Goal: Task Accomplishment & Management: Use online tool/utility

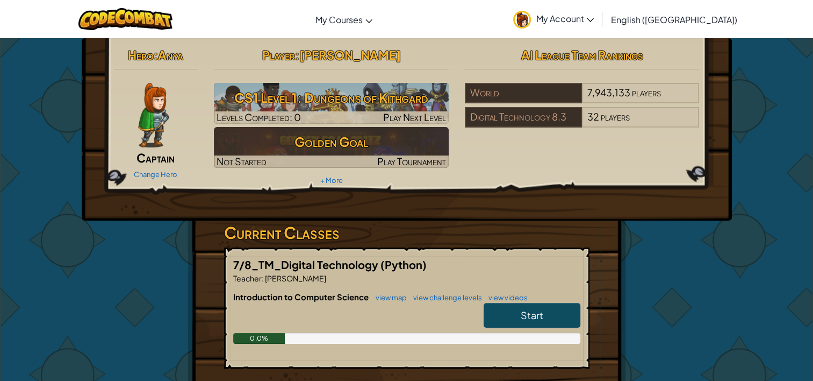
click at [505, 305] on link "Start" at bounding box center [532, 315] width 97 height 25
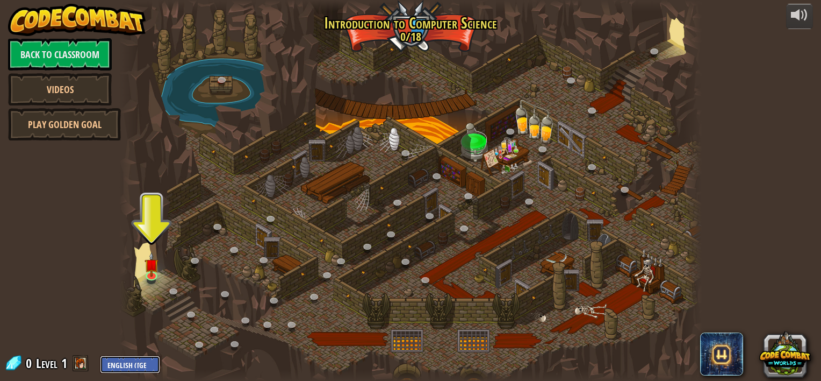
click at [131, 360] on select "English ([GEOGRAPHIC_DATA]) English ([GEOGRAPHIC_DATA]) 简体中文 繁體中文 русский españ…" at bounding box center [130, 364] width 60 height 18
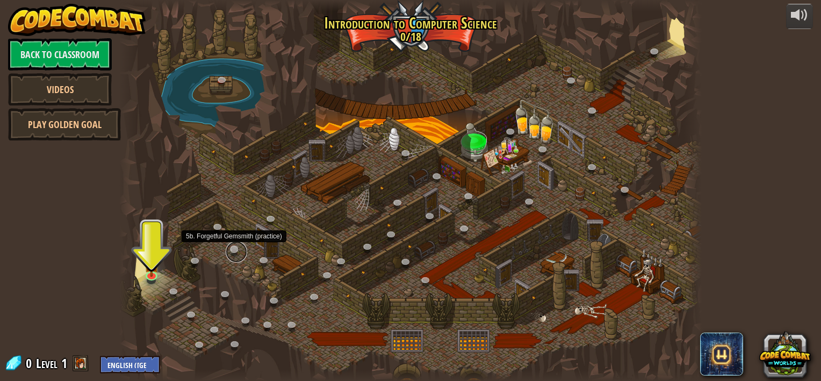
click at [238, 257] on link at bounding box center [236, 251] width 21 height 21
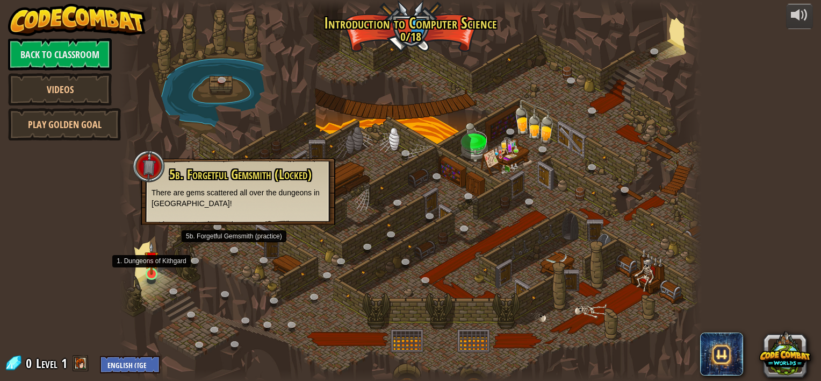
click at [151, 271] on img at bounding box center [152, 258] width 15 height 33
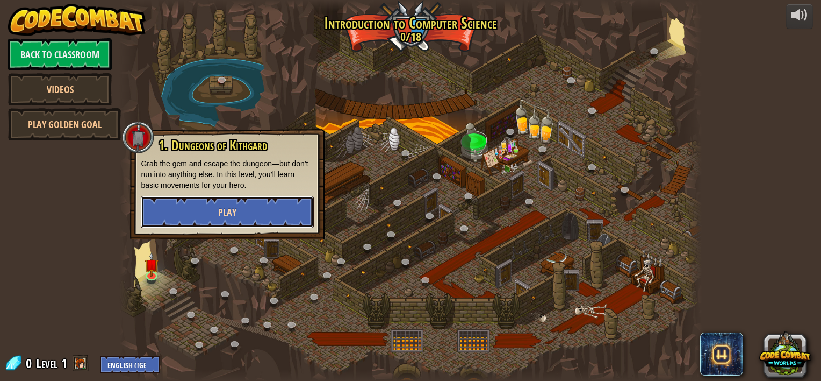
click at [234, 209] on span "Play" at bounding box center [227, 211] width 18 height 13
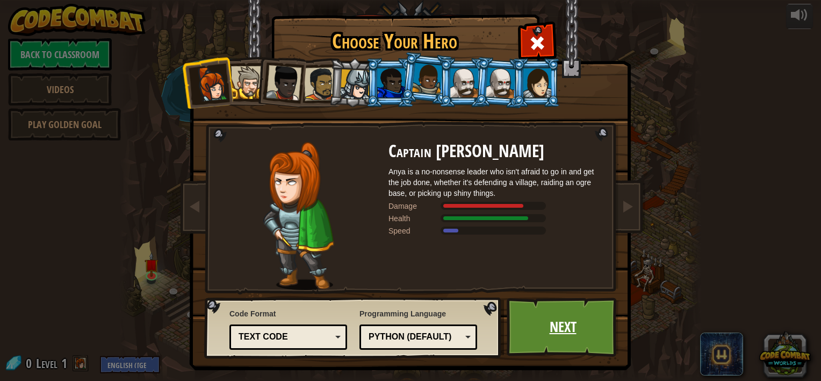
click at [574, 333] on link "Next" at bounding box center [563, 326] width 112 height 59
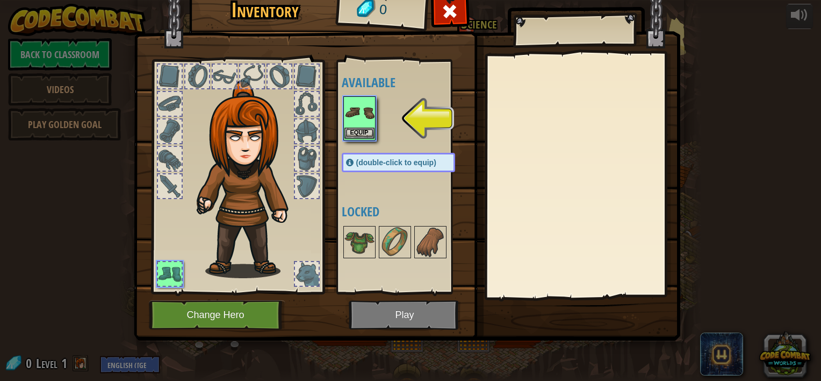
click at [364, 113] on img at bounding box center [360, 112] width 30 height 30
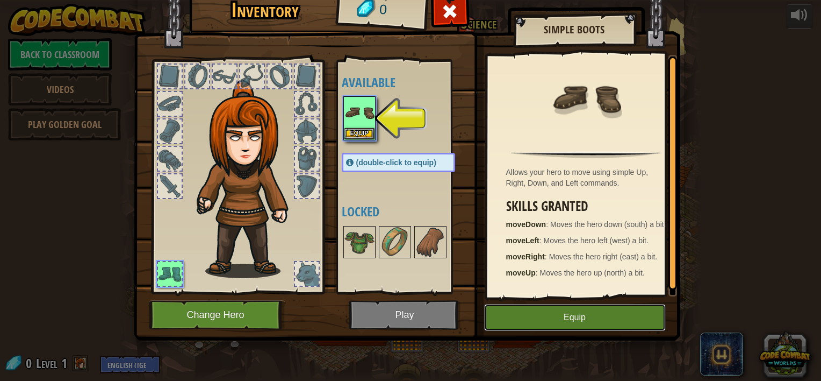
click at [564, 313] on button "Equip" at bounding box center [575, 317] width 182 height 27
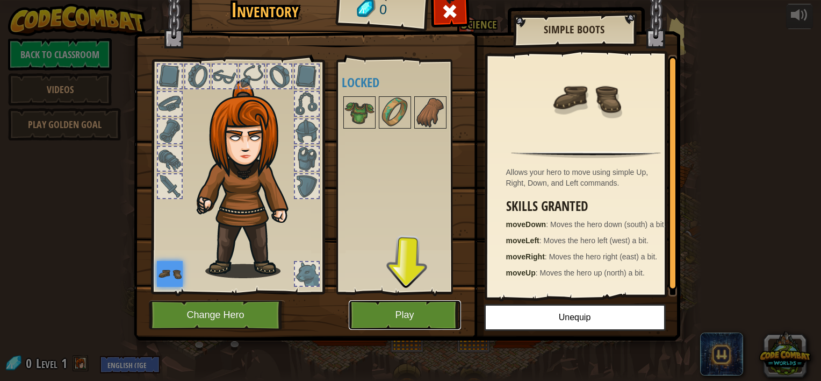
click at [426, 313] on button "Play" at bounding box center [405, 315] width 112 height 30
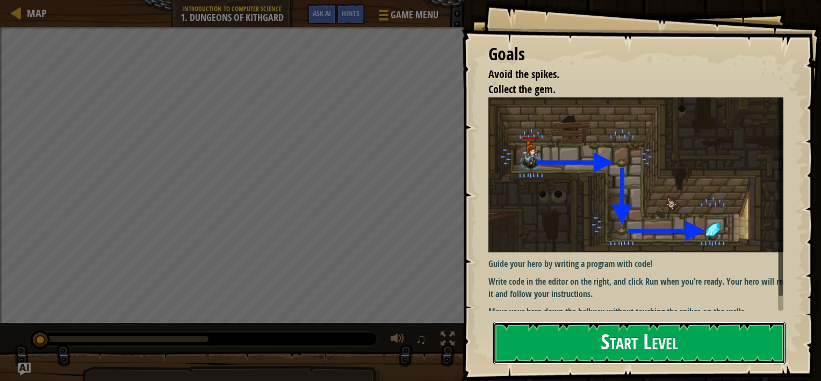
click at [532, 343] on button "Start Level" at bounding box center [639, 342] width 292 height 42
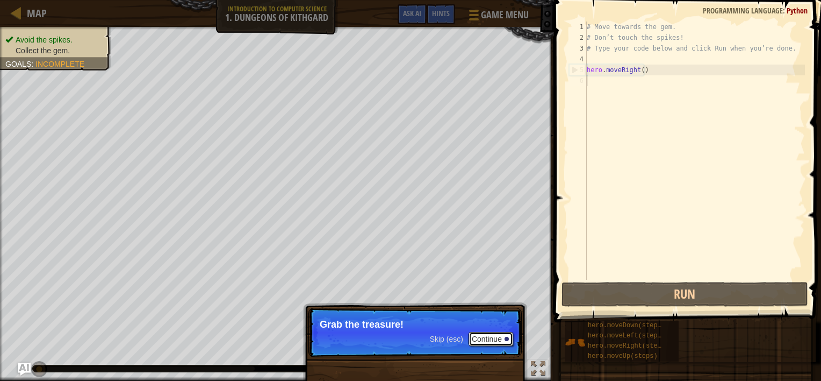
click at [488, 334] on button "Continue" at bounding box center [491, 339] width 45 height 14
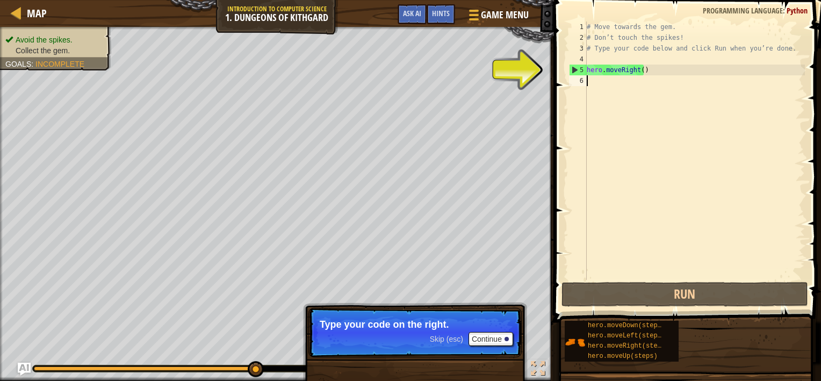
click at [657, 157] on div "# Move towards the gem. # Don’t touch the spikes! # Type your code below and cl…" at bounding box center [695, 160] width 220 height 279
click at [599, 70] on div "# Move towards the gem. # Don’t touch the spikes! # Type your code below and cl…" at bounding box center [695, 160] width 220 height 279
click at [603, 71] on div "# Move towards the gem. # Don’t touch the spikes! # Type your code below and cl…" at bounding box center [695, 160] width 220 height 279
click at [575, 69] on div "5" at bounding box center [578, 69] width 17 height 11
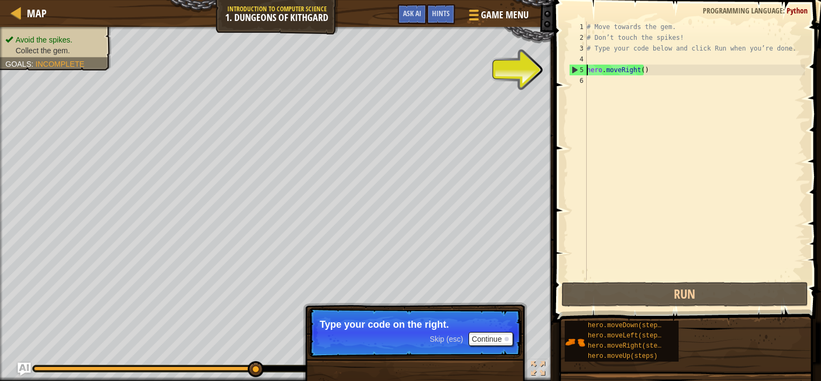
click at [574, 70] on div "5" at bounding box center [578, 69] width 17 height 11
type textarea "hero.moveRight()"
click at [574, 70] on div "5" at bounding box center [578, 69] width 17 height 11
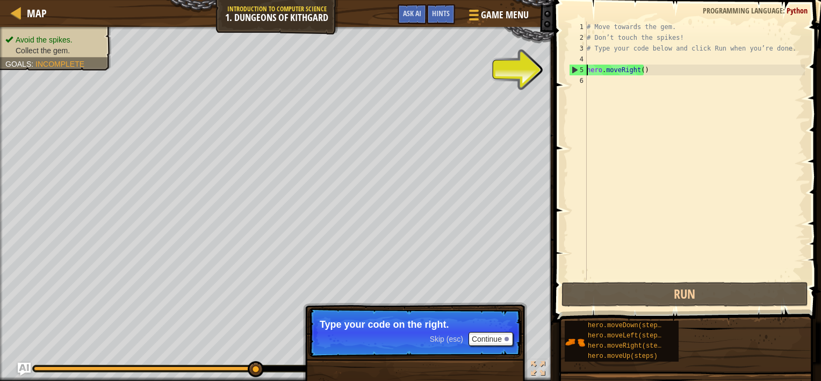
click at [574, 70] on div "5" at bounding box center [578, 69] width 17 height 11
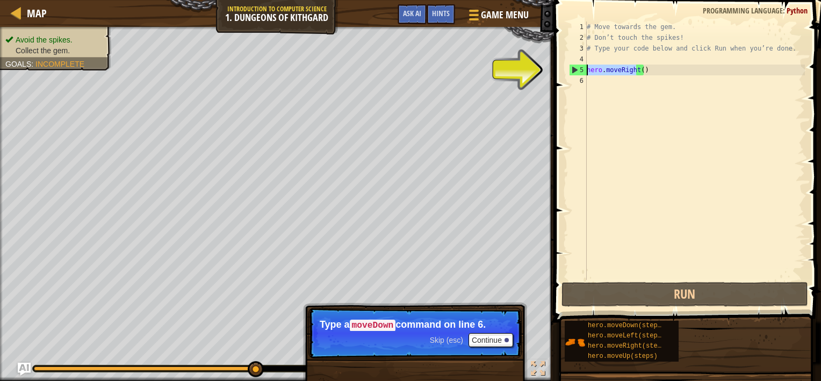
drag, startPoint x: 637, startPoint y: 69, endPoint x: 587, endPoint y: 67, distance: 50.0
click at [587, 67] on div "hero.moveRight() 1 2 3 4 5 6 # Move towards the gem. # Don’t touch the spikes! …" at bounding box center [686, 150] width 238 height 258
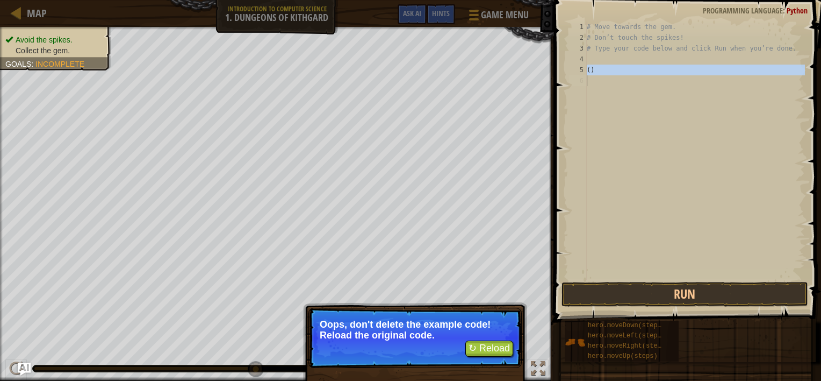
drag, startPoint x: 587, startPoint y: 67, endPoint x: 490, endPoint y: 348, distance: 297.5
click at [490, 348] on div "Map Introduction to Computer Science 1. Dungeons of Kithgard Game Menu Done Hin…" at bounding box center [410, 190] width 821 height 381
type textarea "()"
click at [488, 348] on button "↻ Reload" at bounding box center [489, 348] width 48 height 16
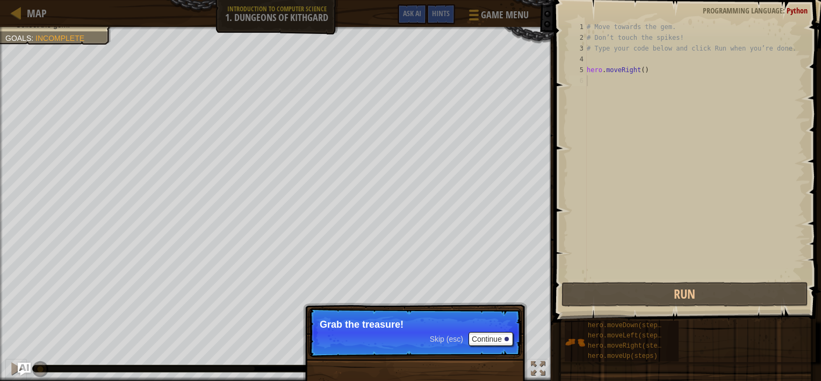
click at [443, 338] on span "Skip (esc)" at bounding box center [446, 338] width 33 height 9
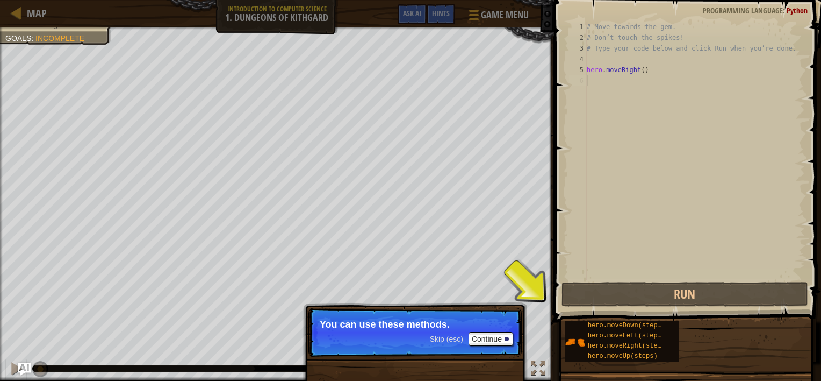
click at [436, 335] on span "Skip (esc)" at bounding box center [446, 338] width 33 height 9
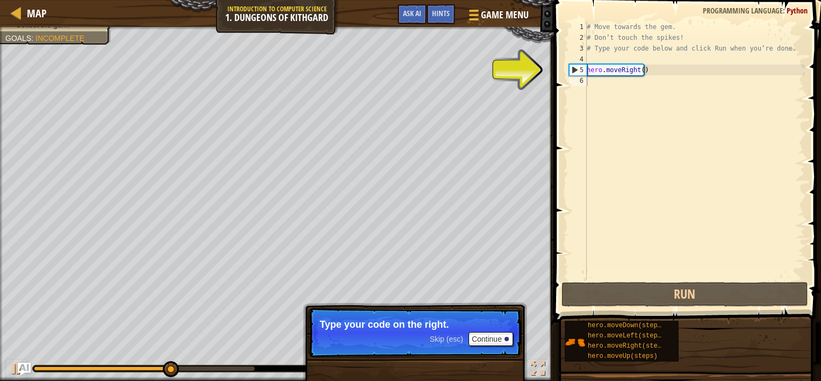
click at [439, 336] on span "Skip (esc)" at bounding box center [446, 338] width 33 height 9
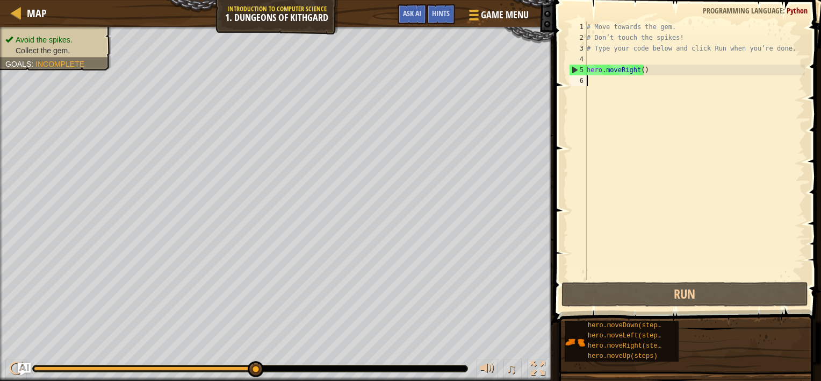
click at [589, 80] on div "# Move towards the gem. # Don’t touch the spikes! # Type your code below and cl…" at bounding box center [695, 160] width 220 height 279
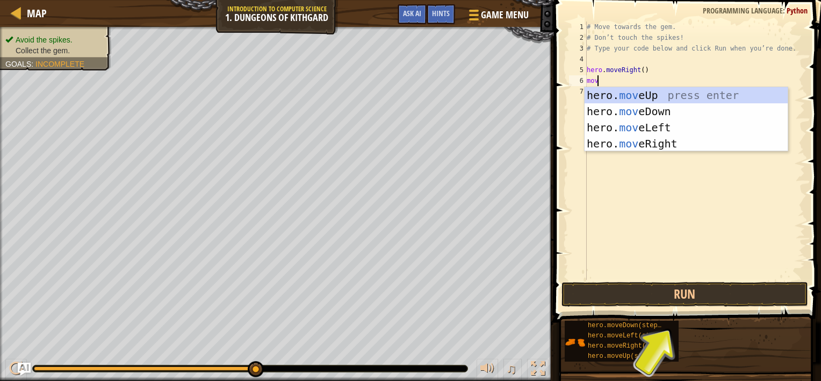
type textarea "move"
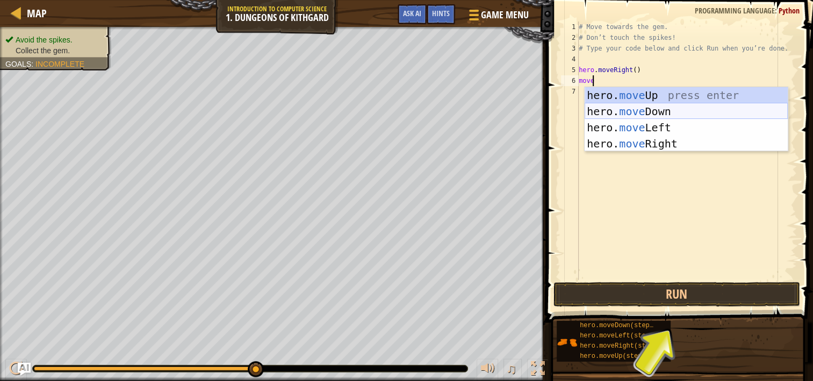
click at [654, 106] on div "hero. move Up press enter hero. move Down press enter hero. move Left press ent…" at bounding box center [686, 135] width 203 height 97
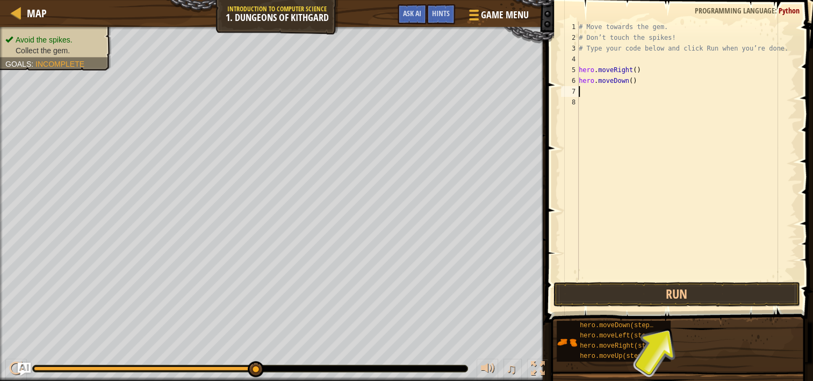
type textarea "m"
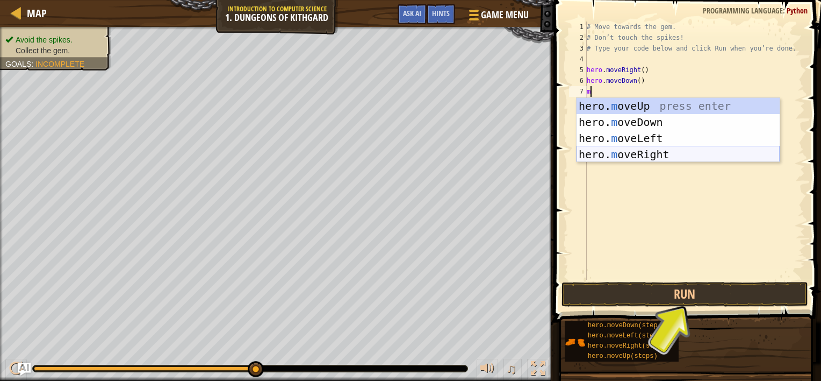
click at [619, 152] on div "hero. m oveUp press enter hero. m oveDown press enter hero. m oveLeft press ent…" at bounding box center [678, 146] width 203 height 97
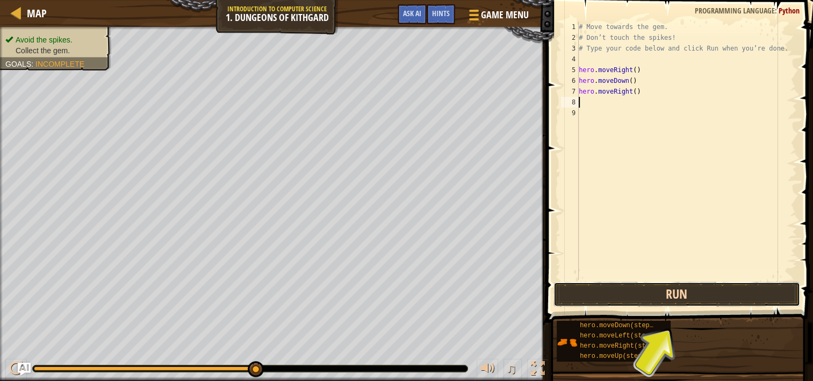
click at [664, 290] on button "Run" at bounding box center [677, 294] width 247 height 25
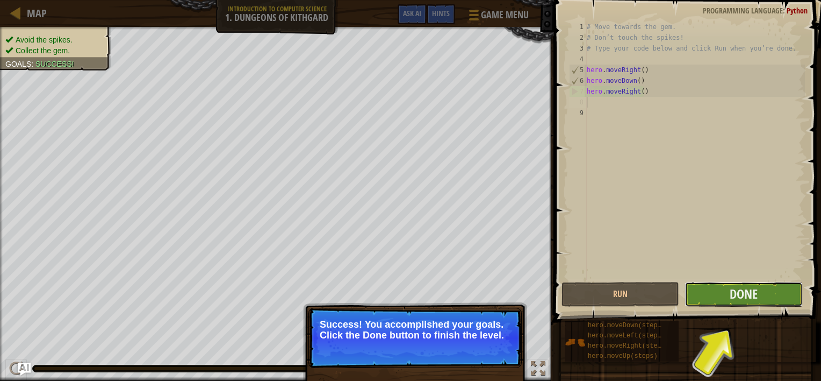
click at [723, 296] on button "Done" at bounding box center [744, 294] width 118 height 25
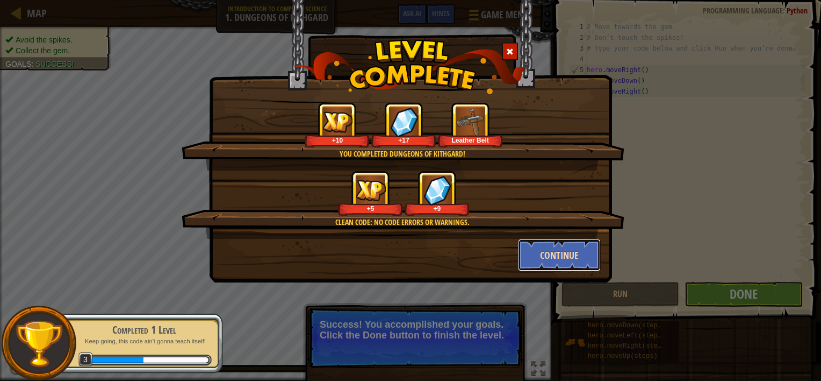
click at [553, 243] on button "Continue" at bounding box center [559, 255] width 83 height 32
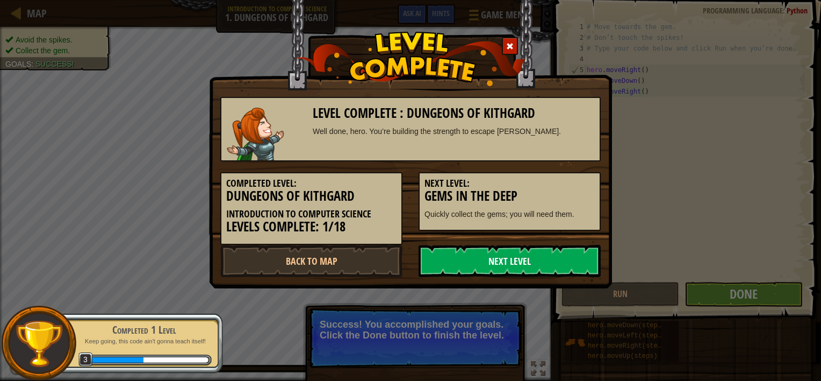
click at [535, 255] on link "Next Level" at bounding box center [510, 261] width 182 height 32
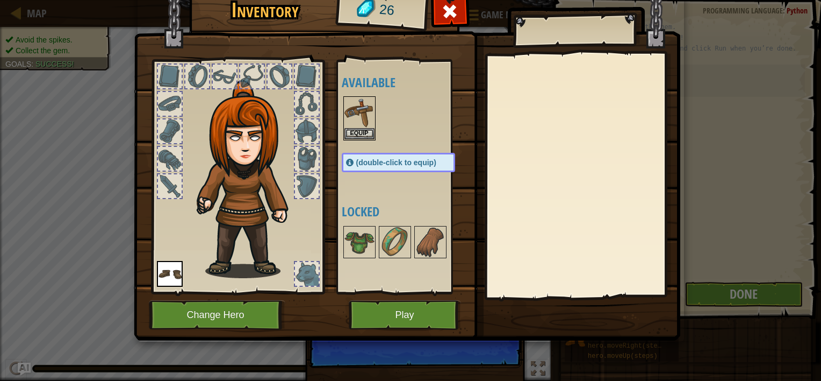
click at [164, 182] on div at bounding box center [170, 186] width 24 height 24
click at [207, 318] on button "Change Hero" at bounding box center [217, 315] width 137 height 30
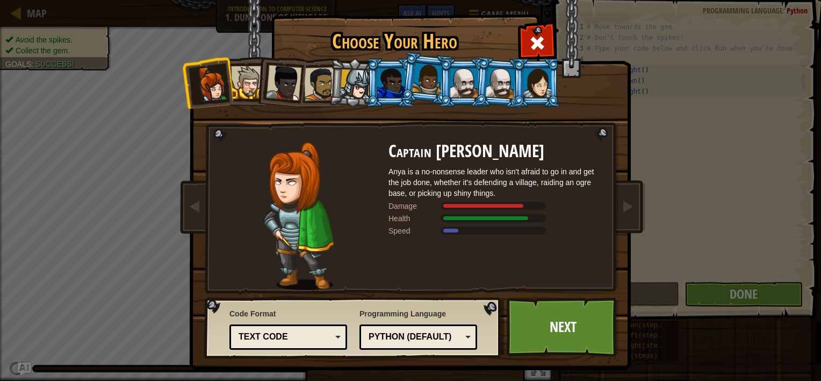
click at [247, 82] on div at bounding box center [247, 82] width 33 height 33
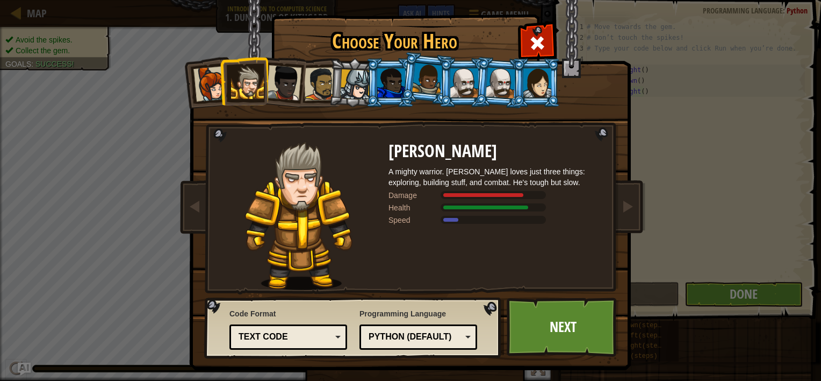
click at [279, 88] on div at bounding box center [283, 82] width 35 height 35
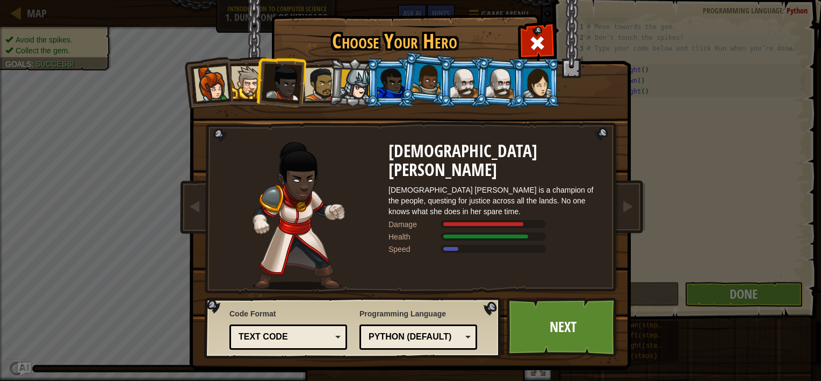
click at [320, 80] on div at bounding box center [320, 83] width 33 height 33
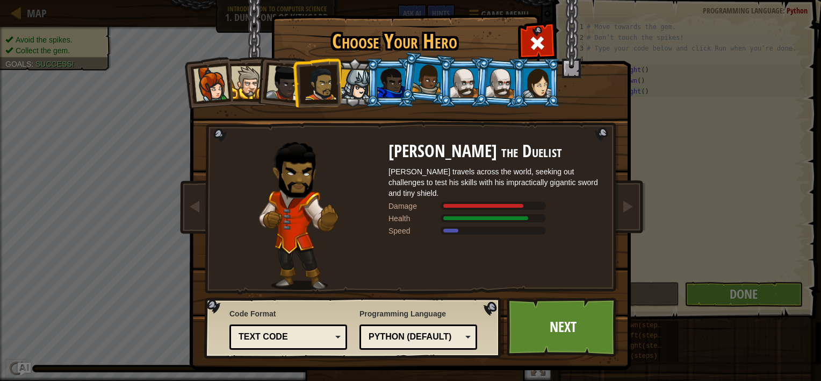
click at [342, 87] on div at bounding box center [355, 84] width 31 height 31
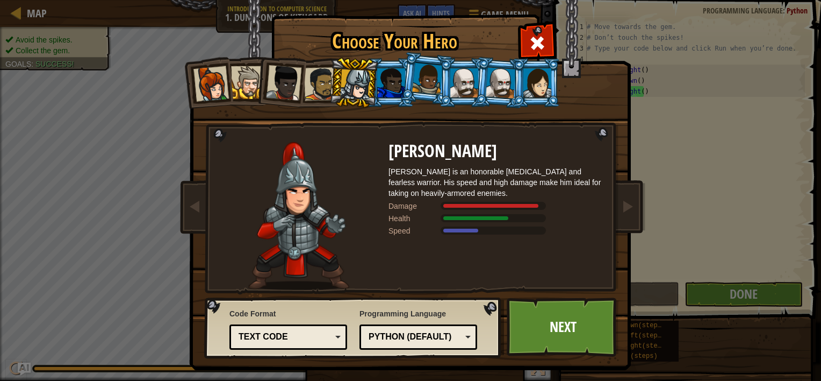
click at [385, 90] on div at bounding box center [391, 82] width 28 height 29
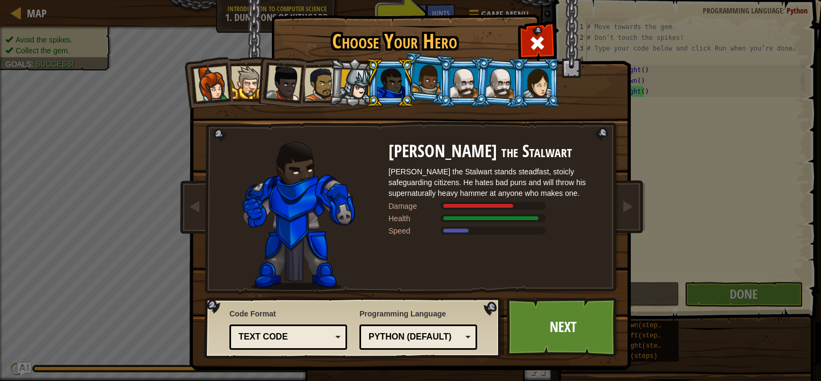
click at [422, 80] on div at bounding box center [427, 79] width 31 height 32
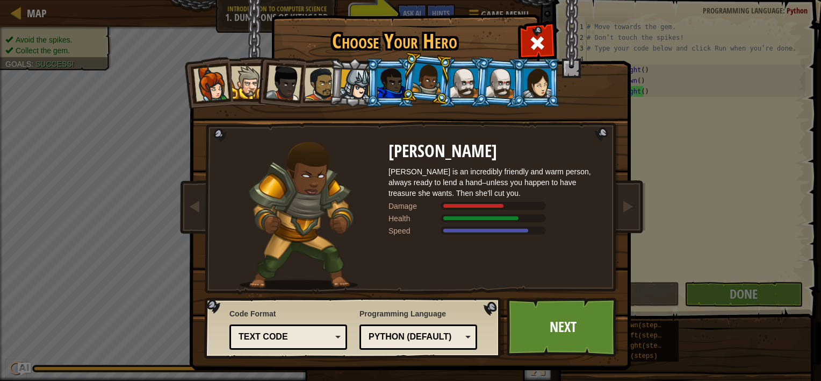
click at [460, 81] on div at bounding box center [464, 82] width 28 height 29
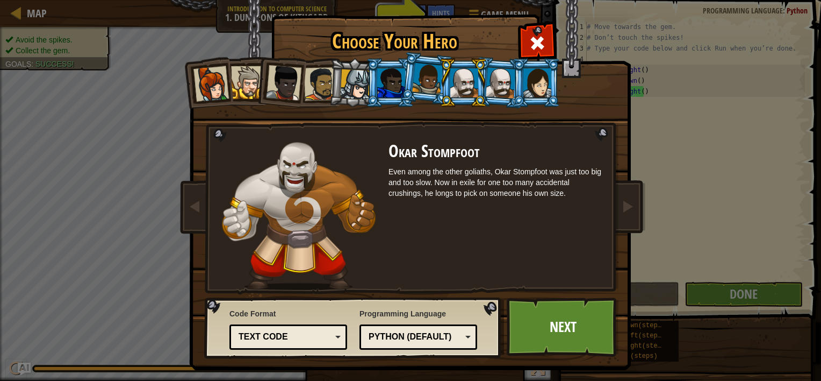
click at [492, 84] on div at bounding box center [501, 82] width 30 height 31
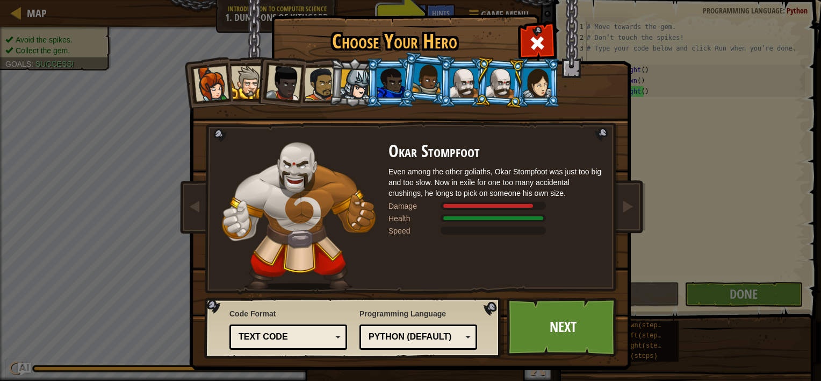
click at [535, 90] on div at bounding box center [538, 82] width 28 height 29
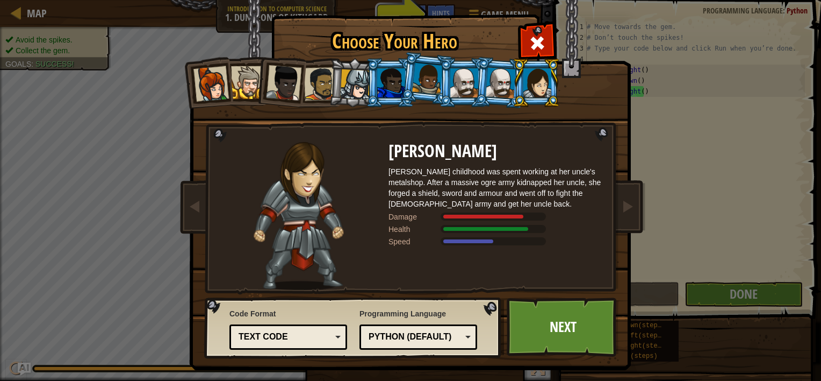
click at [206, 77] on div at bounding box center [210, 83] width 35 height 35
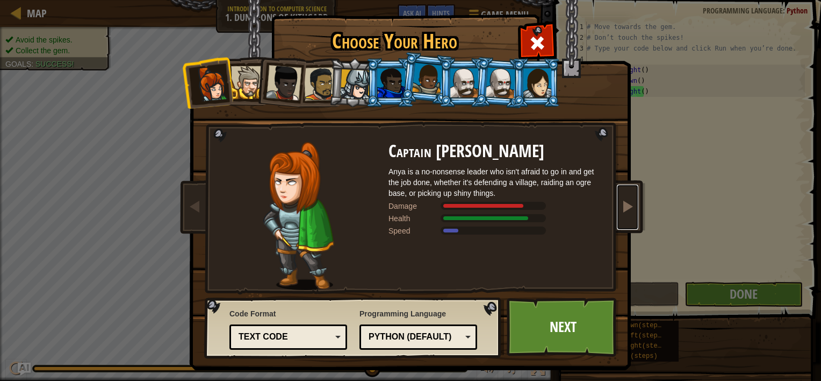
click at [630, 211] on link at bounding box center [627, 206] width 21 height 45
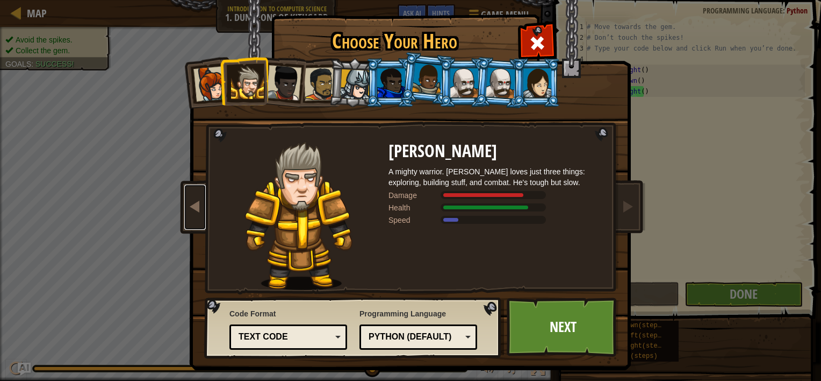
click at [189, 204] on span at bounding box center [195, 205] width 13 height 13
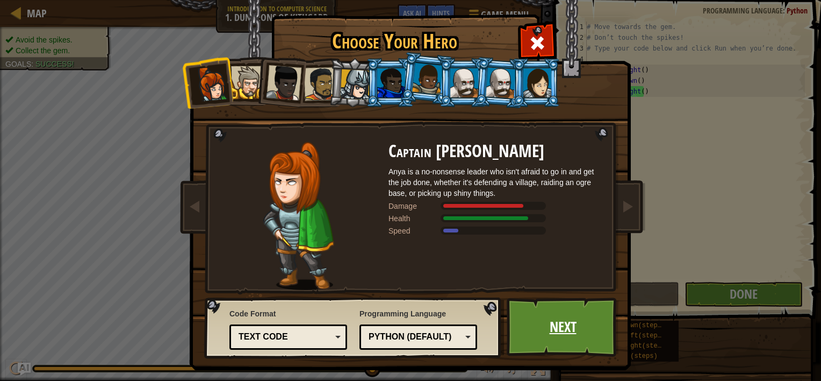
click at [530, 324] on link "Next" at bounding box center [563, 326] width 112 height 59
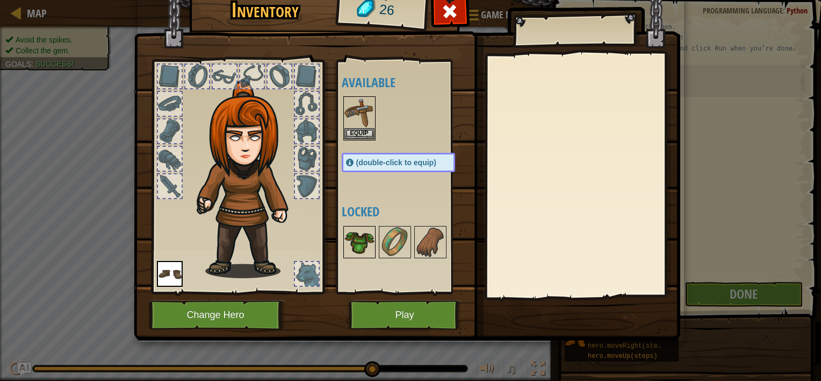
click at [360, 231] on img at bounding box center [360, 242] width 30 height 30
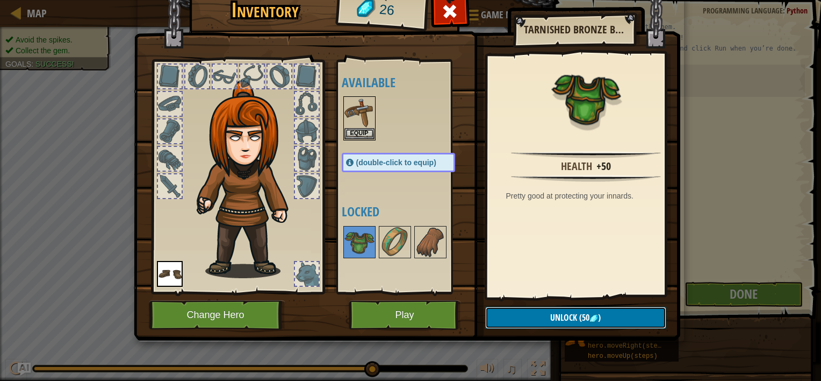
click at [570, 316] on span "Unlock" at bounding box center [563, 317] width 27 height 12
click at [548, 314] on button "Unlock (50 )" at bounding box center [575, 317] width 181 height 22
click at [559, 317] on span "Unlock" at bounding box center [563, 317] width 27 height 12
click at [310, 271] on div at bounding box center [307, 274] width 24 height 24
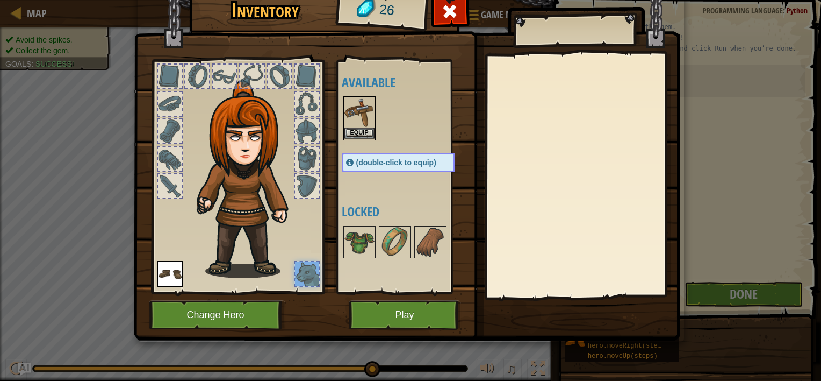
click at [369, 116] on img at bounding box center [360, 112] width 30 height 30
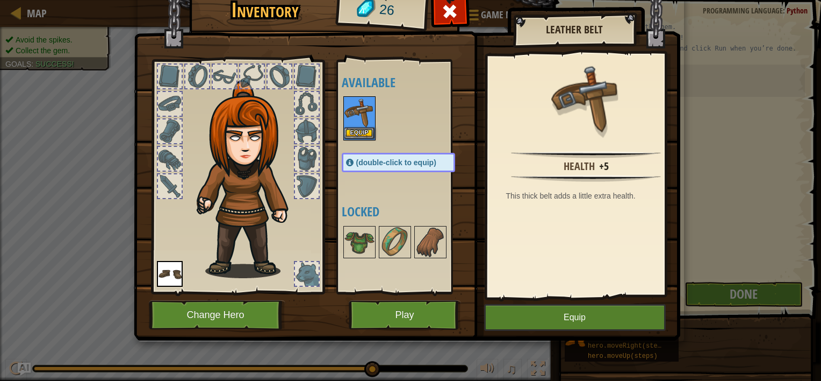
click at [361, 125] on img at bounding box center [360, 112] width 30 height 30
click at [359, 128] on button "Equip" at bounding box center [360, 132] width 30 height 11
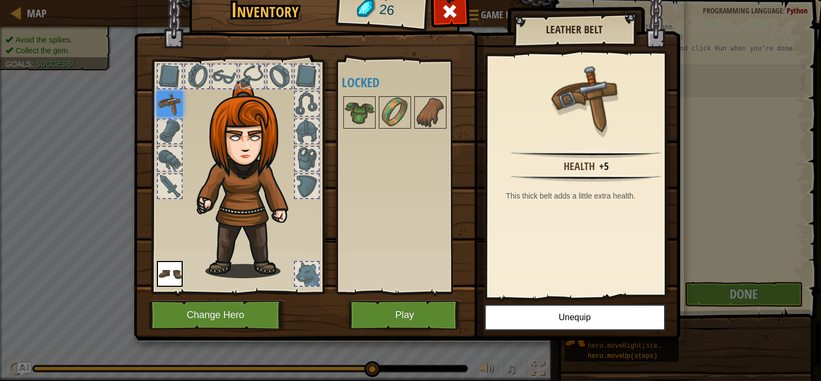
click at [164, 100] on img at bounding box center [170, 104] width 26 height 26
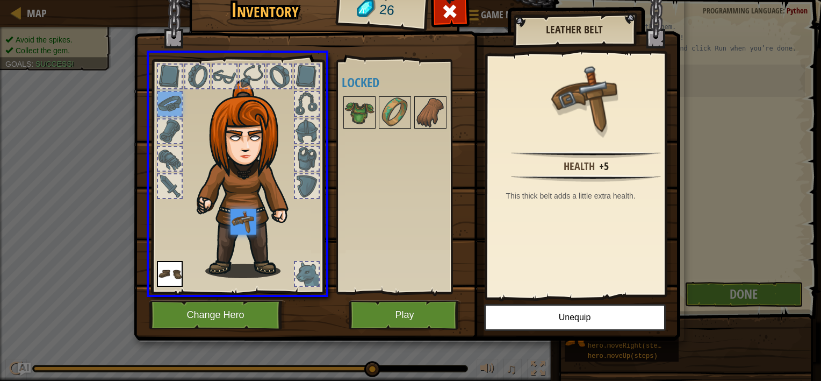
drag, startPoint x: 170, startPoint y: 103, endPoint x: 247, endPoint y: 242, distance: 159.3
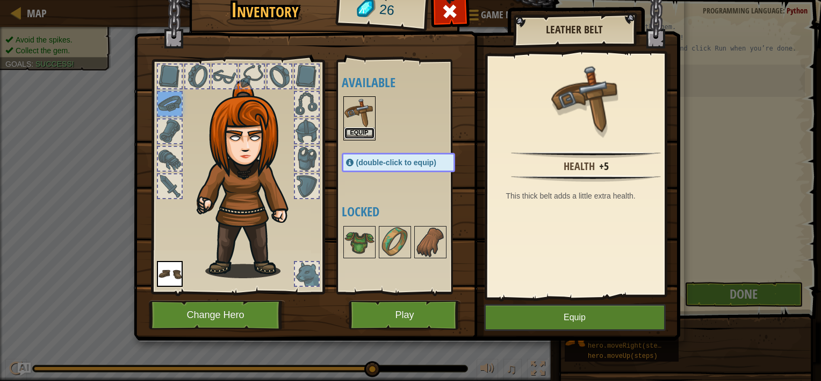
click at [359, 132] on button "Equip" at bounding box center [360, 132] width 30 height 11
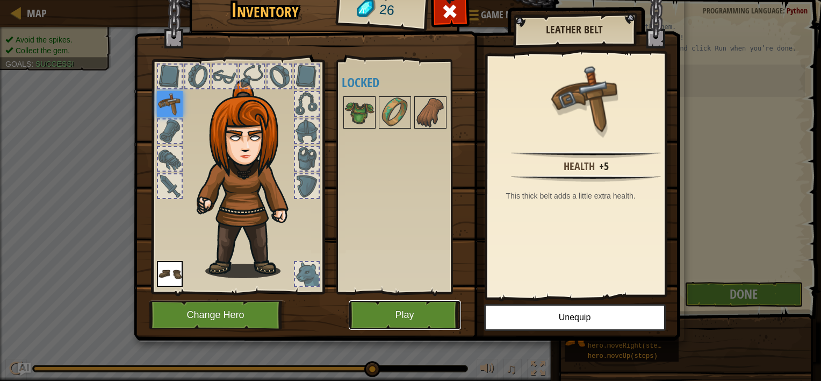
click at [405, 311] on button "Play" at bounding box center [405, 315] width 112 height 30
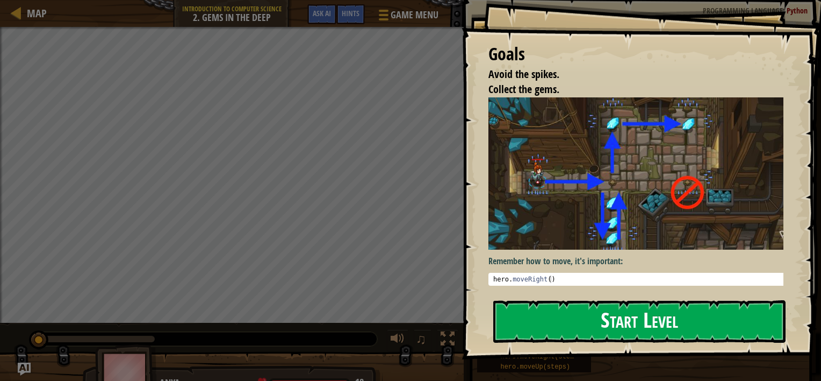
click at [548, 302] on button "Start Level" at bounding box center [639, 321] width 292 height 42
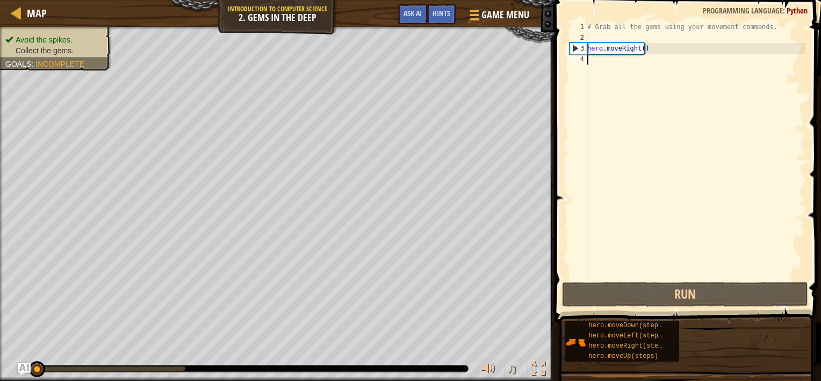
type textarea "m"
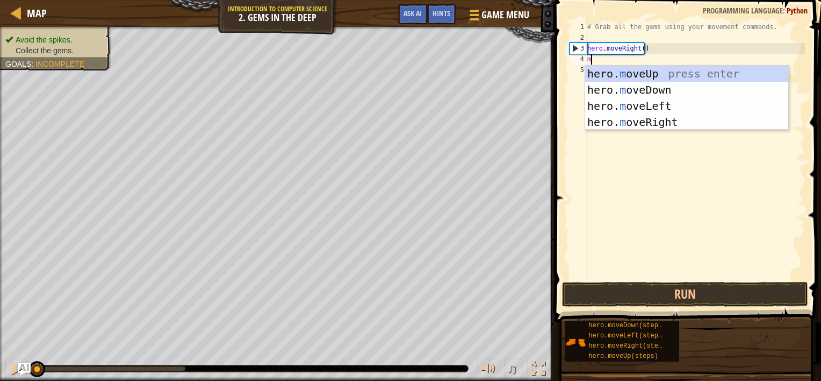
scroll to position [5, 0]
click at [648, 92] on div "hero. m oveUp press enter hero. m oveDown press enter hero. m oveLeft press ent…" at bounding box center [686, 114] width 203 height 97
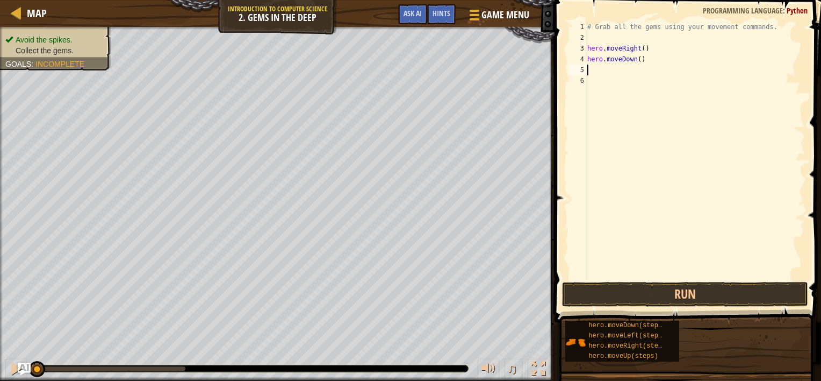
type textarea "m"
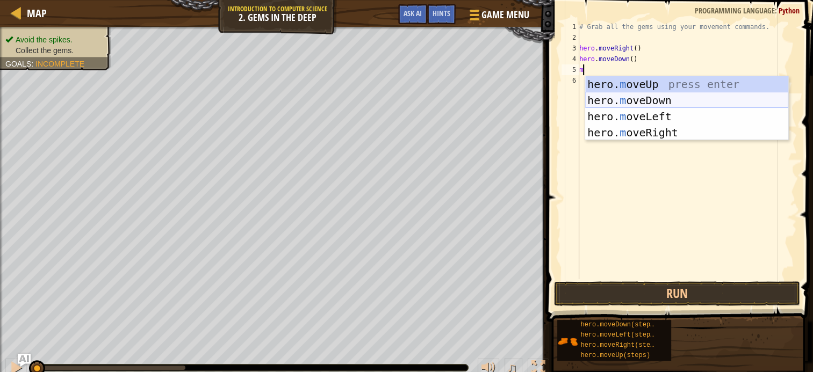
click at [647, 100] on div "hero. m oveUp press enter hero. m oveDown press enter hero. m oveLeft press ent…" at bounding box center [686, 124] width 203 height 97
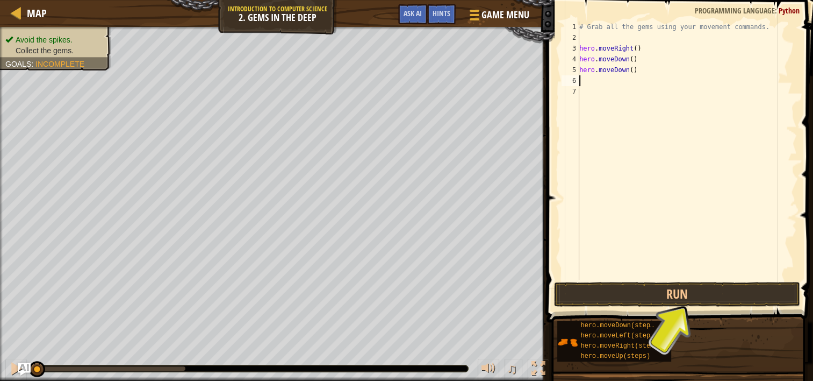
type textarea "m"
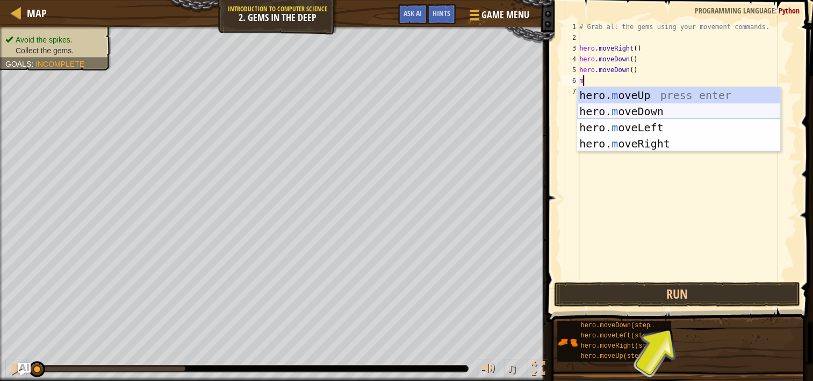
click at [649, 112] on div "hero. m oveUp press enter hero. m oveDown press enter hero. m oveLeft press ent…" at bounding box center [678, 135] width 203 height 97
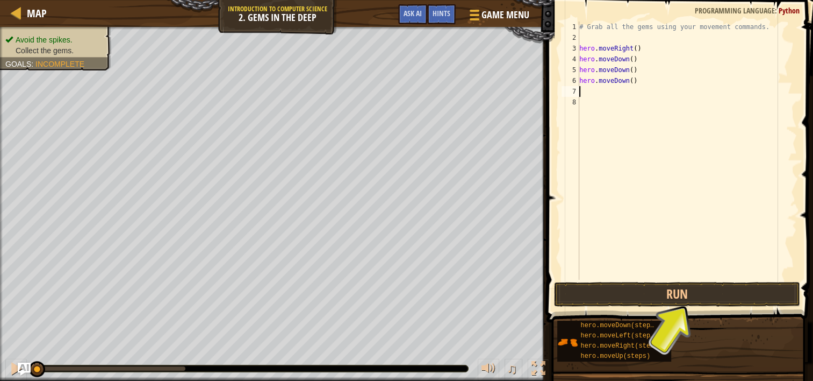
type textarea "m"
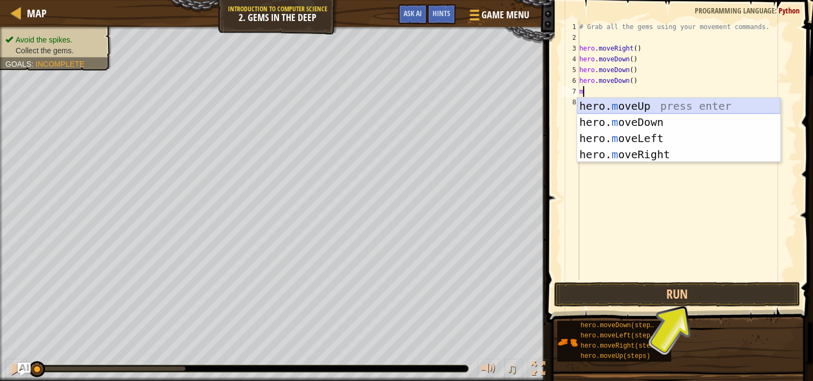
click at [619, 106] on div "hero. m oveUp press enter hero. m oveDown press enter hero. m oveLeft press ent…" at bounding box center [678, 146] width 203 height 97
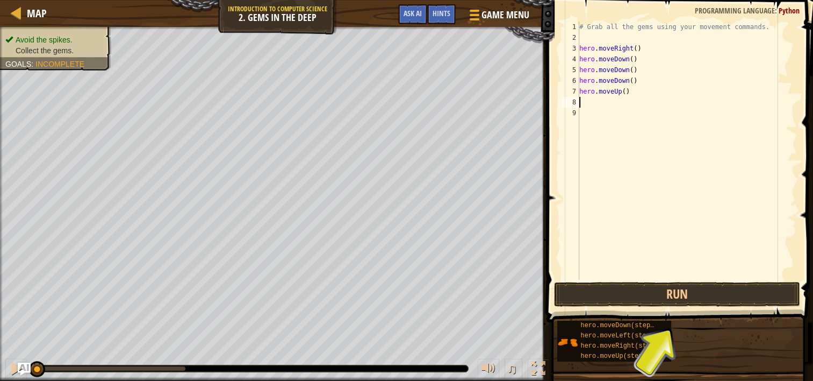
type textarea "m"
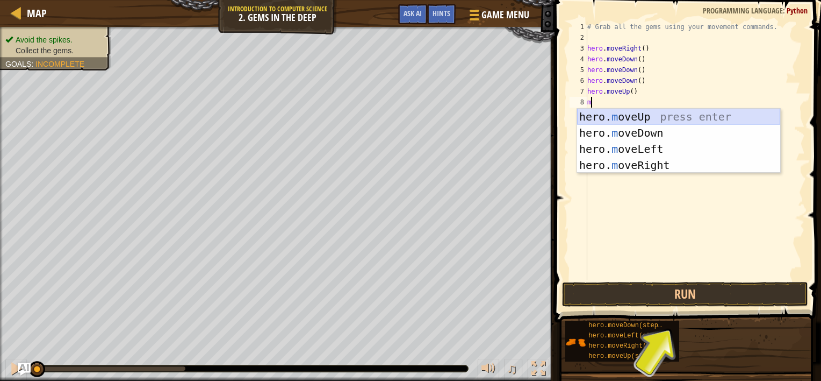
click at [647, 114] on div "hero. m oveUp press enter hero. m oveDown press enter hero. m oveLeft press ent…" at bounding box center [678, 157] width 203 height 97
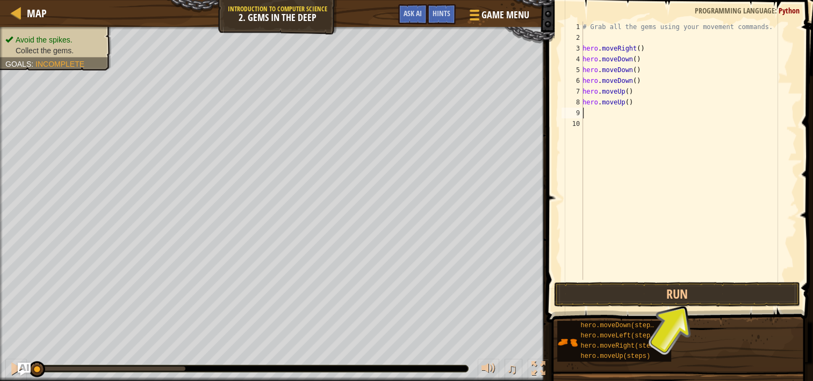
type textarea "m"
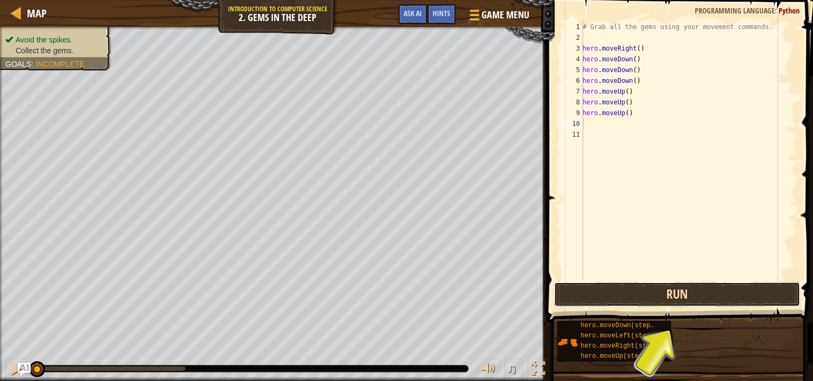
click at [725, 298] on button "Run" at bounding box center [677, 294] width 246 height 25
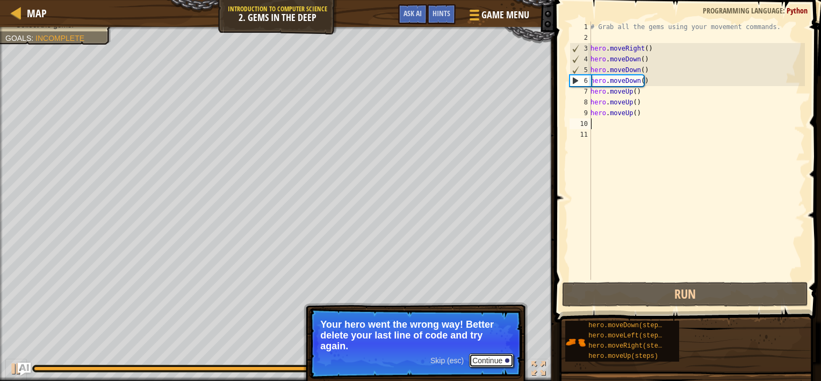
click at [484, 355] on button "Continue" at bounding box center [491, 360] width 45 height 14
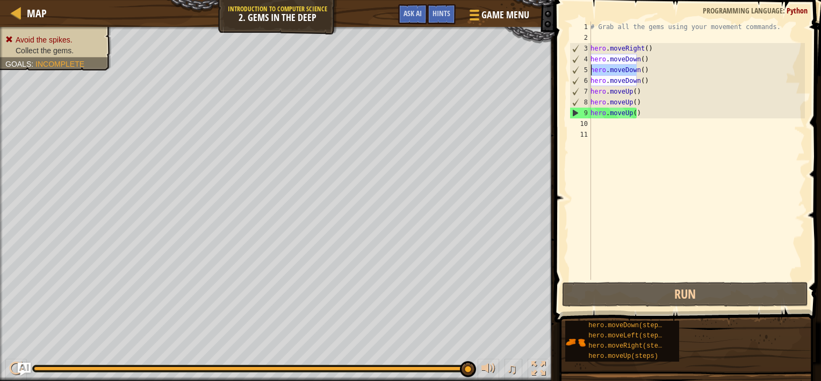
drag, startPoint x: 636, startPoint y: 70, endPoint x: 591, endPoint y: 73, distance: 45.3
click at [591, 73] on div "1 2 3 4 5 6 7 8 9 10 11 # Grab all the gems using your movement commands. hero …" at bounding box center [687, 150] width 238 height 258
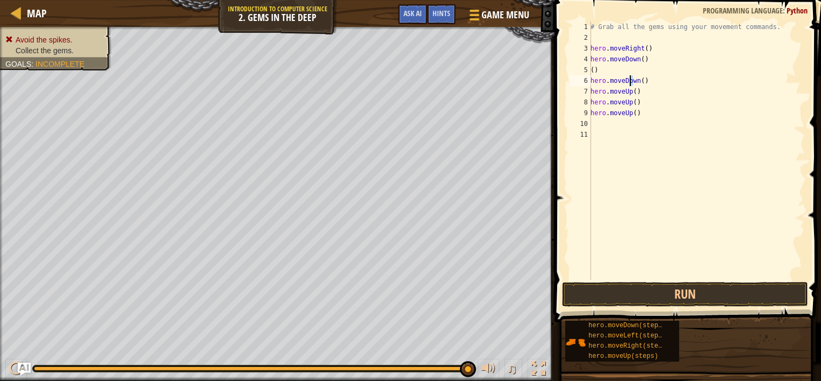
click at [636, 77] on div "# Grab all the gems using your movement commands. hero . moveRight ( ) hero . m…" at bounding box center [697, 160] width 217 height 279
click at [634, 79] on div "# Grab all the gems using your movement commands. hero . moveRight ( ) hero . m…" at bounding box center [697, 160] width 217 height 279
click at [637, 79] on div "# Grab all the gems using your movement commands. hero . moveRight ( ) hero . m…" at bounding box center [697, 160] width 217 height 279
click at [592, 69] on div "# Grab all the gems using your movement commands. hero . moveRight ( ) hero . m…" at bounding box center [697, 160] width 217 height 279
click at [591, 71] on div "# Grab all the gems using your movement commands. hero . moveRight ( ) hero . m…" at bounding box center [697, 160] width 217 height 279
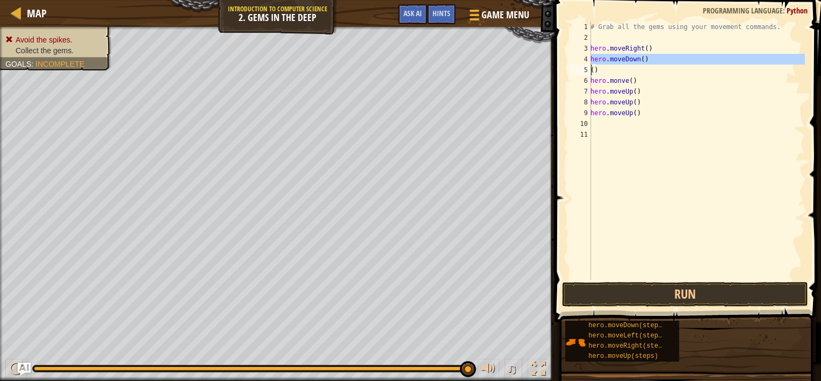
click at [596, 74] on div "# Grab all the gems using your movement commands. hero . moveRight ( ) hero . m…" at bounding box center [697, 160] width 217 height 279
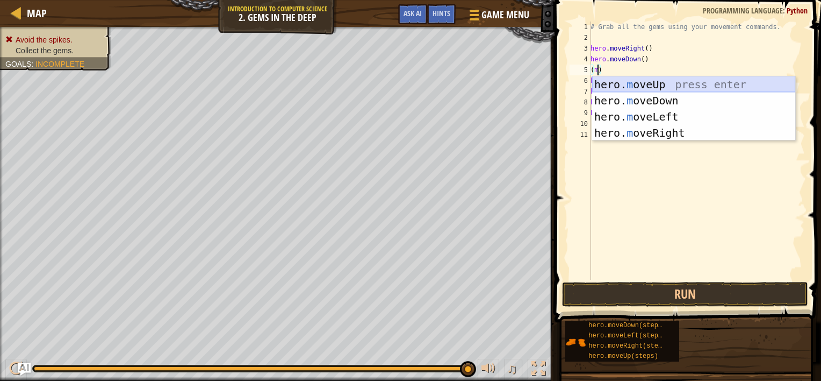
click at [630, 88] on div "hero. m oveUp press enter hero. m oveDown press enter hero. m oveLeft press ent…" at bounding box center [693, 124] width 203 height 97
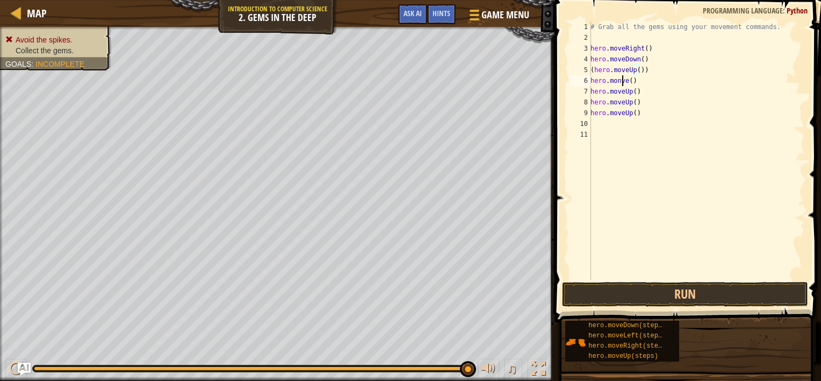
click at [625, 82] on div "# Grab all the gems using your movement commands. hero . moveRight ( ) hero . m…" at bounding box center [697, 160] width 217 height 279
click at [625, 83] on div "# Grab all the gems using your movement commands. hero . moveRight ( ) hero . m…" at bounding box center [697, 160] width 217 height 279
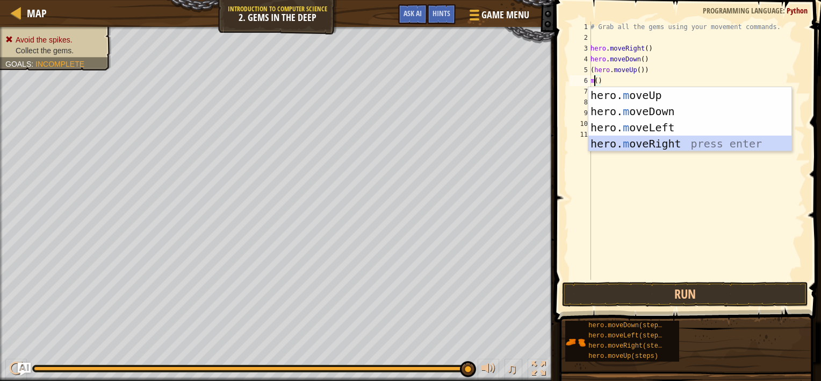
click at [672, 140] on div "hero. m oveUp press enter hero. m oveDown press enter hero. m oveLeft press ent…" at bounding box center [690, 135] width 203 height 97
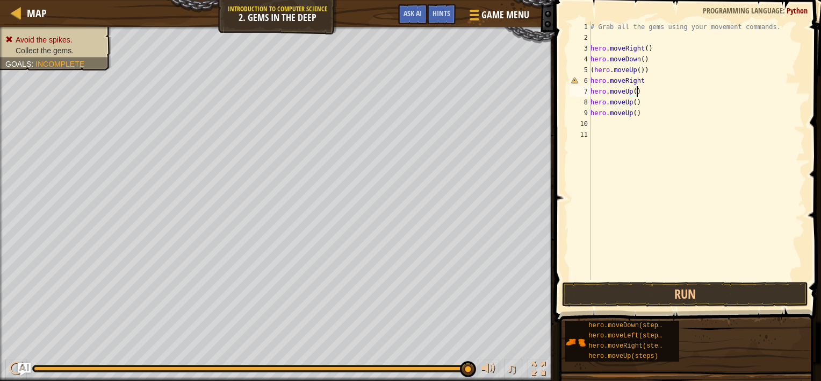
click at [641, 96] on div "# Grab all the gems using your movement commands. hero . moveRight ( ) hero . m…" at bounding box center [697, 160] width 217 height 279
type textarea "hero.moveUp()"
drag, startPoint x: 639, startPoint y: 96, endPoint x: 587, endPoint y: 89, distance: 52.6
click at [587, 89] on div "hero.moveUp() 1 2 3 4 5 6 7 8 9 10 11 # Grab all the gems using your movement c…" at bounding box center [687, 150] width 238 height 258
drag, startPoint x: 635, startPoint y: 103, endPoint x: 583, endPoint y: 101, distance: 52.2
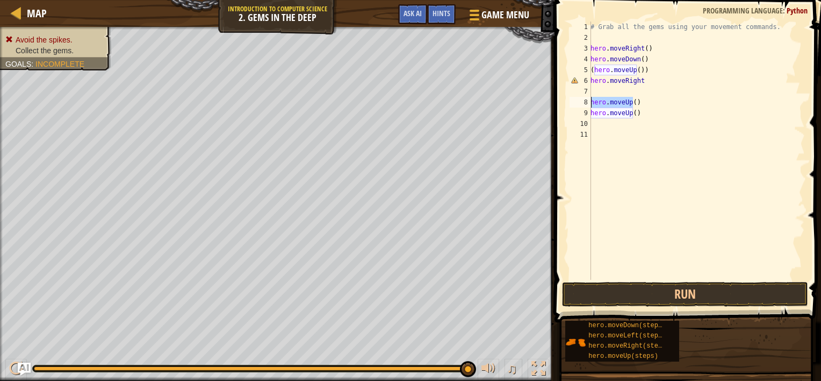
click at [583, 101] on div "1 2 3 4 5 6 7 8 9 10 11 # Grab all the gems using your movement commands. hero …" at bounding box center [687, 150] width 238 height 258
drag, startPoint x: 633, startPoint y: 117, endPoint x: 585, endPoint y: 117, distance: 48.4
click at [585, 117] on div ") 1 2 3 4 5 6 7 8 9 10 11 # Grab all the gems using your movement commands. her…" at bounding box center [687, 150] width 238 height 258
type textarea ")"
click at [602, 116] on div "# Grab all the gems using your movement commands. hero . moveRight ( ) hero . m…" at bounding box center [697, 160] width 217 height 279
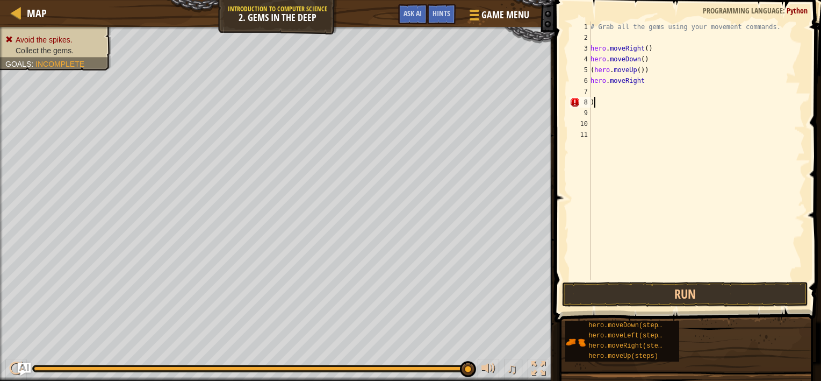
click at [604, 102] on div "# Grab all the gems using your movement commands. hero . moveRight ( ) hero . m…" at bounding box center [697, 160] width 217 height 279
type textarea ")"
click at [668, 289] on button "Run" at bounding box center [685, 294] width 246 height 25
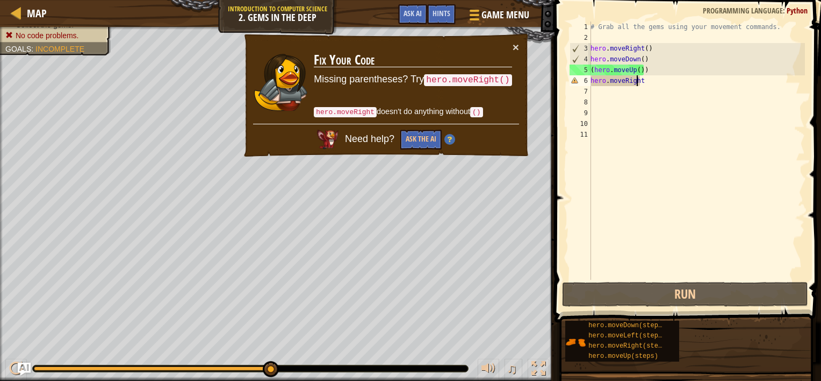
click at [639, 79] on div "# Grab all the gems using your movement commands. hero . moveRight ( ) hero . m…" at bounding box center [697, 160] width 217 height 279
type textarea "hero.moveRight"
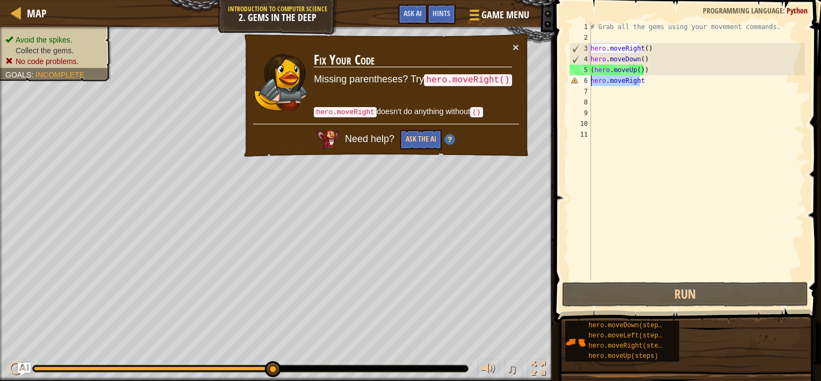
drag, startPoint x: 642, startPoint y: 81, endPoint x: 590, endPoint y: 82, distance: 52.1
click at [590, 82] on div "hero.moveRight 1 2 3 4 5 6 7 8 9 10 11 # Grab all the gems using your movement …" at bounding box center [687, 150] width 238 height 258
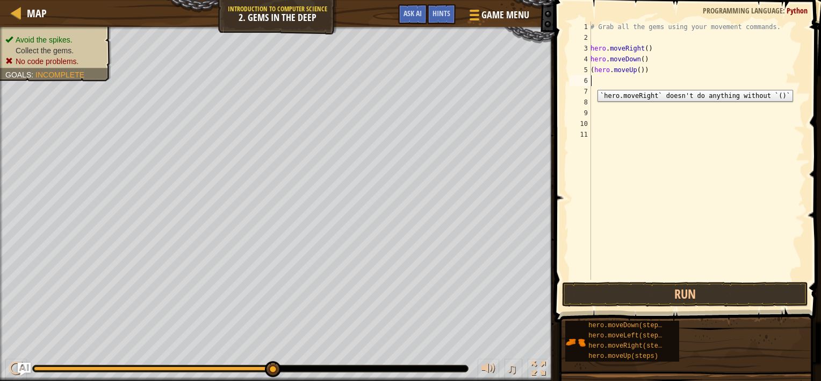
type textarea "m"
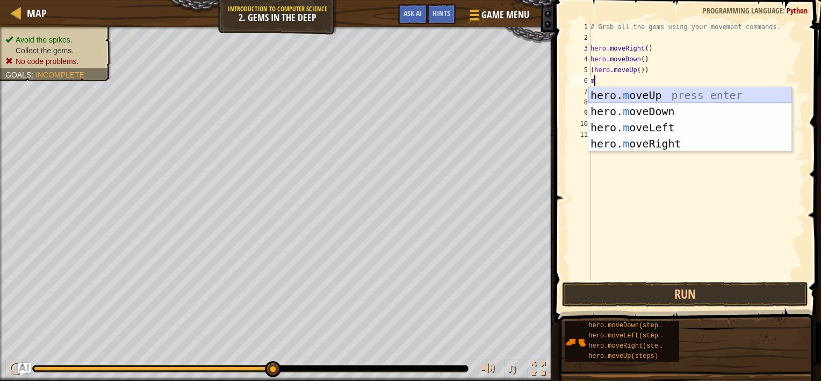
click at [640, 95] on div "hero. m oveUp press enter hero. m oveDown press enter hero. m oveLeft press ent…" at bounding box center [690, 135] width 203 height 97
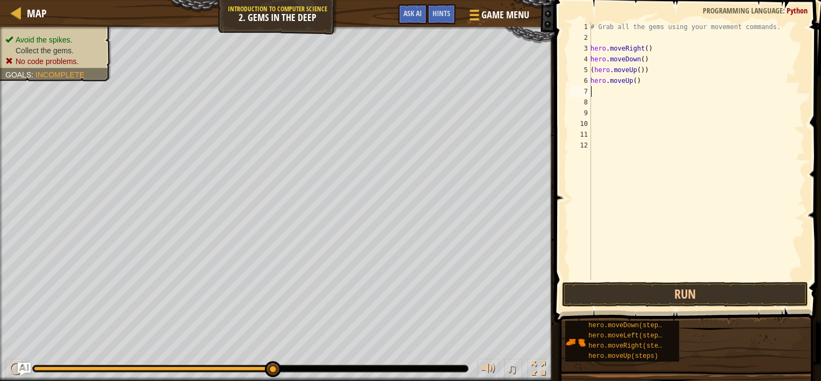
type textarea "m"
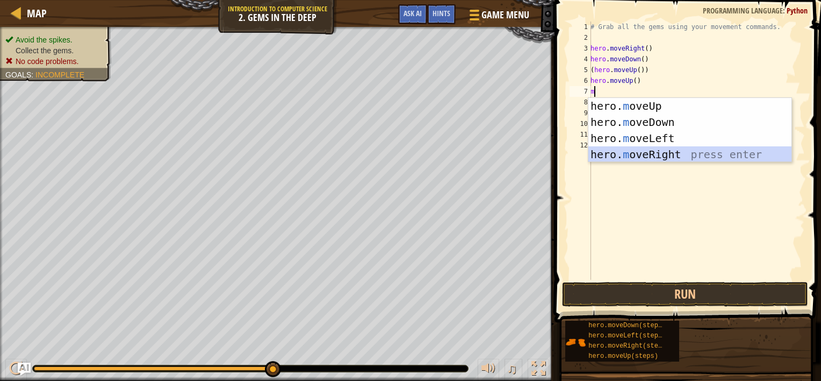
click at [654, 155] on div "hero. m oveUp press enter hero. m oveDown press enter hero. m oveLeft press ent…" at bounding box center [690, 146] width 203 height 97
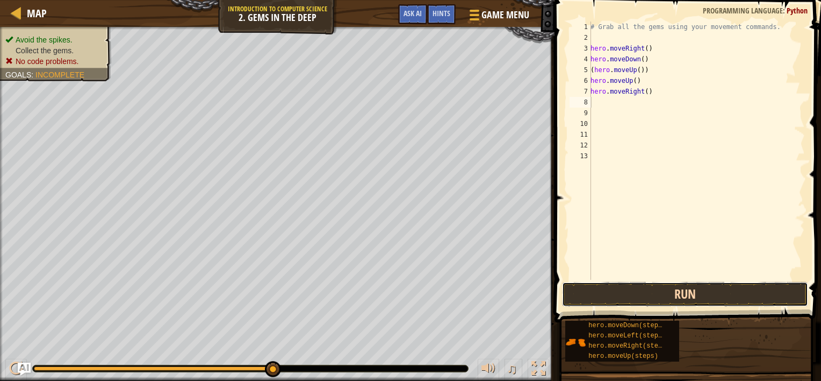
click at [655, 297] on button "Run" at bounding box center [685, 294] width 246 height 25
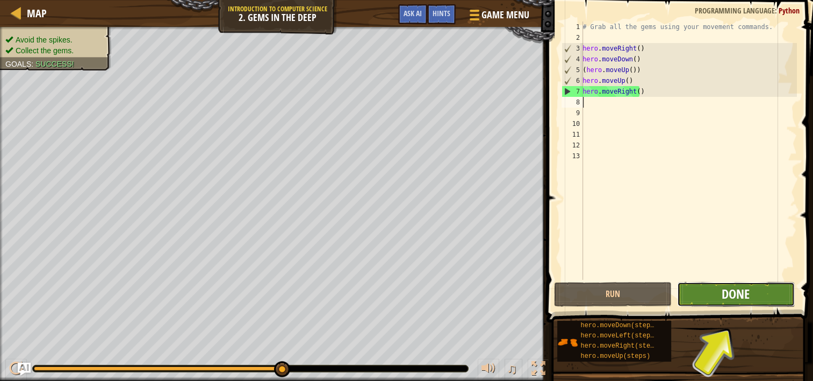
click at [728, 293] on span "Done" at bounding box center [736, 293] width 28 height 17
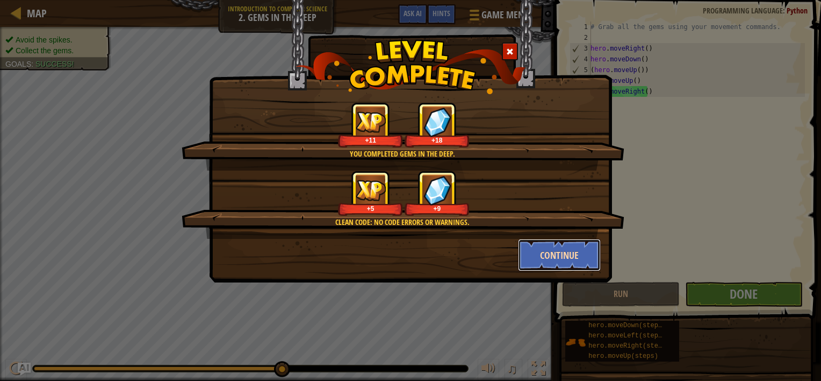
click at [537, 250] on button "Continue" at bounding box center [559, 255] width 83 height 32
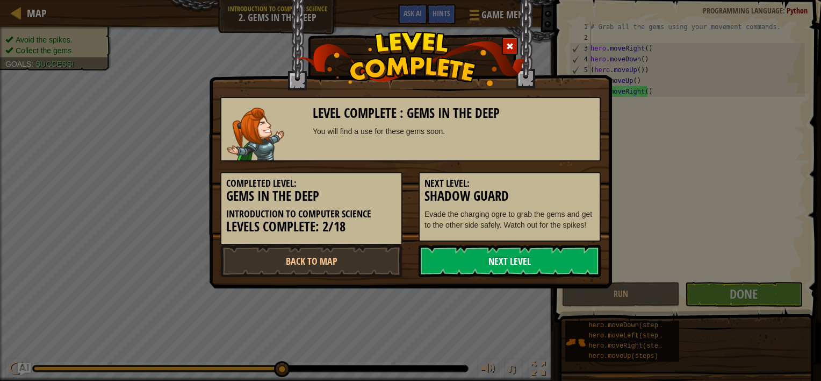
click at [507, 260] on link "Next Level" at bounding box center [510, 261] width 182 height 32
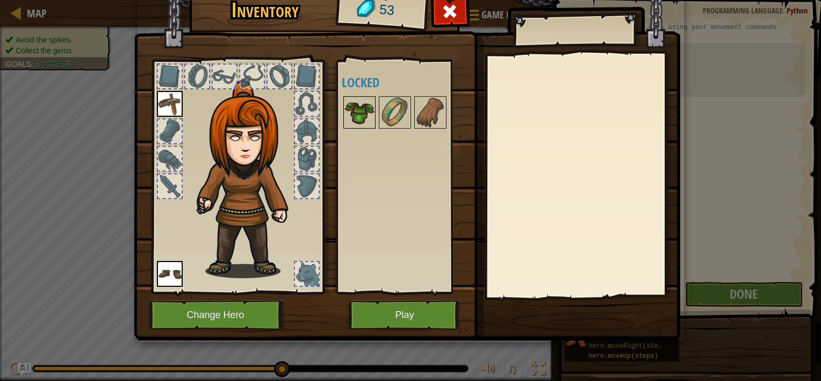
click at [352, 106] on img at bounding box center [360, 112] width 30 height 30
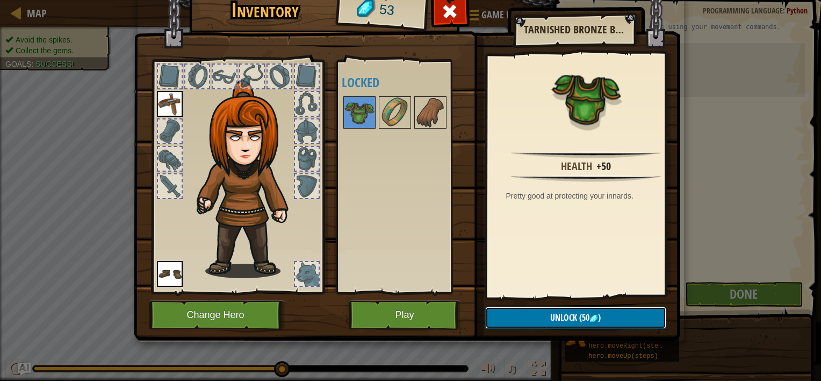
click at [593, 319] on img at bounding box center [594, 318] width 9 height 9
click at [588, 317] on button "Confirm" at bounding box center [575, 317] width 181 height 22
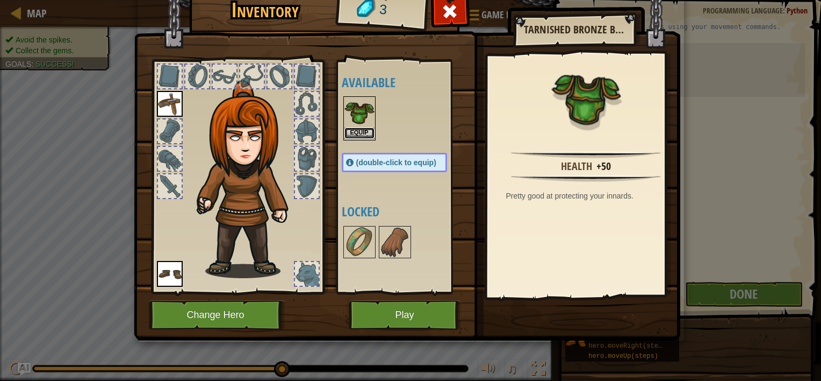
click at [351, 130] on button "Equip" at bounding box center [360, 132] width 30 height 11
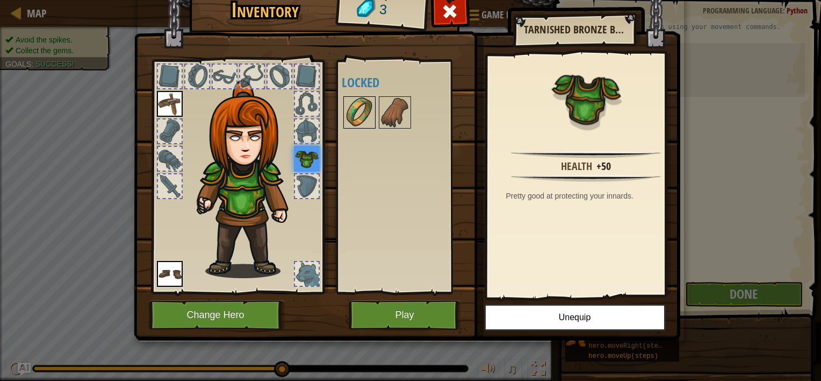
click at [356, 116] on img at bounding box center [360, 112] width 30 height 30
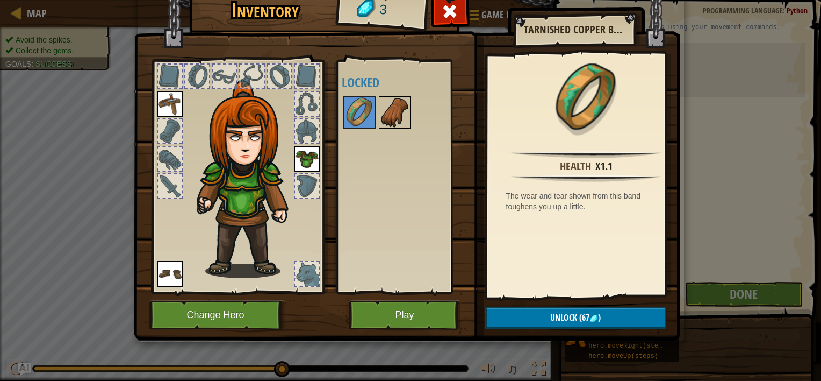
click at [393, 120] on img at bounding box center [395, 112] width 30 height 30
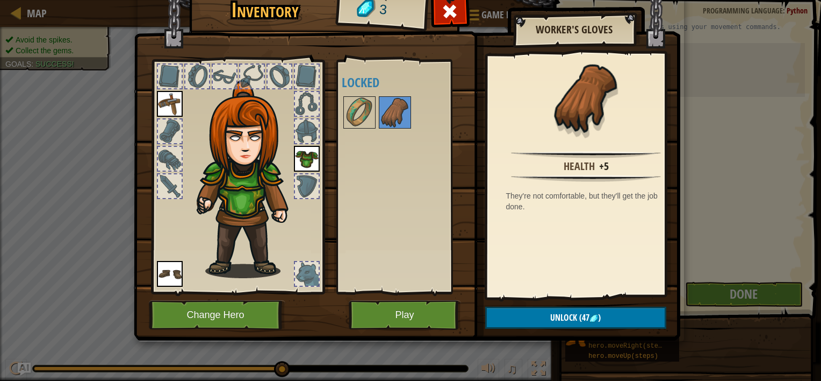
click at [285, 71] on div at bounding box center [280, 76] width 24 height 24
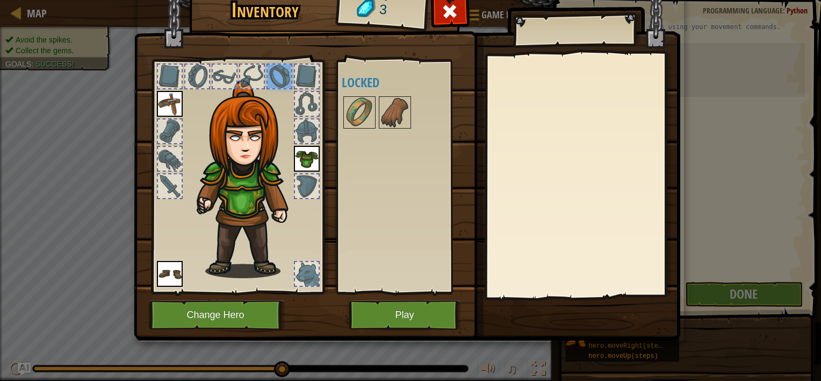
click at [297, 78] on div at bounding box center [307, 76] width 24 height 24
click at [310, 99] on div at bounding box center [307, 104] width 24 height 24
click at [312, 127] on div at bounding box center [307, 131] width 24 height 24
click at [303, 152] on img at bounding box center [307, 159] width 26 height 26
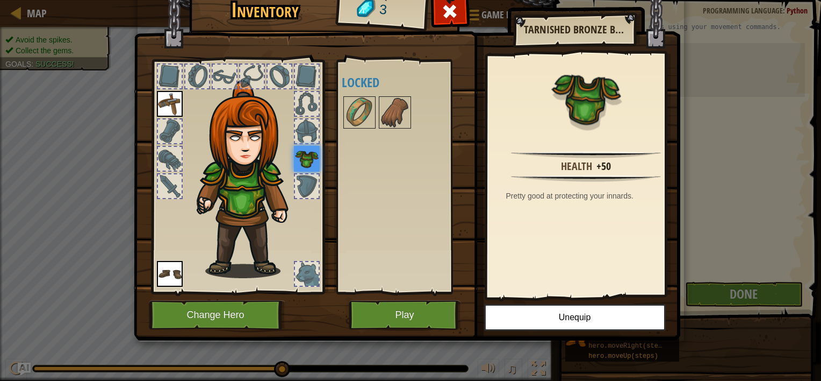
click at [168, 96] on img at bounding box center [170, 104] width 26 height 26
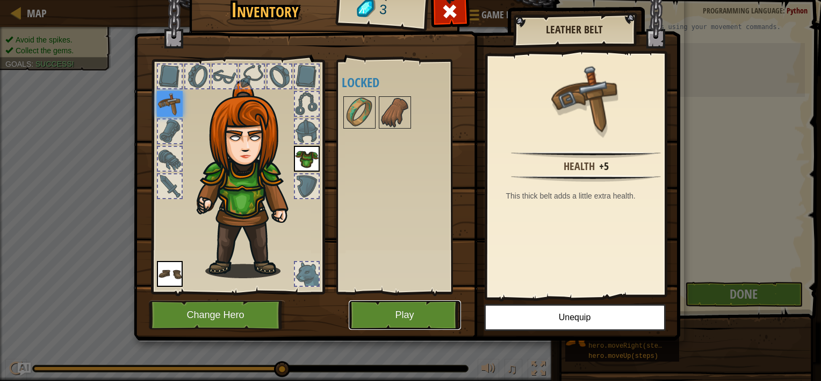
click at [417, 310] on button "Play" at bounding box center [405, 315] width 112 height 30
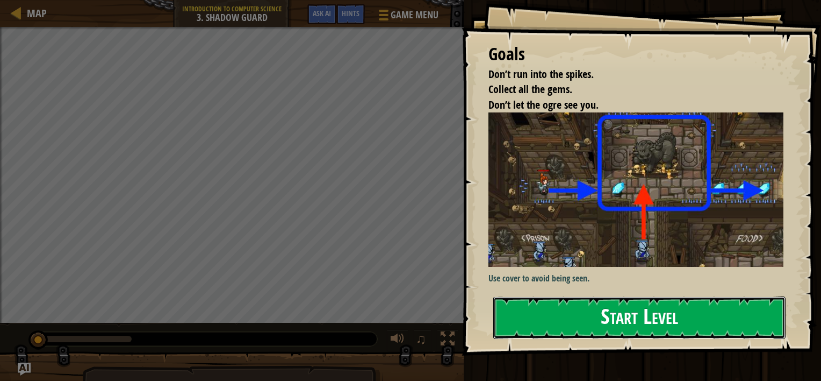
click at [608, 306] on button "Start Level" at bounding box center [639, 317] width 292 height 42
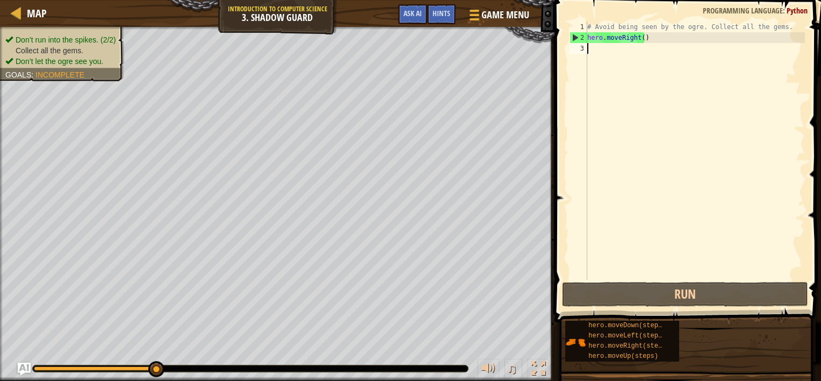
type textarea "m"
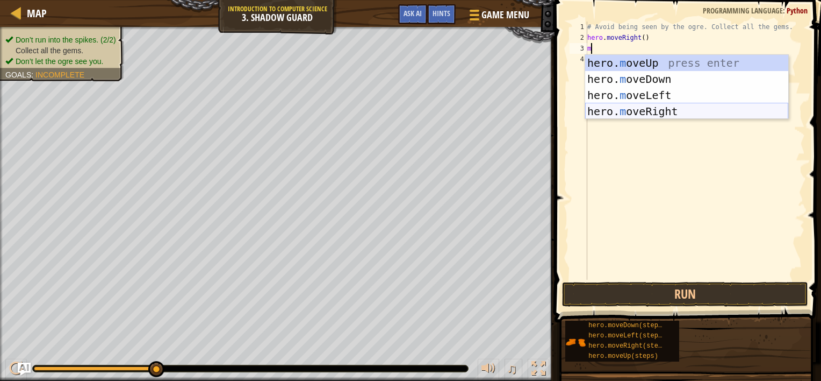
click at [656, 110] on div "hero. m oveUp press enter hero. m oveDown press enter hero. m oveLeft press ent…" at bounding box center [686, 103] width 203 height 97
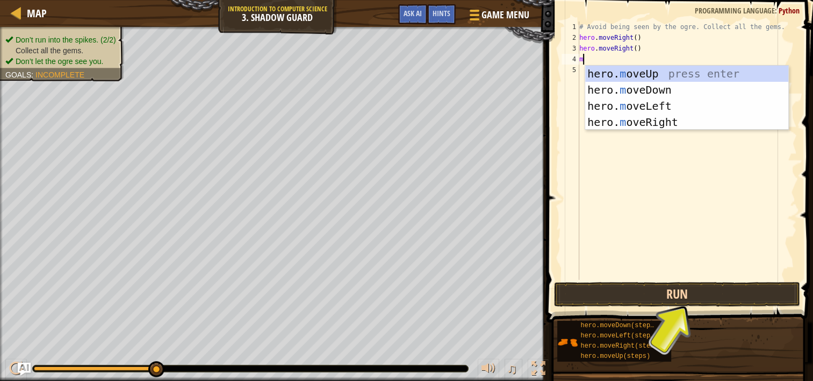
type textarea "m"
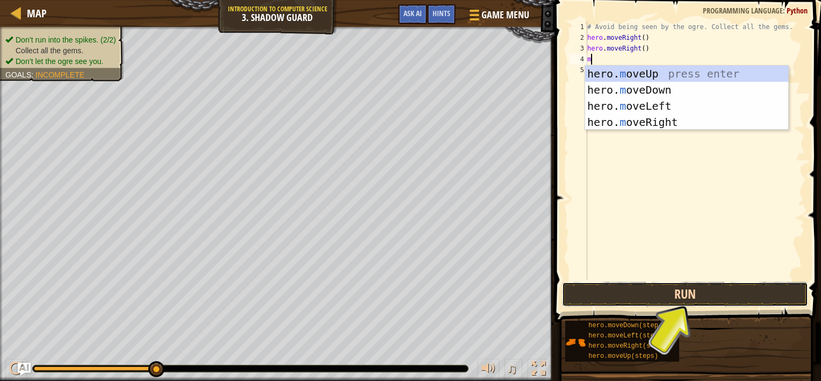
click at [648, 290] on button "Run" at bounding box center [685, 294] width 246 height 25
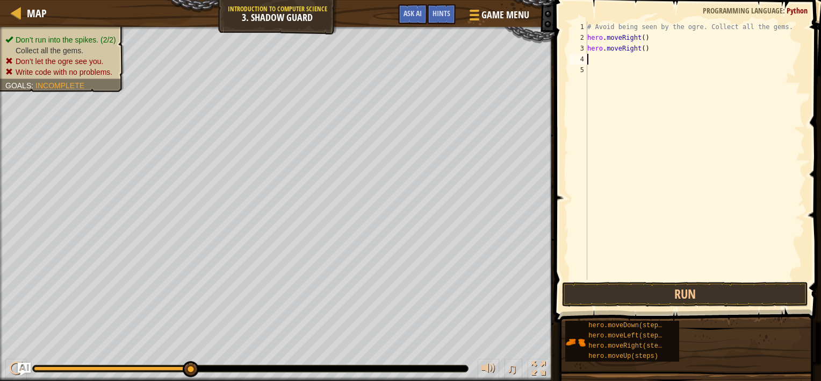
type textarea "m"
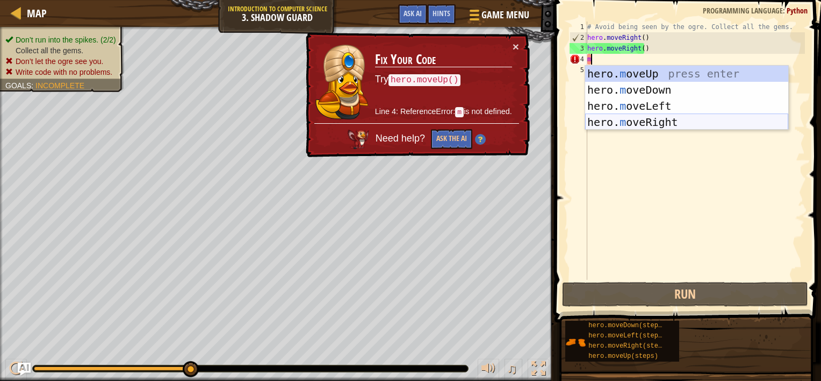
click at [634, 118] on div "hero. m oveUp press enter hero. m oveDown press enter hero. m oveLeft press ent…" at bounding box center [686, 114] width 203 height 97
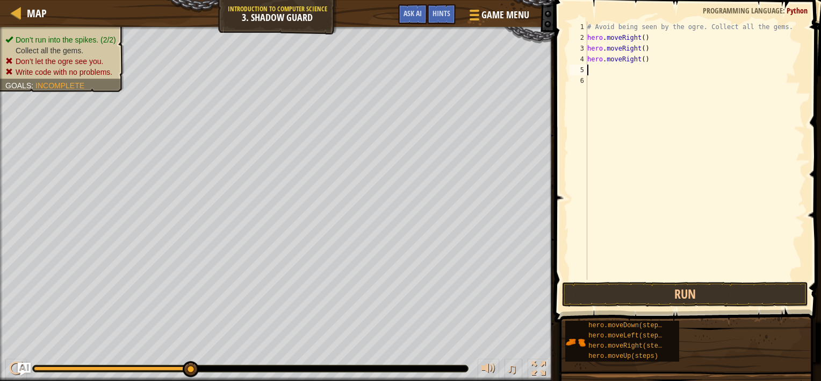
type textarea "m"
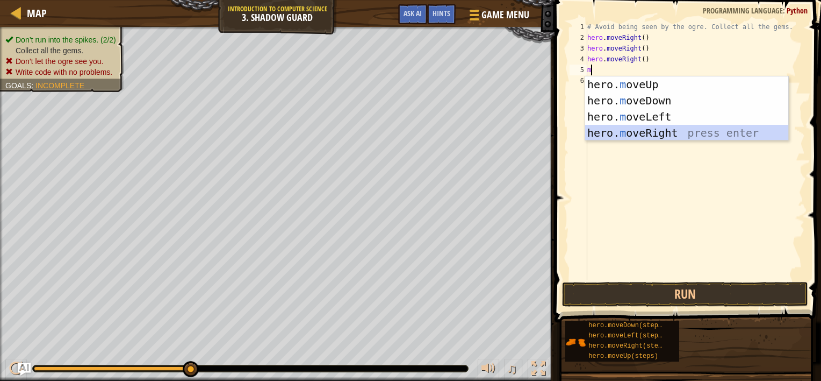
click at [640, 134] on div "hero. m oveUp press enter hero. m oveDown press enter hero. m oveLeft press ent…" at bounding box center [686, 124] width 203 height 97
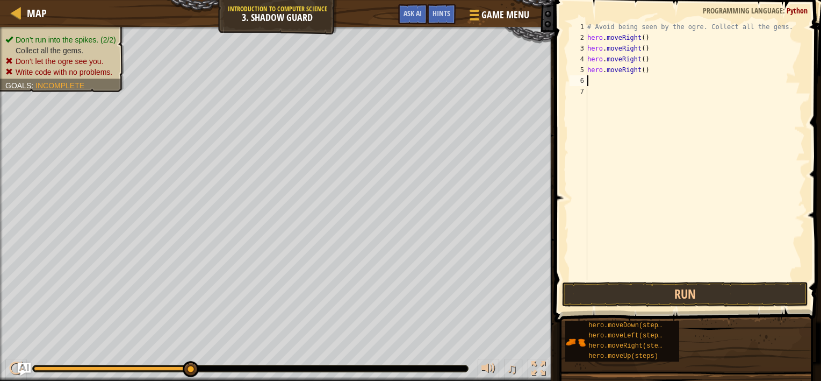
type textarea "m"
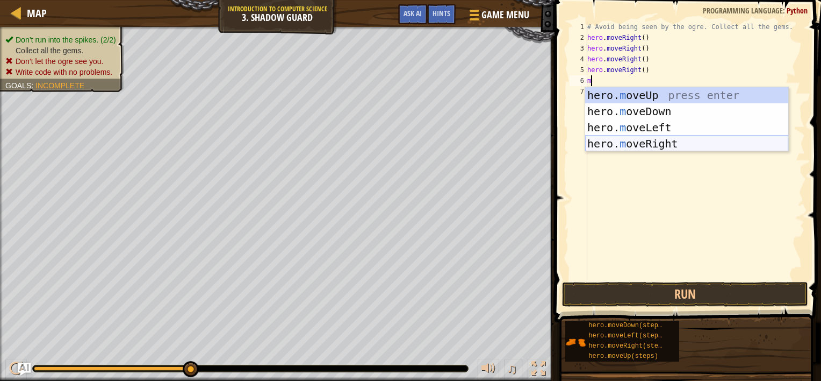
click at [640, 139] on div "hero. m oveUp press enter hero. m oveDown press enter hero. m oveLeft press ent…" at bounding box center [686, 135] width 203 height 97
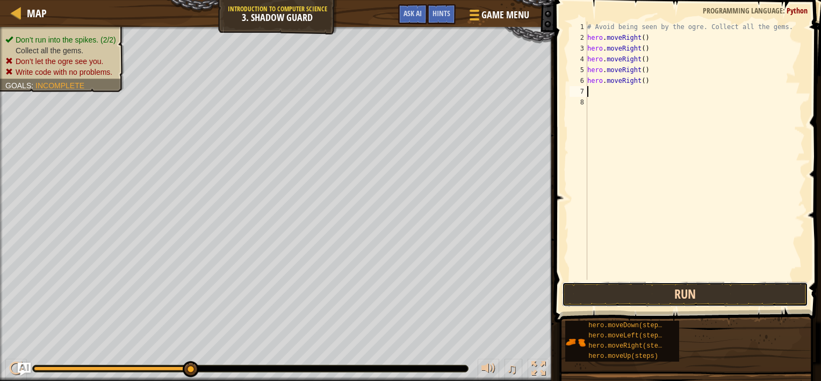
click at [641, 297] on button "Run" at bounding box center [685, 294] width 246 height 25
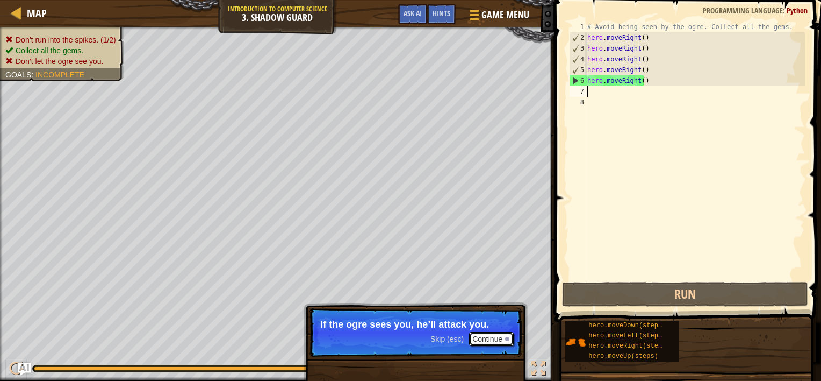
click at [490, 334] on button "Continue" at bounding box center [491, 339] width 45 height 14
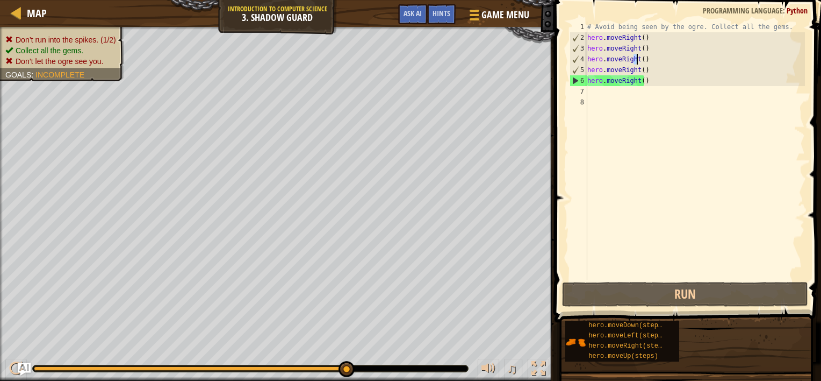
drag, startPoint x: 635, startPoint y: 58, endPoint x: 639, endPoint y: 48, distance: 10.9
click at [639, 48] on div "# Avoid being seen by the ogre. Collect all the gems. hero . moveRight ( ) hero…" at bounding box center [695, 160] width 220 height 279
click at [635, 47] on div "# Avoid being seen by the ogre. Collect all the gems. hero . moveRight ( ) hero…" at bounding box center [695, 160] width 220 height 279
click at [636, 47] on div "# Avoid being seen by the ogre. Collect all the gems. hero . moveRight ( ) hero…" at bounding box center [695, 160] width 220 height 279
click at [648, 49] on div "# Avoid being seen by the ogre. Collect all the gems. hero . moveRight ( ) hero…" at bounding box center [695, 160] width 220 height 279
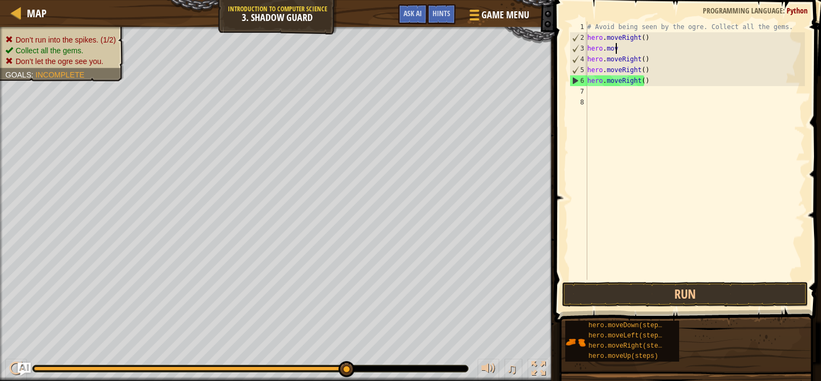
type textarea "h"
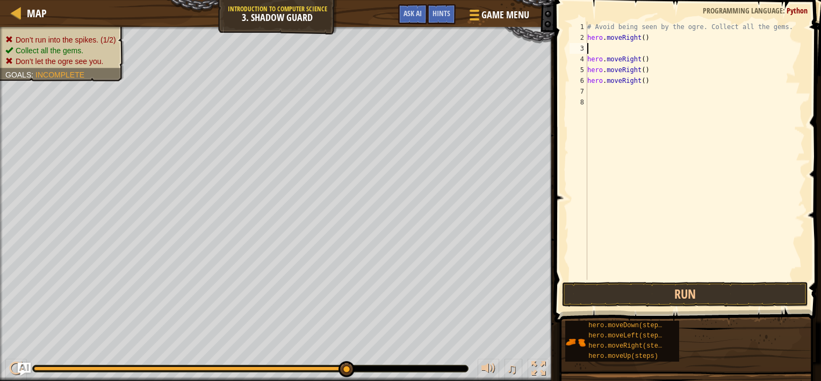
type textarea "m"
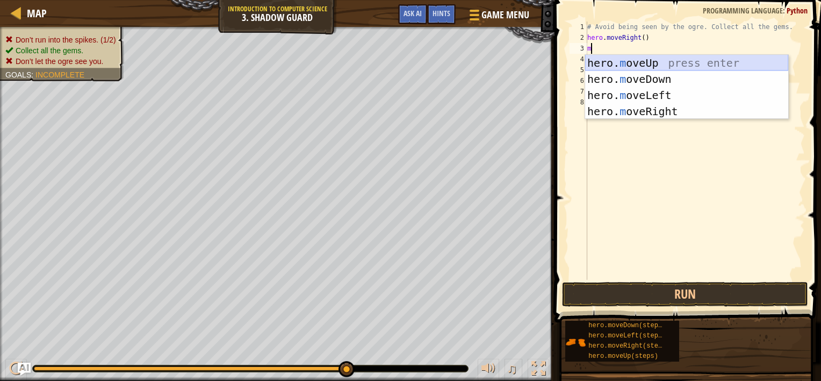
click at [656, 62] on div "hero. m oveUp press enter hero. m oveDown press enter hero. m oveLeft press ent…" at bounding box center [686, 103] width 203 height 97
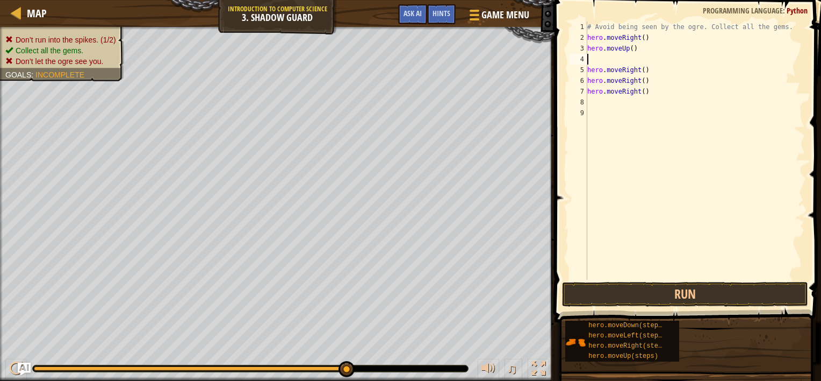
type textarea "m"
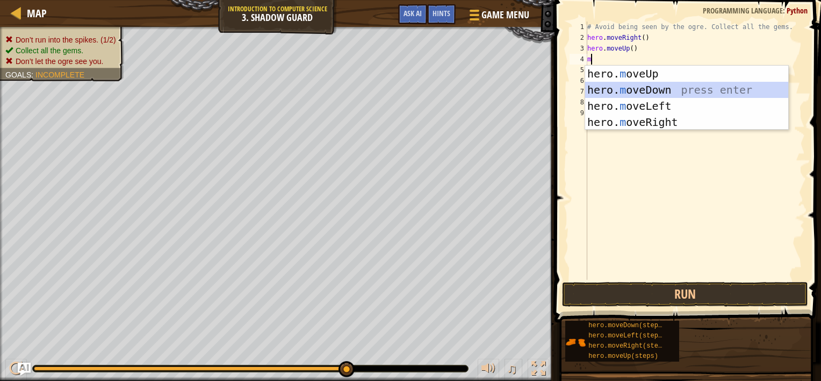
click at [655, 85] on div "hero. m oveUp press enter hero. m oveDown press enter hero. m oveLeft press ent…" at bounding box center [686, 114] width 203 height 97
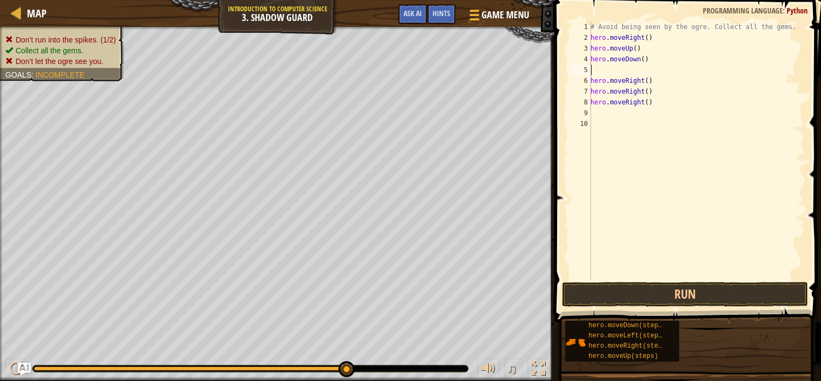
click at [643, 59] on div "# Avoid being seen by the ogre. Collect all the gems. hero . moveRight ( ) hero…" at bounding box center [697, 160] width 217 height 279
type textarea "h"
type textarea "m"
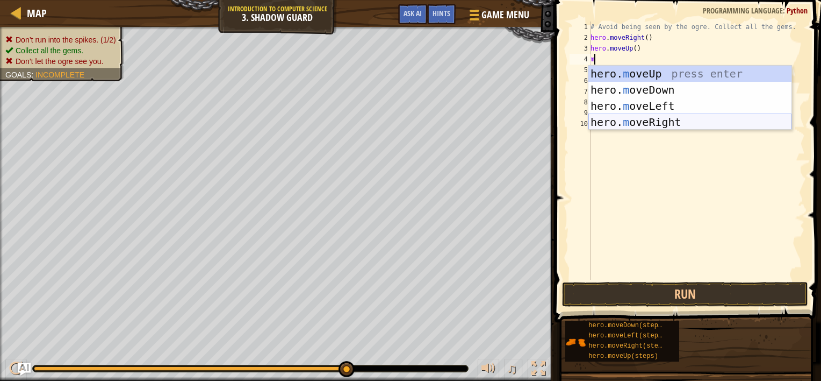
click at [670, 118] on div "hero. m oveUp press enter hero. m oveDown press enter hero. m oveLeft press ent…" at bounding box center [690, 114] width 203 height 97
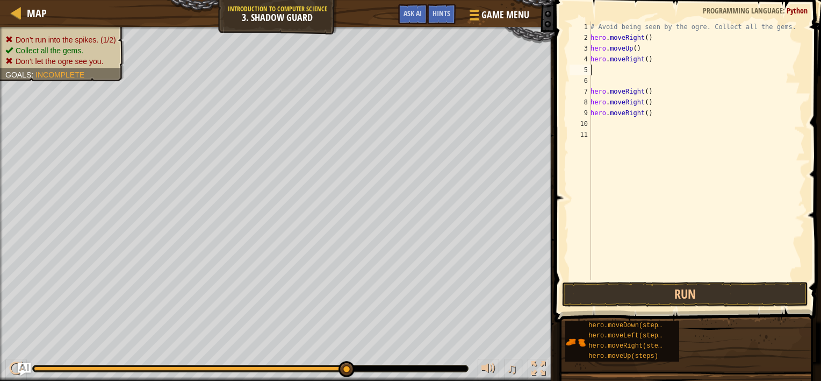
type textarea "m"
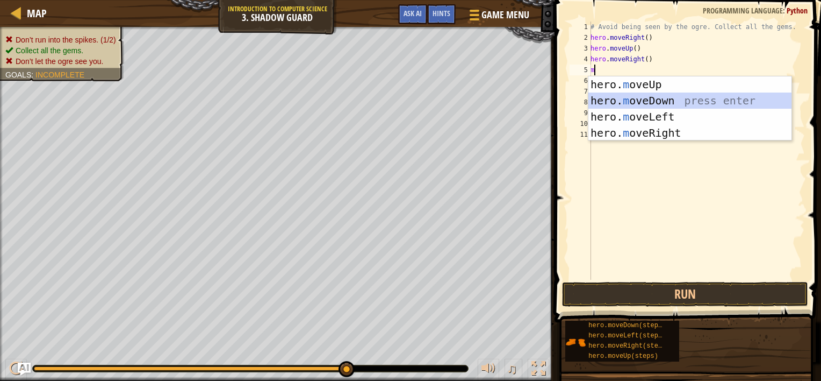
click at [644, 104] on div "hero. m oveUp press enter hero. m oveDown press enter hero. m oveLeft press ent…" at bounding box center [690, 124] width 203 height 97
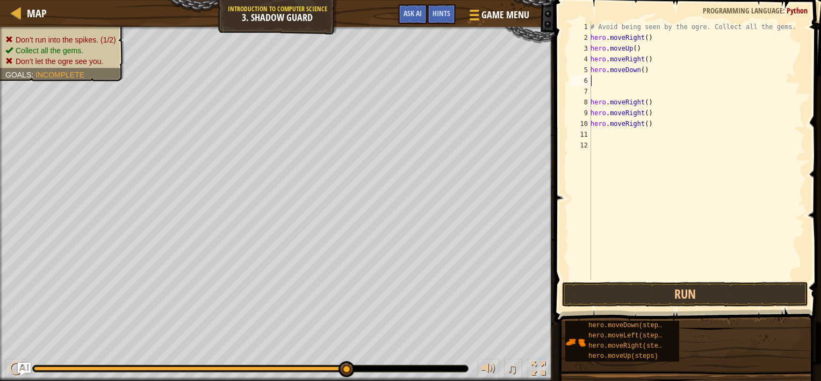
type textarea "m"
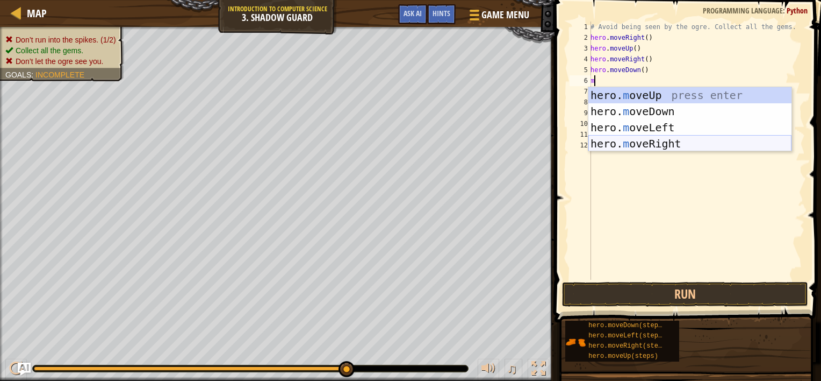
click at [663, 148] on div "hero. m oveUp press enter hero. m oveDown press enter hero. m oveLeft press ent…" at bounding box center [690, 135] width 203 height 97
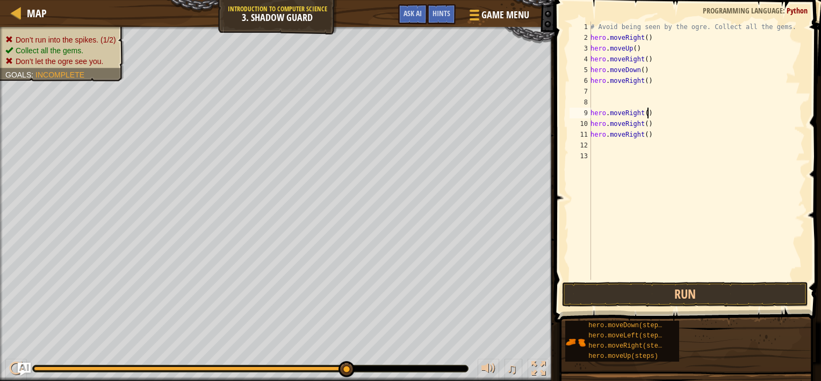
click at [648, 113] on div "# Avoid being seen by the ogre. Collect all the gems. hero . moveRight ( ) hero…" at bounding box center [697, 160] width 217 height 279
type textarea "h"
click at [691, 63] on div "# Avoid being seen by the ogre. Collect all the gems. hero . moveRight ( ) hero…" at bounding box center [697, 160] width 217 height 279
click at [641, 127] on div "# Avoid being seen by the ogre. Collect all the gems. hero . moveRight ( ) hero…" at bounding box center [697, 160] width 217 height 279
click at [649, 125] on div "# Avoid being seen by the ogre. Collect all the gems. hero . moveRight ( ) hero…" at bounding box center [697, 160] width 217 height 279
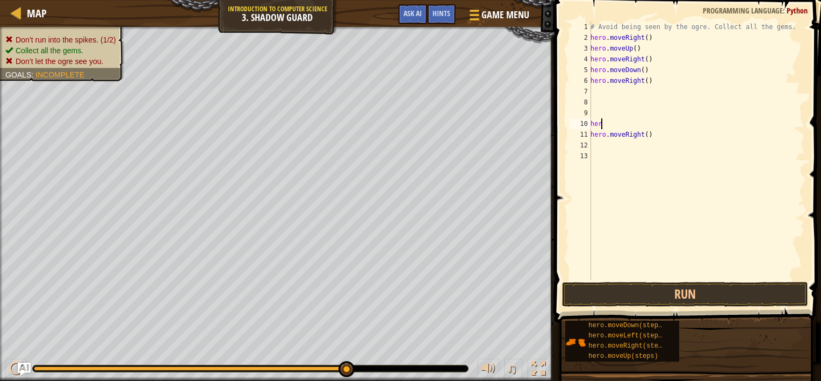
type textarea "h"
type textarea "m"
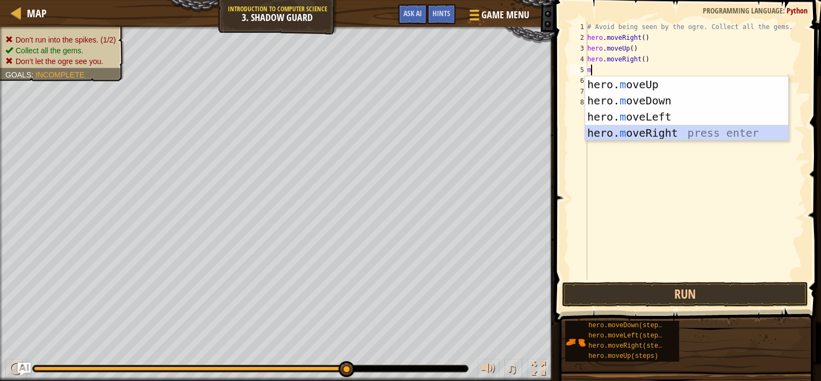
click at [664, 138] on div "hero. m oveUp press enter hero. m oveDown press enter hero. m oveLeft press ent…" at bounding box center [686, 124] width 203 height 97
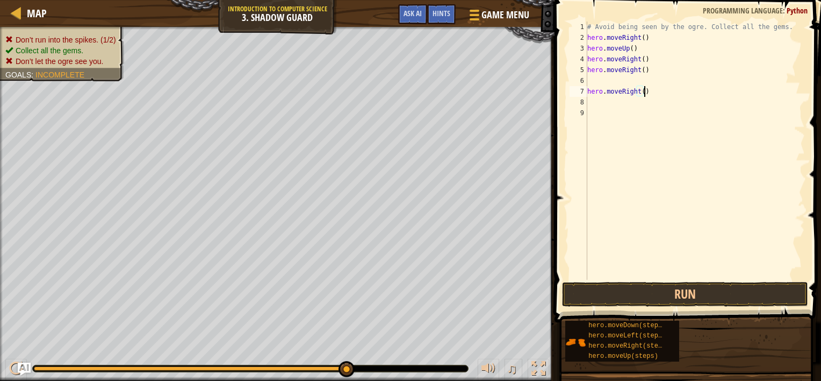
click at [646, 87] on div "# Avoid being seen by the ogre. Collect all the gems. hero . moveRight ( ) hero…" at bounding box center [695, 160] width 220 height 279
type textarea "h"
click at [636, 293] on button "Run" at bounding box center [685, 294] width 246 height 25
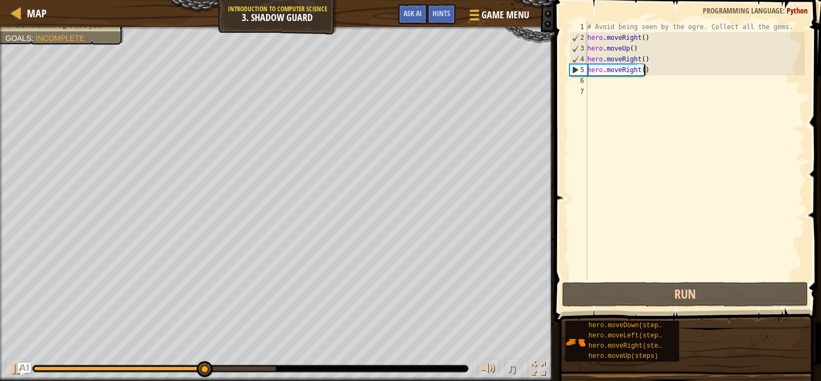
click at [654, 65] on div "# Avoid being seen by the ogre. Collect all the gems. hero . moveRight ( ) hero…" at bounding box center [695, 160] width 220 height 279
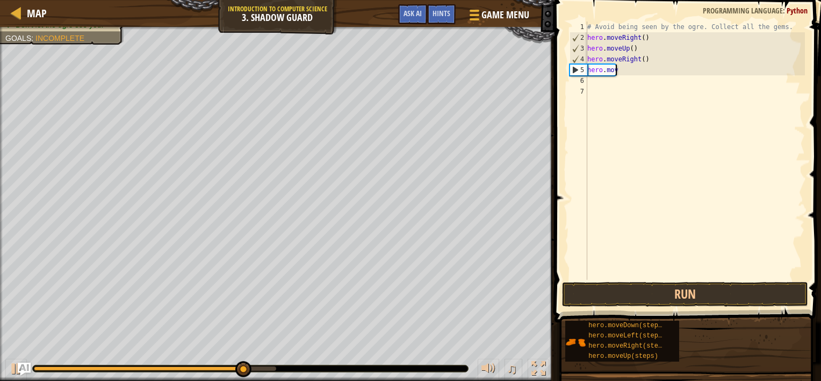
type textarea "h"
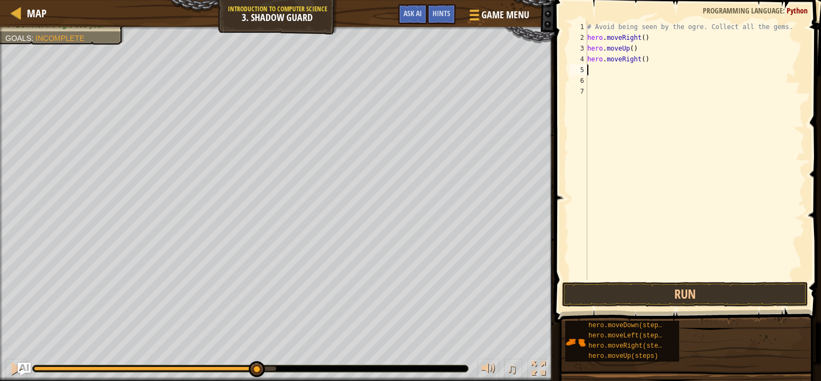
type textarea "m"
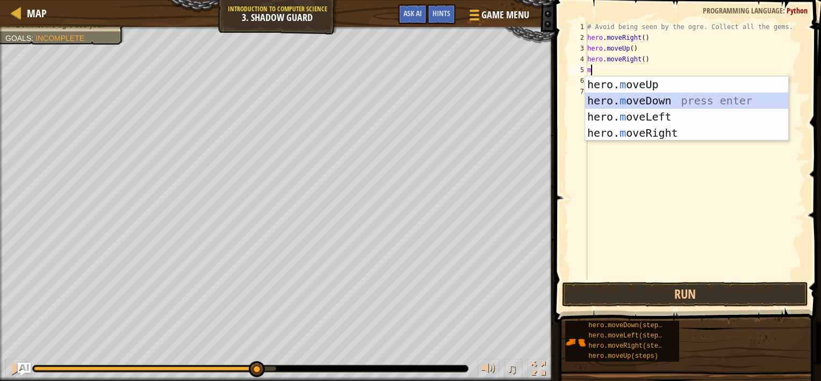
click at [659, 98] on div "hero. m oveUp press enter hero. m oveDown press enter hero. m oveLeft press ent…" at bounding box center [686, 124] width 203 height 97
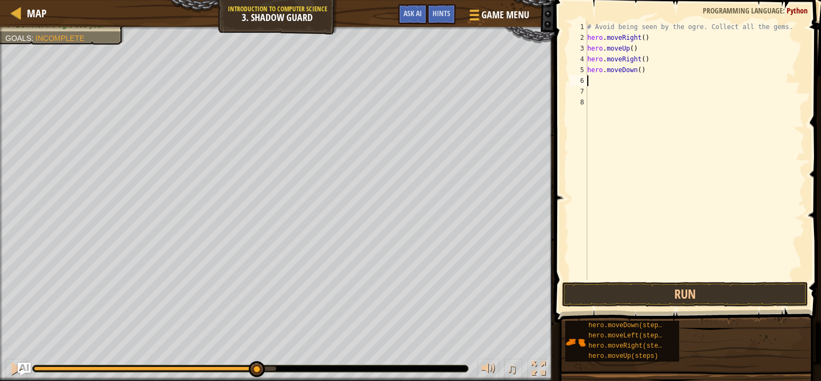
type textarea "m"
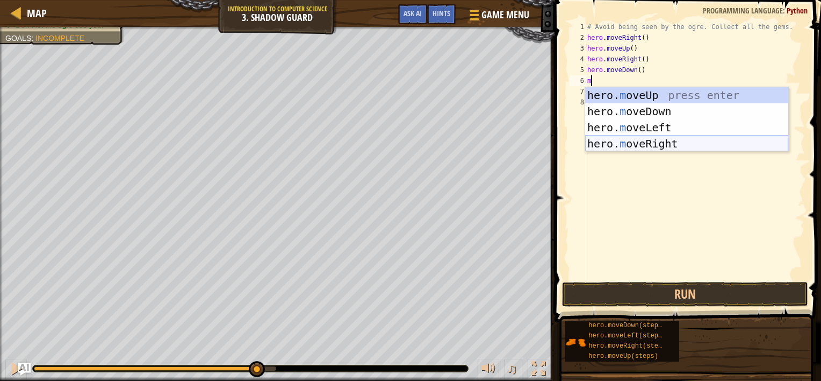
click at [635, 140] on div "hero. m oveUp press enter hero. m oveDown press enter hero. m oveLeft press ent…" at bounding box center [686, 135] width 203 height 97
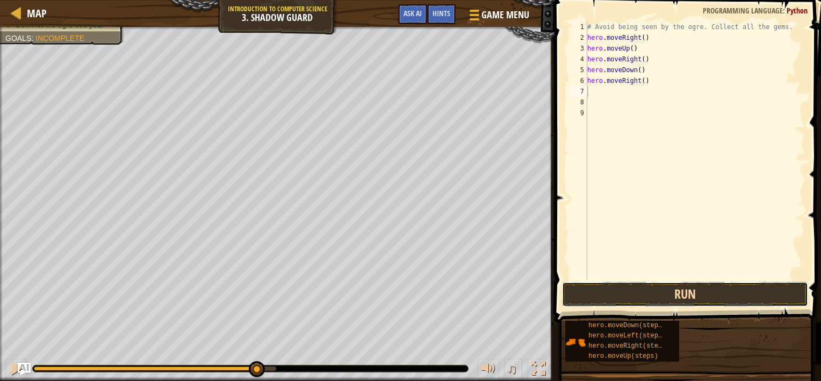
click at [677, 290] on button "Run" at bounding box center [685, 294] width 246 height 25
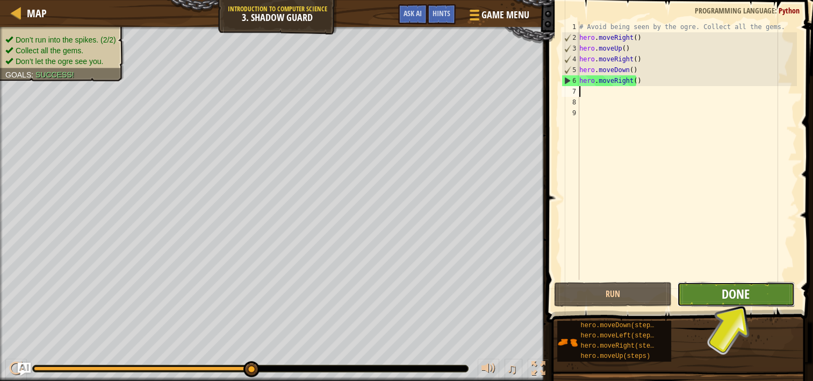
click at [721, 294] on button "Done" at bounding box center [736, 294] width 118 height 25
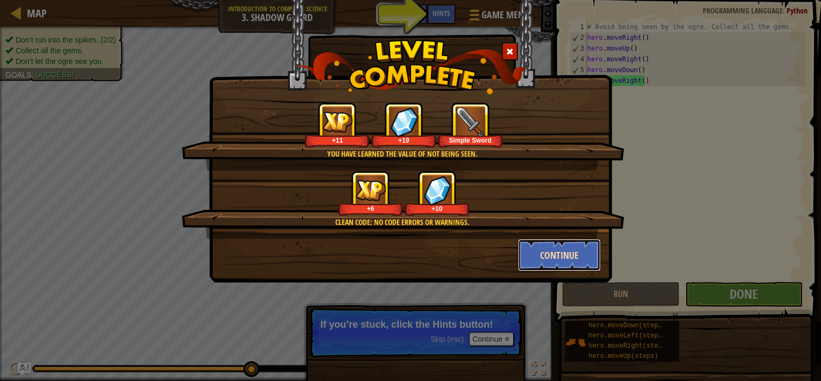
click at [553, 250] on button "Continue" at bounding box center [559, 255] width 83 height 32
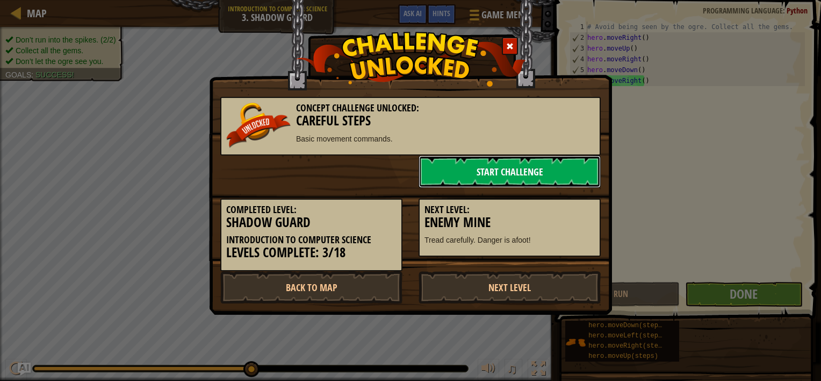
click at [501, 170] on link "Start Challenge" at bounding box center [510, 171] width 182 height 32
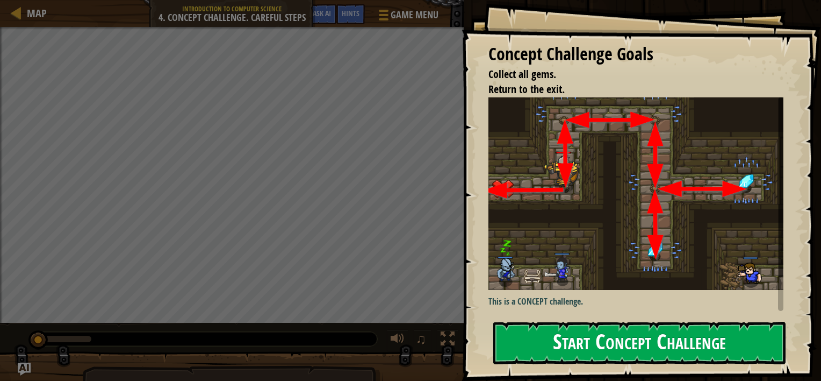
click at [643, 335] on button "Start Concept Challenge" at bounding box center [639, 342] width 292 height 42
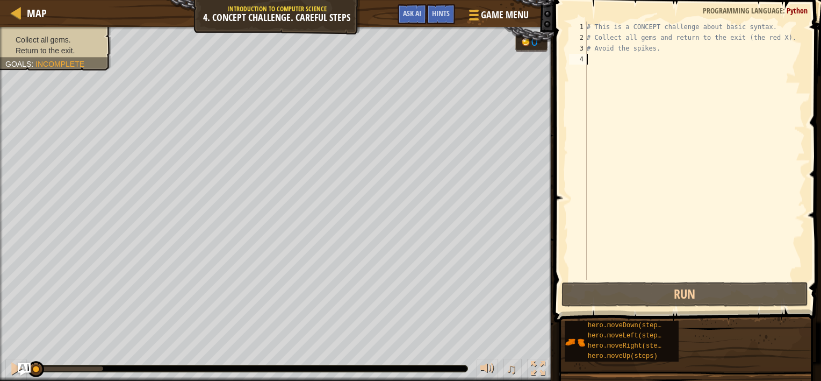
type textarea "m"
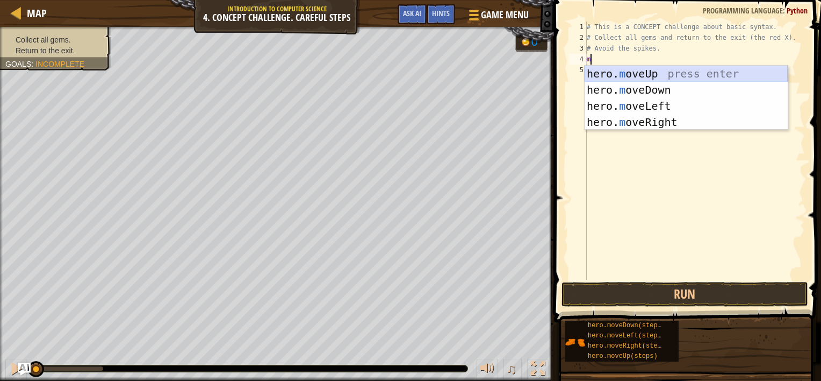
click at [656, 73] on div "hero. m oveUp press enter hero. m oveDown press enter hero. m oveLeft press ent…" at bounding box center [686, 114] width 203 height 97
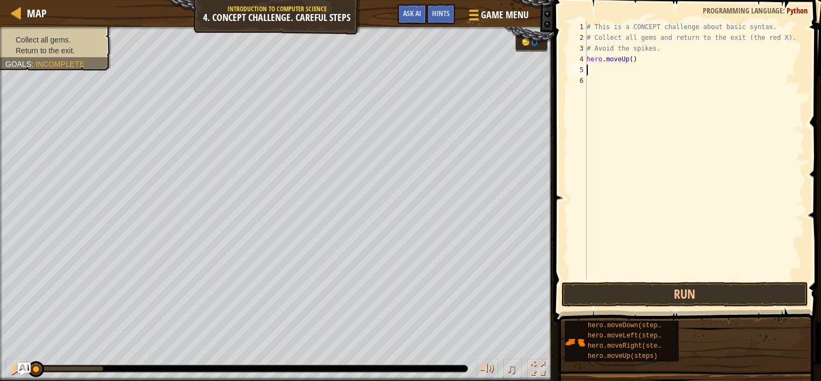
type textarea "m"
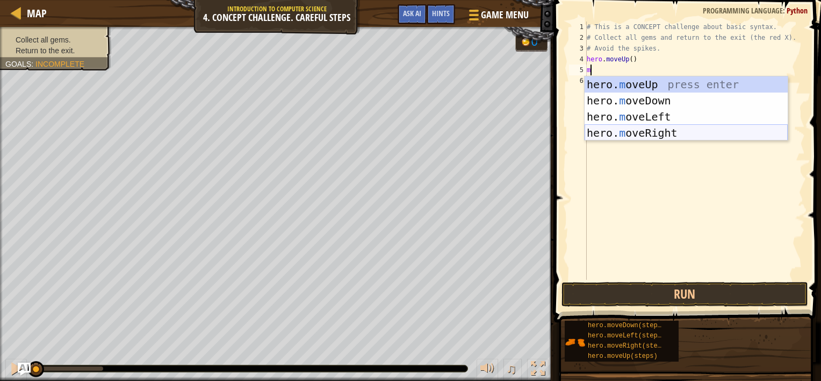
click at [633, 130] on div "hero. m oveUp press enter hero. m oveDown press enter hero. m oveLeft press ent…" at bounding box center [686, 124] width 203 height 97
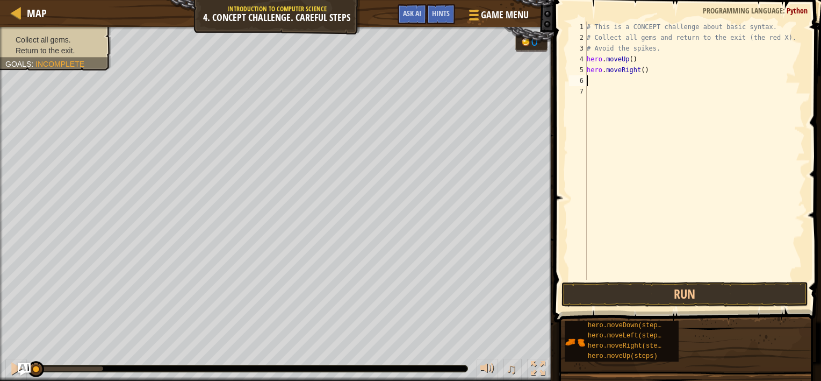
type textarea "m"
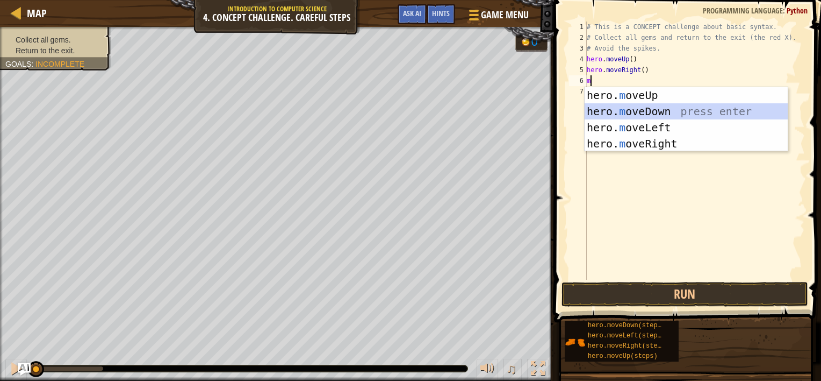
click at [617, 105] on div "hero. m oveUp press enter hero. m oveDown press enter hero. m oveLeft press ent…" at bounding box center [686, 135] width 203 height 97
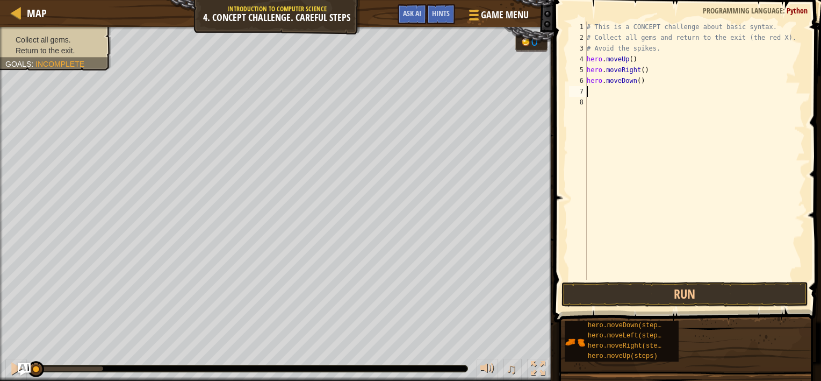
type textarea "m"
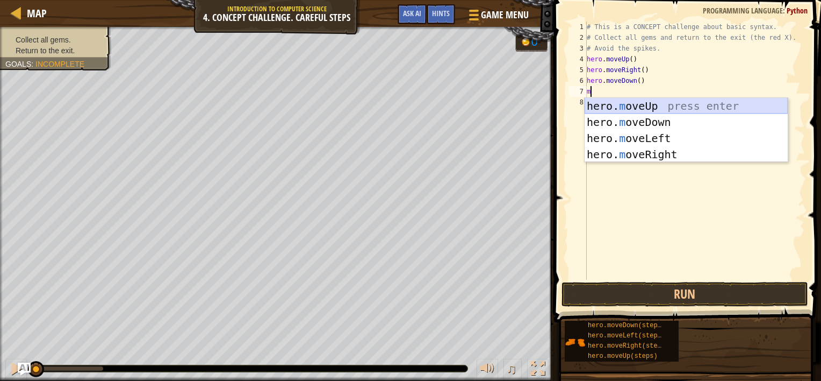
click at [637, 109] on div "hero. m oveUp press enter hero. m oveDown press enter hero. m oveLeft press ent…" at bounding box center [686, 146] width 203 height 97
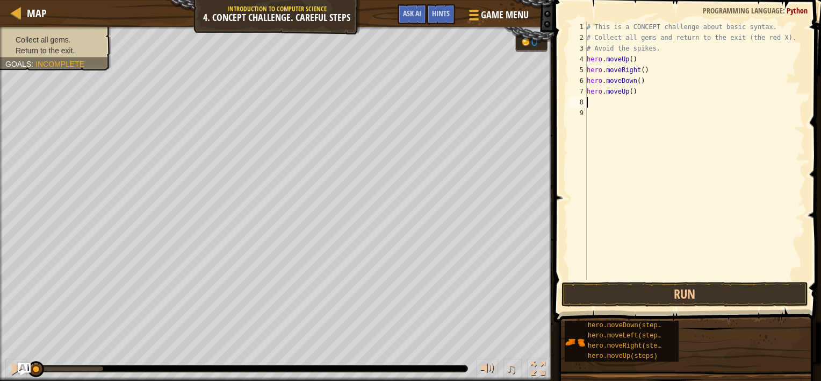
type textarea "m"
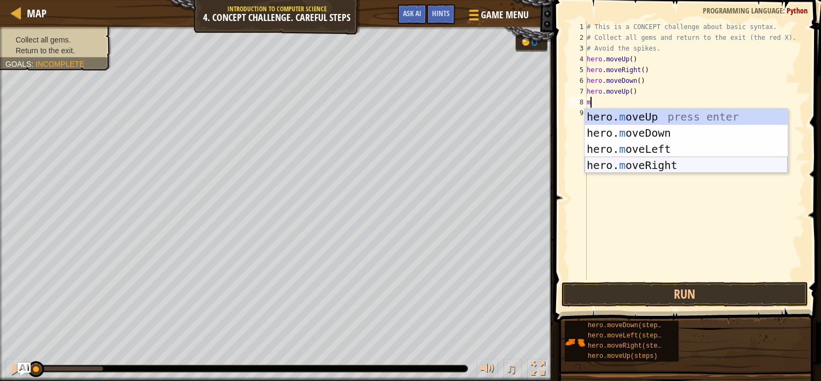
click at [651, 166] on div "hero. m oveUp press enter hero. m oveDown press enter hero. m oveLeft press ent…" at bounding box center [686, 157] width 203 height 97
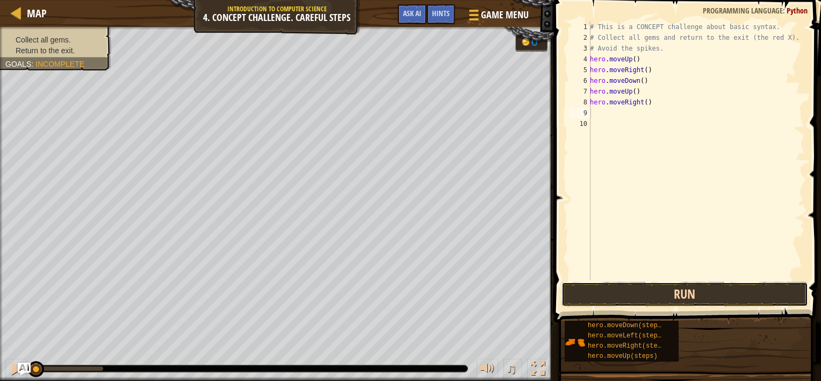
click at [636, 298] on button "Run" at bounding box center [685, 294] width 247 height 25
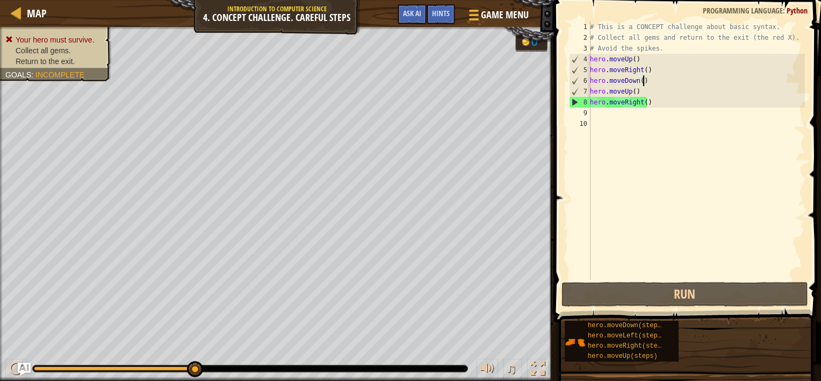
click at [642, 77] on div "# This is a CONCEPT challenge about basic syntax. # Collect all gems and return…" at bounding box center [696, 160] width 217 height 279
drag, startPoint x: 636, startPoint y: 87, endPoint x: 590, endPoint y: 89, distance: 46.3
click at [590, 89] on div "hero.moveDown() 1 2 3 4 5 6 7 8 9 10 # This is a CONCEPT challenge about basic …" at bounding box center [686, 150] width 238 height 258
type textarea "hero.moveUp()"
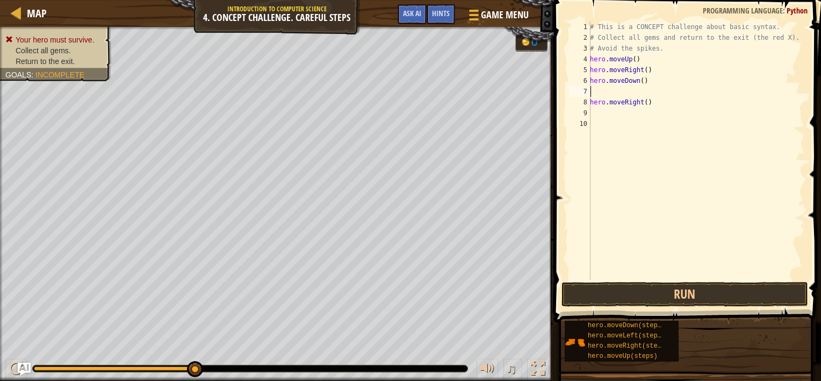
type textarea "m"
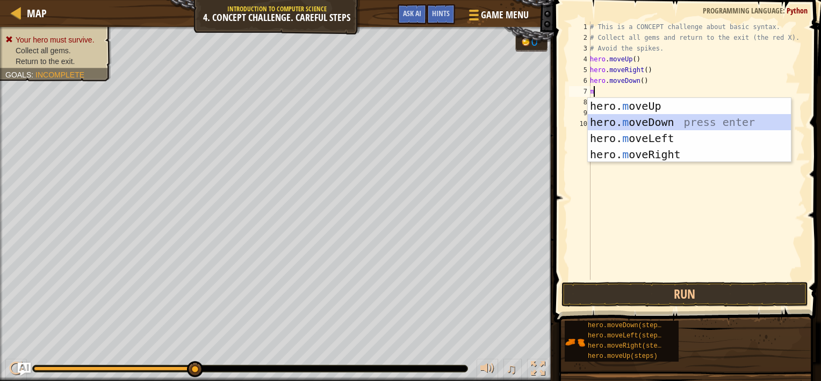
click at [627, 123] on div "hero. m oveUp press enter hero. m oveDown press enter hero. m oveLeft press ent…" at bounding box center [689, 146] width 203 height 97
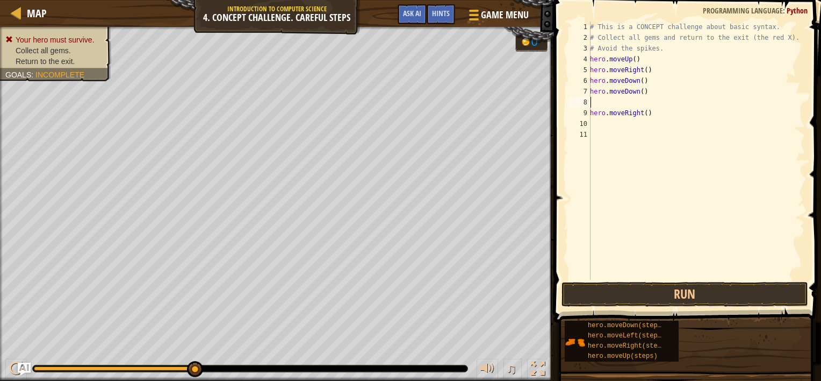
type textarea "m"
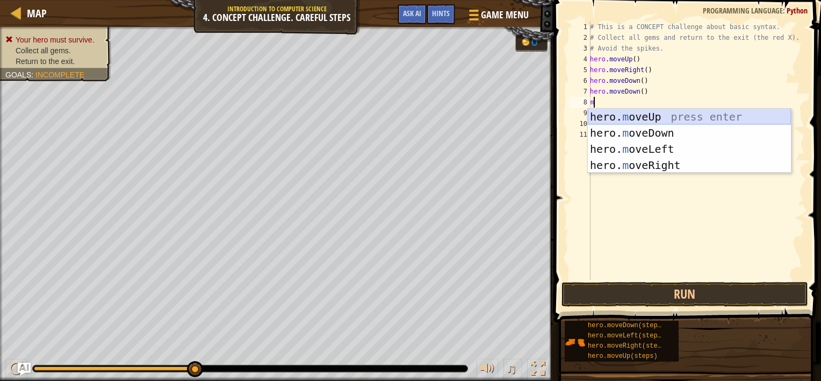
click at [629, 118] on div "hero. m oveUp press enter hero. m oveDown press enter hero. m oveLeft press ent…" at bounding box center [689, 157] width 203 height 97
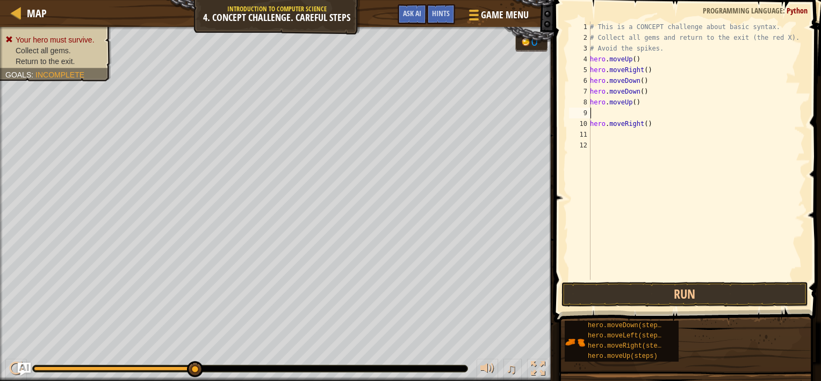
type textarea "m"
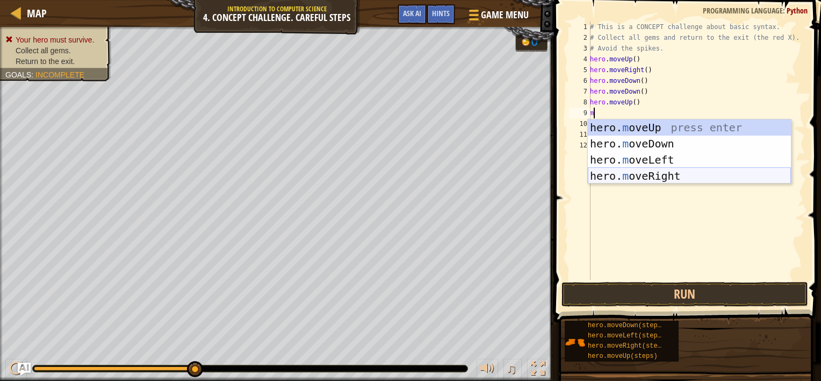
click at [648, 174] on div "hero. m oveUp press enter hero. m oveDown press enter hero. m oveLeft press ent…" at bounding box center [689, 167] width 203 height 97
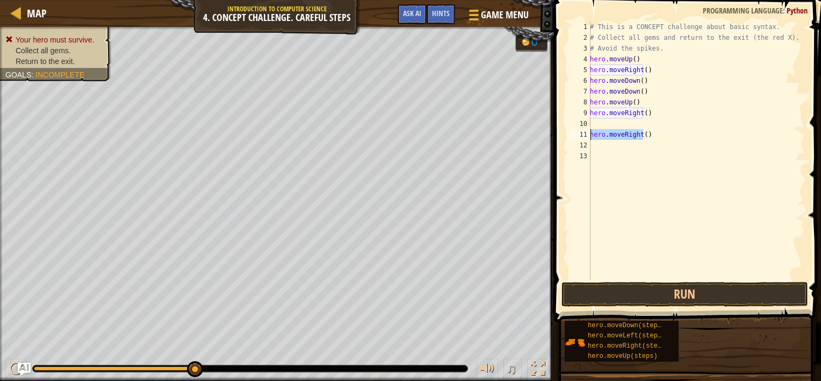
drag, startPoint x: 643, startPoint y: 135, endPoint x: 587, endPoint y: 139, distance: 55.5
click at [587, 139] on div "1 2 3 4 5 6 7 8 9 10 11 12 13 # This is a CONCEPT challenge about basic syntax.…" at bounding box center [686, 150] width 238 height 258
type textarea ")"
click at [594, 134] on div "# This is a CONCEPT challenge about basic syntax. # Collect all gems and return…" at bounding box center [696, 160] width 217 height 279
click at [593, 118] on div "# This is a CONCEPT challenge about basic syntax. # Collect all gems and return…" at bounding box center [696, 160] width 217 height 279
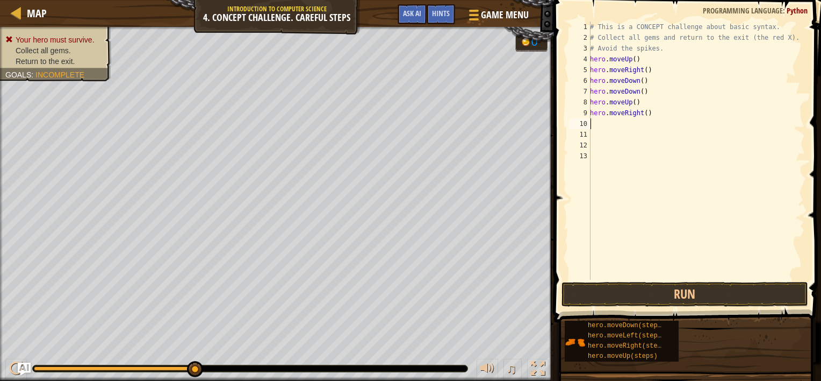
type textarea "m"
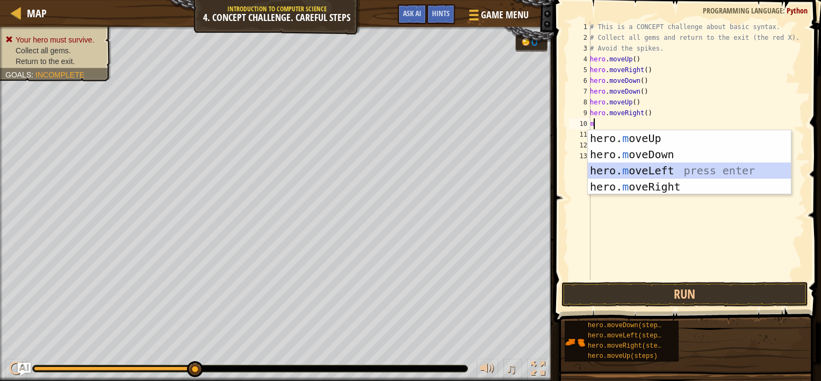
click at [654, 168] on div "hero. m oveUp press enter hero. m oveDown press enter hero. m oveLeft press ent…" at bounding box center [689, 178] width 203 height 97
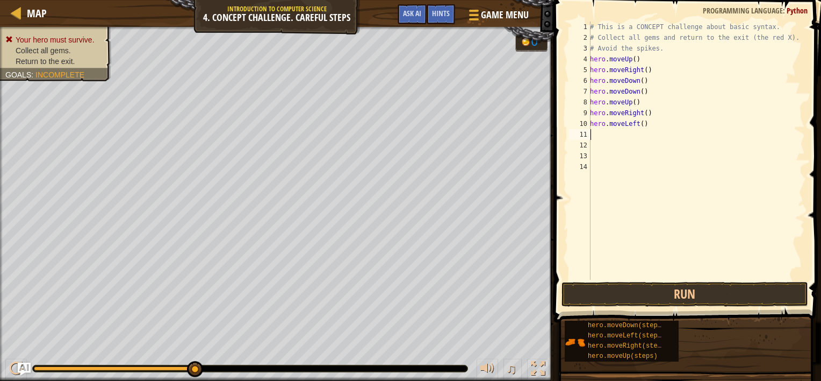
type textarea "m"
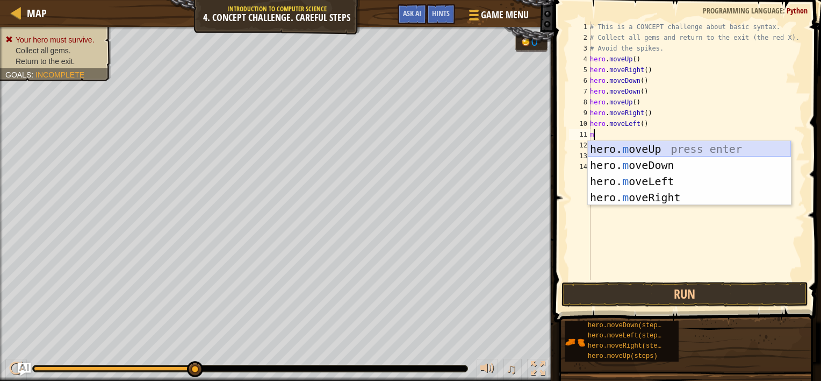
click at [622, 143] on div "hero. m oveUp press enter hero. m oveDown press enter hero. m oveLeft press ent…" at bounding box center [689, 189] width 203 height 97
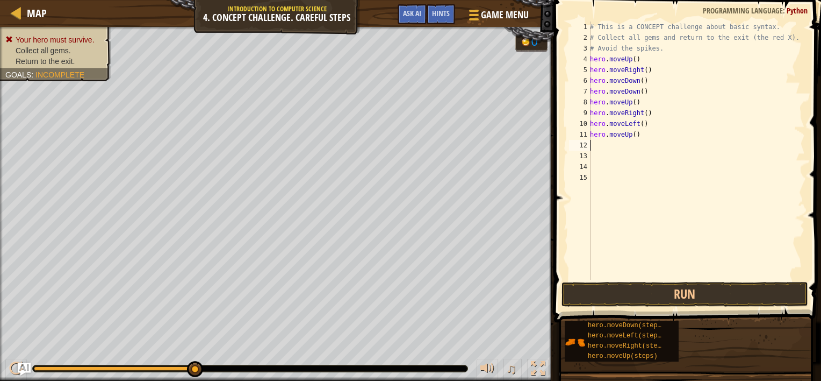
type textarea "m"
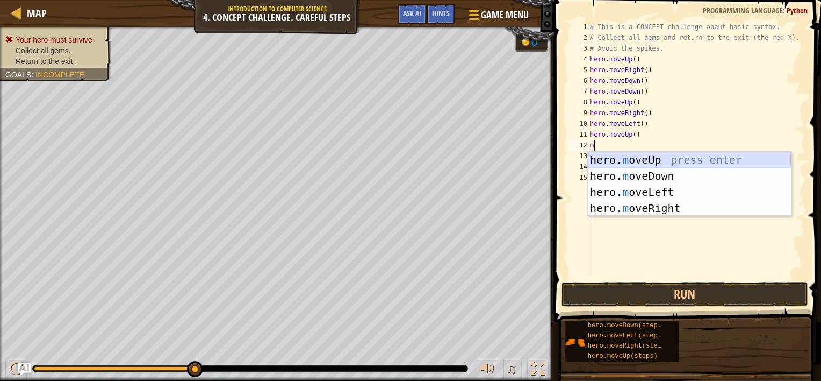
click at [623, 158] on div "hero. m oveUp press enter hero. m oveDown press enter hero. m oveLeft press ent…" at bounding box center [689, 200] width 203 height 97
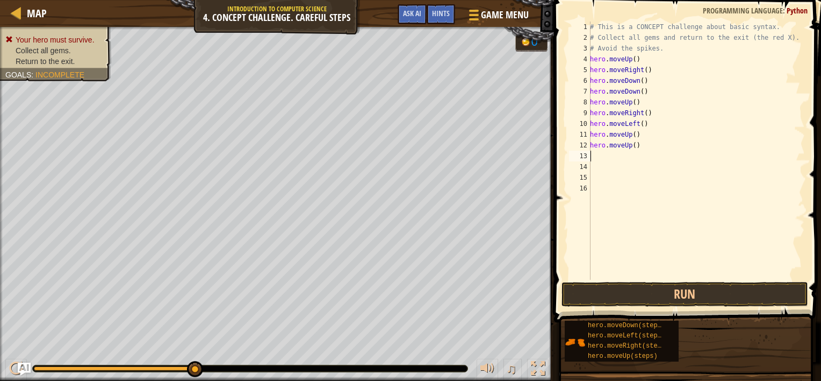
click at [639, 146] on div "# This is a CONCEPT challenge about basic syntax. # Collect all gems and return…" at bounding box center [696, 160] width 217 height 279
type textarea "h"
type textarea "m"
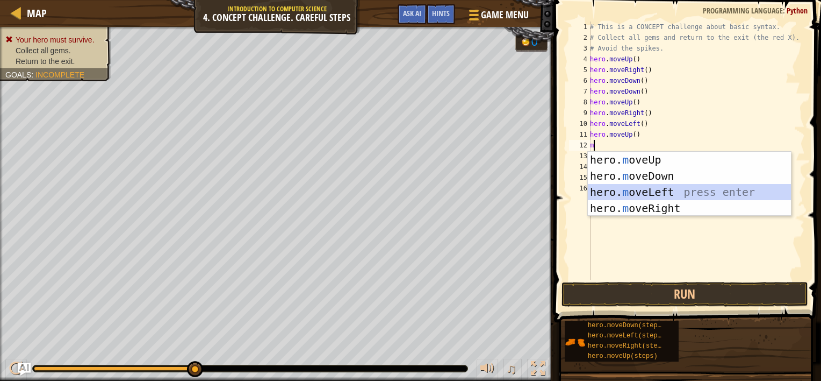
click at [682, 190] on div "hero. m oveUp press enter hero. m oveDown press enter hero. m oveLeft press ent…" at bounding box center [689, 200] width 203 height 97
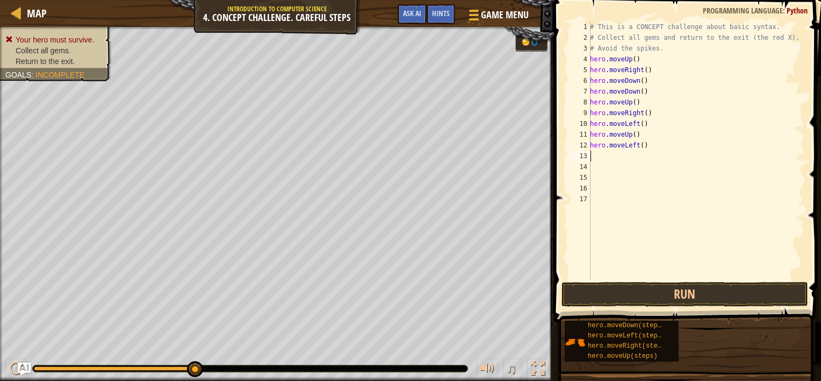
type textarea "m"
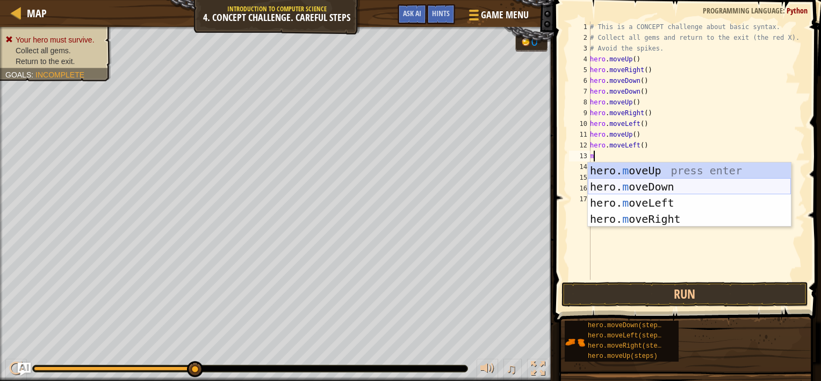
click at [639, 188] on div "hero. m oveUp press enter hero. m oveDown press enter hero. m oveLeft press ent…" at bounding box center [689, 210] width 203 height 97
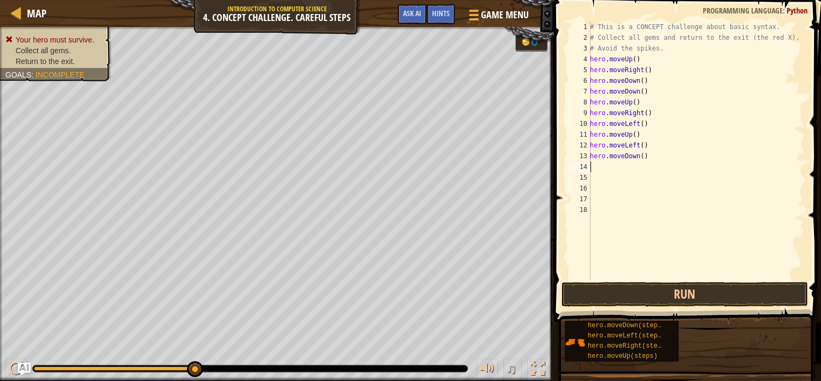
type textarea "m"
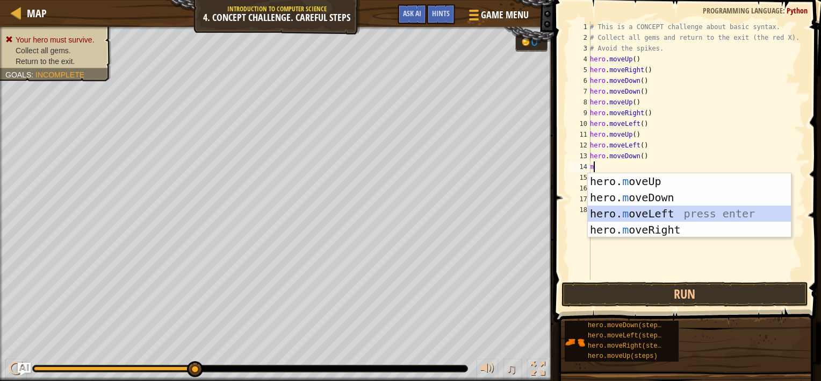
click at [637, 209] on div "hero. m oveUp press enter hero. m oveDown press enter hero. m oveLeft press ent…" at bounding box center [689, 221] width 203 height 97
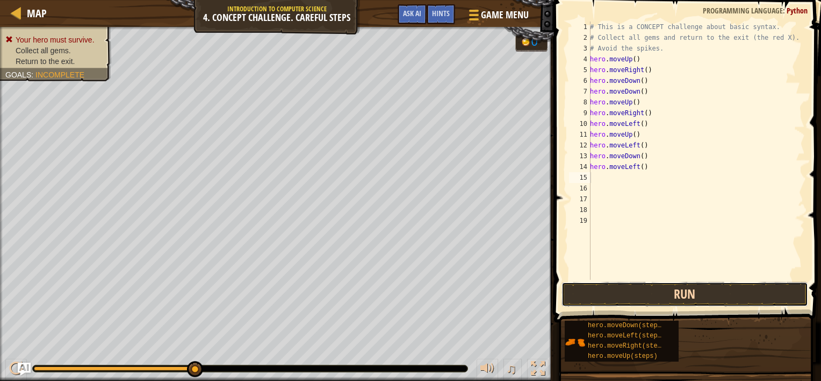
click at [636, 289] on button "Run" at bounding box center [685, 294] width 247 height 25
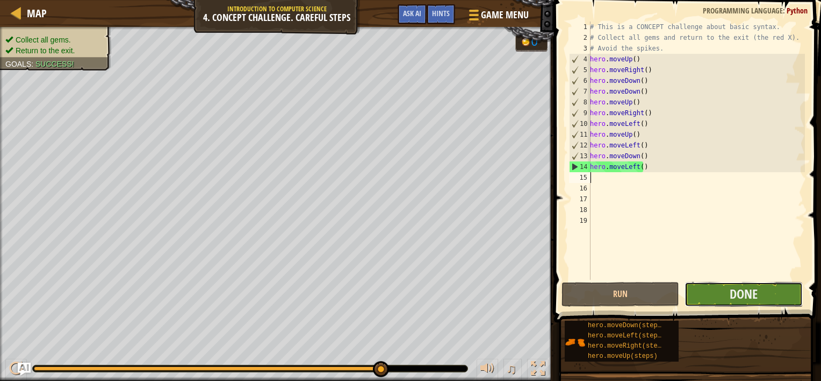
click at [718, 286] on button "Done" at bounding box center [744, 294] width 118 height 25
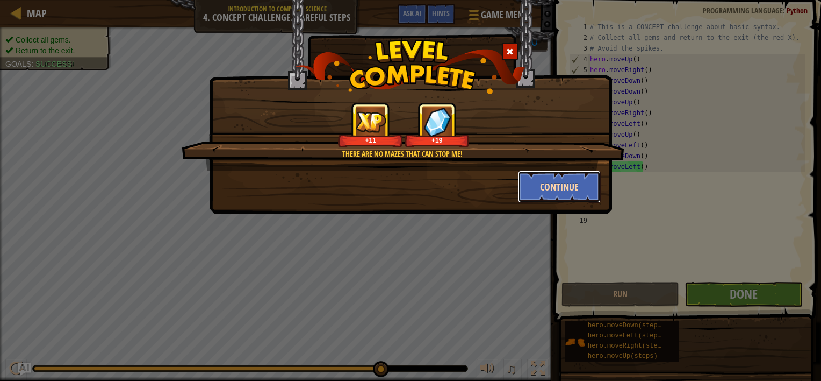
click at [556, 189] on button "Continue" at bounding box center [559, 186] width 83 height 32
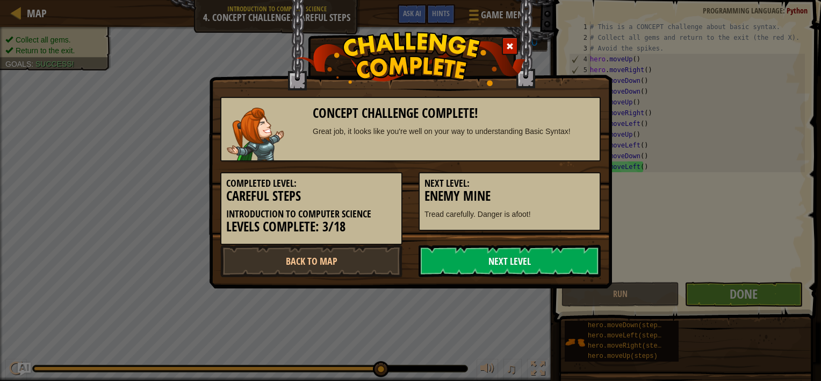
click at [496, 258] on link "Next Level" at bounding box center [510, 261] width 182 height 32
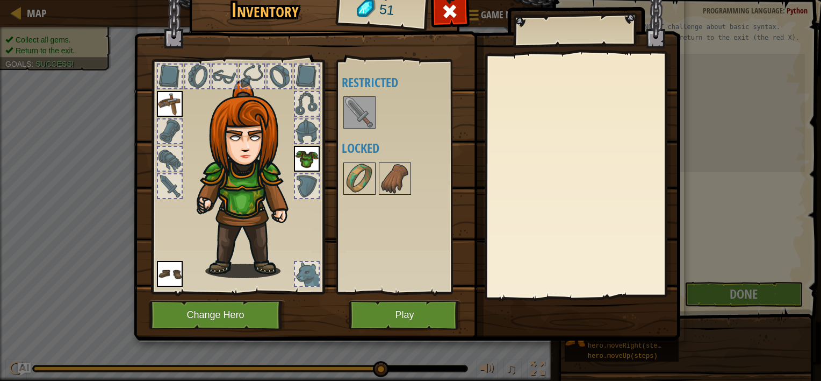
click at [355, 110] on img at bounding box center [360, 112] width 30 height 30
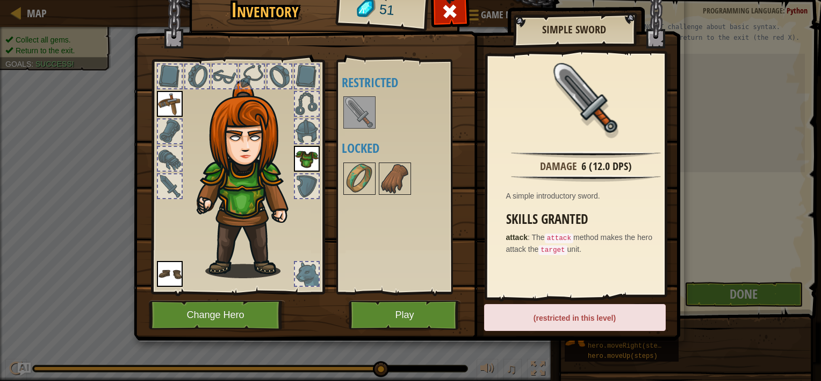
click at [357, 105] on img at bounding box center [360, 112] width 30 height 30
click at [558, 321] on div "(restricted in this level)" at bounding box center [575, 317] width 182 height 27
click at [419, 314] on button "Play" at bounding box center [405, 315] width 112 height 30
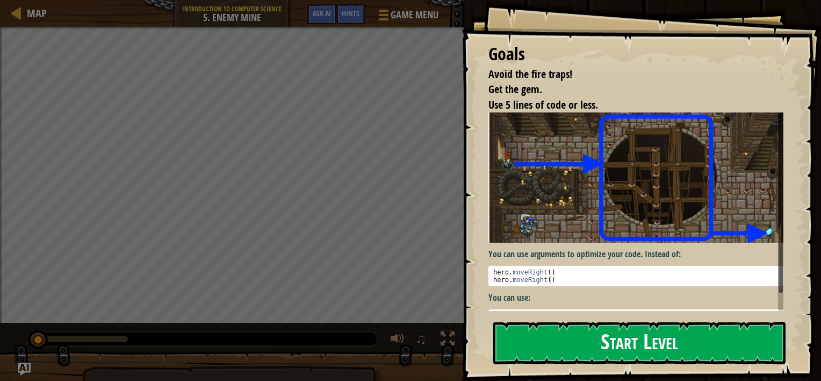
click at [596, 335] on button "Start Level" at bounding box center [639, 342] width 292 height 42
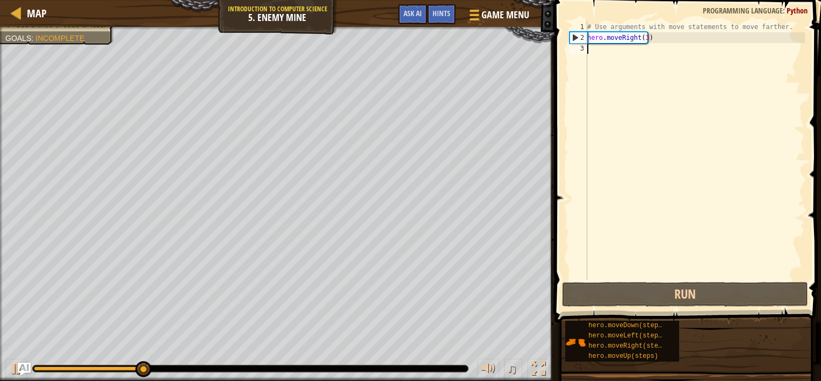
type textarea "m"
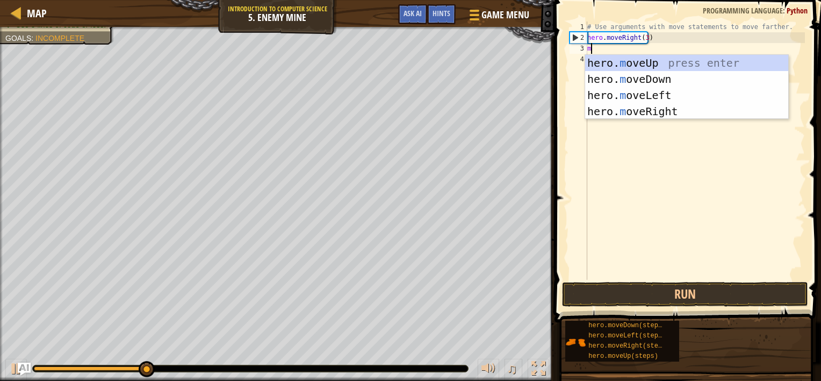
scroll to position [5, 0]
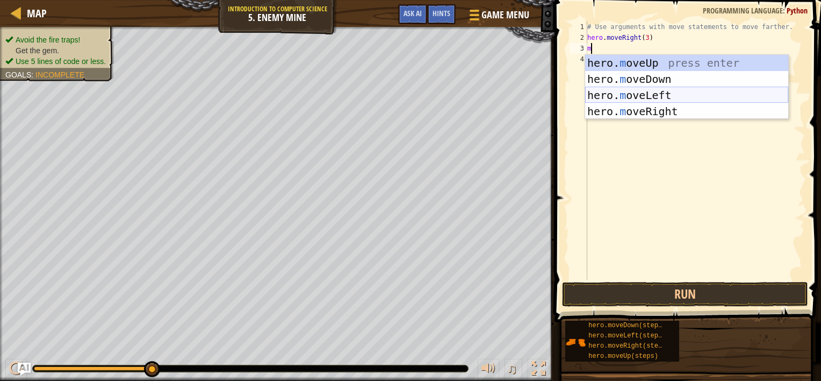
click at [641, 95] on div "hero. m oveUp press enter hero. m oveDown press enter hero. m oveLeft press ent…" at bounding box center [686, 103] width 203 height 97
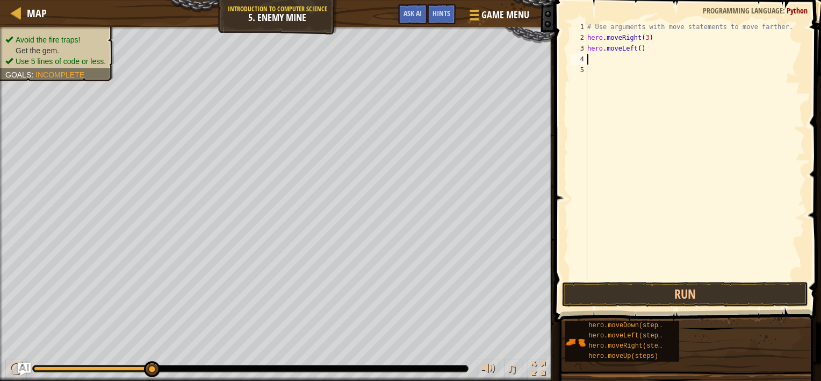
type textarea "m"
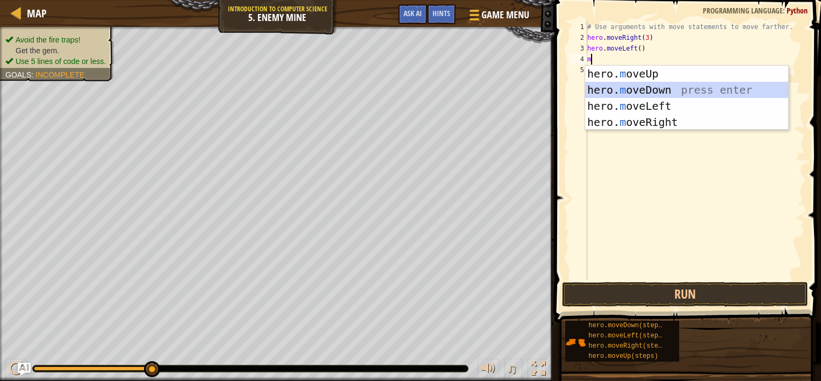
click at [643, 89] on div "hero. m oveUp press enter hero. m oveDown press enter hero. m oveLeft press ent…" at bounding box center [686, 114] width 203 height 97
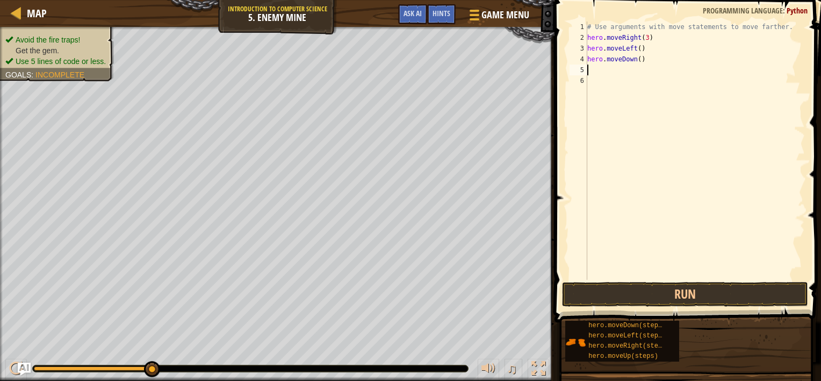
type textarea "m"
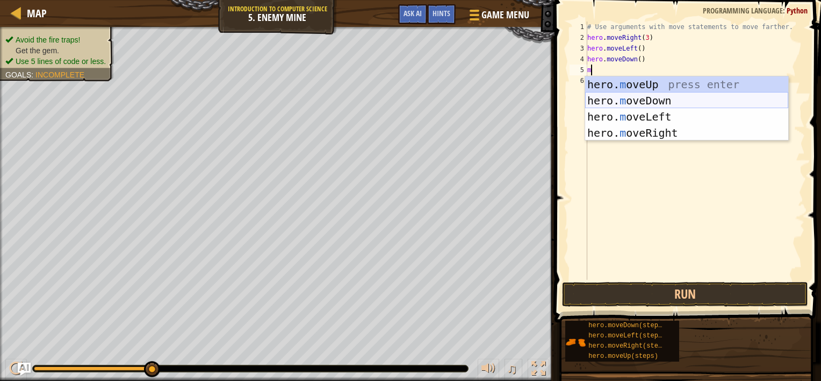
click at [619, 98] on div "hero. m oveUp press enter hero. m oveDown press enter hero. m oveLeft press ent…" at bounding box center [686, 124] width 203 height 97
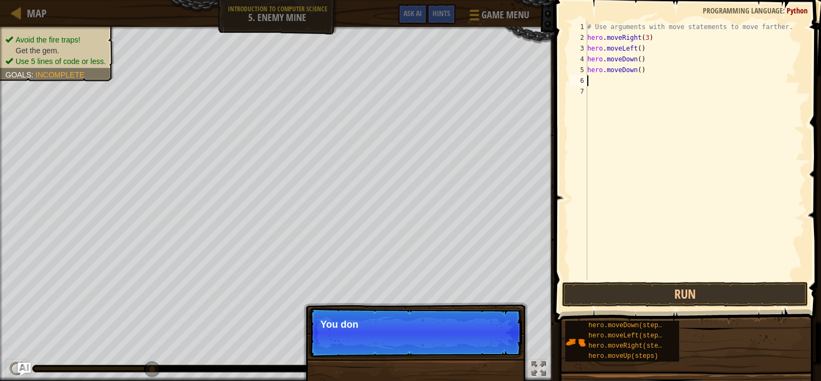
type textarea "m"
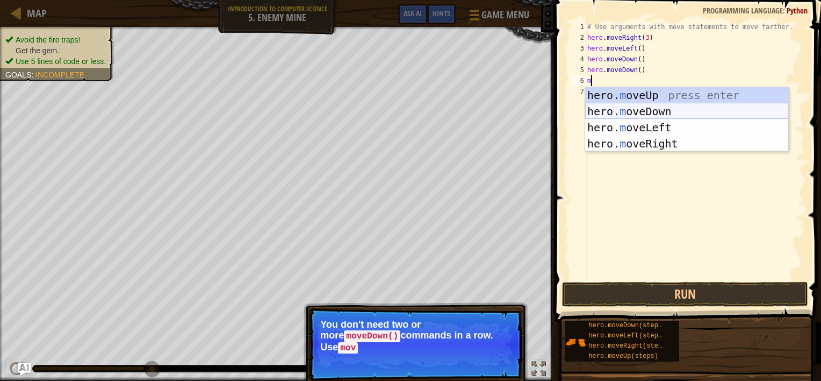
click at [622, 107] on div "hero. m oveUp press enter hero. m oveDown press enter hero. m oveLeft press ent…" at bounding box center [686, 135] width 203 height 97
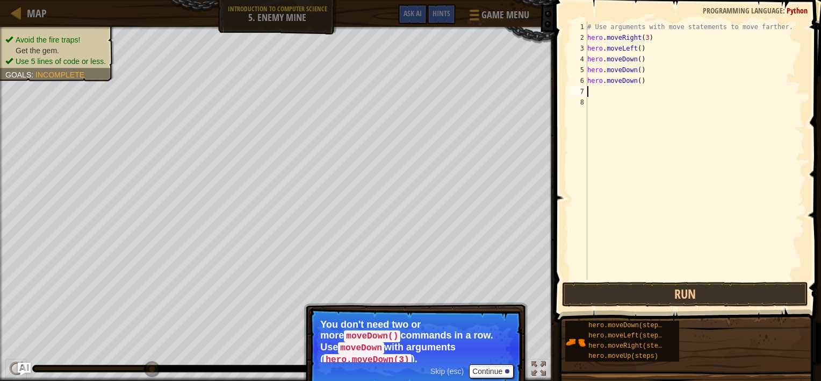
click at [636, 60] on div "# Use arguments with move statements to move farther. hero . moveRight ( 3 ) he…" at bounding box center [695, 160] width 220 height 279
drag, startPoint x: 639, startPoint y: 71, endPoint x: 583, endPoint y: 73, distance: 55.9
click at [583, 73] on div "hero.moveDown(3) 1 2 3 4 5 6 7 8 # Use arguments with move statements to move f…" at bounding box center [687, 150] width 238 height 258
type textarea "hero.moveDown()"
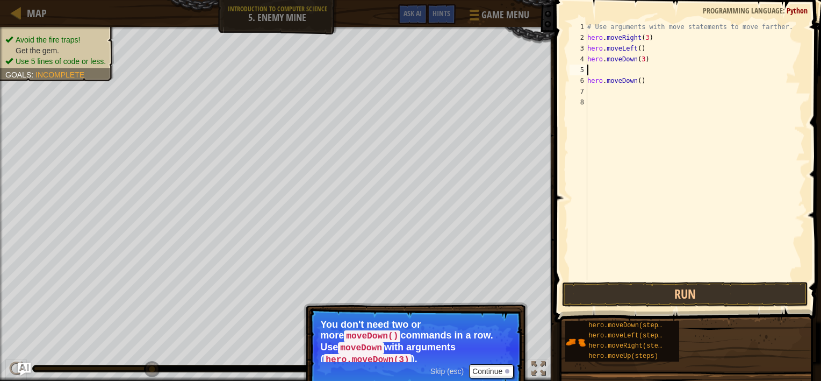
scroll to position [5, 0]
type textarea "m"
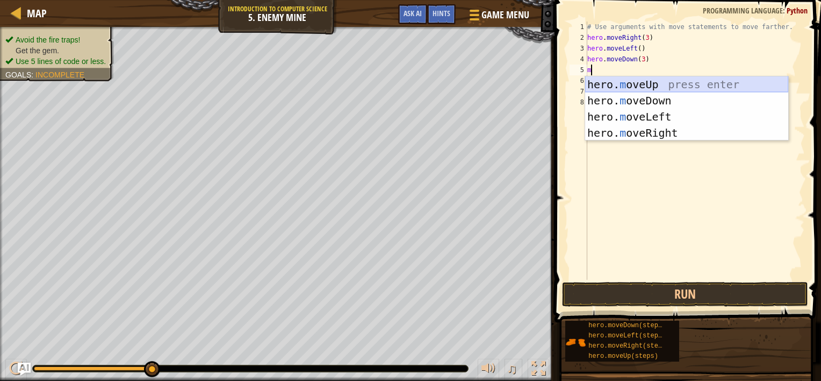
click at [686, 82] on div "hero. m oveUp press enter hero. m oveDown press enter hero. m oveLeft press ent…" at bounding box center [686, 124] width 203 height 97
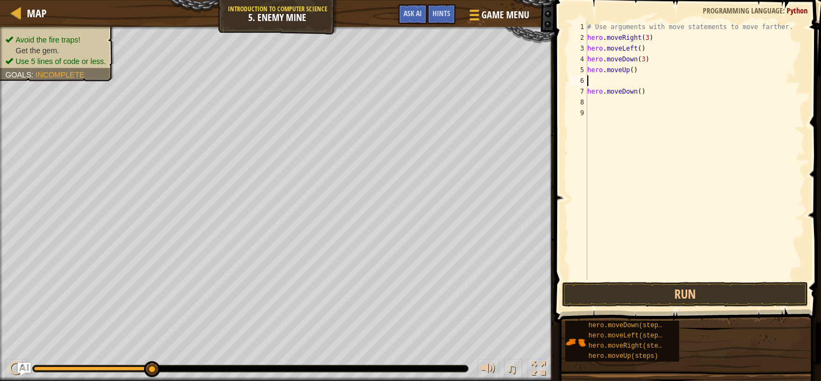
click at [628, 69] on div "# Use arguments with move statements to move farther. hero . moveRight ( 3 ) he…" at bounding box center [695, 160] width 220 height 279
click at [628, 70] on div "# Use arguments with move statements to move farther. hero . moveRight ( 3 ) he…" at bounding box center [695, 160] width 220 height 279
click at [629, 70] on div "# Use arguments with move statements to move farther. hero . moveRight ( 3 ) he…" at bounding box center [695, 160] width 220 height 279
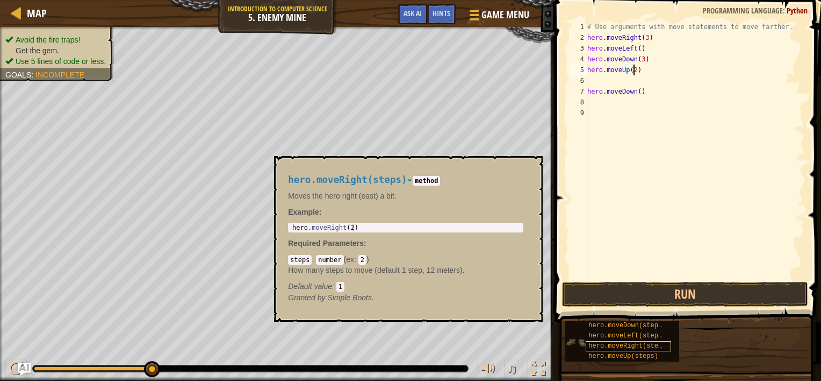
type textarea "hero.moveUp(2)"
click at [609, 343] on span "hero.moveRight(steps)" at bounding box center [629, 346] width 81 height 8
drag, startPoint x: 609, startPoint y: 343, endPoint x: 594, endPoint y: 345, distance: 14.7
click at [594, 345] on span "hero.moveRight(steps)" at bounding box center [629, 346] width 81 height 8
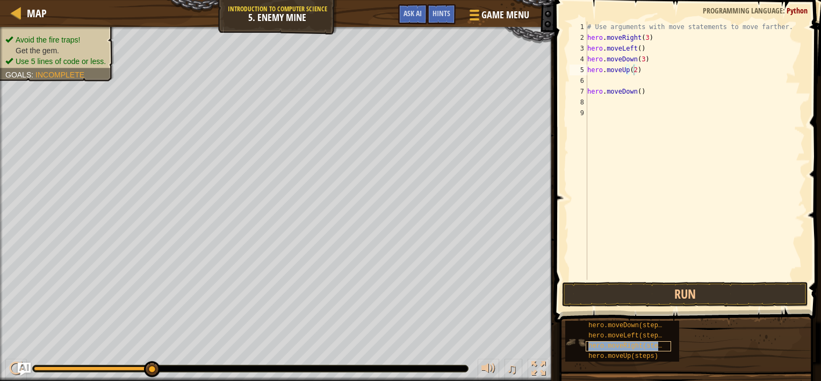
copy span "hero.moveRight(steps)"
paste textarea "hero.moveRight(steps)"
click at [656, 102] on div "# Use arguments with move statements to move farther. hero . moveRight ( 3 ) he…" at bounding box center [695, 160] width 220 height 279
click at [658, 103] on div "# Use arguments with move statements to move farther. hero . moveRight ( 3 ) he…" at bounding box center [695, 160] width 220 height 279
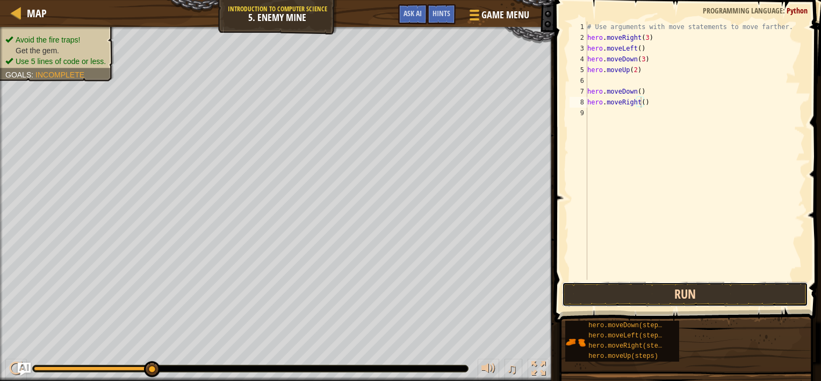
click at [687, 291] on button "Run" at bounding box center [685, 294] width 246 height 25
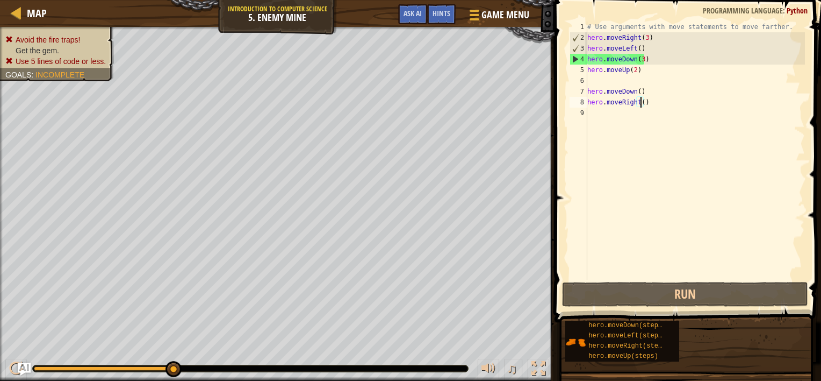
click at [641, 59] on div "# Use arguments with move statements to move farther. hero . moveRight ( 3 ) he…" at bounding box center [695, 160] width 220 height 279
type textarea "hero.moveDown()"
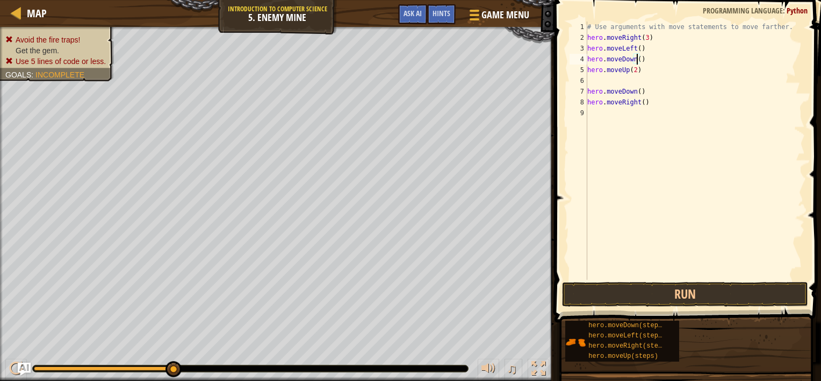
click at [651, 113] on div "# Use arguments with move statements to move farther. hero . moveRight ( 3 ) he…" at bounding box center [695, 160] width 220 height 279
click at [658, 82] on div "# Use arguments with move statements to move farther. hero . moveRight ( 3 ) he…" at bounding box center [695, 160] width 220 height 279
click at [656, 92] on div "# Use arguments with move statements to move farther. hero . moveRight ( 3 ) he…" at bounding box center [695, 160] width 220 height 279
click at [648, 103] on div "# Use arguments with move statements to move farther. hero . moveRight ( 3 ) he…" at bounding box center [695, 160] width 220 height 279
type textarea "h"
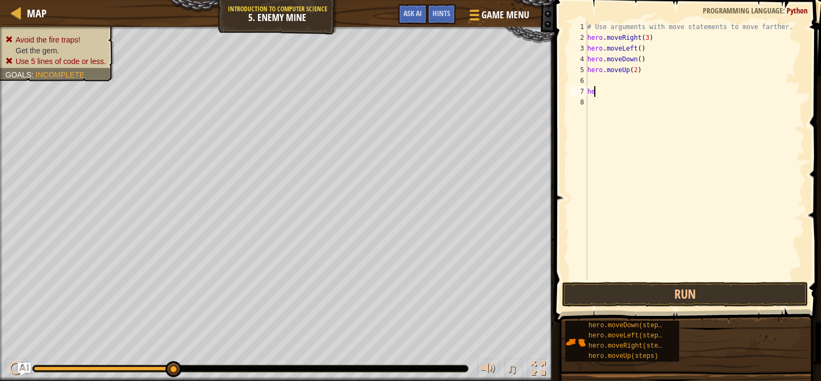
type textarea "h"
type textarea "m"
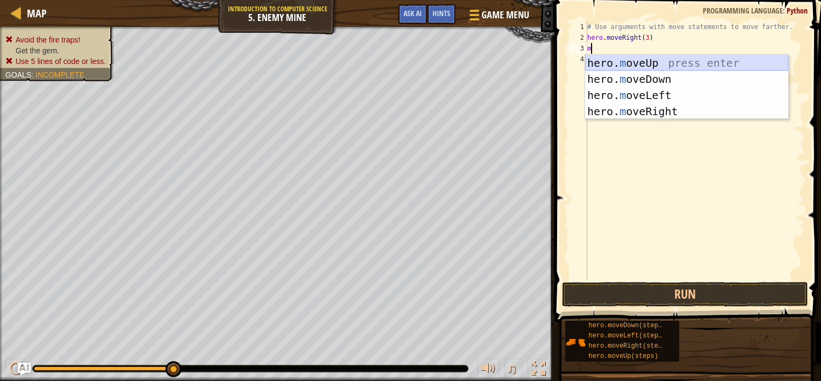
click at [634, 67] on div "hero. m oveUp press enter hero. m oveDown press enter hero. m oveLeft press ent…" at bounding box center [686, 103] width 203 height 97
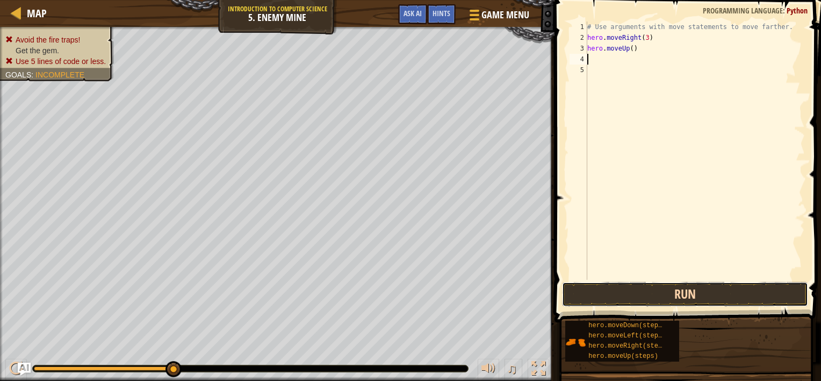
click at [718, 292] on button "Run" at bounding box center [685, 294] width 246 height 25
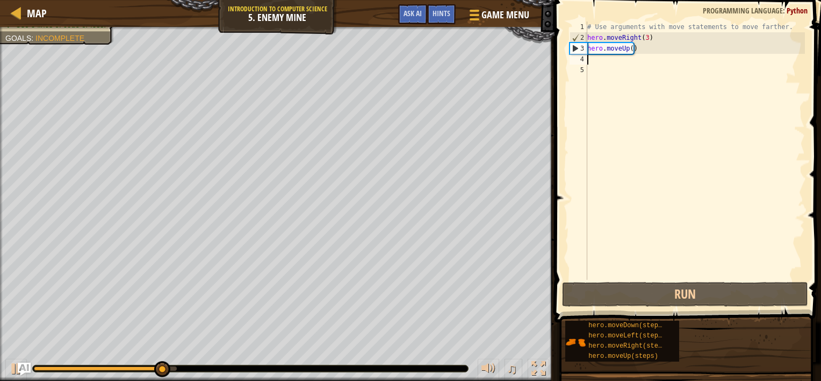
type textarea "m"
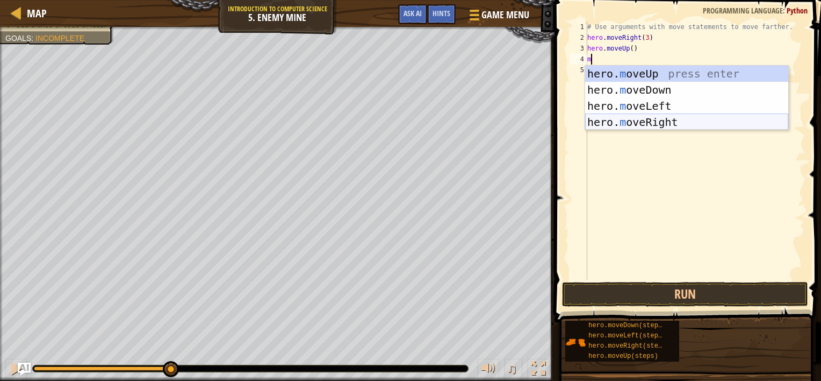
click at [704, 122] on div "hero. m oveUp press enter hero. m oveDown press enter hero. m oveLeft press ent…" at bounding box center [686, 114] width 203 height 97
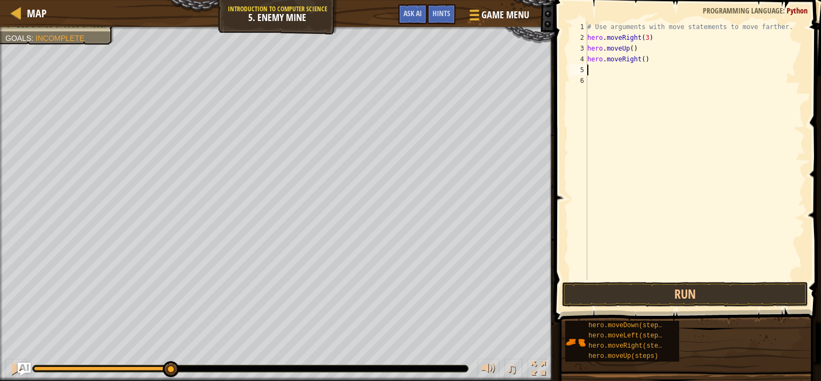
type textarea "m"
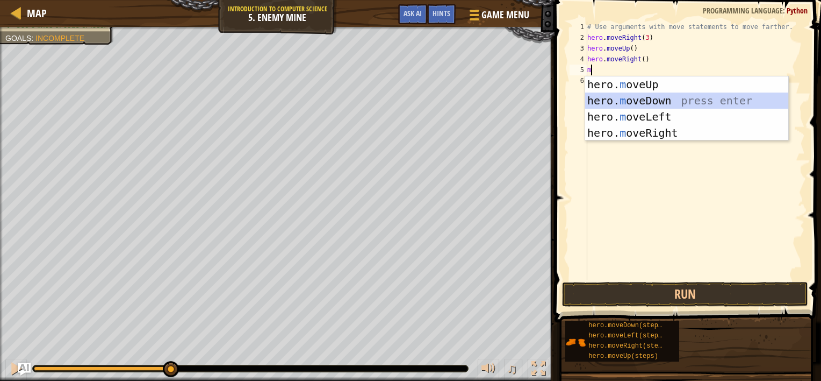
click at [645, 100] on div "hero. m oveUp press enter hero. m oveDown press enter hero. m oveLeft press ent…" at bounding box center [686, 124] width 203 height 97
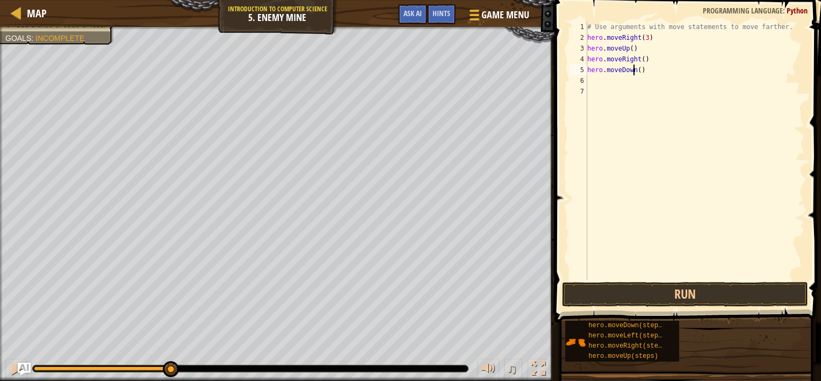
click at [635, 68] on div "# Use arguments with move statements to move farther. hero . moveRight ( 3 ) he…" at bounding box center [695, 160] width 220 height 279
click at [637, 69] on div "# Use arguments with move statements to move farther. hero . moveRight ( 3 ) he…" at bounding box center [695, 160] width 220 height 279
type textarea "hero.moveDown(3)"
click at [596, 80] on div "# Use arguments with move statements to move farther. hero . moveRight ( 3 ) he…" at bounding box center [695, 160] width 220 height 279
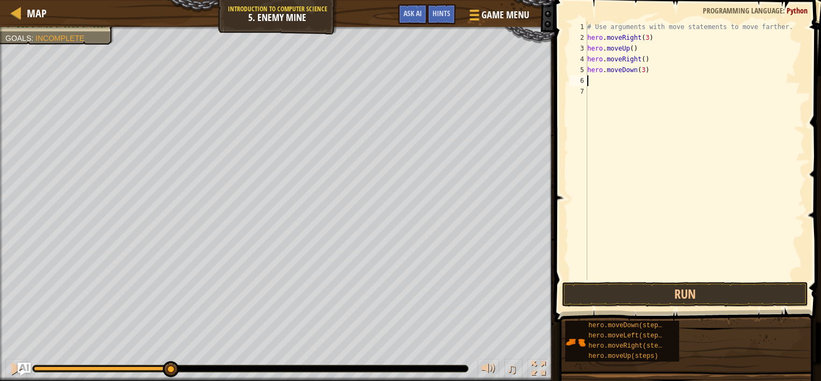
scroll to position [5, 0]
type textarea "m"
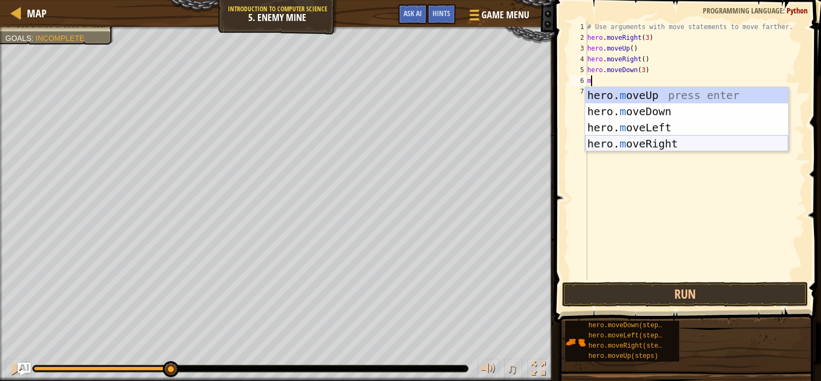
click at [648, 142] on div "hero. m oveUp press enter hero. m oveDown press enter hero. m oveLeft press ent…" at bounding box center [686, 135] width 203 height 97
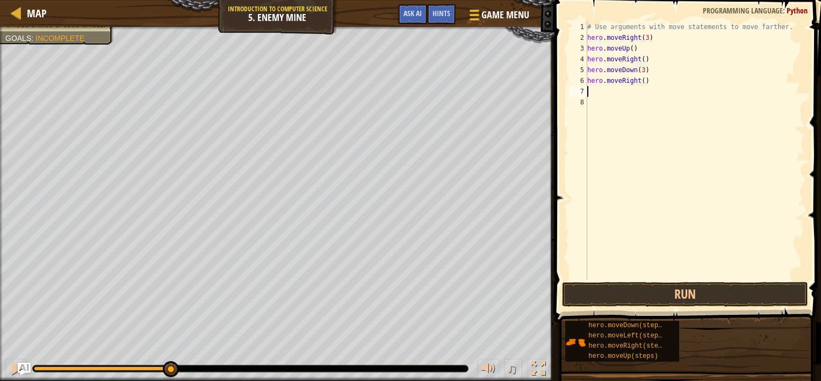
click at [641, 79] on div "# Use arguments with move statements to move farther. hero . moveRight ( 3 ) he…" at bounding box center [695, 160] width 220 height 279
click at [726, 292] on button "Run" at bounding box center [685, 294] width 246 height 25
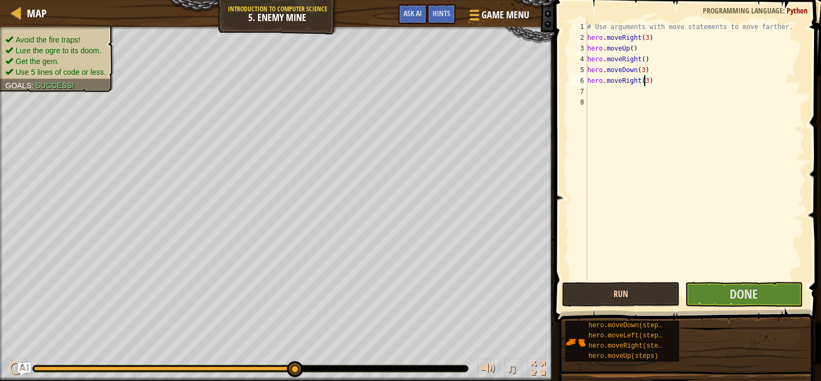
type textarea "hero.moveRight(3)"
click at [661, 292] on button "Run" at bounding box center [621, 294] width 118 height 25
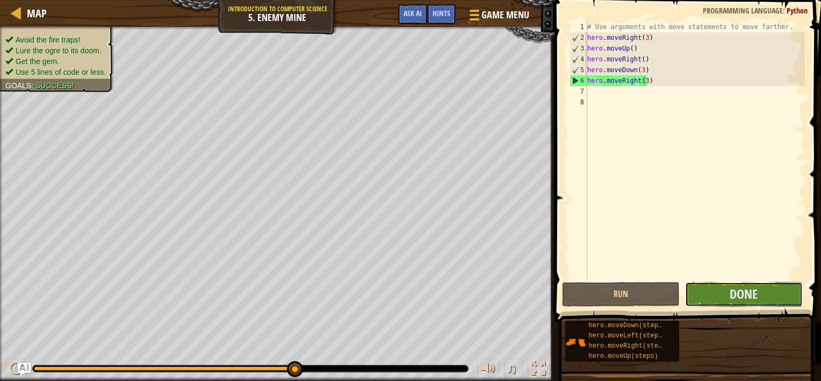
click at [729, 285] on button "Done" at bounding box center [744, 294] width 118 height 25
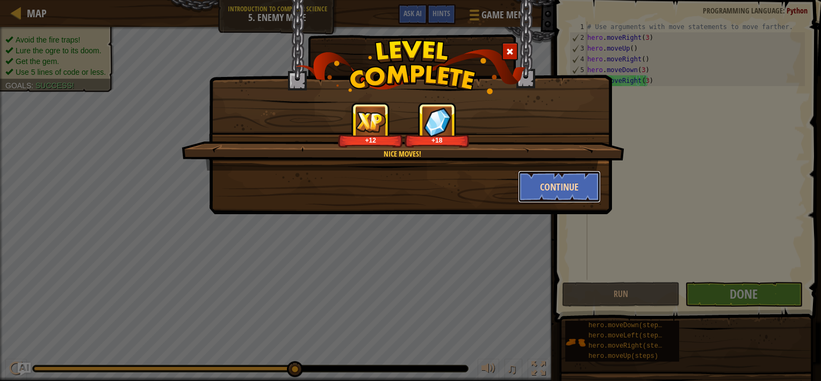
click at [569, 183] on button "Continue" at bounding box center [559, 186] width 83 height 32
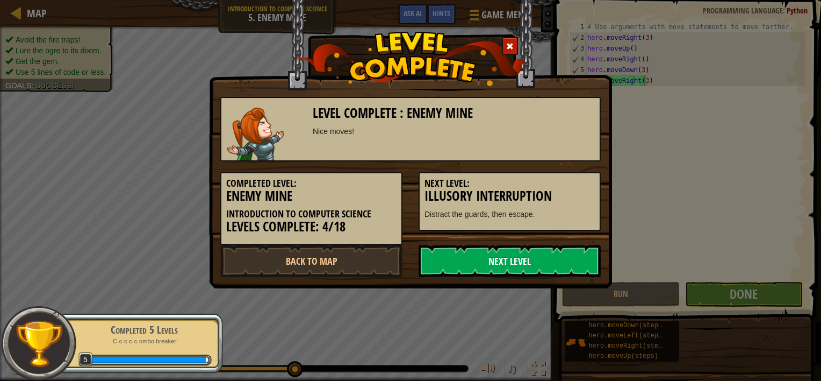
click at [515, 260] on link "Next Level" at bounding box center [510, 261] width 182 height 32
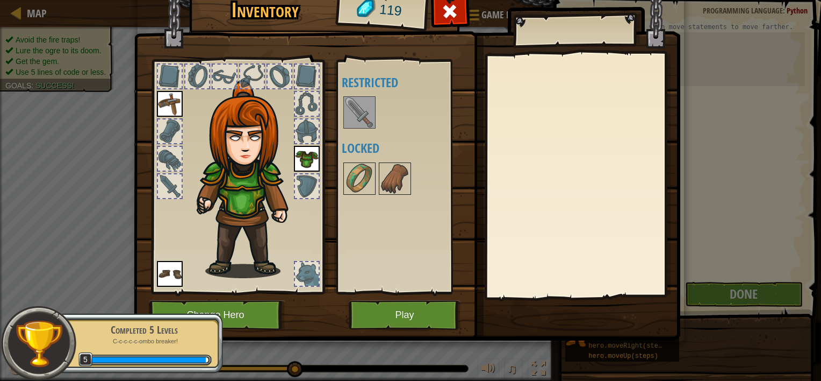
click at [515, 260] on div at bounding box center [582, 175] width 190 height 241
click at [350, 116] on img at bounding box center [360, 112] width 30 height 30
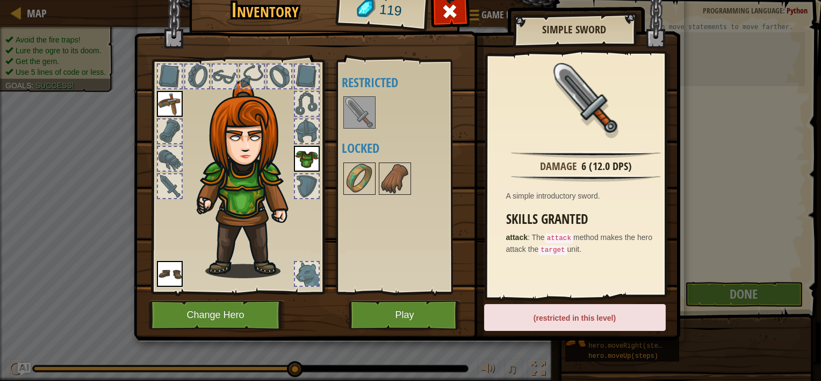
click at [576, 238] on span "The attack method makes the hero attack the target unit." at bounding box center [579, 243] width 147 height 20
click at [544, 226] on h3 "Skills Granted" at bounding box center [589, 219] width 166 height 15
click at [167, 268] on img at bounding box center [170, 274] width 26 height 26
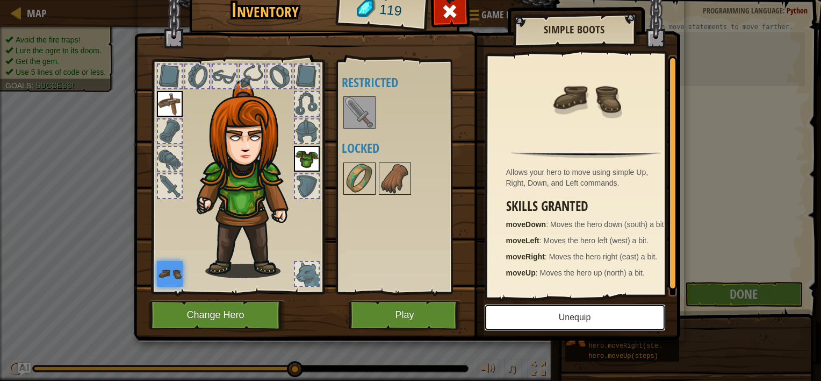
click at [593, 319] on button "Unequip" at bounding box center [575, 317] width 182 height 27
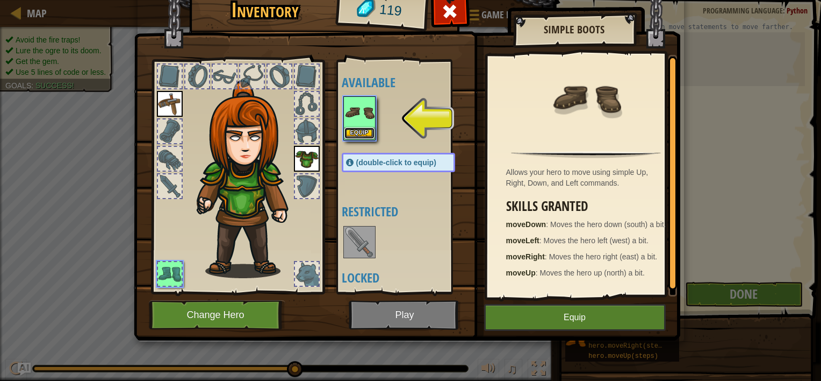
click at [356, 129] on button "Equip" at bounding box center [360, 132] width 30 height 11
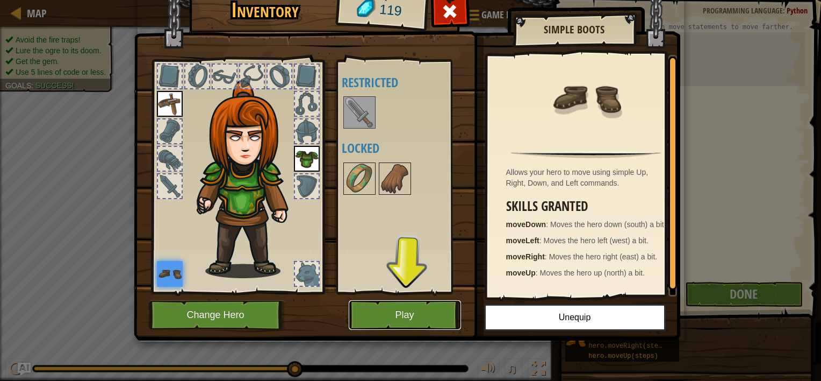
click at [402, 315] on button "Play" at bounding box center [405, 315] width 112 height 30
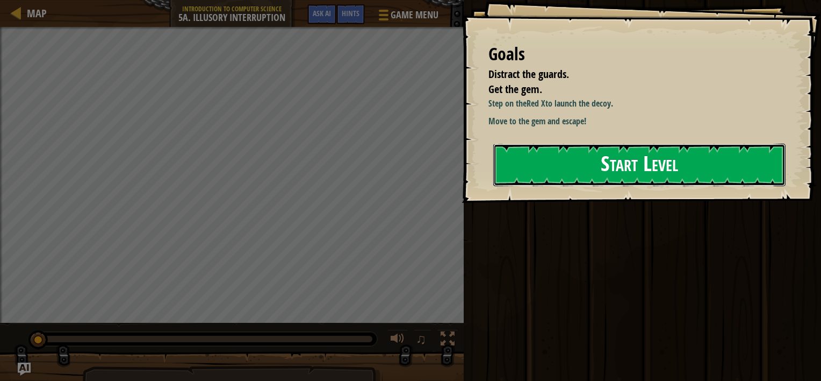
click at [548, 176] on button "Start Level" at bounding box center [639, 165] width 292 height 42
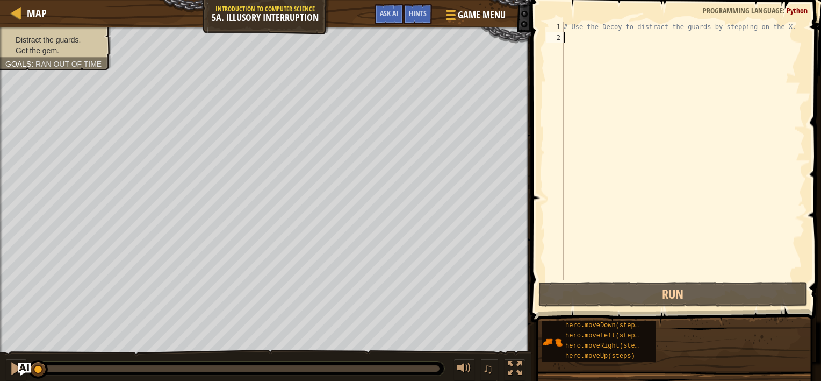
type textarea "m"
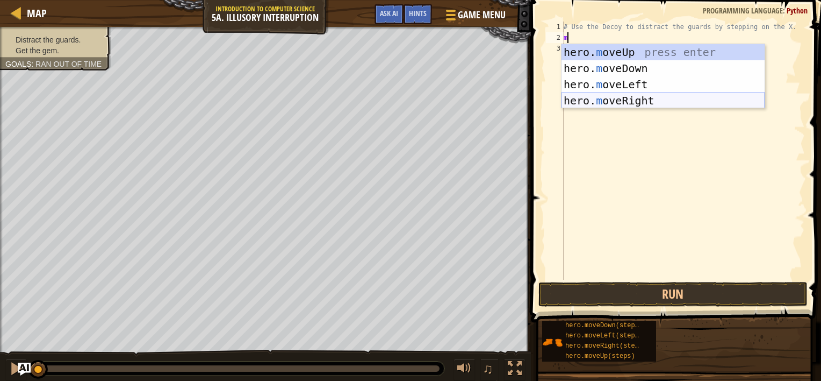
click at [630, 97] on div "hero. m oveUp press enter hero. m oveDown press enter hero. m oveLeft press ent…" at bounding box center [663, 92] width 203 height 97
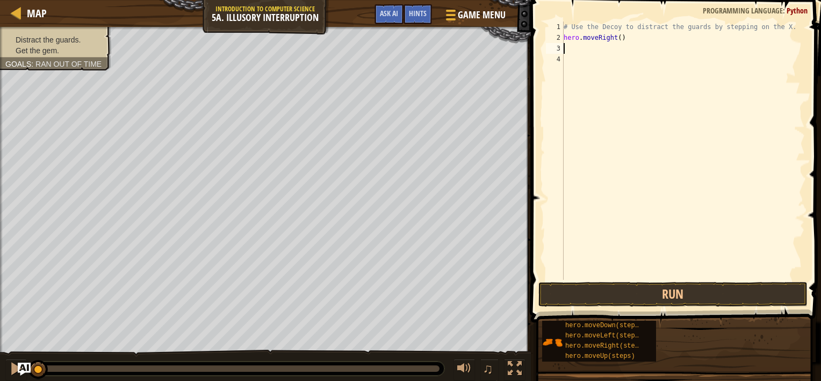
click at [615, 37] on div "# Use the Decoy to distract the guards by stepping on the X. hero . moveRight (…" at bounding box center [683, 160] width 243 height 279
type textarea "hero.moveRight(4)"
click at [583, 52] on div "# Use the Decoy to distract the guards by stepping on the X. hero . moveRight (…" at bounding box center [683, 160] width 243 height 279
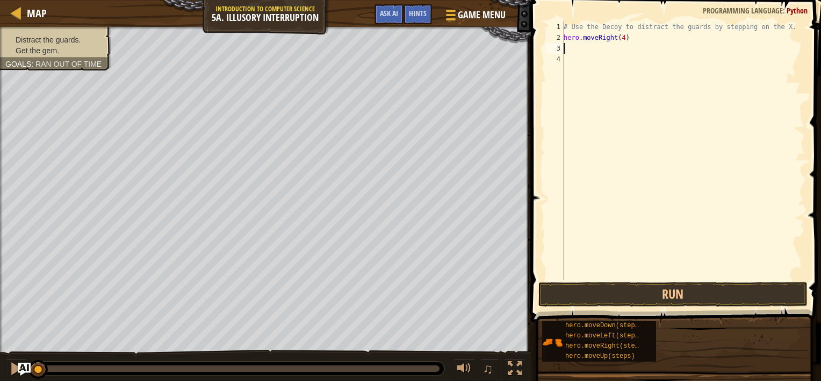
type textarea "m"
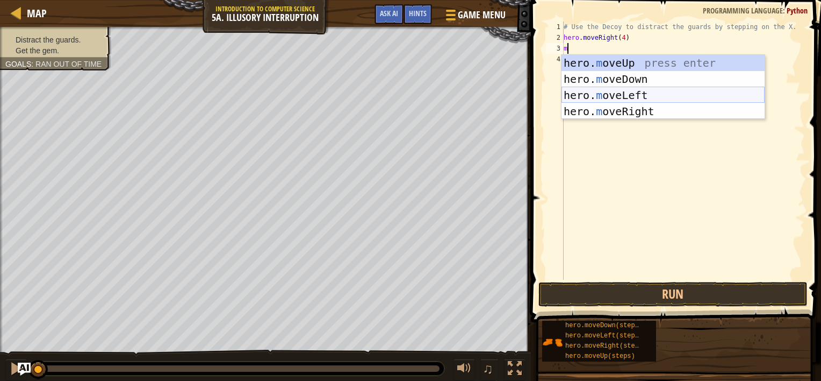
click at [642, 92] on div "hero. m oveUp press enter hero. m oveDown press enter hero. m oveLeft press ent…" at bounding box center [663, 103] width 203 height 97
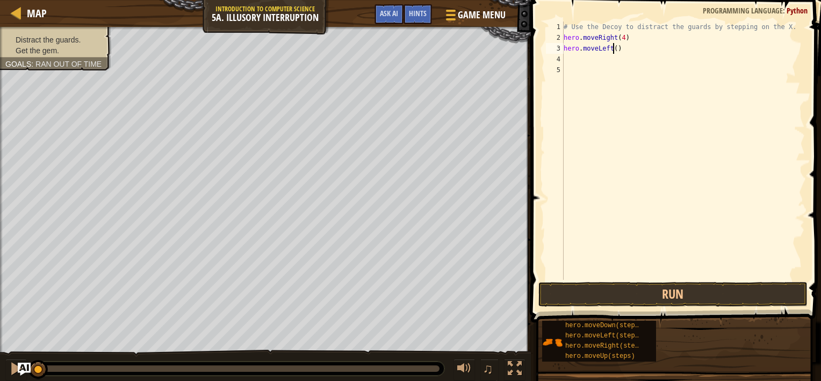
click at [613, 48] on div "# Use the Decoy to distract the guards by stepping on the X. hero . moveRight (…" at bounding box center [683, 160] width 243 height 279
type textarea "hero.moveLeft(3)"
click at [601, 59] on div "# Use the Decoy to distract the guards by stepping on the X. hero . moveRight (…" at bounding box center [683, 160] width 243 height 279
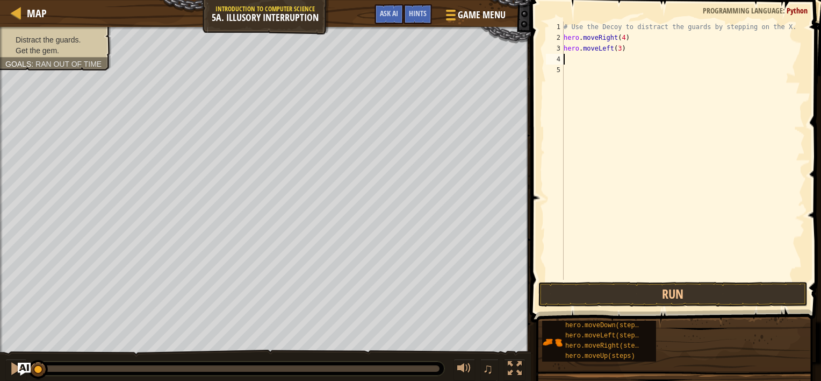
type textarea "m"
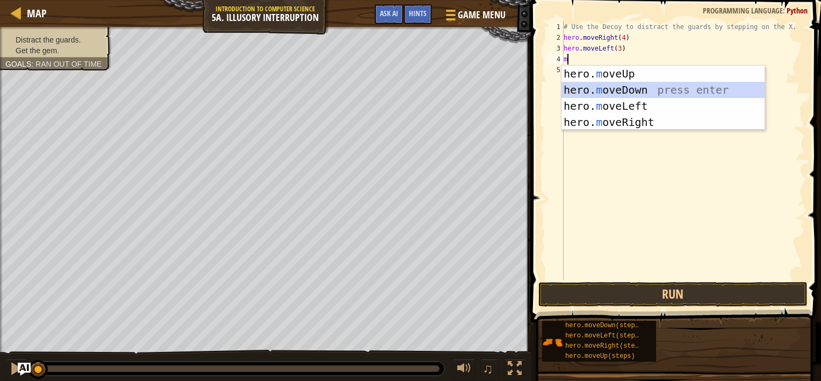
click at [637, 88] on div "hero. m oveUp press enter hero. m oveDown press enter hero. m oveLeft press ent…" at bounding box center [663, 114] width 203 height 97
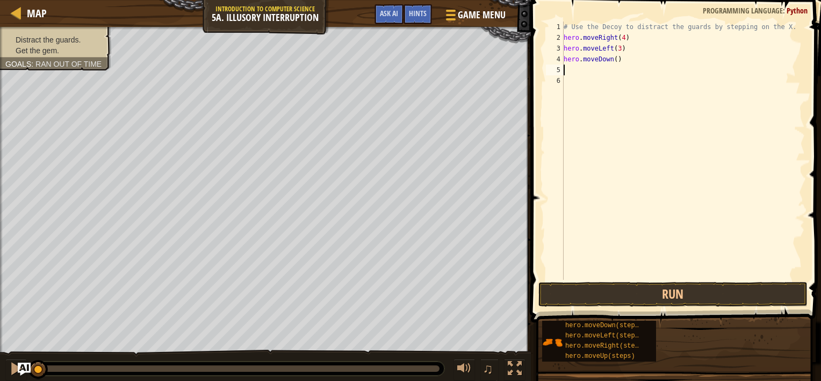
click at [614, 58] on div "# Use the Decoy to distract the guards by stepping on the X. hero . moveRight (…" at bounding box center [683, 160] width 243 height 279
type textarea "hero.moveDown(2)"
click at [604, 230] on div "# Use the Decoy to distract the guards by stepping on the X. hero . moveRight (…" at bounding box center [683, 160] width 243 height 279
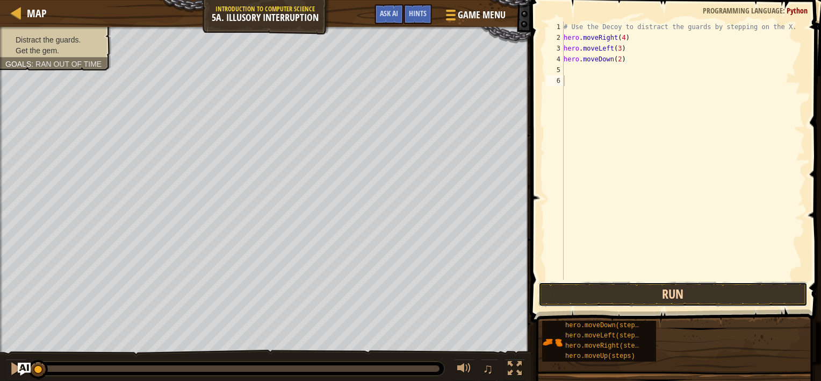
click at [641, 290] on button "Run" at bounding box center [673, 294] width 269 height 25
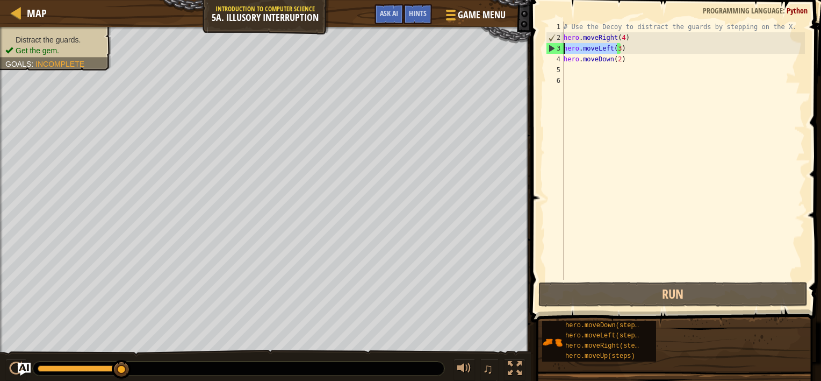
drag, startPoint x: 619, startPoint y: 45, endPoint x: 562, endPoint y: 49, distance: 56.6
click at [562, 49] on div "1 2 3 4 5 6 # Use the Decoy to distract the guards by stepping on the X. hero .…" at bounding box center [674, 150] width 261 height 258
type textarea ")"
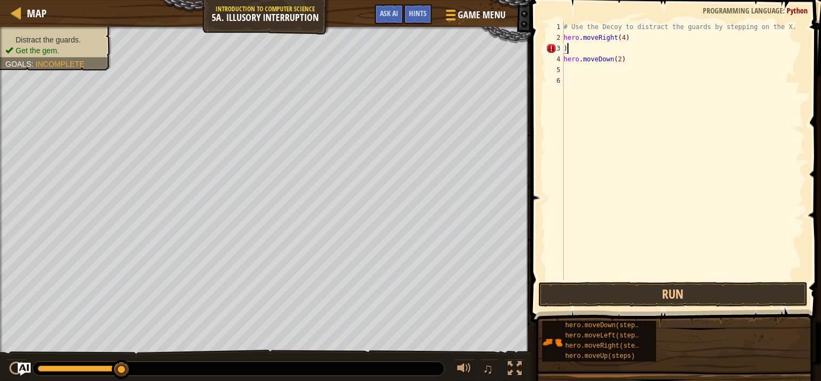
click at [591, 44] on div "# Use the Decoy to distract the guards by stepping on the X. hero . moveRight (…" at bounding box center [683, 160] width 243 height 279
click at [625, 60] on div "# Use the Decoy to distract the guards by stepping on the X. hero . moveRight (…" at bounding box center [683, 160] width 243 height 279
type textarea "h"
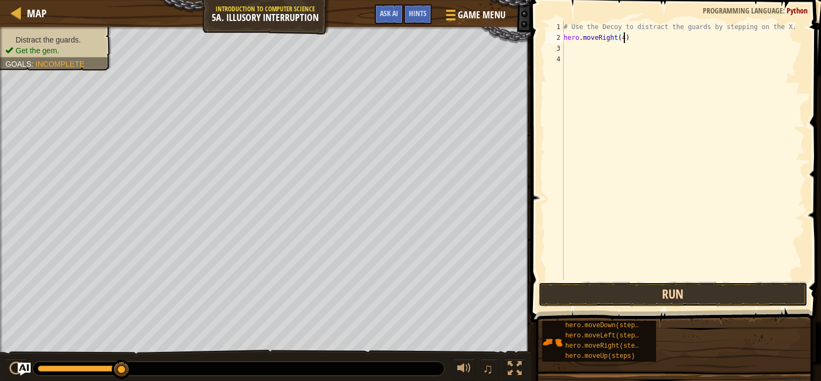
click at [714, 292] on button "Run" at bounding box center [673, 294] width 269 height 25
type textarea "hero.moveRight("
click at [642, 48] on div "# Use the Decoy to distract the guards by stepping on the X. hero . moveRight (" at bounding box center [683, 160] width 243 height 279
type textarea "h"
type textarea "m"
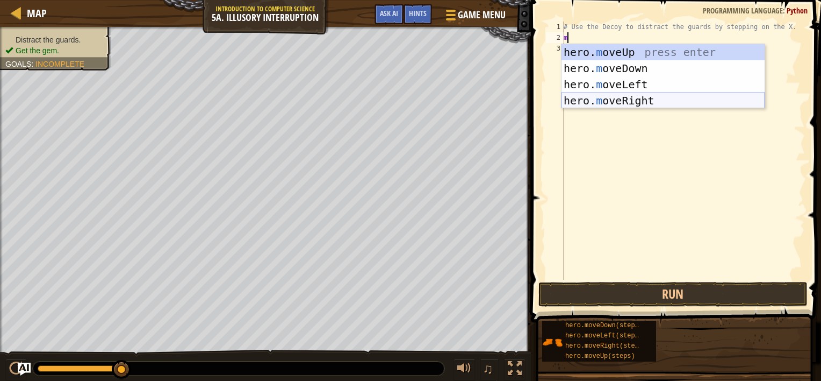
click at [644, 95] on div "hero. m oveUp press enter hero. m oveDown press enter hero. m oveLeft press ent…" at bounding box center [663, 92] width 203 height 97
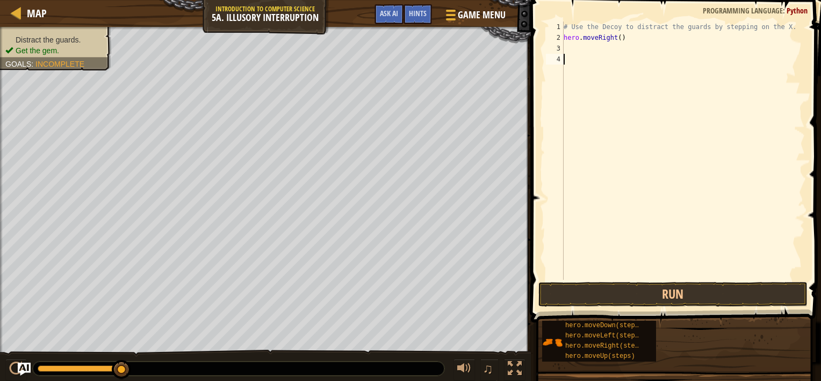
click at [641, 94] on div "# Use the Decoy to distract the guards by stepping on the X. hero . moveRight (…" at bounding box center [683, 160] width 243 height 279
type textarea "m"
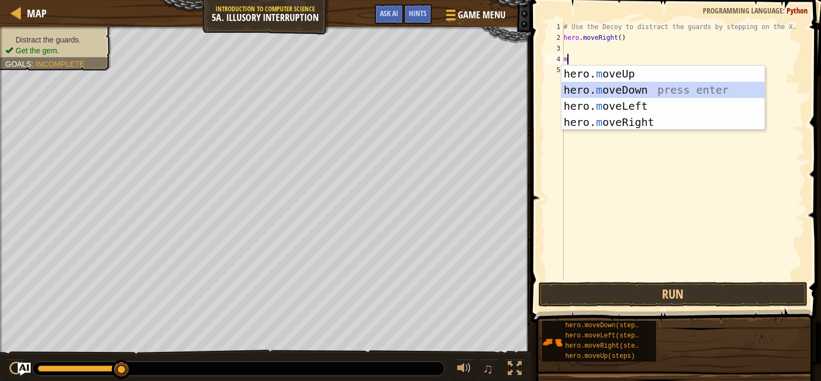
click at [639, 90] on div "hero. m oveUp press enter hero. m oveDown press enter hero. m oveLeft press ent…" at bounding box center [663, 114] width 203 height 97
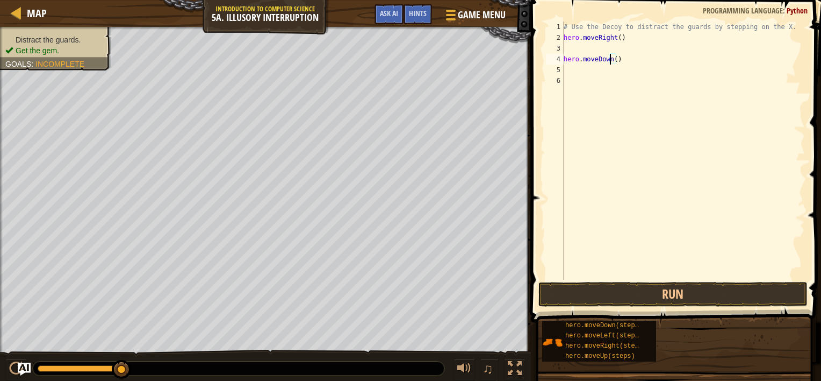
click at [611, 62] on div "# Use the Decoy to distract the guards by stepping on the X. hero . moveRight (…" at bounding box center [683, 160] width 243 height 279
click at [619, 62] on div "# Use the Decoy to distract the guards by stepping on the X. hero . moveRight (…" at bounding box center [683, 160] width 243 height 279
type textarea "h"
type textarea "m"
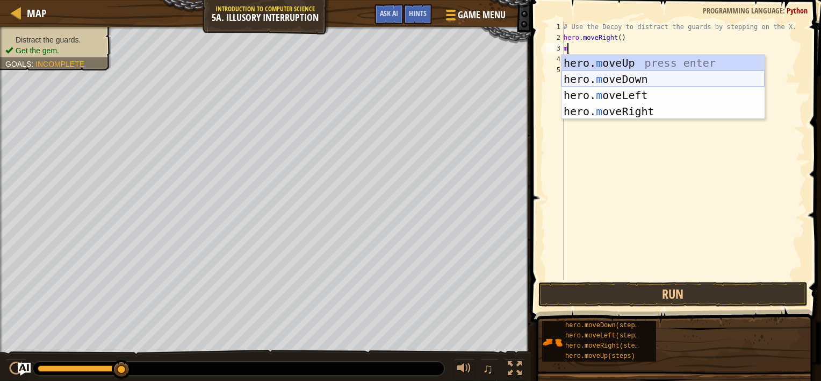
click at [618, 73] on div "hero. m oveUp press enter hero. m oveDown press enter hero. m oveLeft press ent…" at bounding box center [663, 103] width 203 height 97
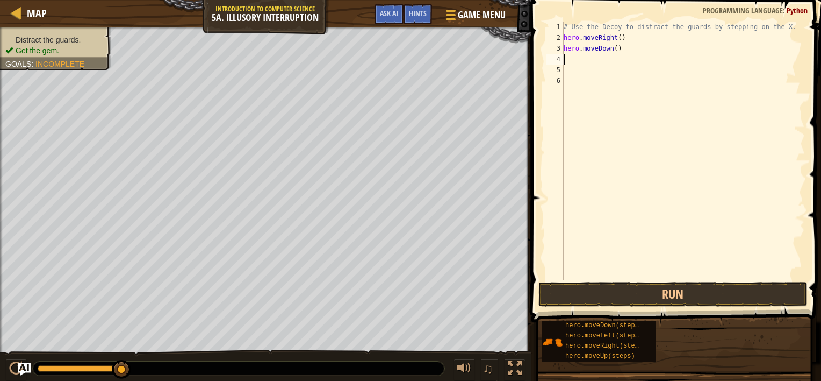
click at [612, 49] on div "# Use the Decoy to distract the guards by stepping on the X. hero . moveRight (…" at bounding box center [683, 160] width 243 height 279
type textarea "hero.moveDown(2)"
click at [654, 295] on button "Run" at bounding box center [673, 294] width 269 height 25
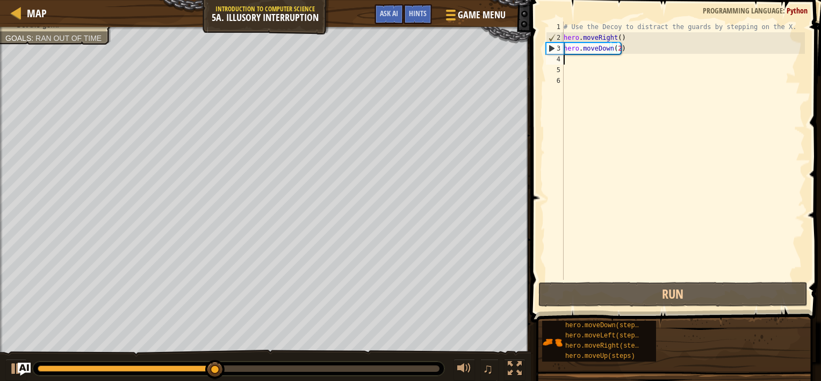
click at [568, 58] on div "# Use the Decoy to distract the guards by stepping on the X. hero . moveRight (…" at bounding box center [683, 160] width 243 height 279
type textarea "m"
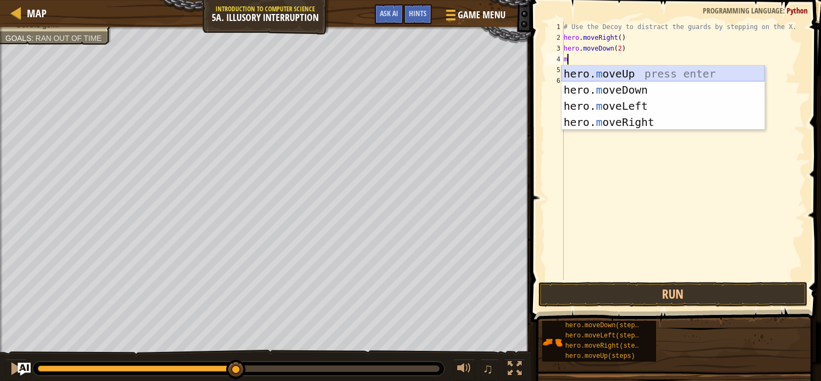
click at [608, 69] on div "hero. m oveUp press enter hero. m oveDown press enter hero. m oveLeft press ent…" at bounding box center [663, 114] width 203 height 97
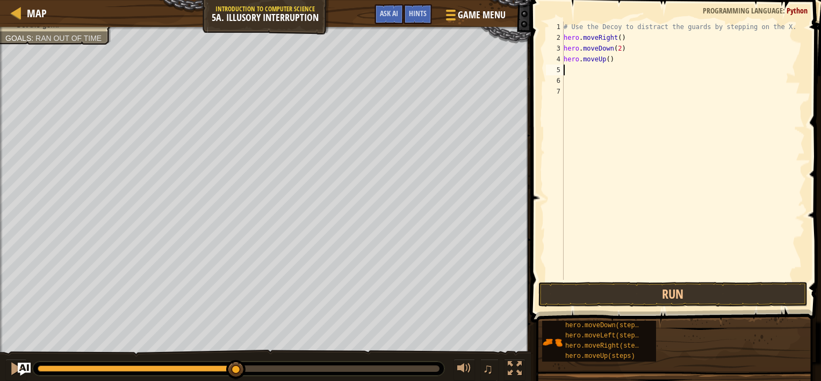
type textarea "m"
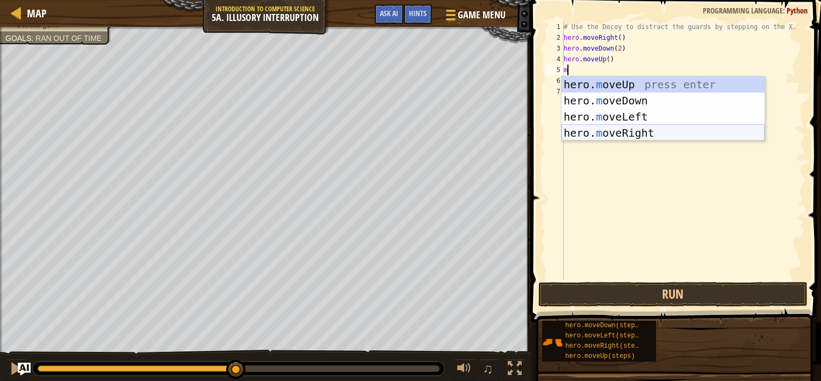
click at [636, 128] on div "hero. m oveUp press enter hero. m oveDown press enter hero. m oveLeft press ent…" at bounding box center [663, 124] width 203 height 97
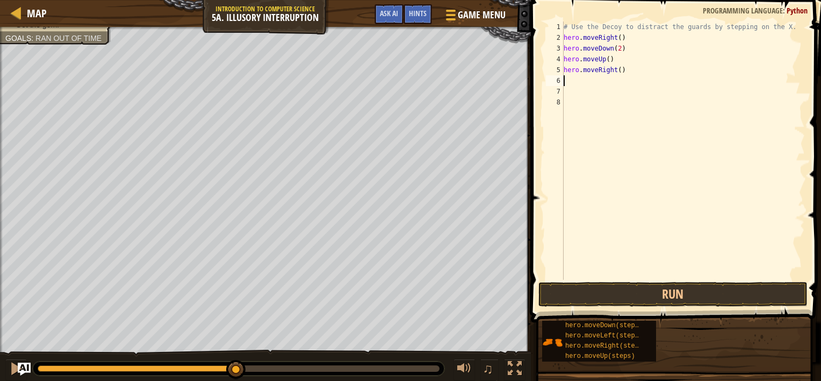
click at [615, 73] on div "# Use the Decoy to distract the guards by stepping on the X. hero . moveRight (…" at bounding box center [683, 160] width 243 height 279
click at [647, 292] on button "Run" at bounding box center [673, 294] width 269 height 25
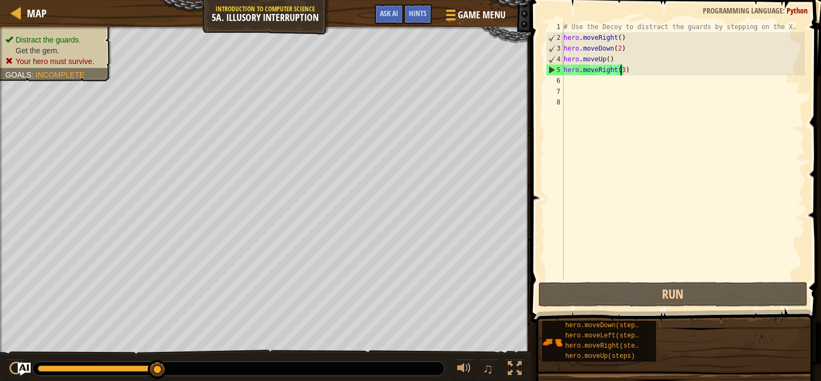
click at [606, 58] on div "# Use the Decoy to distract the guards by stepping on the X. hero . moveRight (…" at bounding box center [683, 160] width 243 height 279
type textarea "hero.moveUp(2)"
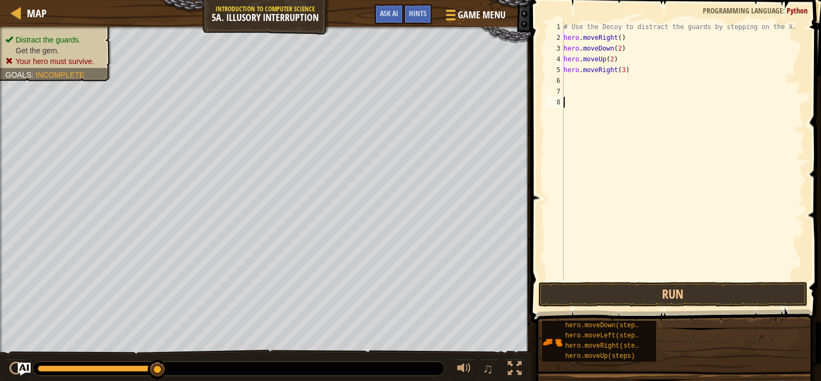
click at [579, 215] on div "# Use the Decoy to distract the guards by stepping on the X. hero . moveRight (…" at bounding box center [683, 160] width 243 height 279
click at [577, 290] on button "Run" at bounding box center [673, 294] width 269 height 25
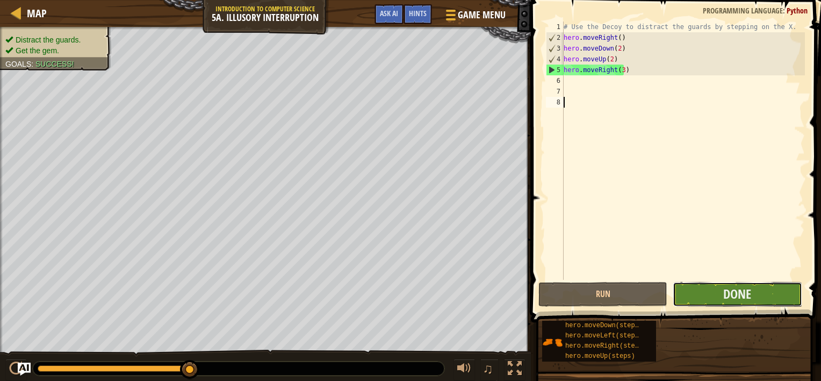
click at [721, 295] on button "Done" at bounding box center [737, 294] width 129 height 25
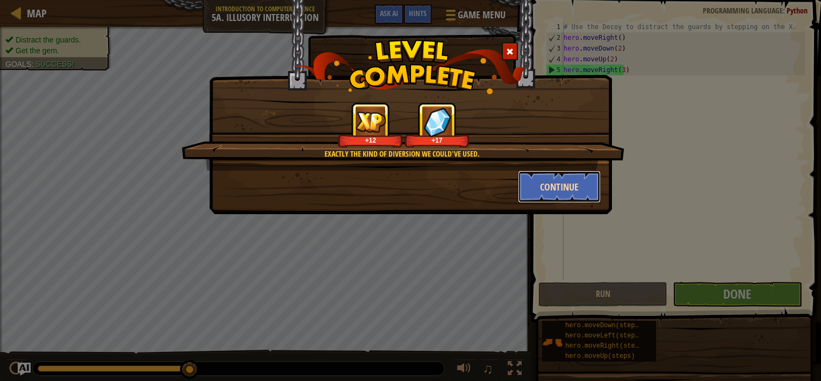
click at [552, 186] on button "Continue" at bounding box center [559, 186] width 83 height 32
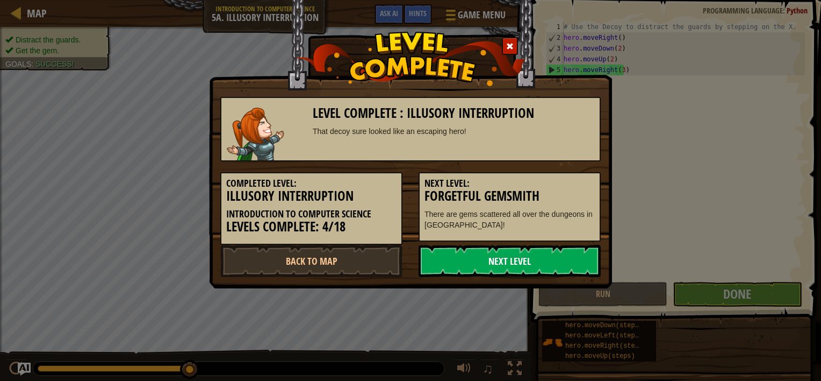
click at [528, 254] on link "Next Level" at bounding box center [510, 261] width 182 height 32
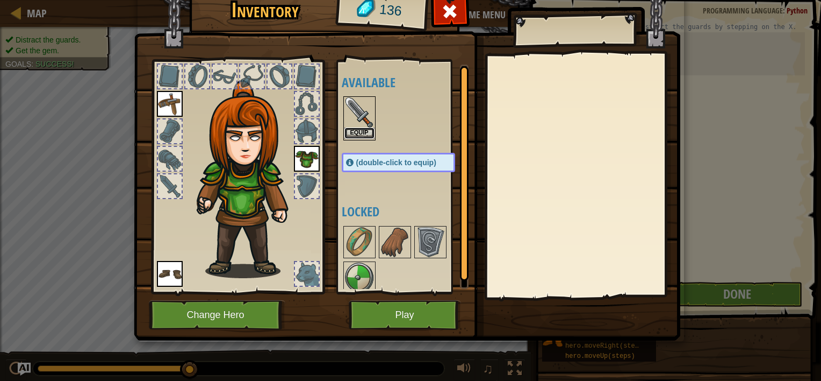
click at [360, 130] on button "Equip" at bounding box center [360, 132] width 30 height 11
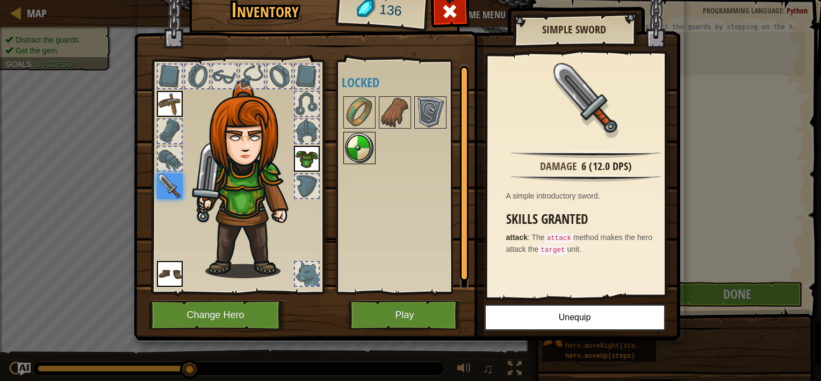
click at [360, 149] on img at bounding box center [360, 148] width 30 height 30
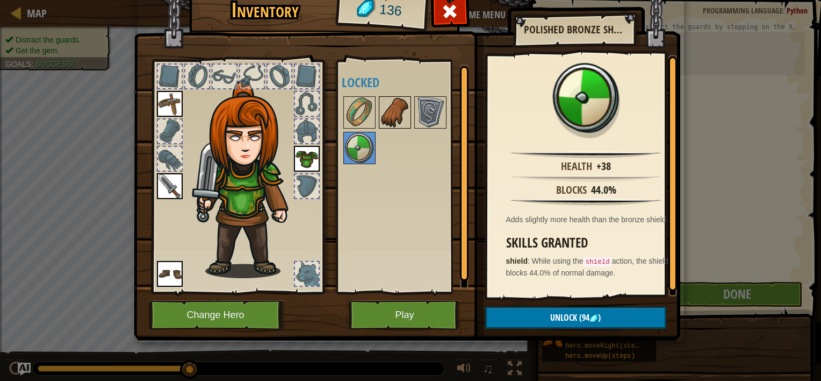
click at [395, 112] on img at bounding box center [395, 112] width 30 height 30
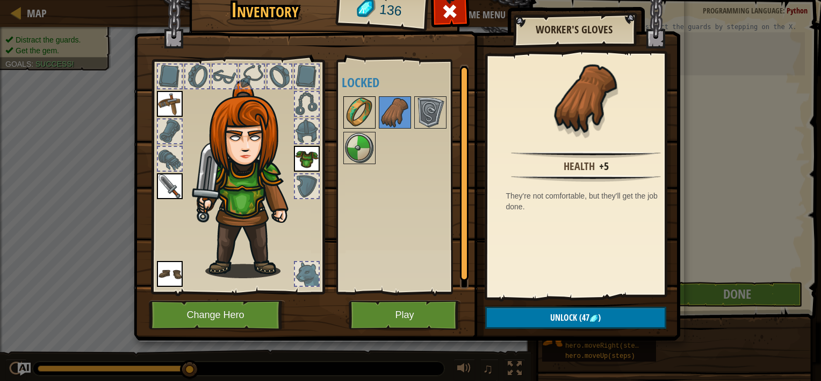
click at [360, 110] on img at bounding box center [360, 112] width 30 height 30
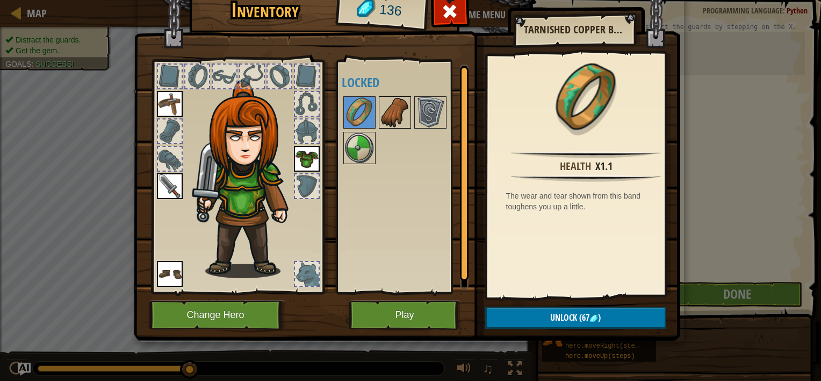
click at [400, 120] on img at bounding box center [395, 112] width 30 height 30
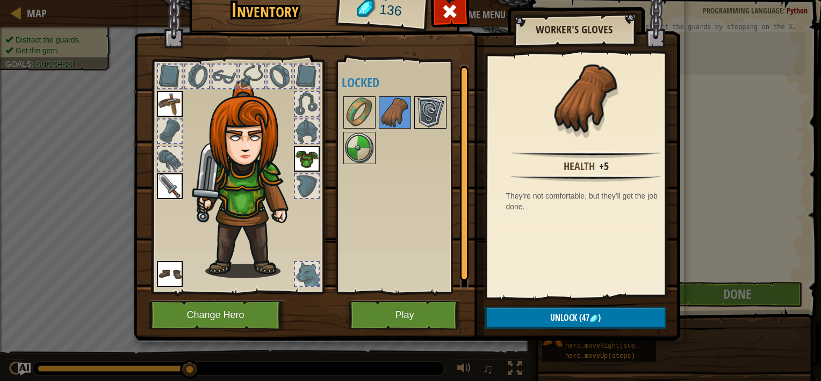
click at [439, 113] on img at bounding box center [430, 112] width 30 height 30
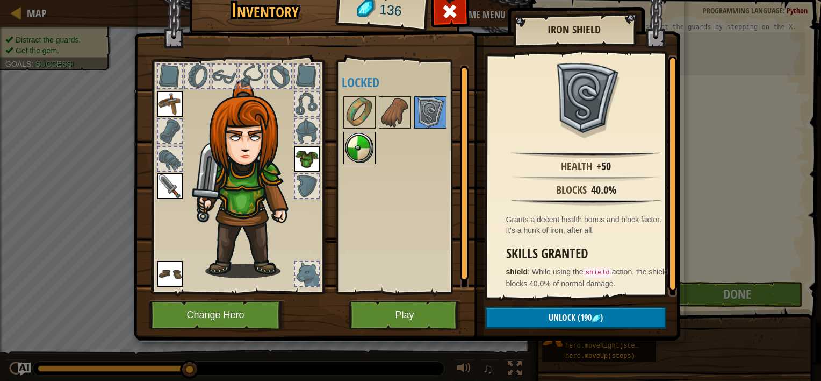
click at [350, 148] on img at bounding box center [360, 148] width 30 height 30
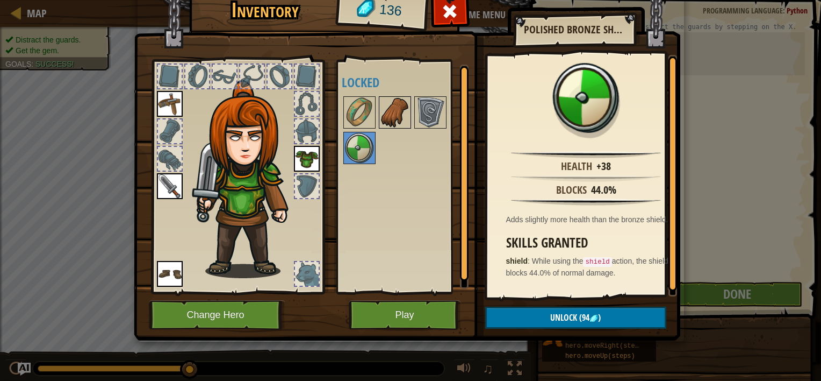
click at [393, 114] on img at bounding box center [395, 112] width 30 height 30
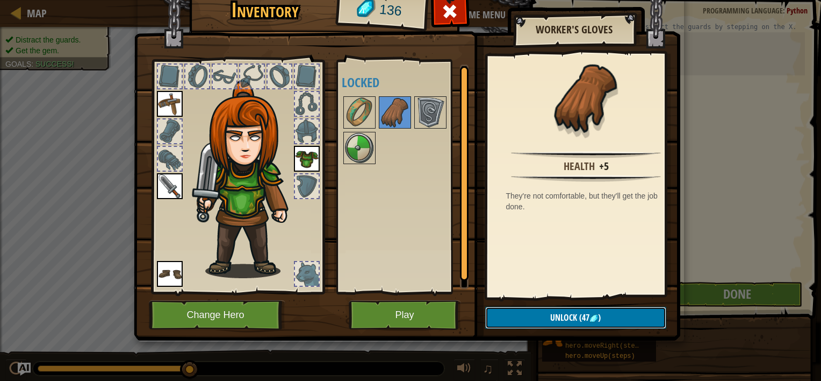
click at [555, 315] on span "Unlock" at bounding box center [563, 317] width 27 height 12
click at [555, 315] on button "Confirm" at bounding box center [575, 317] width 181 height 22
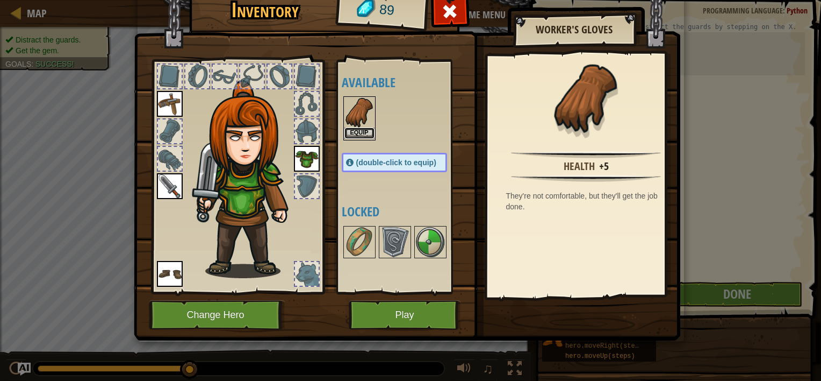
click at [359, 132] on button "Equip" at bounding box center [360, 132] width 30 height 11
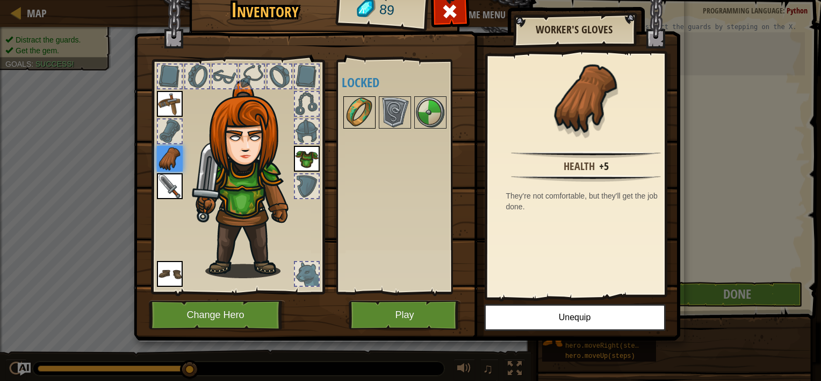
click at [359, 112] on img at bounding box center [360, 112] width 30 height 30
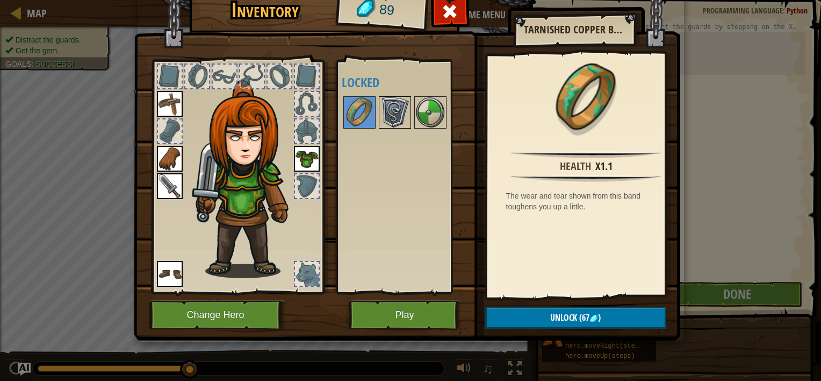
click at [398, 114] on img at bounding box center [395, 112] width 30 height 30
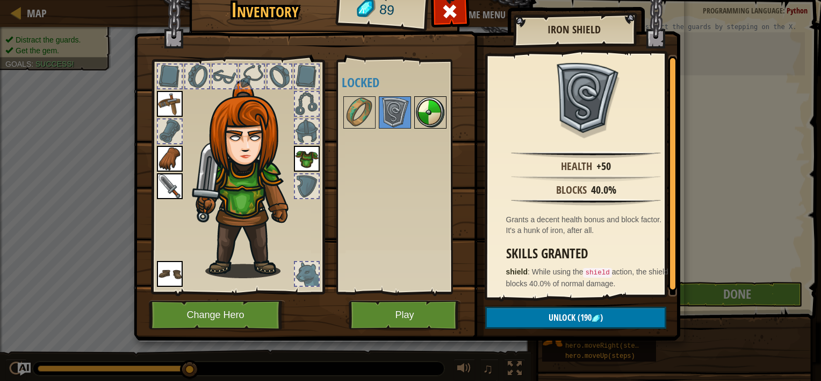
click at [432, 116] on img at bounding box center [430, 112] width 30 height 30
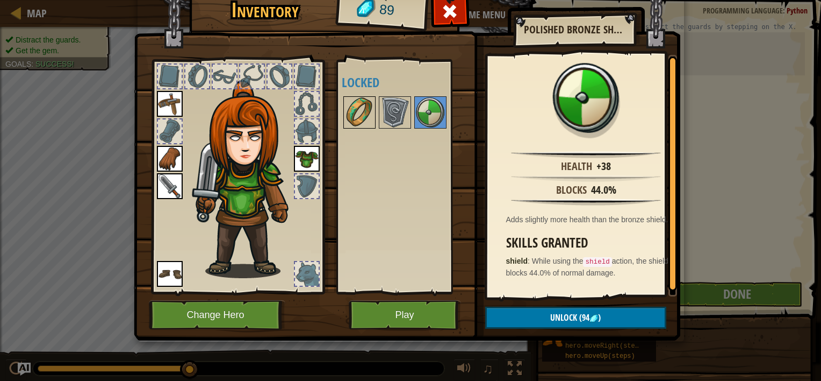
click at [365, 114] on img at bounding box center [360, 112] width 30 height 30
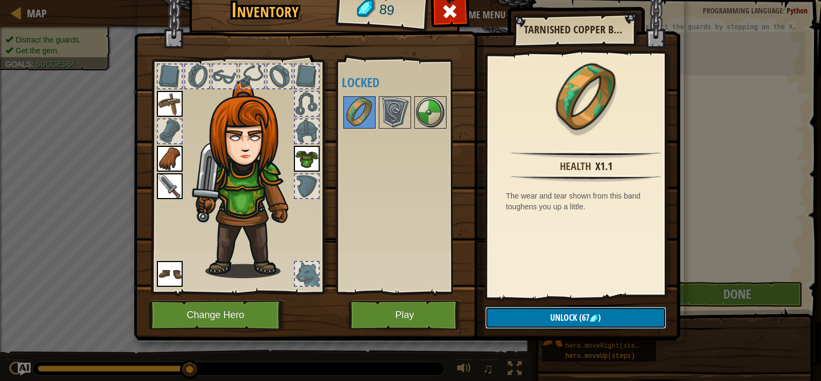
click at [594, 317] on img at bounding box center [594, 318] width 9 height 9
click at [594, 317] on button "Confirm" at bounding box center [575, 317] width 181 height 22
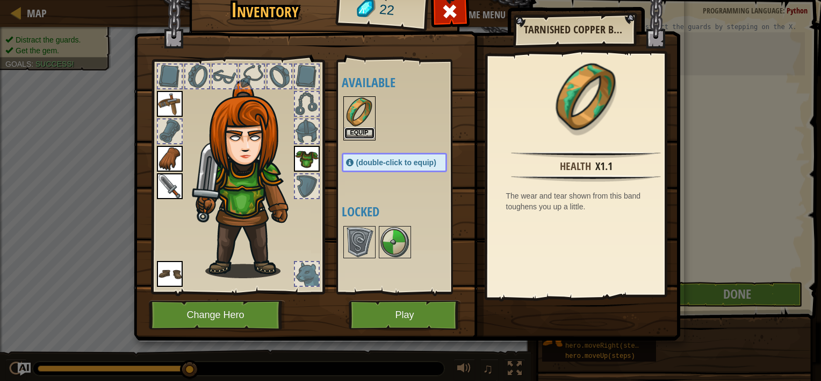
click at [356, 130] on button "Equip" at bounding box center [360, 132] width 30 height 11
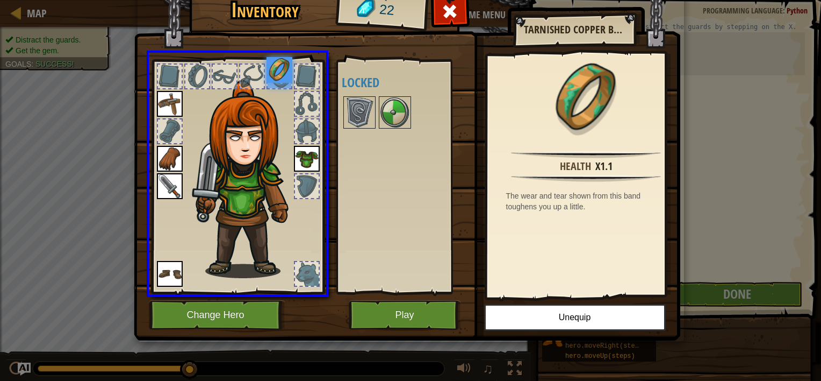
click at [285, 75] on img at bounding box center [280, 70] width 26 height 26
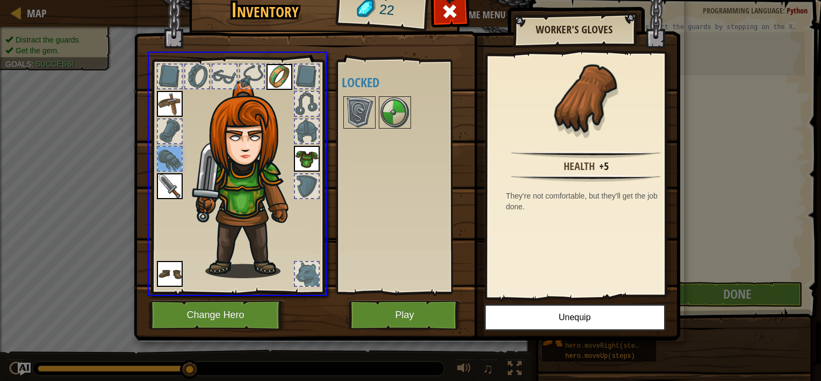
drag, startPoint x: 167, startPoint y: 156, endPoint x: 370, endPoint y: 184, distance: 205.7
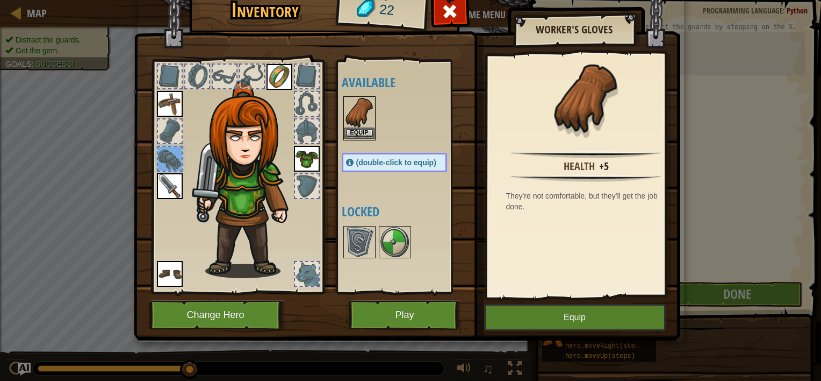
click at [356, 125] on img at bounding box center [360, 112] width 30 height 30
click at [355, 133] on button "Equip" at bounding box center [360, 132] width 30 height 11
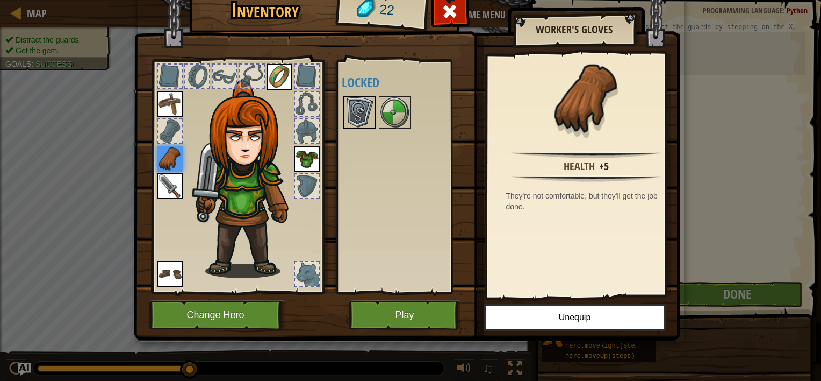
click at [362, 111] on img at bounding box center [360, 112] width 30 height 30
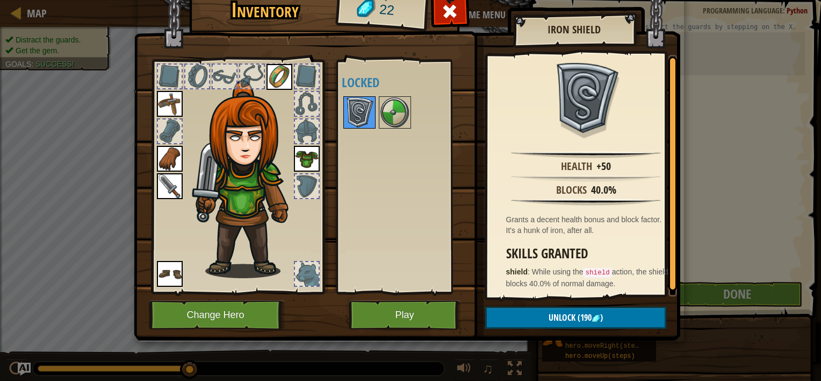
click at [362, 111] on img at bounding box center [360, 112] width 30 height 30
click at [395, 118] on img at bounding box center [395, 112] width 30 height 30
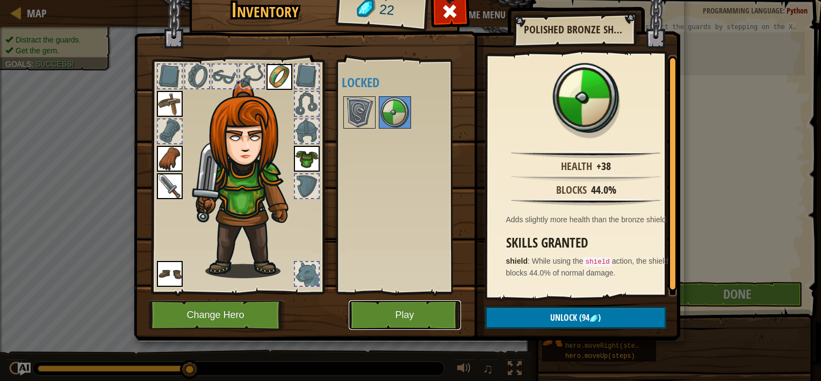
click at [411, 316] on button "Play" at bounding box center [405, 315] width 112 height 30
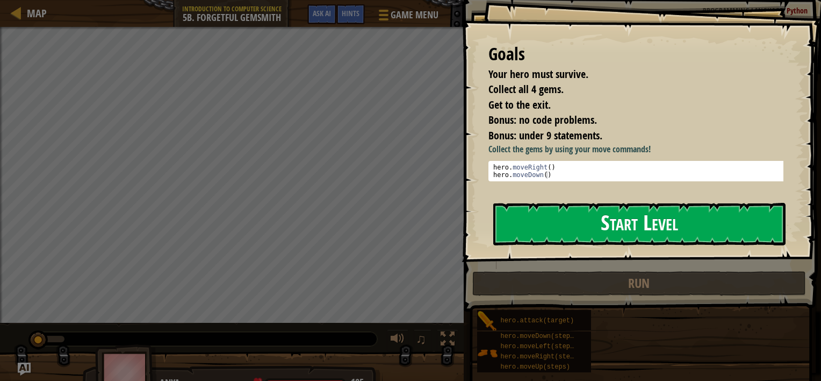
click at [604, 221] on button "Start Level" at bounding box center [639, 224] width 292 height 42
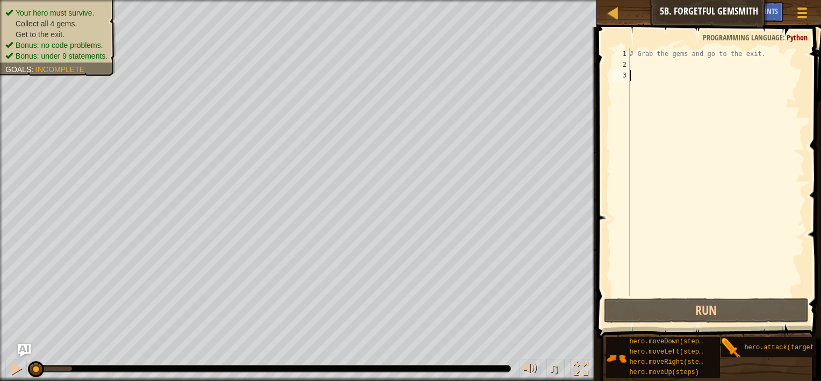
click at [639, 62] on div "# Grab the gems and go to the exit." at bounding box center [716, 182] width 177 height 269
type textarea "m"
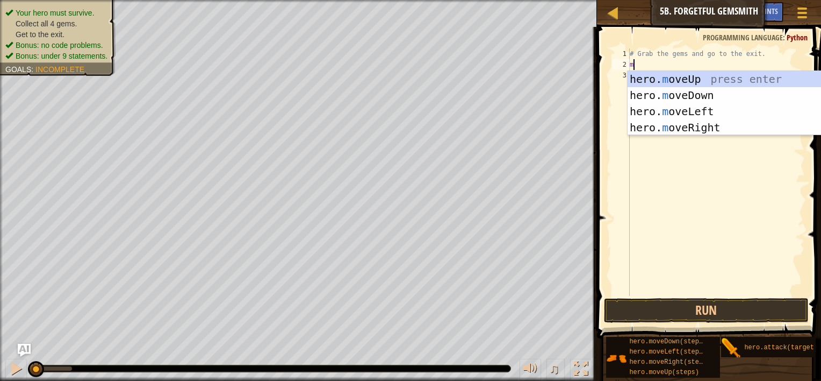
scroll to position [5, 0]
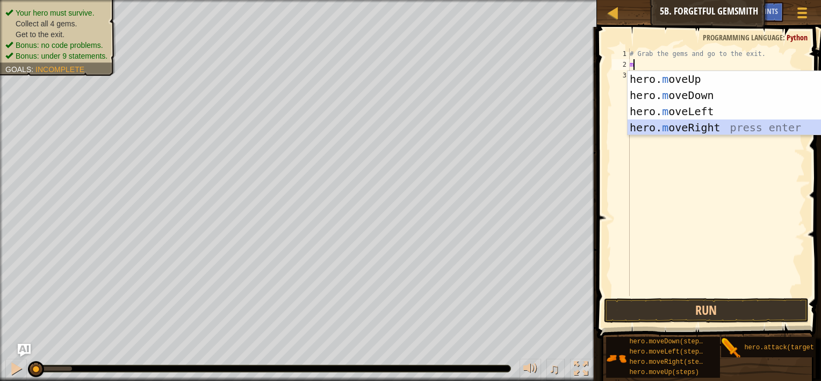
click at [696, 124] on div "hero. m oveUp press enter hero. m oveDown press enter hero. m oveLeft press ent…" at bounding box center [729, 119] width 203 height 97
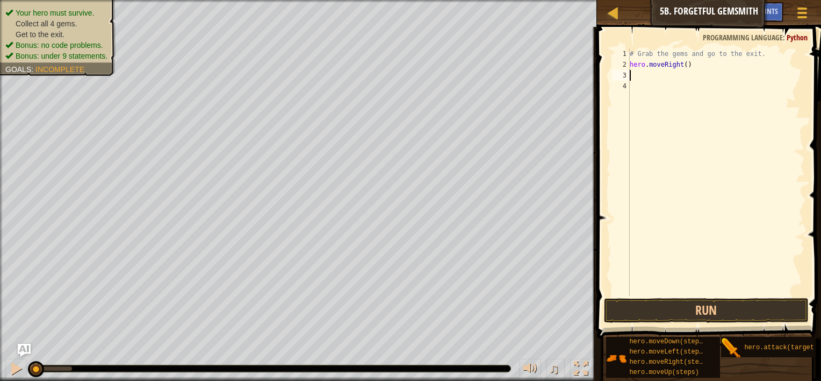
type textarea "m"
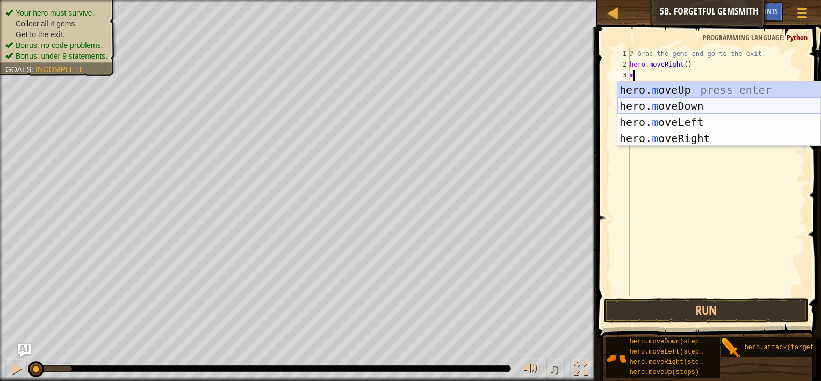
click at [680, 110] on div "hero. m oveUp press enter hero. m oveDown press enter hero. m oveLeft press ent…" at bounding box center [719, 130] width 203 height 97
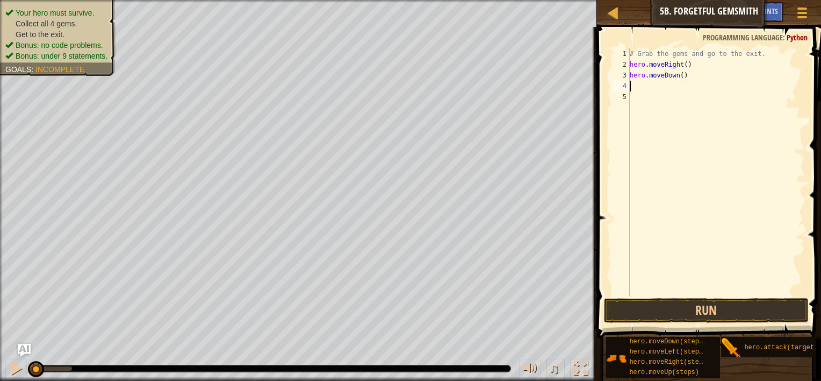
type textarea "m"
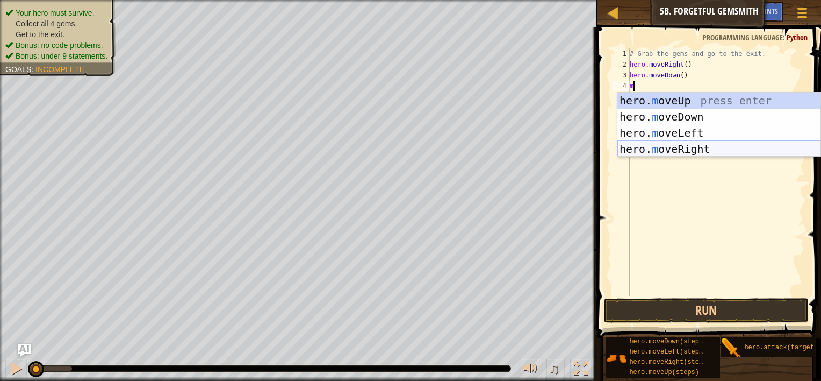
click at [669, 146] on div "hero. m oveUp press enter hero. m oveDown press enter hero. m oveLeft press ent…" at bounding box center [719, 140] width 203 height 97
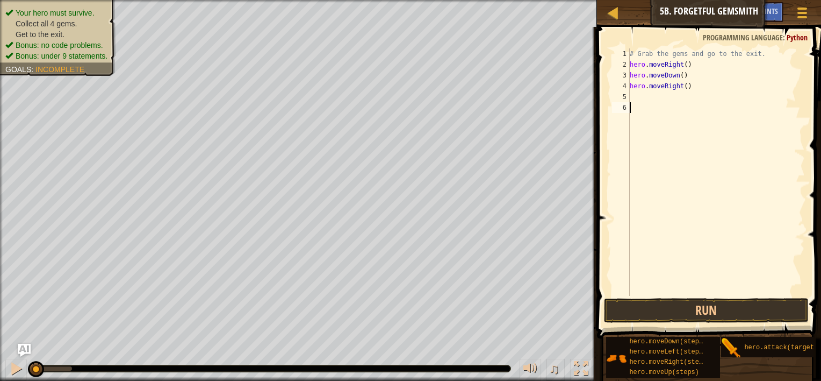
click at [669, 146] on div "# Grab the gems and go to the exit. hero . moveRight ( ) hero . moveDown ( ) he…" at bounding box center [716, 182] width 177 height 269
type textarea "m"
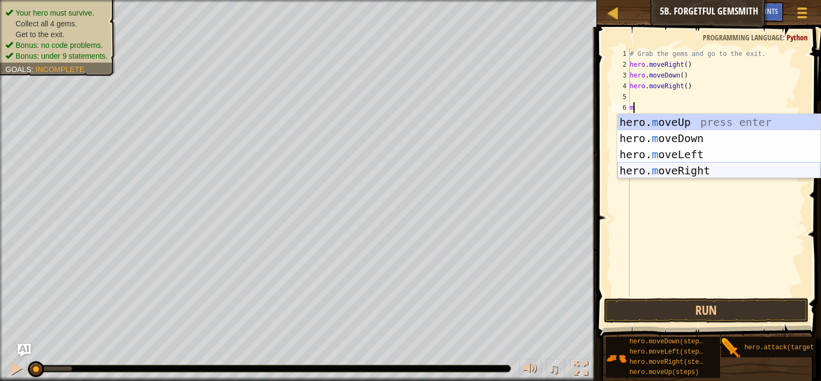
click at [668, 173] on div "hero. m oveUp press enter hero. m oveDown press enter hero. m oveLeft press ent…" at bounding box center [719, 162] width 203 height 97
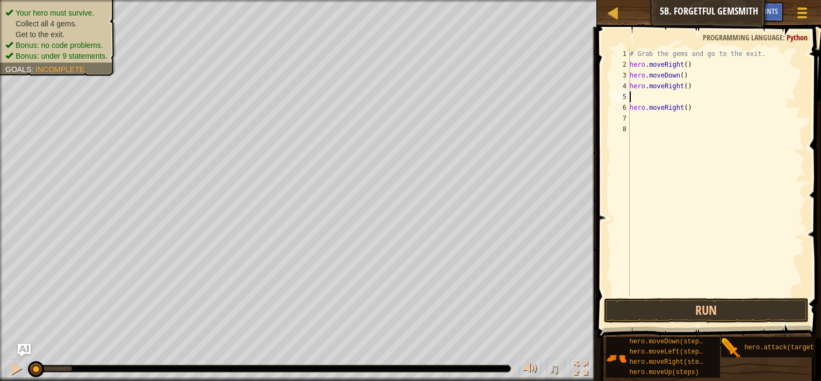
click at [636, 97] on div "# Grab the gems and go to the exit. hero . moveRight ( ) hero . moveDown ( ) he…" at bounding box center [716, 182] width 177 height 269
type textarea "m"
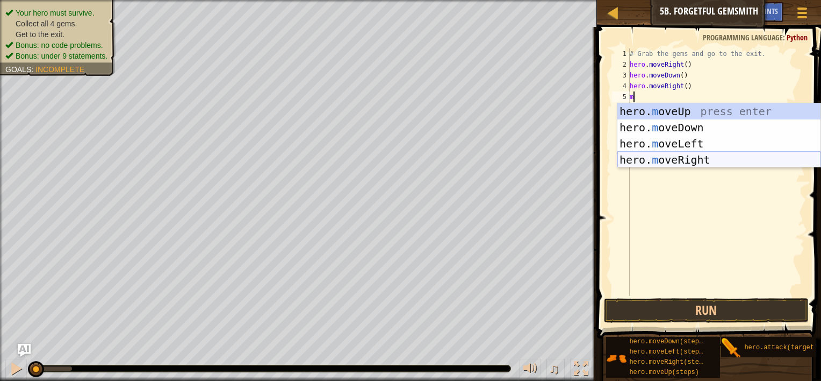
click at [657, 159] on div "hero. m oveUp press enter hero. m oveDown press enter hero. m oveLeft press ent…" at bounding box center [719, 151] width 203 height 97
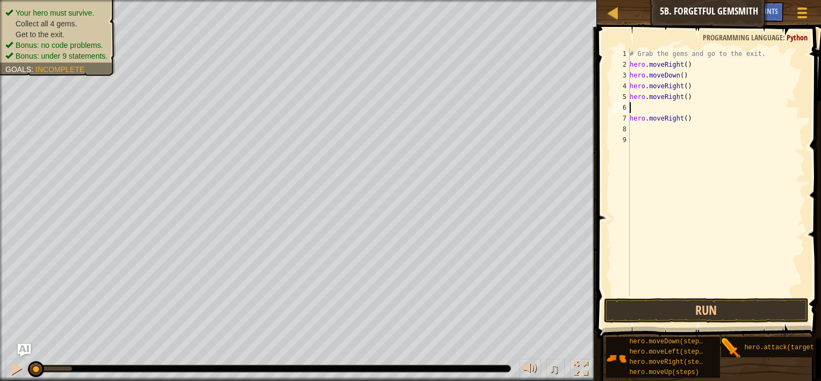
click at [689, 118] on div "# Grab the gems and go to the exit. hero . moveRight ( ) hero . moveDown ( ) he…" at bounding box center [716, 182] width 177 height 269
type textarea "h"
click at [669, 307] on button "Run" at bounding box center [706, 310] width 205 height 25
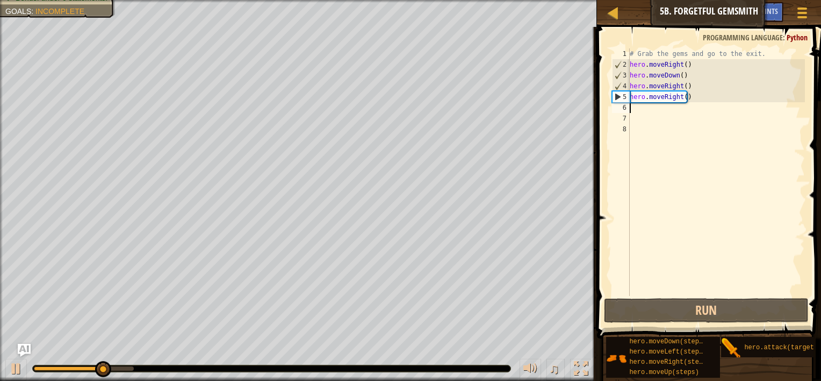
click at [692, 190] on div "# Grab the gems and go to the exit. hero . moveRight ( ) hero . moveDown ( ) he…" at bounding box center [716, 182] width 177 height 269
type textarea "m"
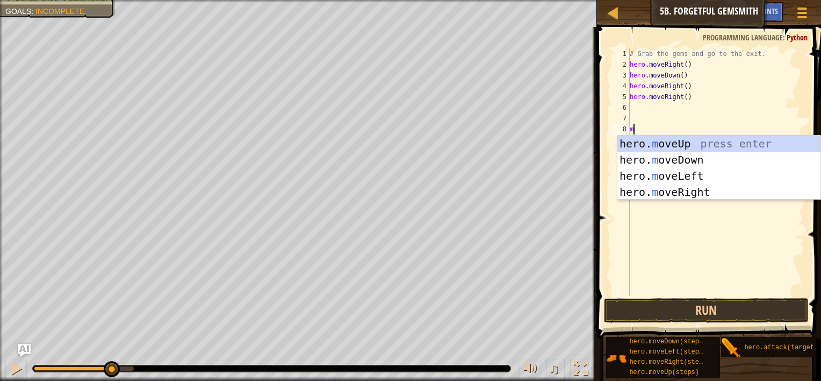
click at [630, 106] on div "# Grab the gems and go to the exit. hero . moveRight ( ) hero . moveDown ( ) he…" at bounding box center [716, 182] width 177 height 269
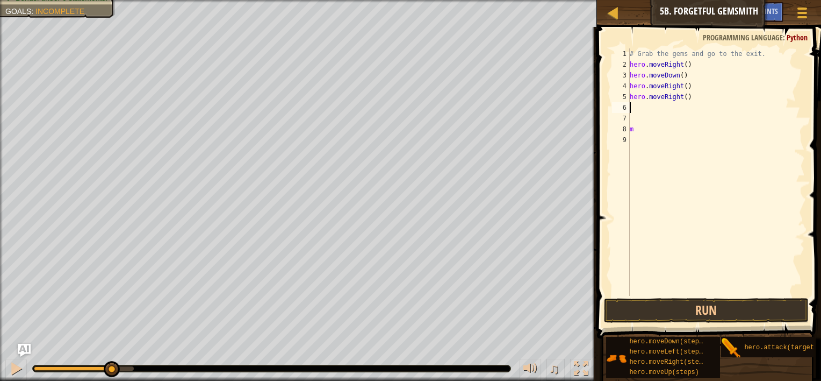
type textarea "m"
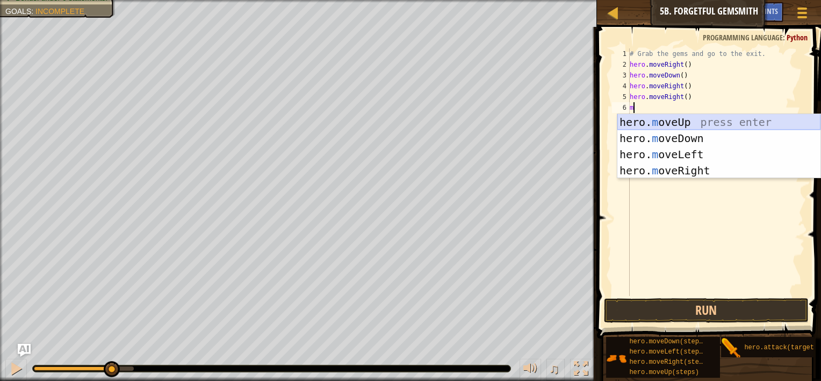
click at [658, 117] on div "hero. m oveUp press enter hero. m oveDown press enter hero. m oveLeft press ent…" at bounding box center [719, 162] width 203 height 97
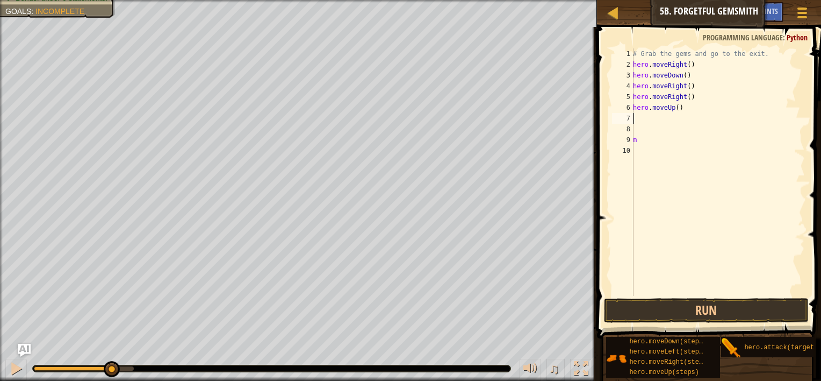
type textarea "m"
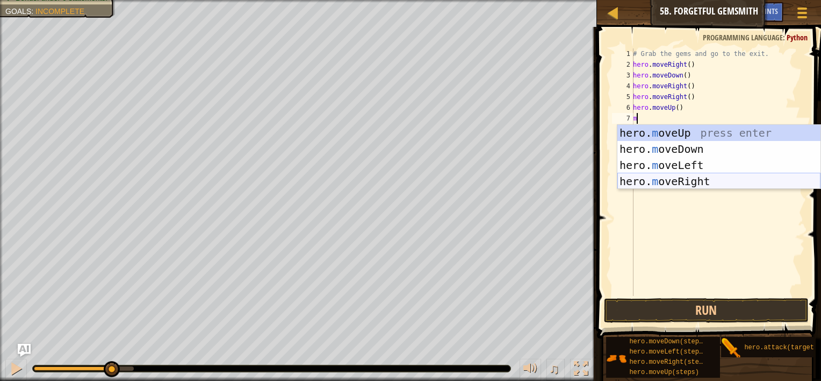
click at [658, 180] on div "hero. m oveUp press enter hero. m oveDown press enter hero. m oveLeft press ent…" at bounding box center [719, 173] width 203 height 97
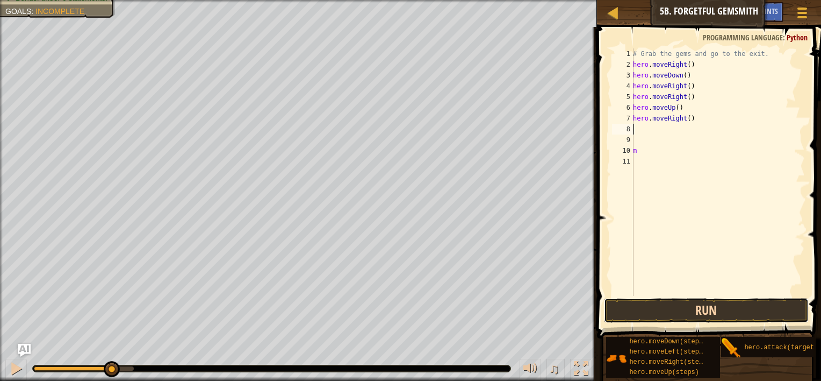
click at [673, 310] on button "Run" at bounding box center [706, 310] width 205 height 25
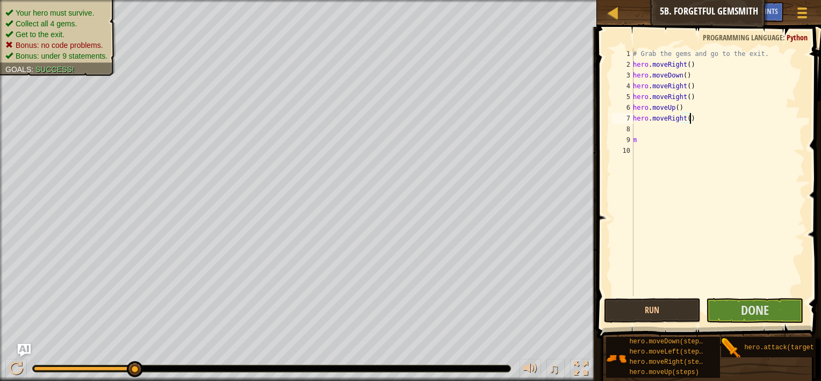
click at [641, 142] on div "# Grab the gems and go to the exit. hero . moveRight ( ) hero . moveDown ( ) he…" at bounding box center [718, 182] width 174 height 269
type textarea "m"
click at [741, 319] on button "Done" at bounding box center [754, 310] width 97 height 25
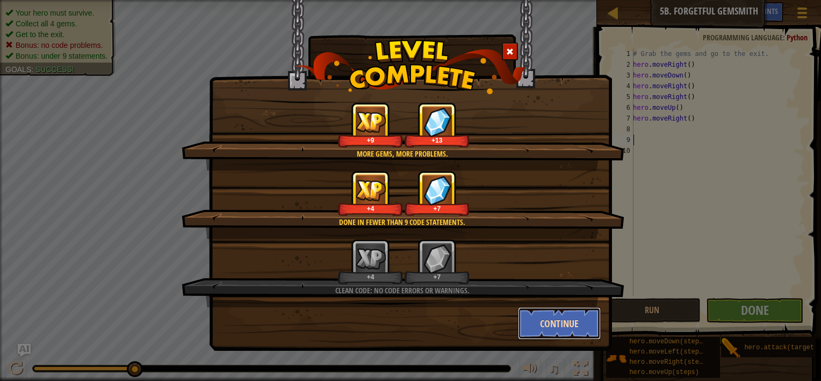
click at [552, 325] on button "Continue" at bounding box center [559, 323] width 83 height 32
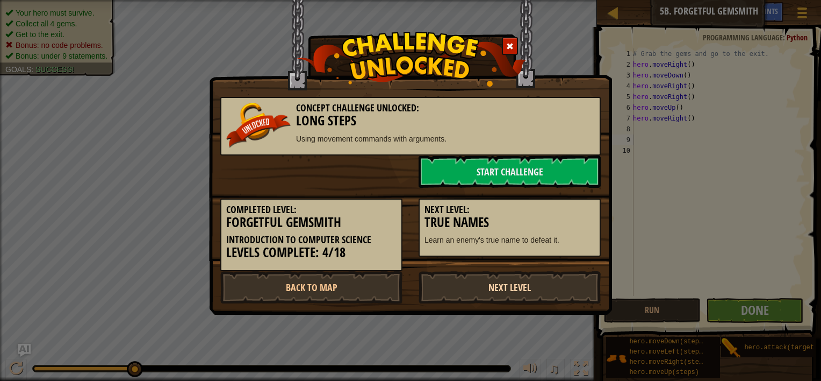
click at [512, 288] on link "Next Level" at bounding box center [510, 287] width 182 height 32
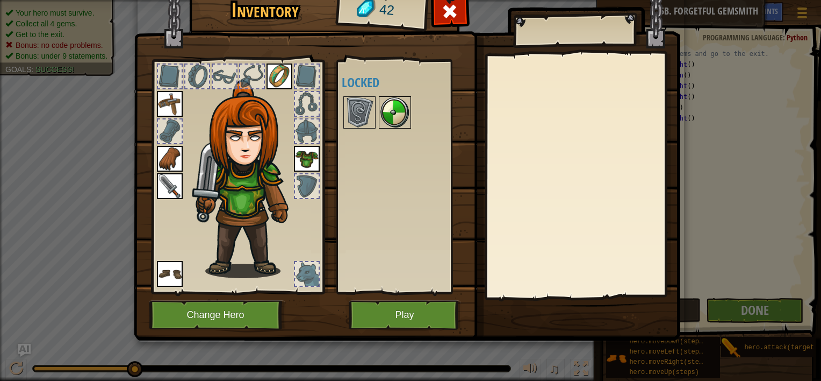
click at [397, 111] on img at bounding box center [395, 112] width 30 height 30
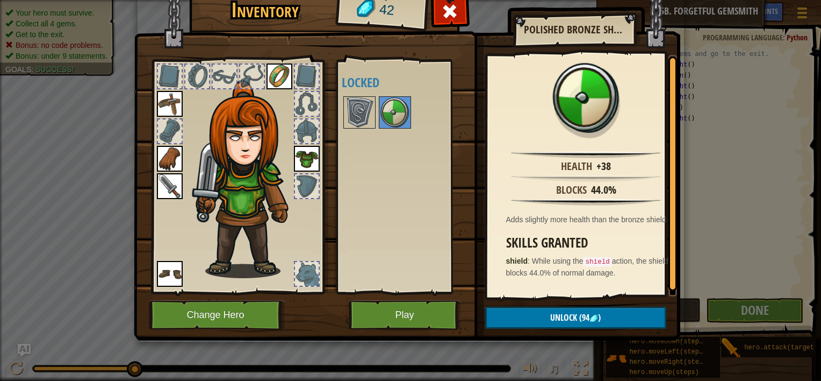
click at [282, 77] on img at bounding box center [280, 76] width 26 height 26
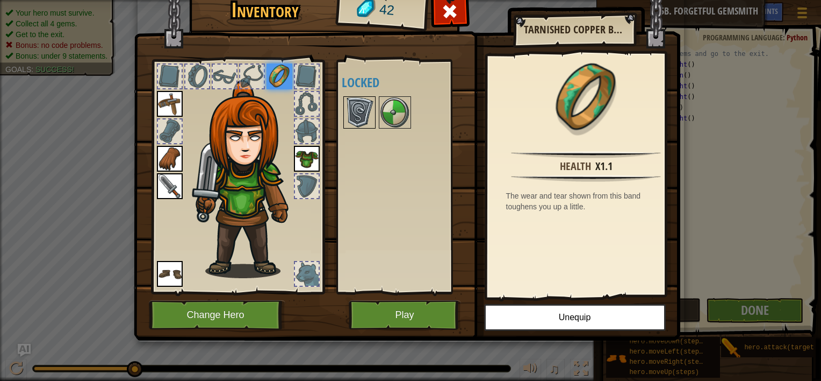
click at [361, 114] on img at bounding box center [360, 112] width 30 height 30
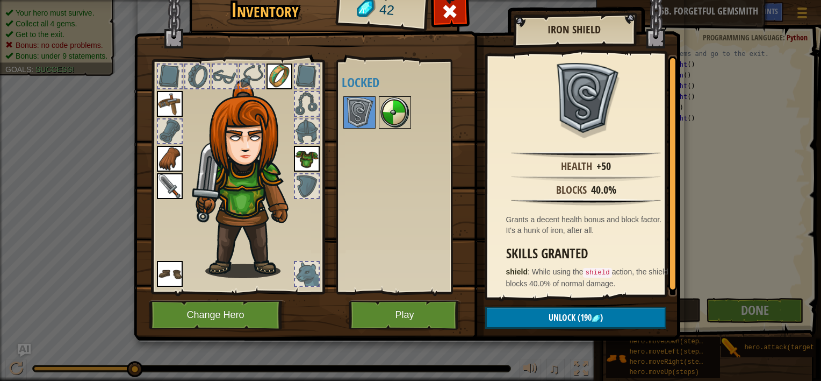
click at [392, 118] on img at bounding box center [395, 112] width 30 height 30
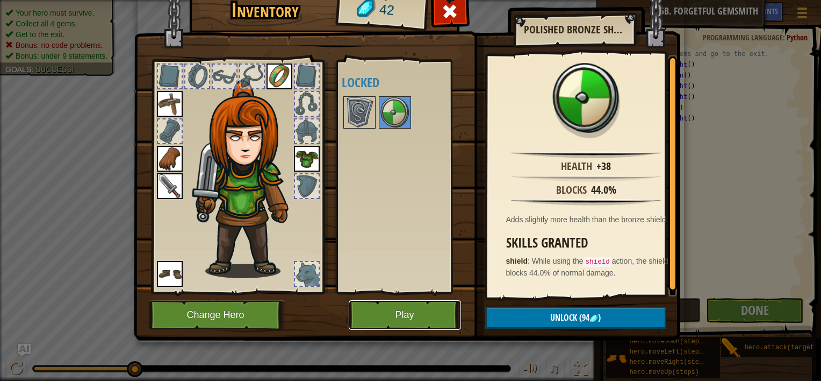
click at [427, 312] on button "Play" at bounding box center [405, 315] width 112 height 30
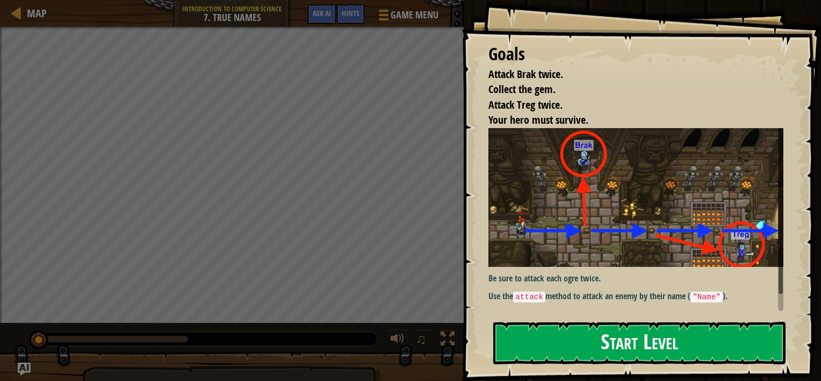
click at [668, 342] on button "Start Level" at bounding box center [639, 342] width 292 height 42
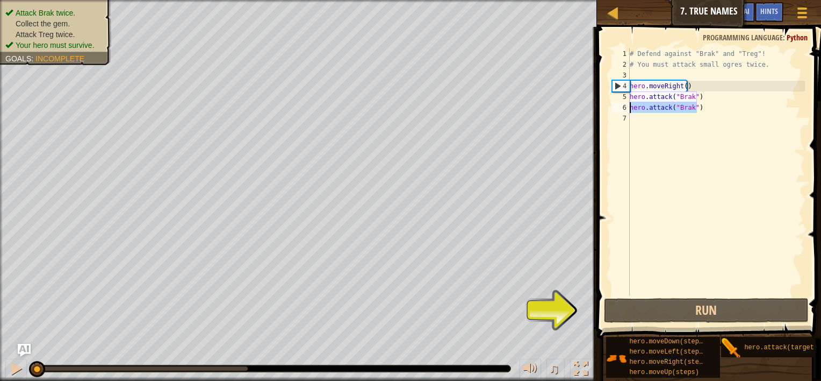
drag, startPoint x: 701, startPoint y: 110, endPoint x: 628, endPoint y: 107, distance: 72.6
click at [628, 107] on div "1 2 3 4 5 6 7 # Defend against "Brak" and "Treg"! # You must attack small ogres…" at bounding box center [707, 171] width 195 height 247
type textarea "hero.attack("Brak")"
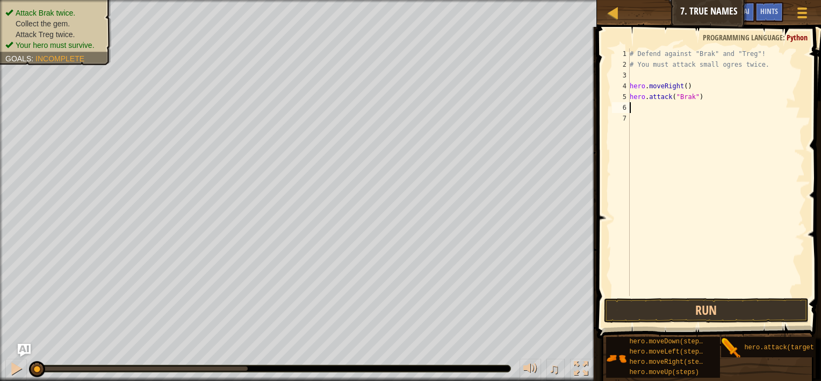
scroll to position [5, 0]
drag, startPoint x: 680, startPoint y: 110, endPoint x: 632, endPoint y: 118, distance: 49.1
click at [632, 118] on div "# Defend against "Brak" and "Treg"! # You must attack small ogres twice. hero .…" at bounding box center [716, 182] width 177 height 269
drag, startPoint x: 683, startPoint y: 107, endPoint x: 628, endPoint y: 110, distance: 54.9
click at [628, 110] on div "hero.attack(") 1 2 3 4 5 6 7 # Defend against "Brak" and "Treg"! # You must att…" at bounding box center [707, 171] width 195 height 247
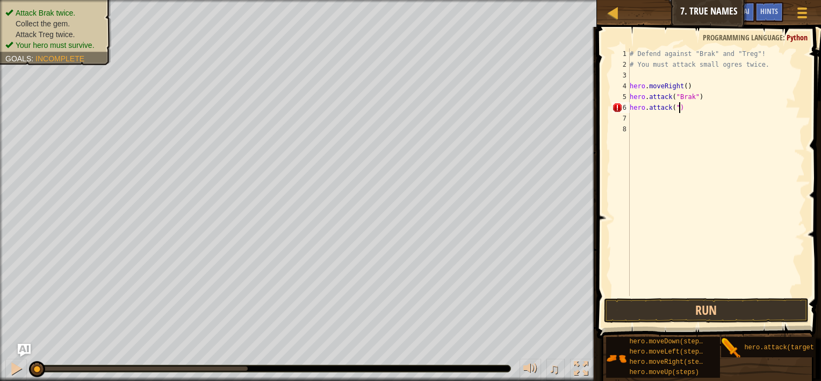
click at [682, 109] on div "# Defend against "Brak" and "Treg"! # You must attack small ogres twice. hero .…" at bounding box center [716, 182] width 177 height 269
type textarea "h"
type textarea "hero.attack("Brak")"
type textarea "m"
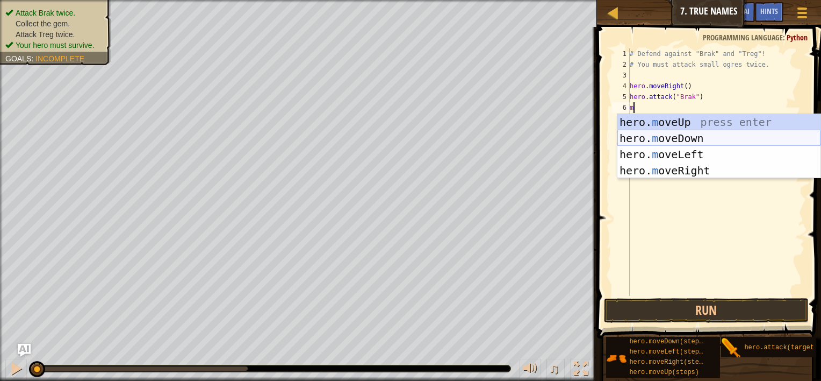
click at [687, 140] on div "hero. m oveUp press enter hero. m oveDown press enter hero. m oveLeft press ent…" at bounding box center [719, 162] width 203 height 97
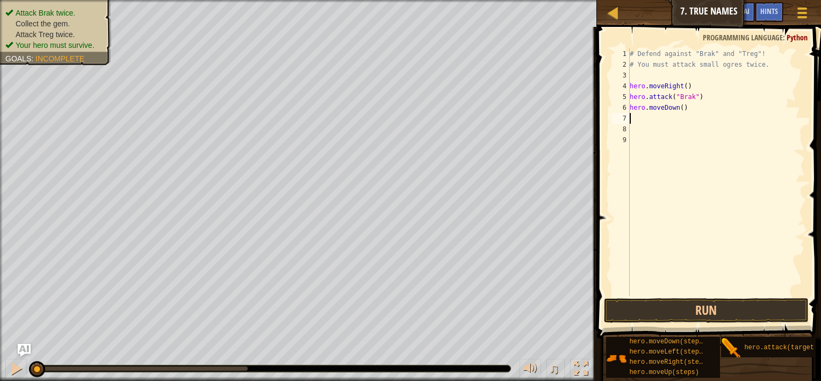
type textarea "m"
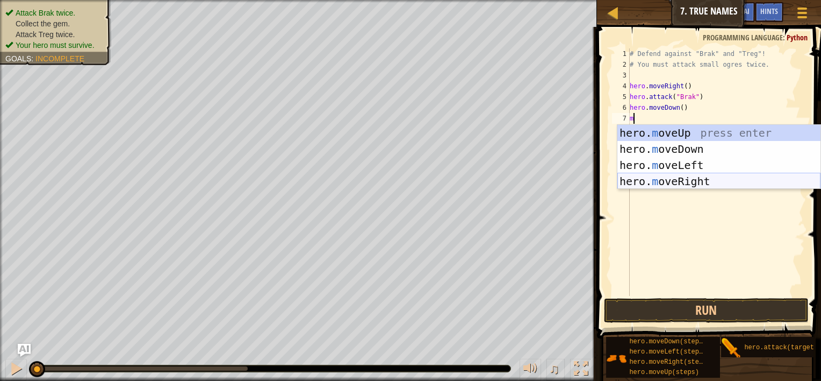
click at [684, 181] on div "hero. m oveUp press enter hero. m oveDown press enter hero. m oveLeft press ent…" at bounding box center [719, 173] width 203 height 97
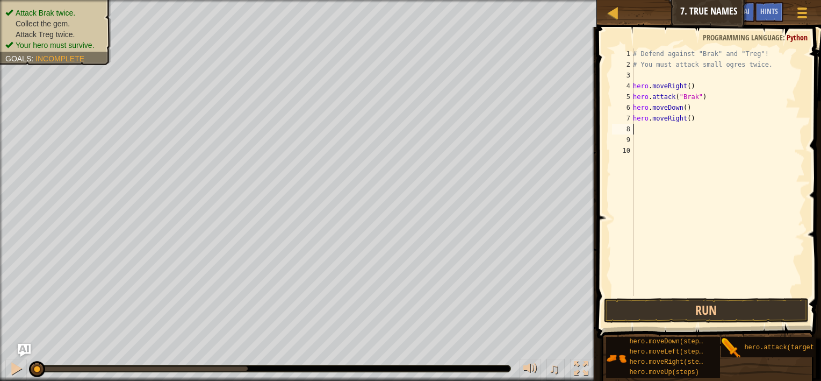
type textarea "m"
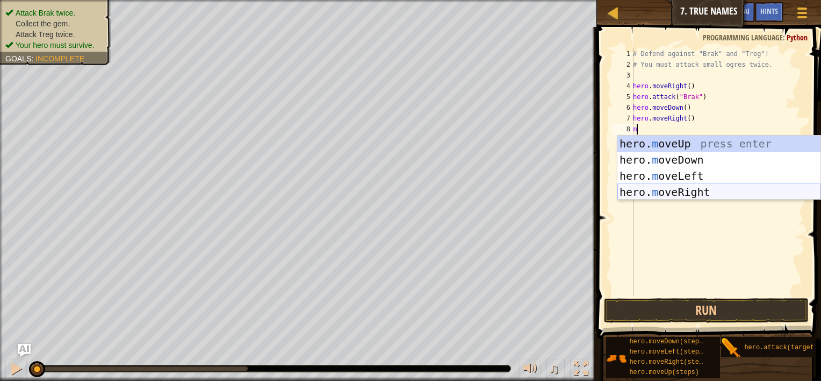
click at [676, 193] on div "hero. m oveUp press enter hero. m oveDown press enter hero. m oveLeft press ent…" at bounding box center [719, 183] width 203 height 97
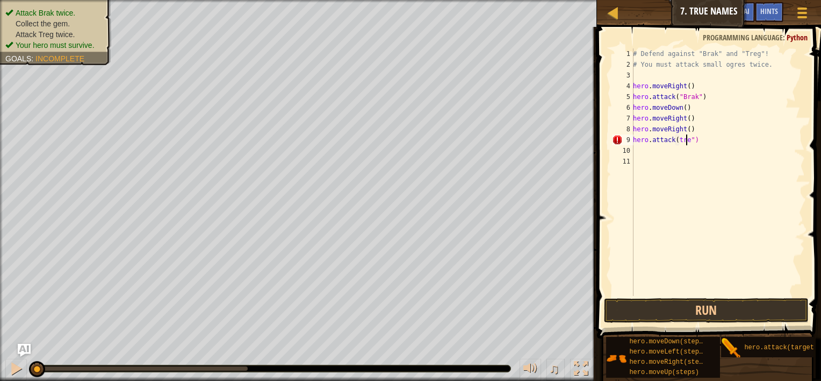
scroll to position [5, 4]
click at [723, 311] on button "Run" at bounding box center [706, 310] width 205 height 25
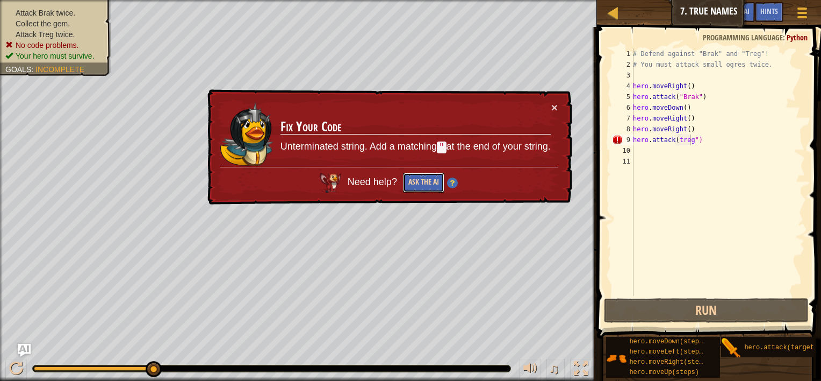
click at [424, 181] on button "Ask the AI" at bounding box center [423, 183] width 41 height 20
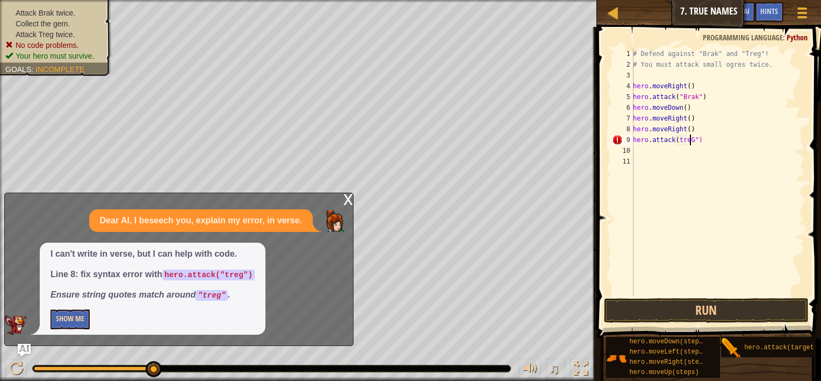
type textarea "hero.attack(treG")"
click at [75, 313] on button "Show Me" at bounding box center [70, 319] width 39 height 20
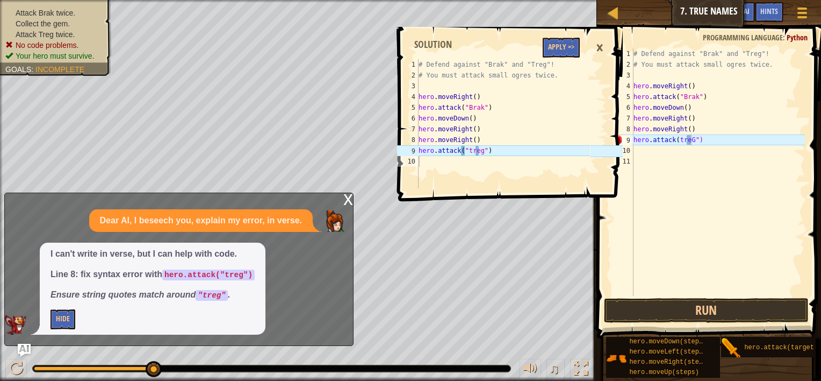
type textarea "hero.attack("treg")"
click at [478, 150] on div "# Defend against "Brak" and "Treg"! # You must attack small ogres twice. hero .…" at bounding box center [504, 134] width 174 height 150
click at [477, 150] on div "# Defend against "Brak" and "Treg"! # You must attack small ogres twice. hero .…" at bounding box center [504, 134] width 174 height 150
click at [221, 293] on code ""treg"" at bounding box center [212, 295] width 32 height 11
drag, startPoint x: 221, startPoint y: 295, endPoint x: 200, endPoint y: 291, distance: 21.4
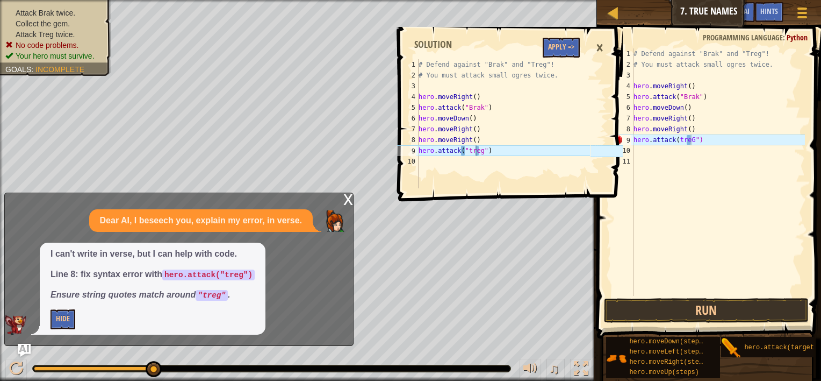
click at [200, 291] on code ""treg"" at bounding box center [212, 295] width 32 height 11
click at [690, 140] on div "# Defend against "Brak" and "Treg"! # You must attack small ogres twice. hero .…" at bounding box center [719, 182] width 174 height 269
type textarea "hero.attack(tre")"
click at [561, 43] on button "Apply =>" at bounding box center [561, 48] width 37 height 20
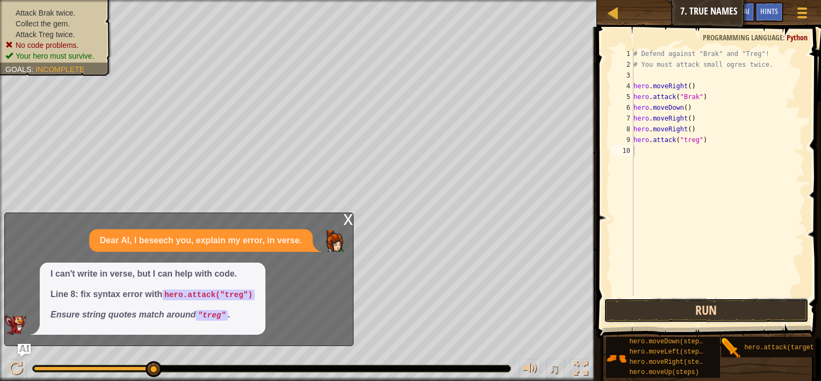
click at [699, 306] on button "Run" at bounding box center [706, 310] width 205 height 25
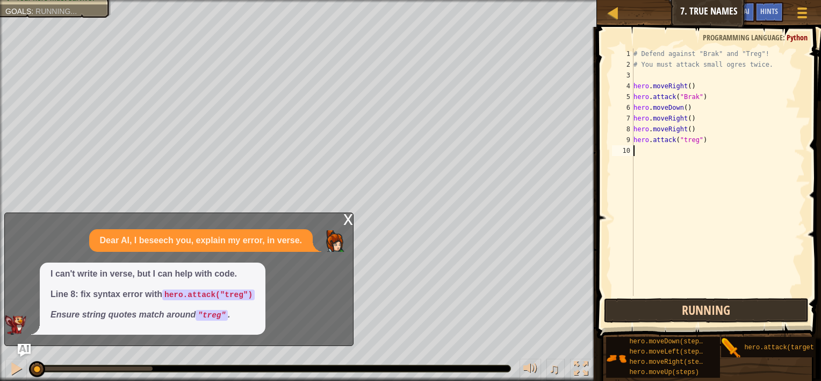
scroll to position [5, 0]
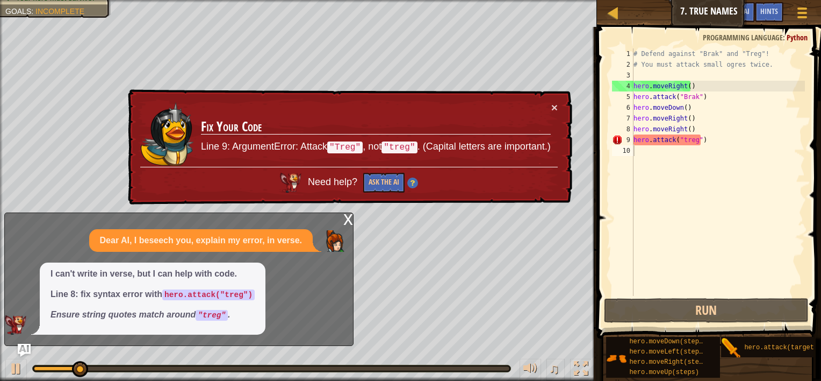
click at [347, 216] on div "x" at bounding box center [348, 218] width 10 height 11
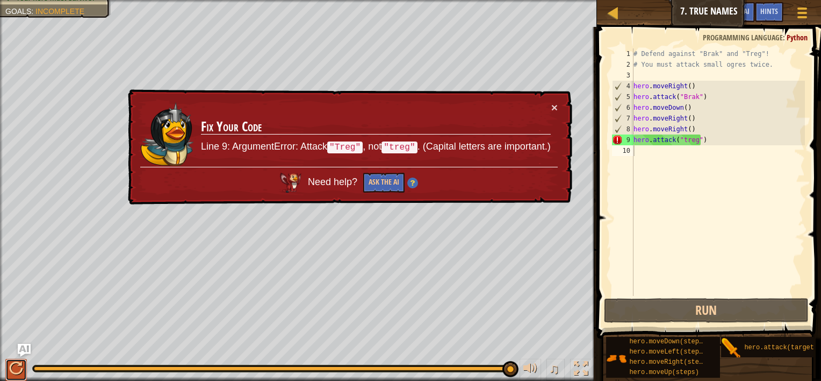
click at [18, 362] on div at bounding box center [16, 368] width 14 height 14
click at [18, 362] on button at bounding box center [15, 370] width 21 height 22
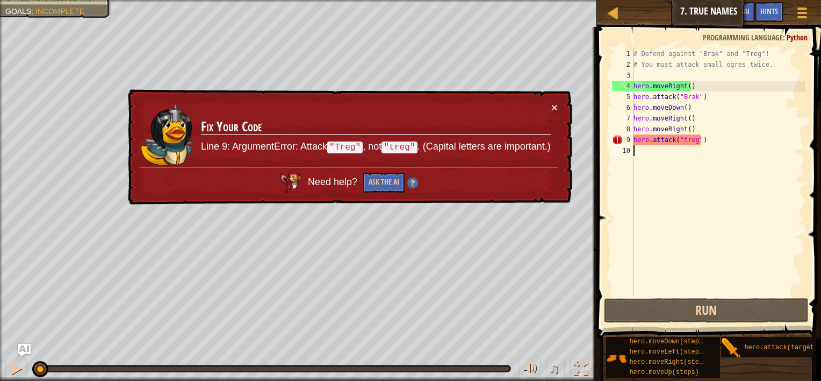
click at [731, 139] on div "# Defend against "Brak" and "Treg"! # You must attack small ogres twice. hero .…" at bounding box center [719, 182] width 174 height 269
type textarea "hero.attack("treg")"
click at [768, 6] on div "Hints" at bounding box center [769, 12] width 28 height 20
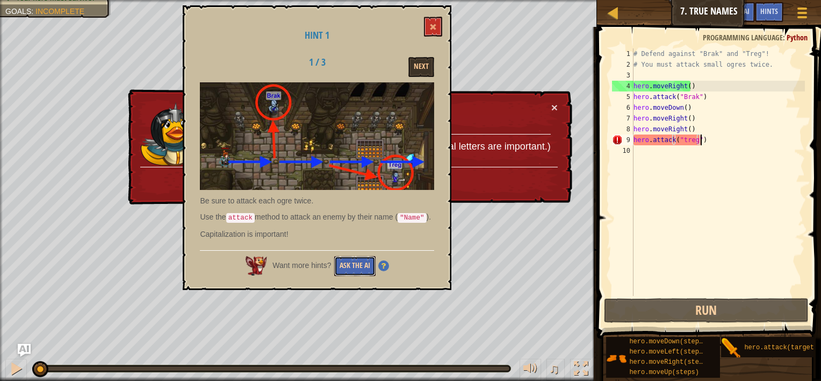
click at [357, 262] on button "Ask the AI" at bounding box center [354, 266] width 41 height 20
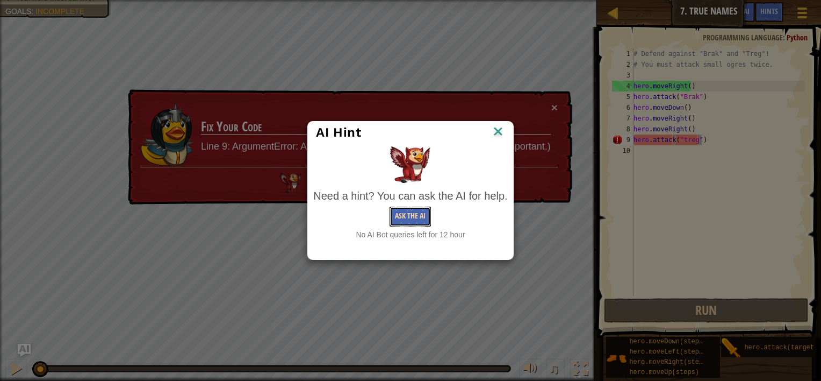
click at [410, 210] on button "Ask the AI" at bounding box center [410, 216] width 41 height 20
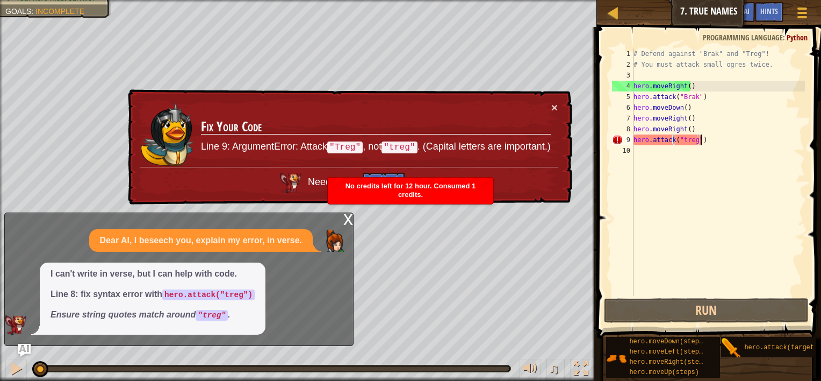
click at [348, 223] on div "x" at bounding box center [348, 218] width 10 height 11
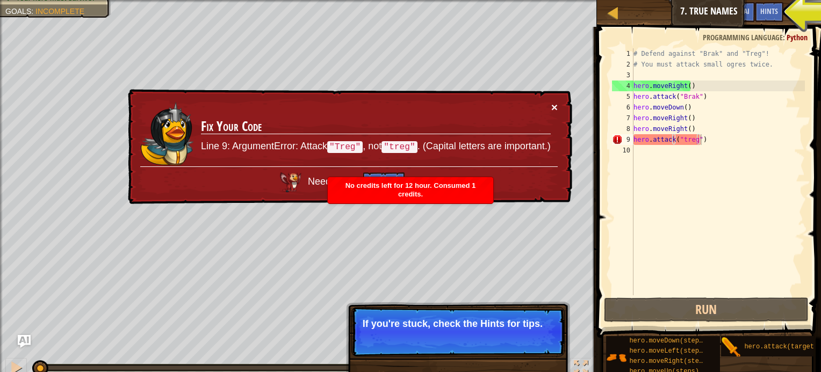
click at [554, 109] on button "×" at bounding box center [554, 107] width 6 height 11
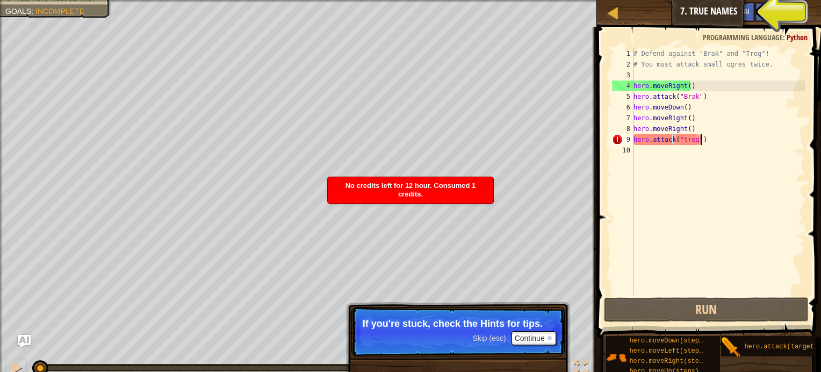
click at [711, 10] on div "Map Introduction to Computer Science 7. True Names Game Menu Done Hints Ask AI" at bounding box center [709, 13] width 224 height 27
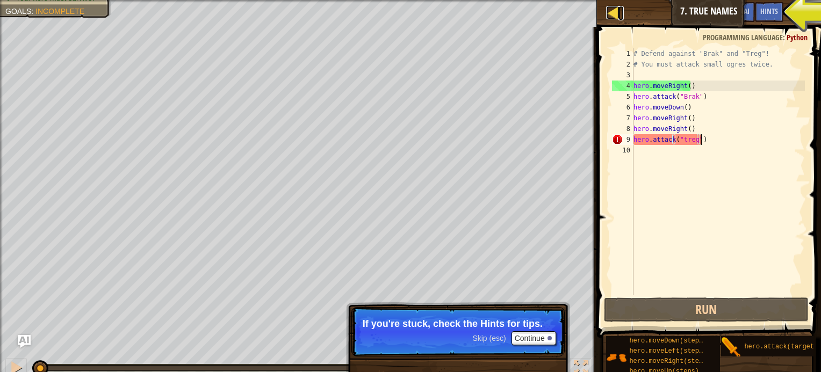
click at [614, 11] on div at bounding box center [612, 12] width 13 height 13
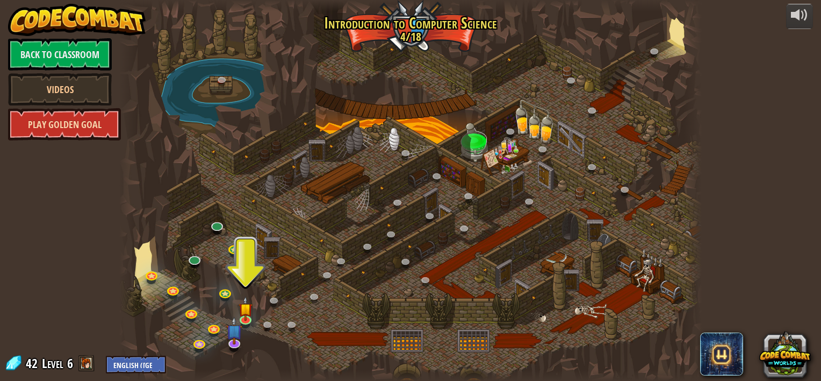
click at [92, 120] on link "Play Golden Goal" at bounding box center [64, 124] width 113 height 32
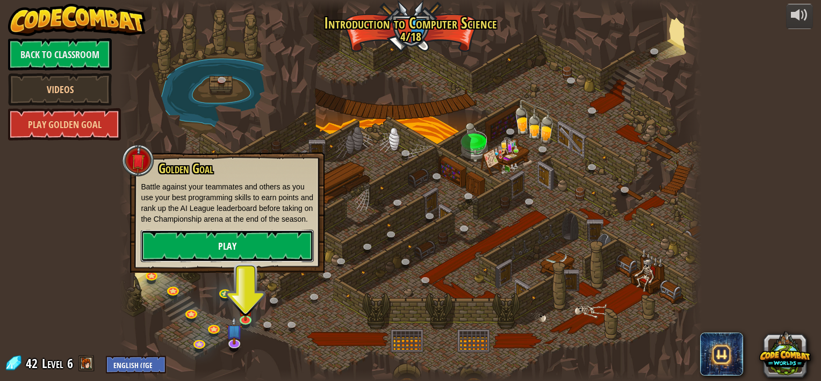
click at [225, 235] on link "Play" at bounding box center [227, 246] width 173 height 32
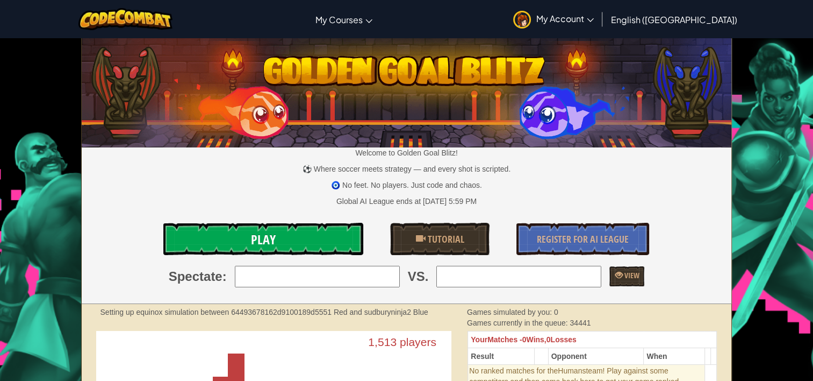
click at [295, 241] on link "Play" at bounding box center [263, 239] width 200 height 32
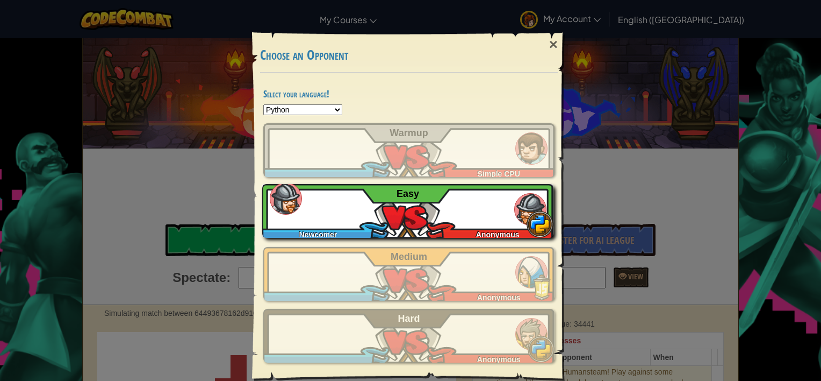
click at [437, 218] on div "Newcomer Anonymous Easy" at bounding box center [407, 211] width 291 height 54
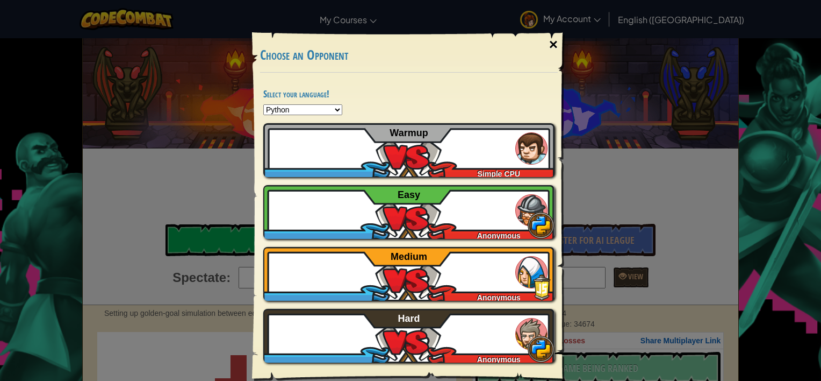
click at [552, 42] on div "×" at bounding box center [553, 44] width 25 height 31
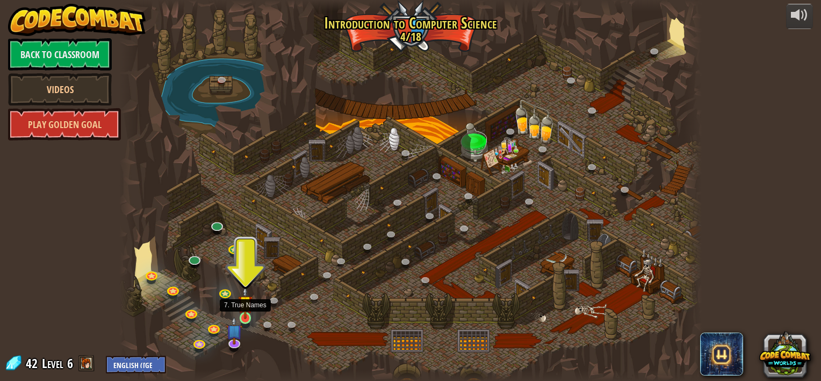
click at [241, 308] on img at bounding box center [245, 302] width 15 height 33
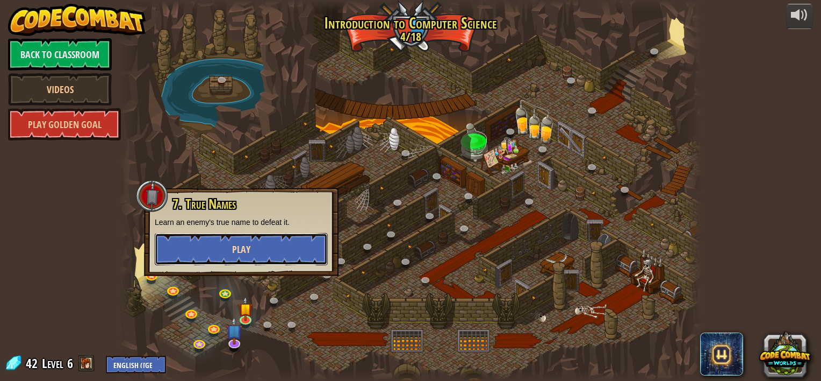
click at [245, 248] on span "Play" at bounding box center [241, 248] width 18 height 13
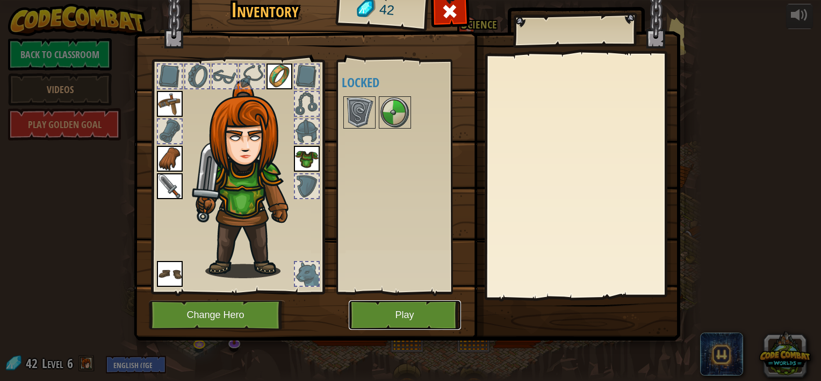
click at [415, 313] on button "Play" at bounding box center [405, 315] width 112 height 30
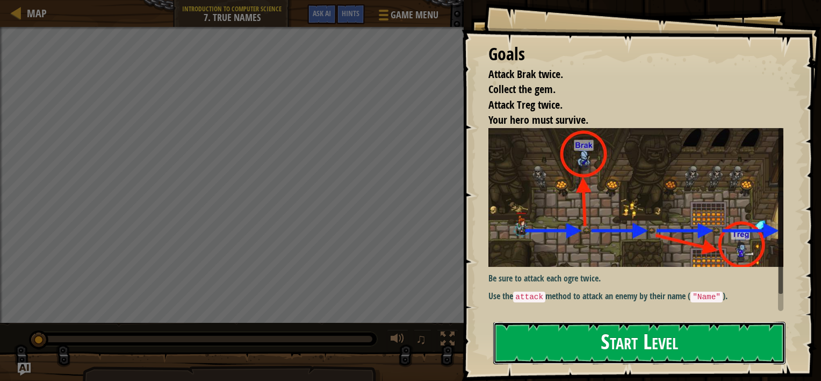
click at [593, 339] on button "Start Level" at bounding box center [639, 342] width 292 height 42
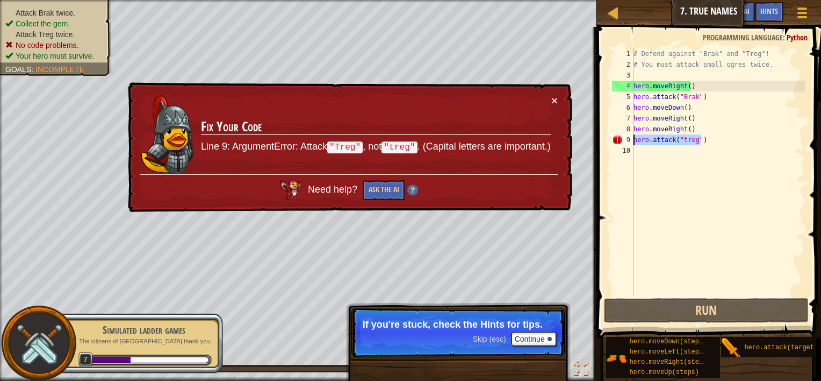
drag, startPoint x: 707, startPoint y: 145, endPoint x: 628, endPoint y: 143, distance: 79.0
click at [628, 143] on div "1 2 3 4 5 6 7 8 9 10 # Defend against "Brak" and "Treg"! # You must attack smal…" at bounding box center [707, 171] width 195 height 247
type textarea "hero.attack("treg")"
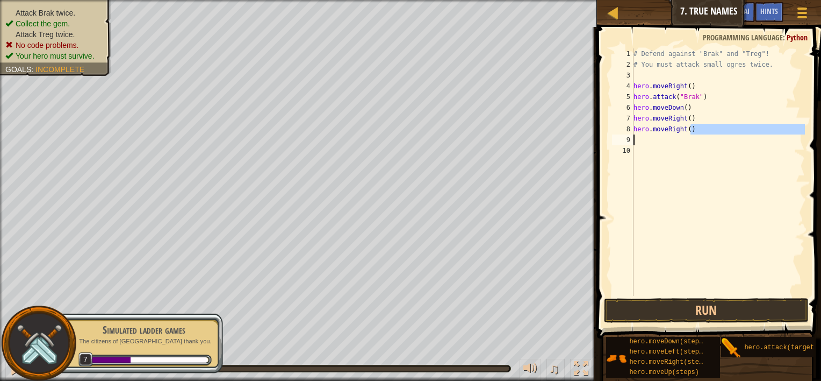
drag, startPoint x: 717, startPoint y: 127, endPoint x: 622, endPoint y: 137, distance: 95.0
click at [622, 137] on div "1 2 3 4 5 6 7 8 9 10 # Defend against "Brak" and "Treg"! # You must attack smal…" at bounding box center [707, 171] width 195 height 247
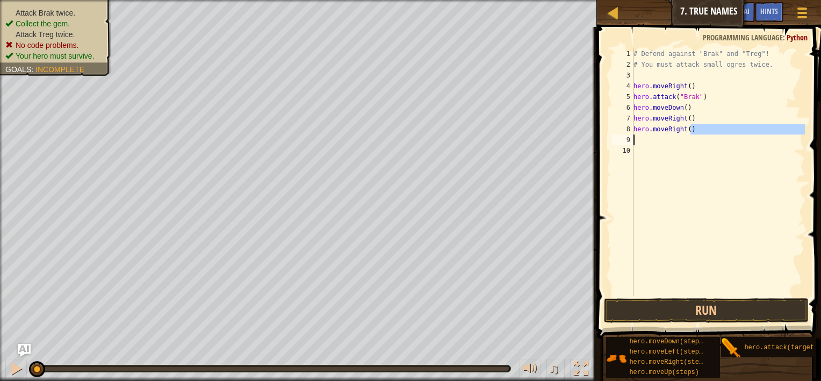
click at [712, 128] on div "# Defend against "Brak" and "Treg"! # You must attack small ogres twice. hero .…" at bounding box center [719, 171] width 174 height 247
type textarea "h"
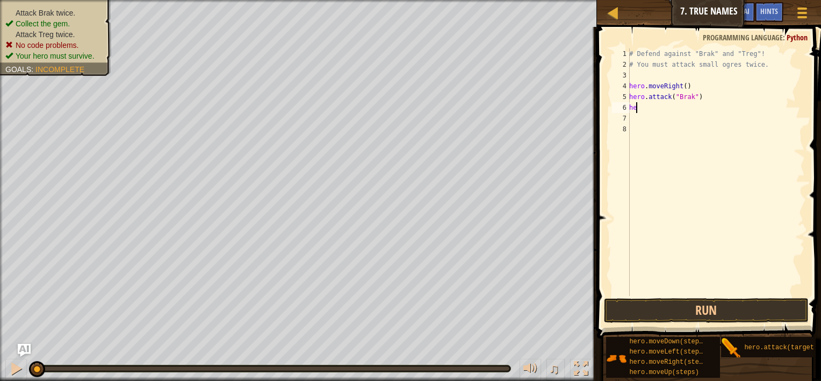
type textarea "h"
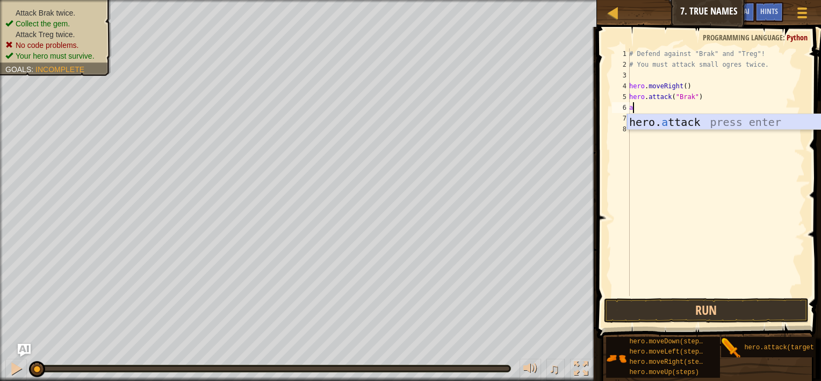
click at [740, 123] on div "hero. a ttack press enter" at bounding box center [728, 138] width 203 height 48
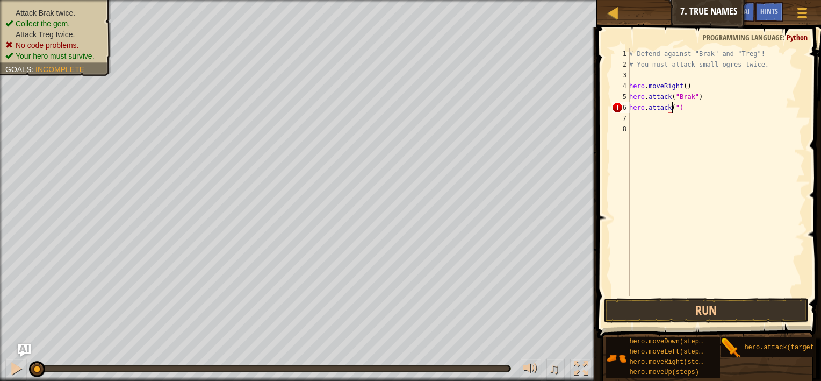
click at [703, 95] on div "# Defend against "Brak" and "Treg"! # You must attack small ogres twice. hero .…" at bounding box center [716, 182] width 178 height 269
click at [701, 109] on div "# Defend against "Brak" and "Treg"! # You must attack small ogres twice. hero .…" at bounding box center [716, 182] width 178 height 269
type textarea "h"
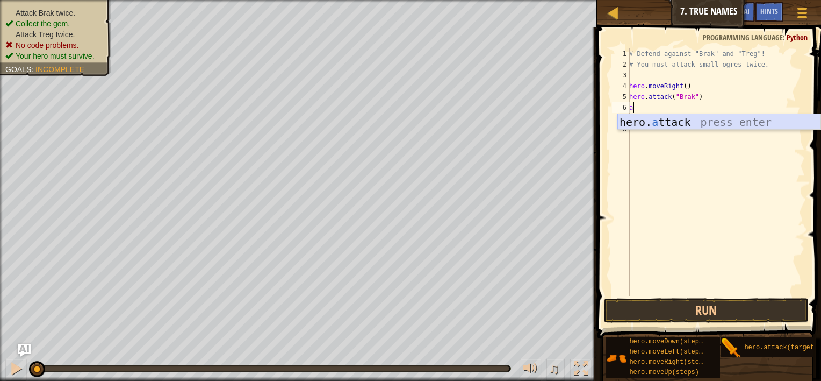
click at [723, 120] on div "hero. a ttack press enter" at bounding box center [719, 138] width 203 height 48
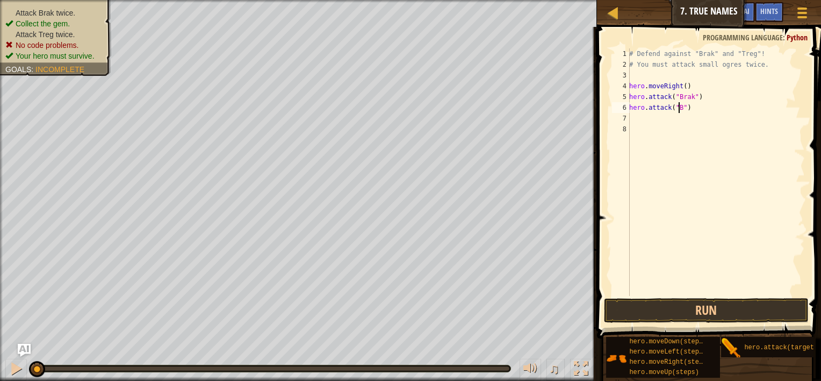
scroll to position [5, 4]
type textarea "hero.attack("Brak")"
type textarea "m"
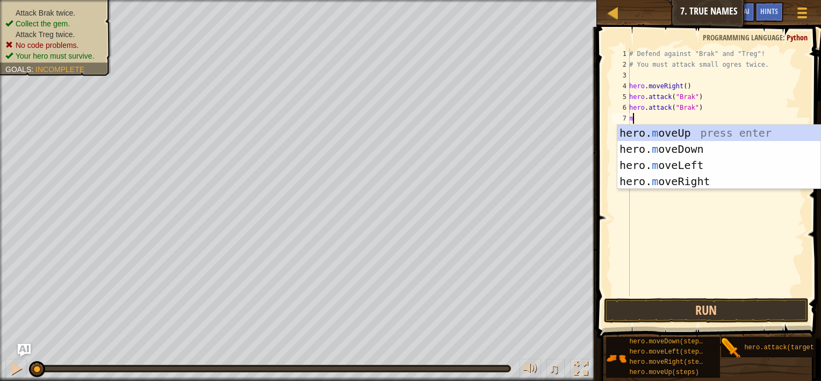
click at [755, 135] on div "hero. m oveUp press enter hero. m oveDown press enter hero. m oveLeft press ent…" at bounding box center [719, 173] width 203 height 97
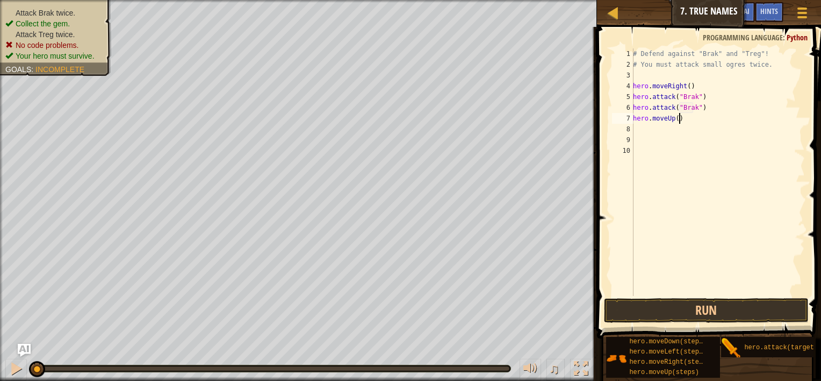
click at [682, 118] on div "# Defend against "Brak" and "Treg"! # You must attack small ogres twice. hero .…" at bounding box center [718, 182] width 174 height 269
type textarea "h"
click at [642, 305] on button "Run" at bounding box center [706, 310] width 205 height 25
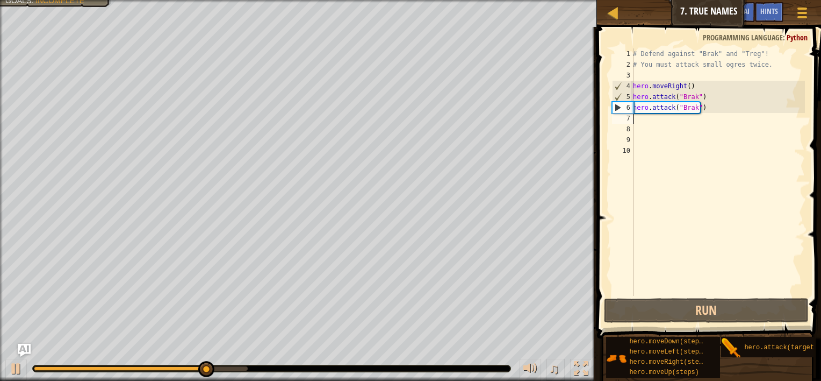
type textarea "m"
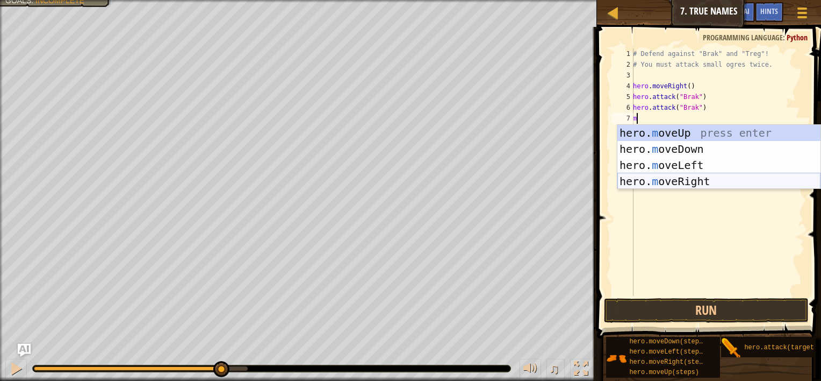
click at [682, 177] on div "hero. m oveUp press enter hero. m oveDown press enter hero. m oveLeft press ent…" at bounding box center [719, 173] width 203 height 97
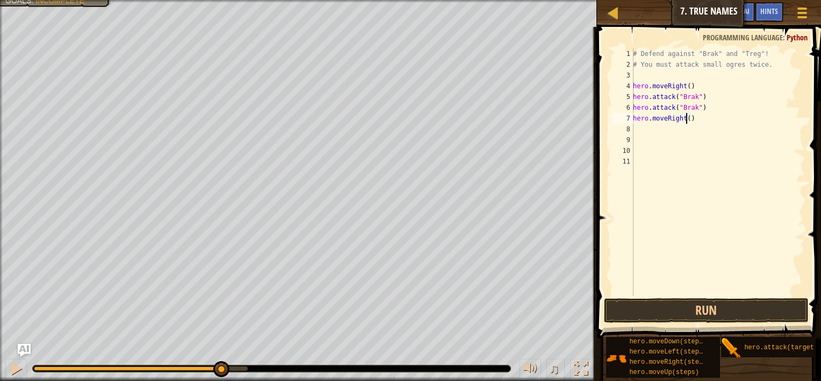
click at [685, 117] on div "# Defend against "Brak" and "Treg"! # You must attack small ogres twice. hero .…" at bounding box center [718, 182] width 174 height 269
type textarea "hero.moveRight(2)"
click at [687, 133] on div "# Defend against "Brak" and "Treg"! # You must attack small ogres twice. hero .…" at bounding box center [718, 182] width 174 height 269
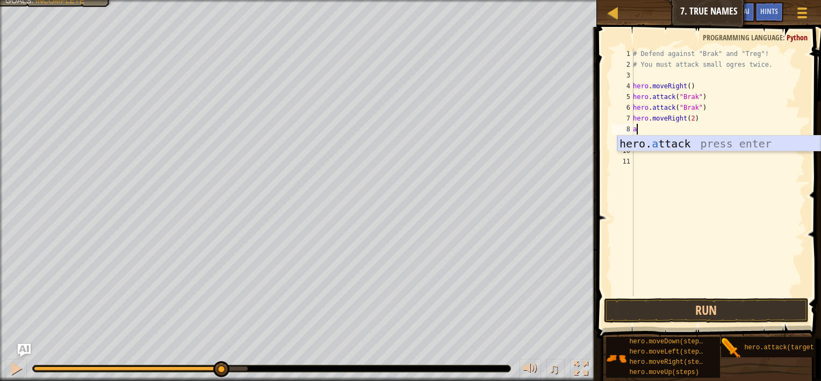
click at [693, 141] on div "hero. a ttack press enter" at bounding box center [719, 159] width 203 height 48
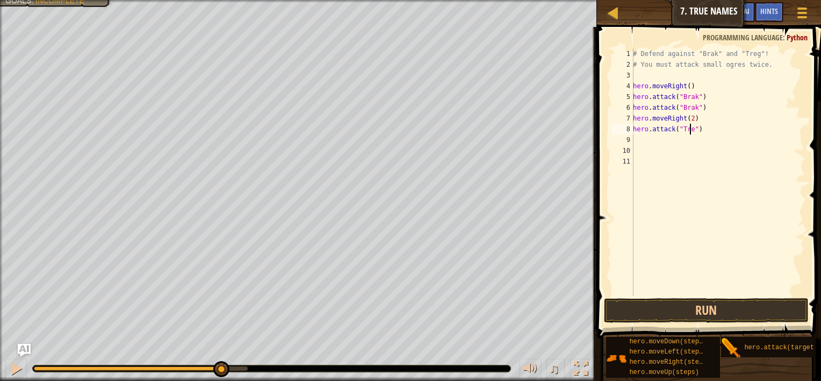
scroll to position [5, 4]
type textarea "hero.attack("Treg")"
click at [778, 314] on button "Run" at bounding box center [706, 310] width 205 height 25
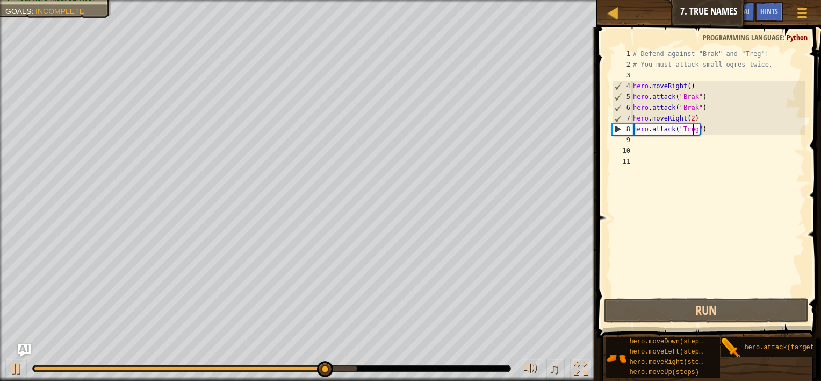
click at [651, 235] on div "# Defend against "Brak" and "Treg"! # You must attack small ogres twice. hero .…" at bounding box center [718, 182] width 174 height 269
click at [651, 216] on div "# Defend against "Brak" and "Treg"! # You must attack small ogres twice. hero .…" at bounding box center [718, 182] width 174 height 269
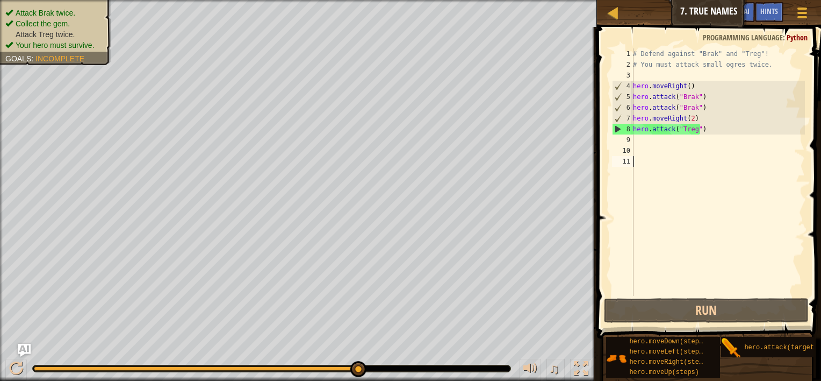
click at [636, 138] on div "# Defend against "Brak" and "Treg"! # You must attack small ogres twice. hero .…" at bounding box center [718, 182] width 174 height 269
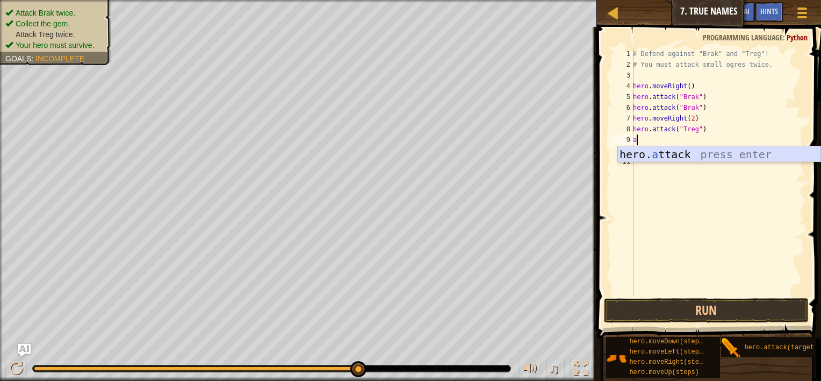
click at [643, 149] on div "hero. a ttack press enter" at bounding box center [719, 170] width 203 height 48
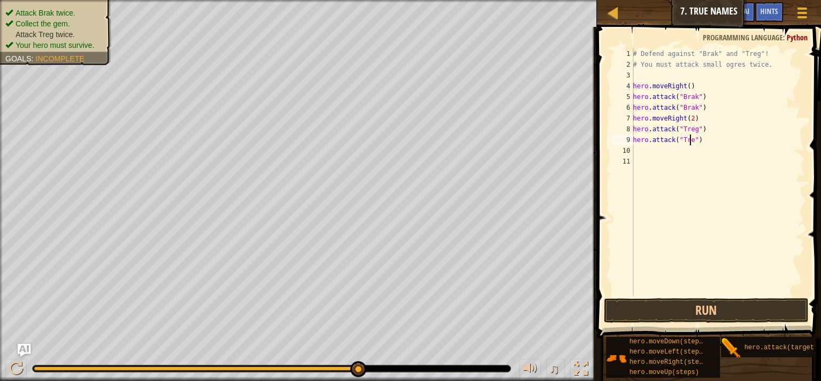
scroll to position [5, 4]
click at [723, 305] on button "Run" at bounding box center [706, 310] width 205 height 25
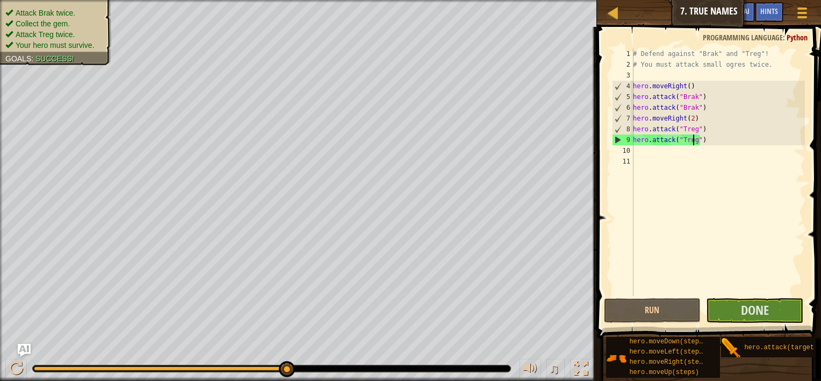
click at [689, 118] on div "# Defend against "Brak" and "Treg"! # You must attack small ogres twice. hero .…" at bounding box center [718, 182] width 174 height 269
type textarea "hero.moveRight()"
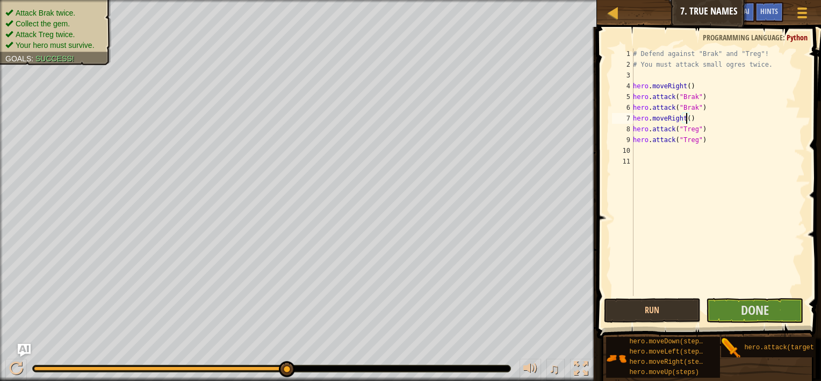
click at [634, 150] on div "# Defend against "Brak" and "Treg"! # You must attack small ogres twice. hero .…" at bounding box center [718, 182] width 174 height 269
type textarea "m"
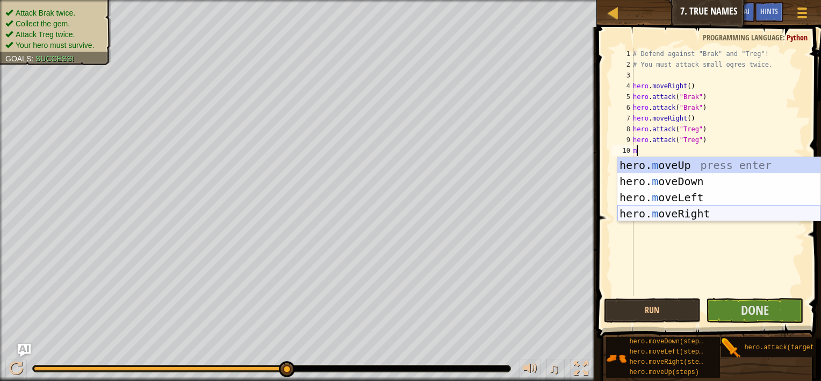
click at [692, 214] on div "hero. m oveUp press enter hero. m oveDown press enter hero. m oveLeft press ent…" at bounding box center [719, 205] width 203 height 97
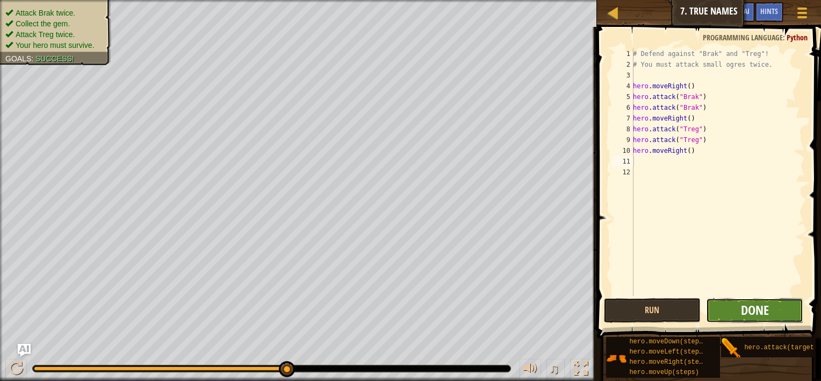
click at [741, 306] on span "Done" at bounding box center [755, 309] width 28 height 17
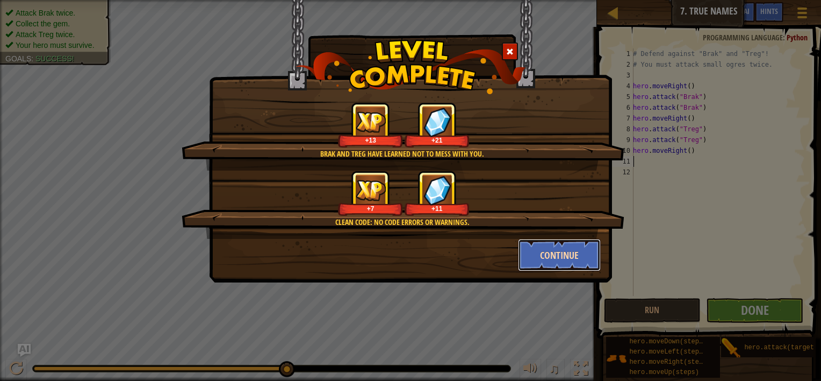
click at [585, 246] on button "Continue" at bounding box center [559, 255] width 83 height 32
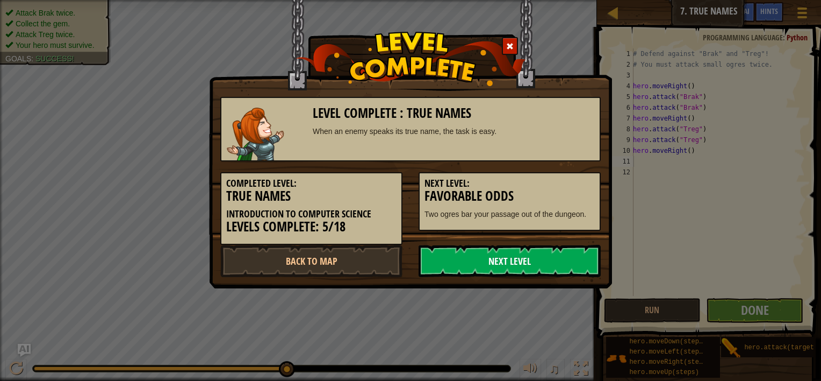
click at [517, 260] on link "Next Level" at bounding box center [510, 261] width 182 height 32
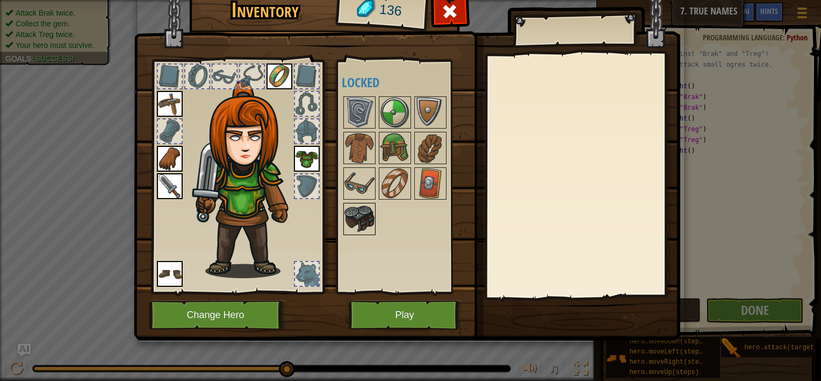
click at [352, 221] on img at bounding box center [360, 219] width 30 height 30
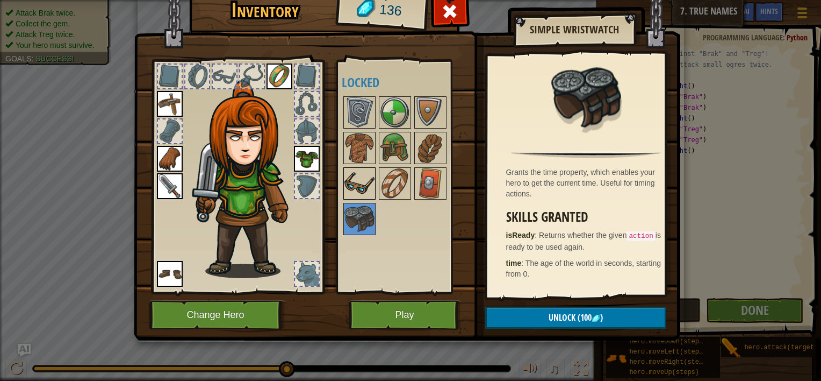
click at [359, 194] on img at bounding box center [360, 183] width 30 height 30
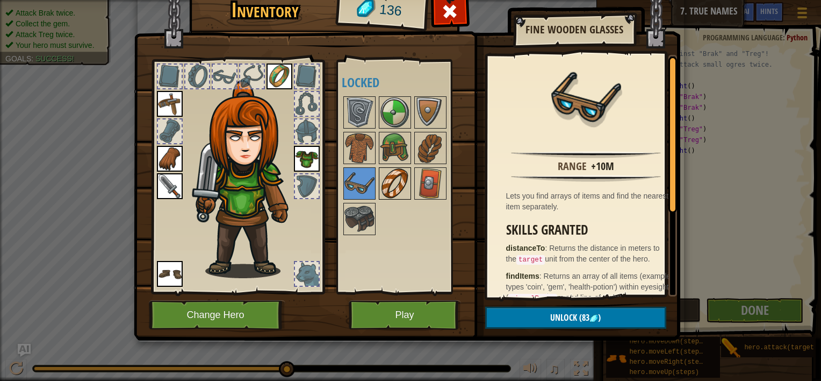
click at [398, 187] on img at bounding box center [395, 183] width 30 height 30
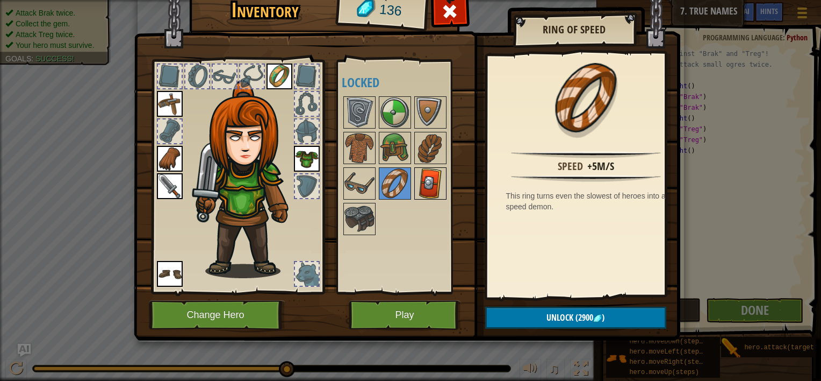
click at [436, 183] on img at bounding box center [430, 183] width 30 height 30
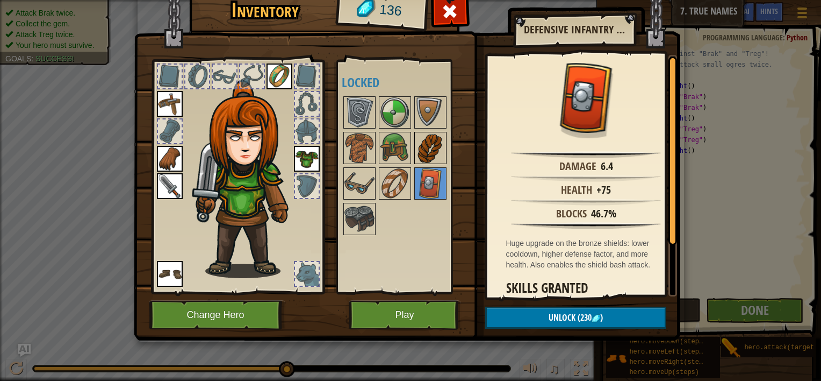
click at [421, 152] on img at bounding box center [430, 148] width 30 height 30
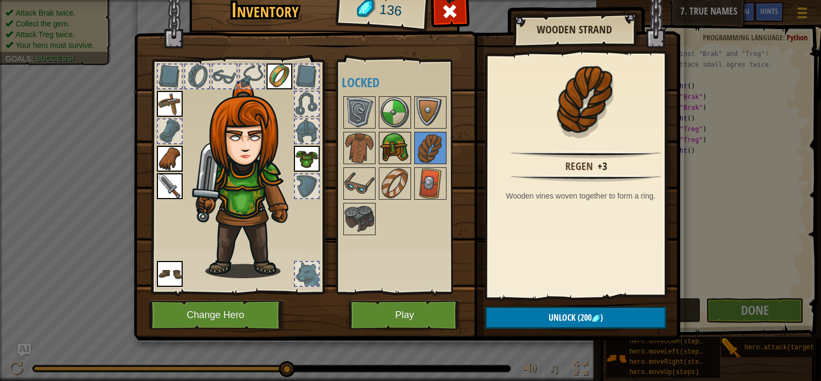
click at [396, 143] on img at bounding box center [395, 148] width 30 height 30
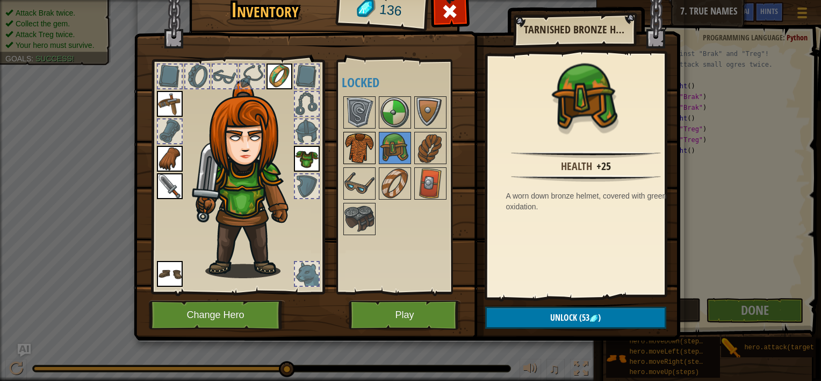
click at [369, 145] on img at bounding box center [360, 148] width 30 height 30
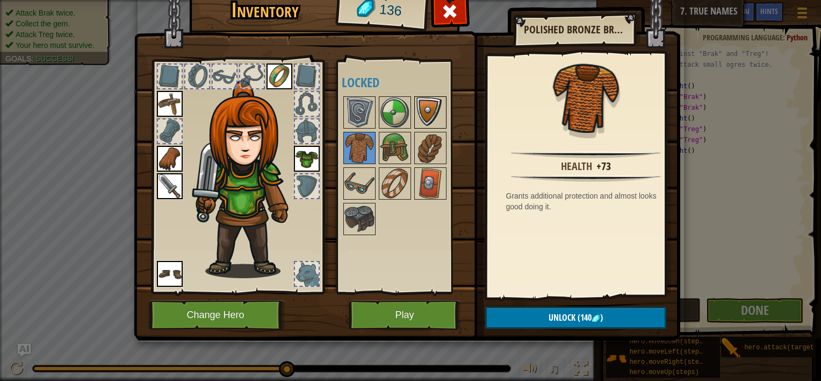
click at [432, 111] on img at bounding box center [430, 112] width 30 height 30
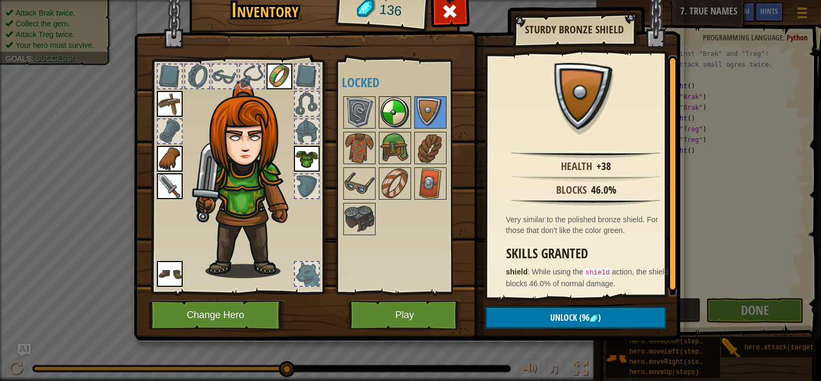
click at [398, 109] on img at bounding box center [395, 112] width 30 height 30
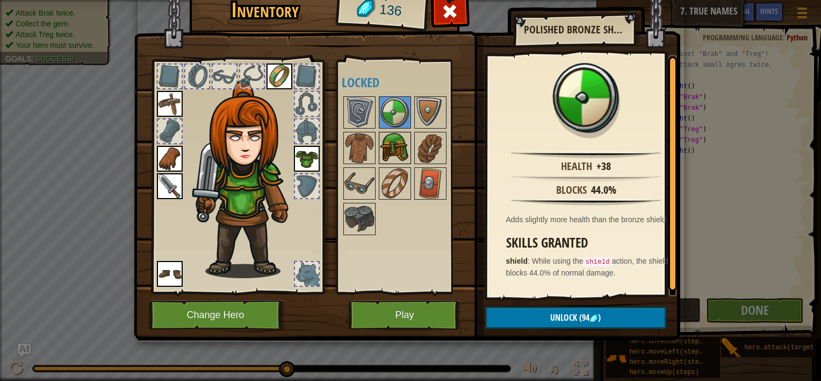
click at [393, 148] on img at bounding box center [395, 148] width 30 height 30
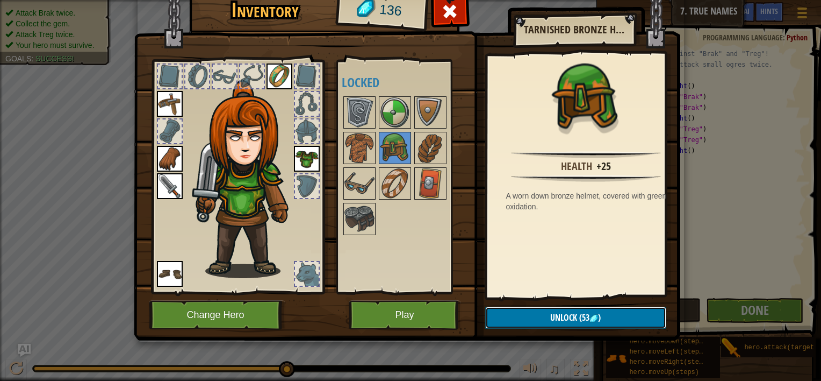
click at [576, 318] on span "Unlock" at bounding box center [563, 317] width 27 height 12
click at [575, 315] on button "Confirm" at bounding box center [575, 317] width 181 height 22
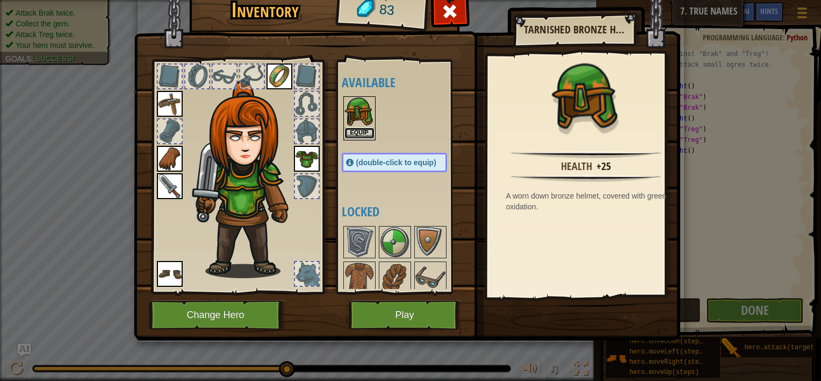
click at [365, 131] on button "Equip" at bounding box center [360, 132] width 30 height 11
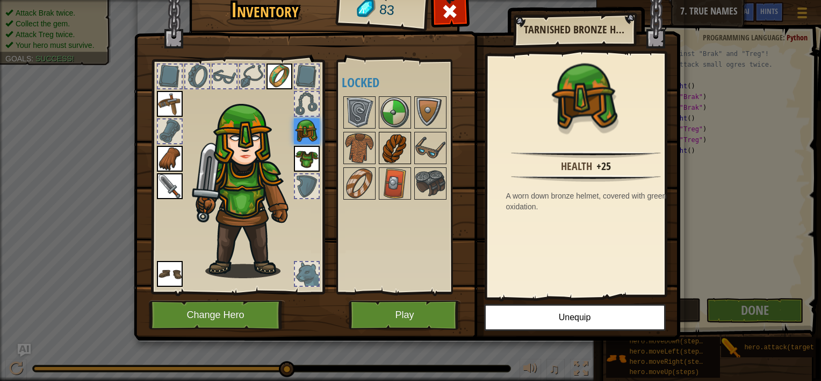
click at [395, 144] on img at bounding box center [395, 148] width 30 height 30
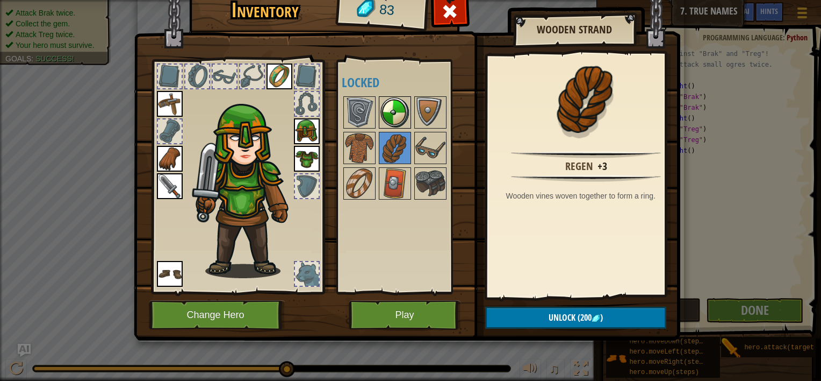
click at [395, 111] on img at bounding box center [395, 112] width 30 height 30
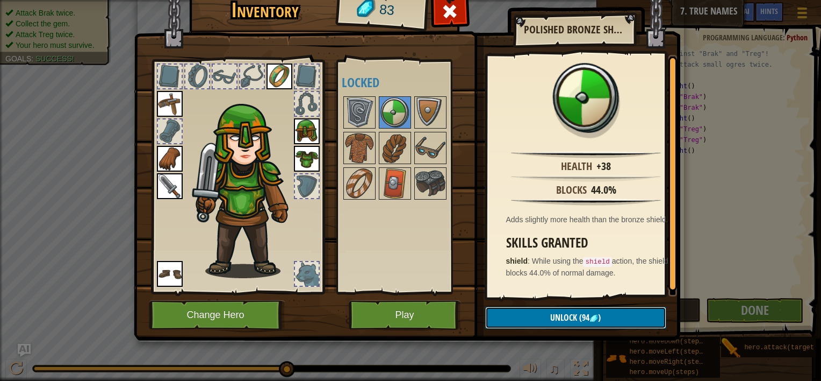
click at [603, 316] on button "Unlock (94 )" at bounding box center [575, 317] width 181 height 22
click at [602, 316] on button "Unlock (94 )" at bounding box center [575, 317] width 181 height 22
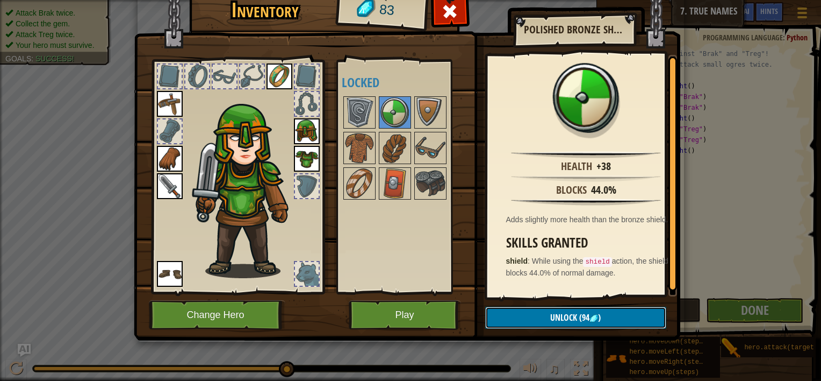
click at [602, 316] on button "Unlock (94 )" at bounding box center [575, 317] width 181 height 22
click at [428, 110] on img at bounding box center [430, 112] width 30 height 30
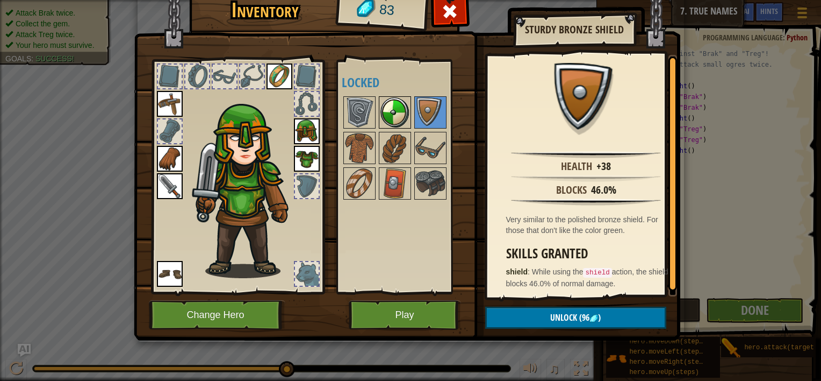
click at [395, 110] on img at bounding box center [395, 112] width 30 height 30
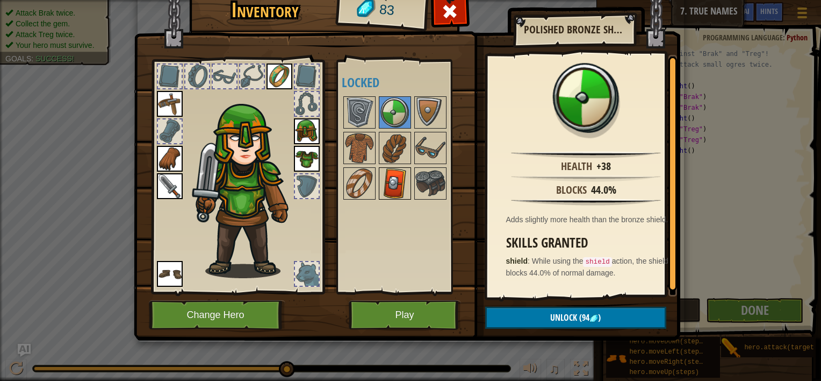
click at [398, 182] on img at bounding box center [395, 183] width 30 height 30
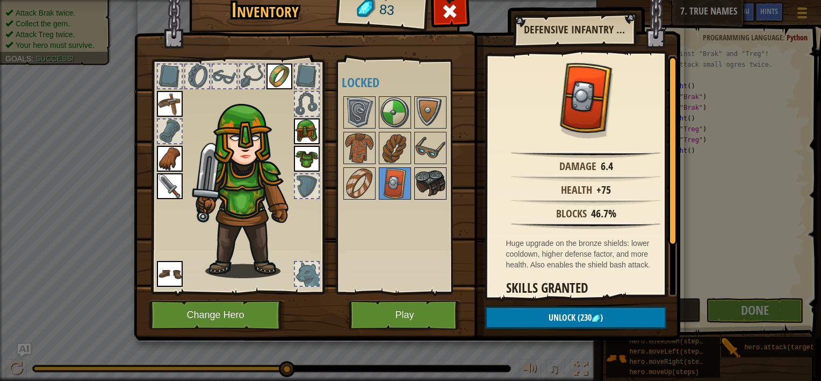
click at [439, 182] on img at bounding box center [430, 183] width 30 height 30
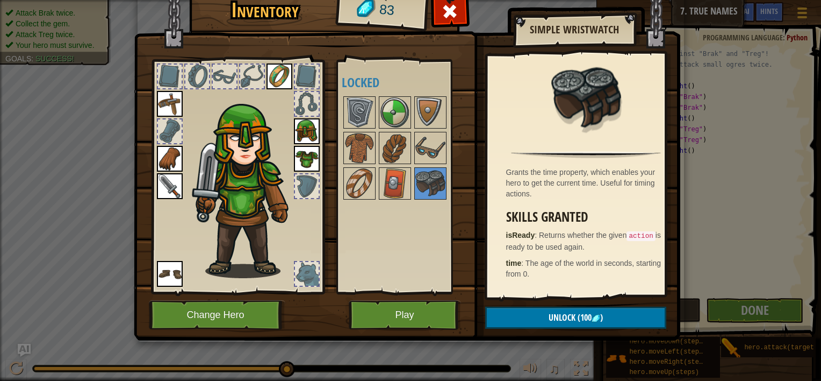
click at [431, 163] on div at bounding box center [405, 148] width 127 height 106
click at [417, 143] on img at bounding box center [430, 148] width 30 height 30
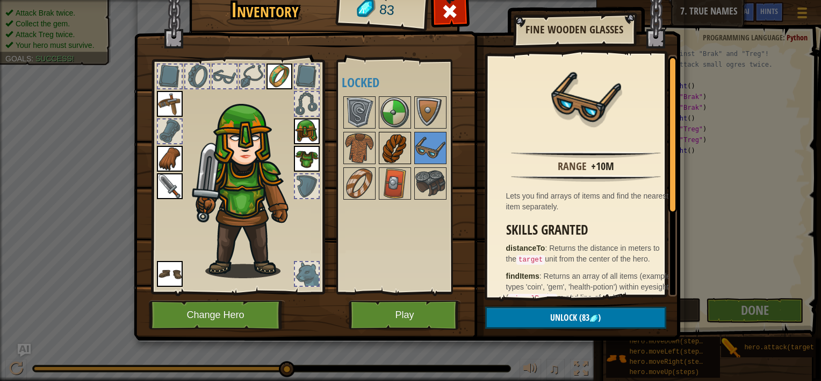
click at [406, 145] on img at bounding box center [395, 148] width 30 height 30
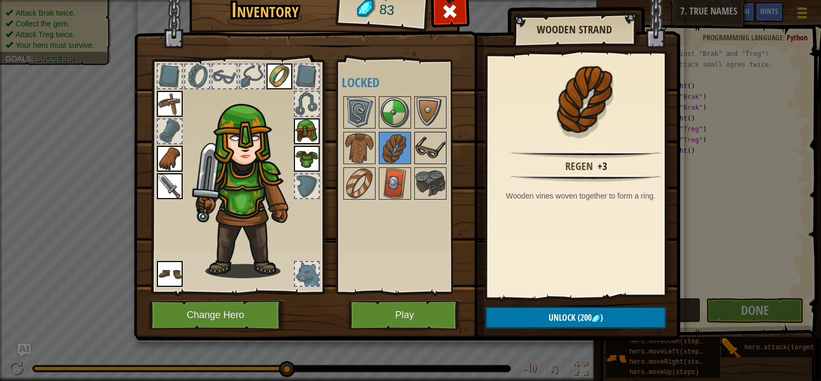
click at [429, 154] on img at bounding box center [430, 148] width 30 height 30
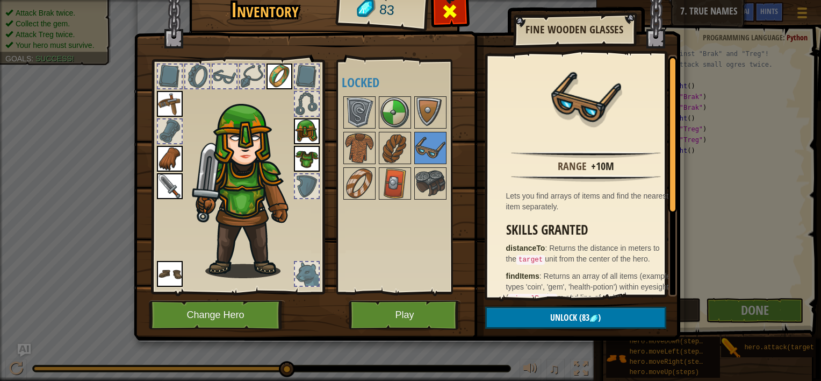
click at [452, 14] on span at bounding box center [449, 11] width 17 height 17
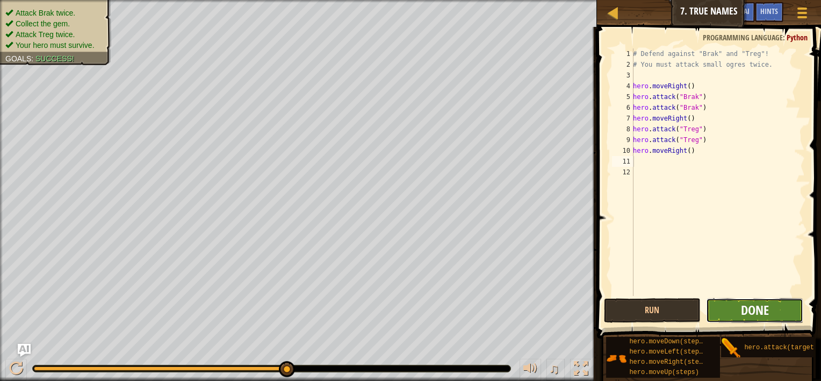
click at [755, 303] on span "Done" at bounding box center [755, 309] width 28 height 17
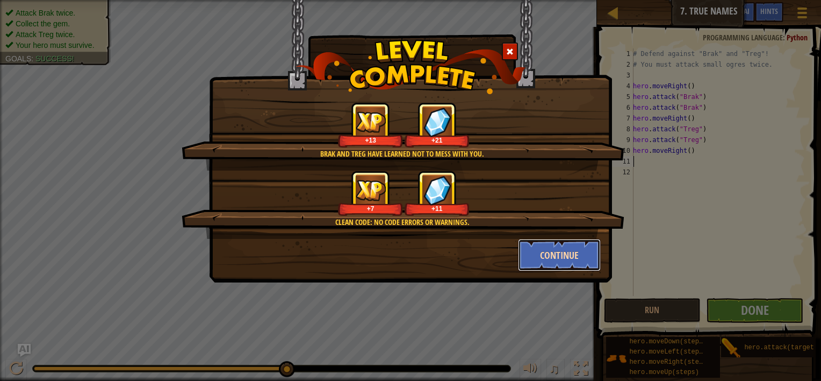
click at [546, 253] on button "Continue" at bounding box center [559, 255] width 83 height 32
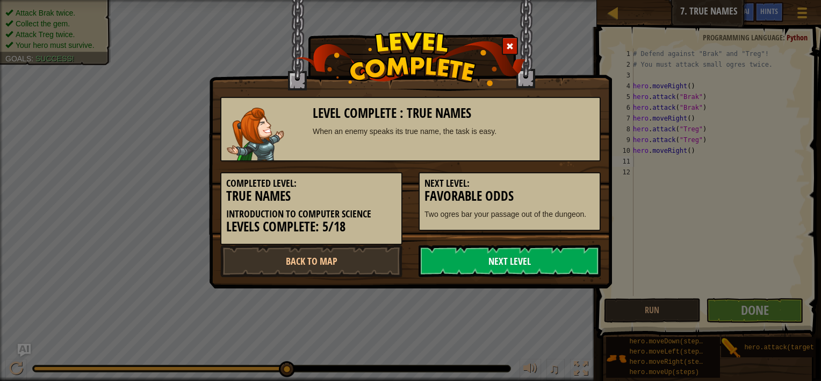
click at [535, 253] on link "Next Level" at bounding box center [510, 261] width 182 height 32
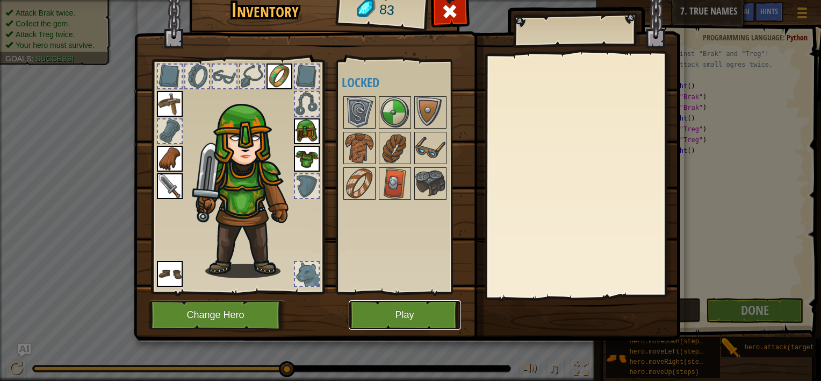
click at [443, 313] on button "Play" at bounding box center [405, 315] width 112 height 30
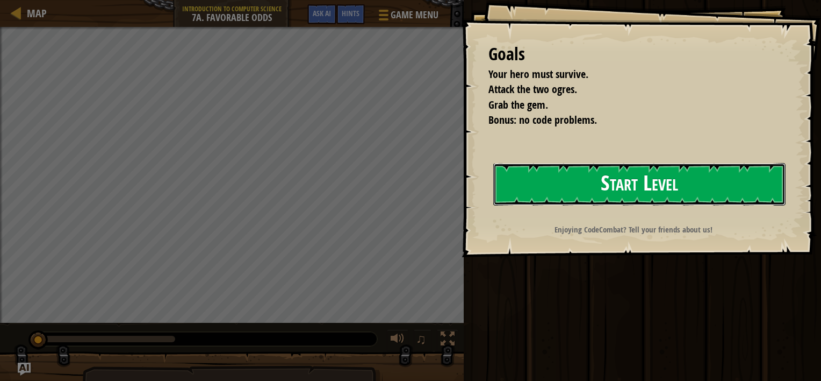
click at [615, 186] on button "Start Level" at bounding box center [639, 184] width 292 height 42
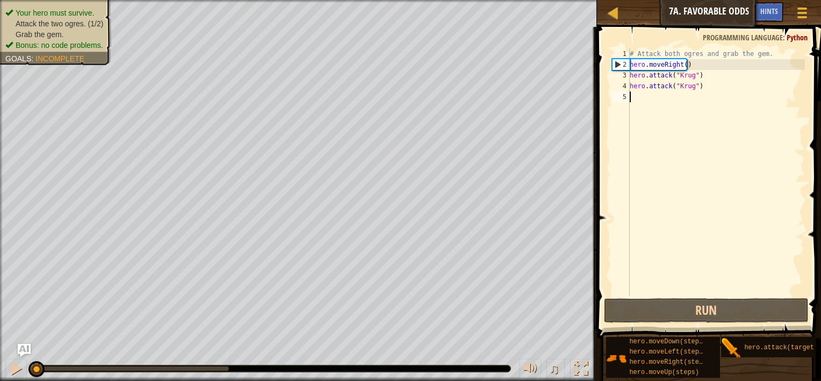
type textarea "m"
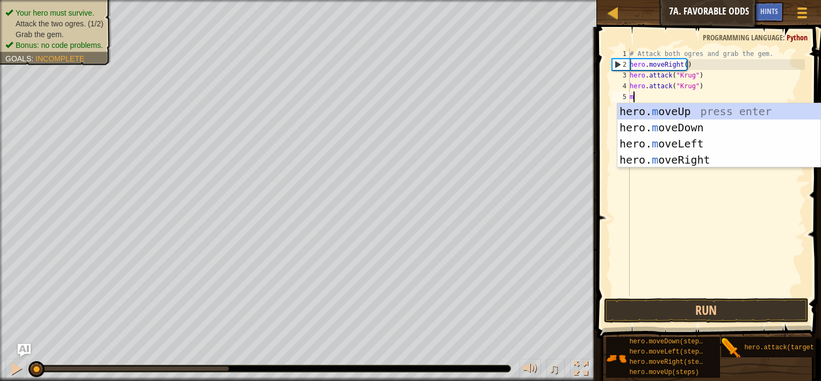
scroll to position [5, 0]
click at [667, 159] on div "hero. m oveUp press enter hero. m oveDown press enter hero. m oveLeft press ent…" at bounding box center [719, 151] width 203 height 97
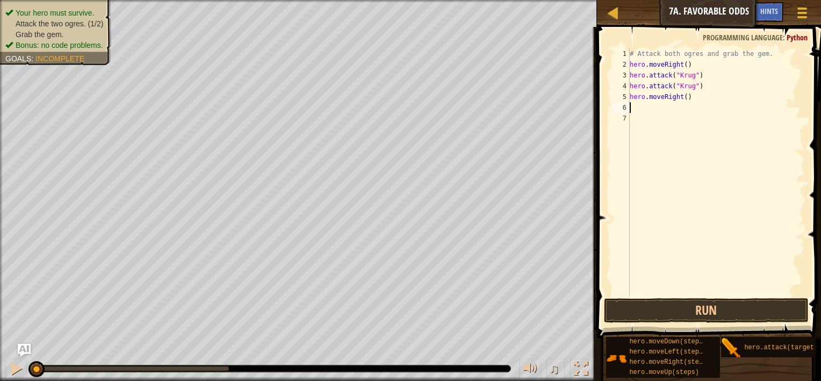
type textarea "m"
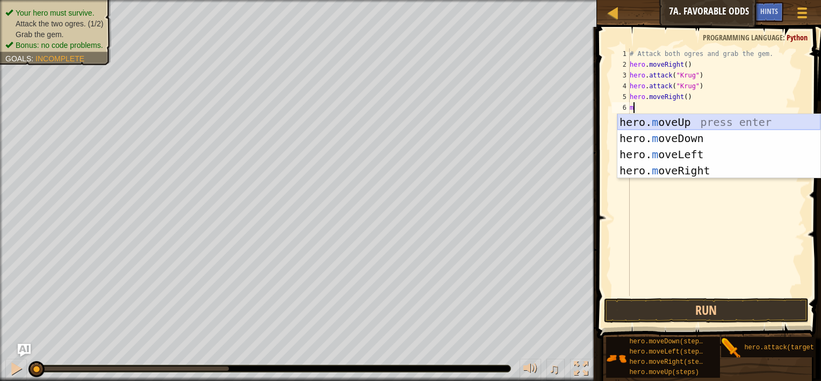
click at [662, 123] on div "hero. m oveUp press enter hero. m oveDown press enter hero. m oveLeft press ent…" at bounding box center [719, 162] width 203 height 97
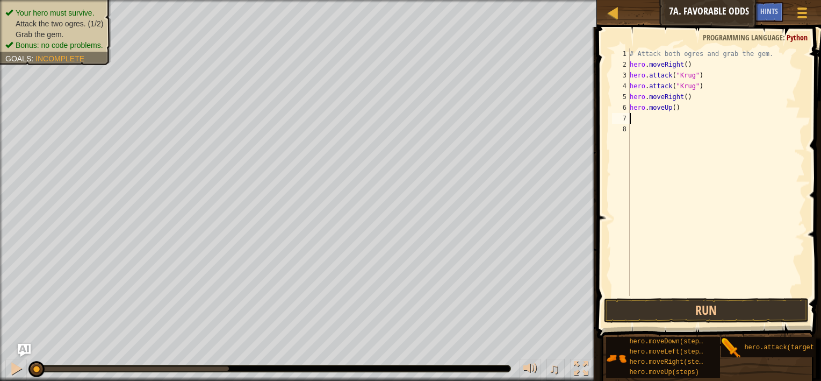
type textarea "m"
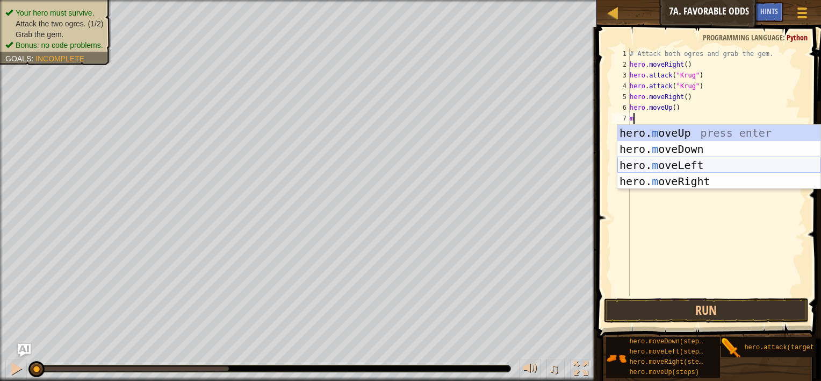
click at [684, 162] on div "hero. m oveUp press enter hero. m oveDown press enter hero. m oveLeft press ent…" at bounding box center [719, 173] width 203 height 97
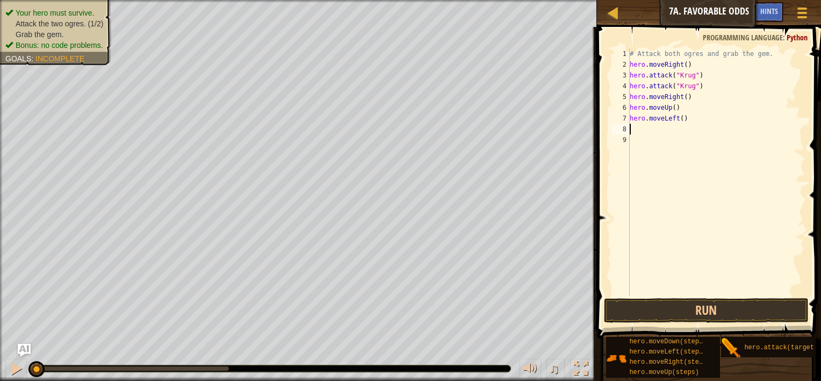
type textarea "m"
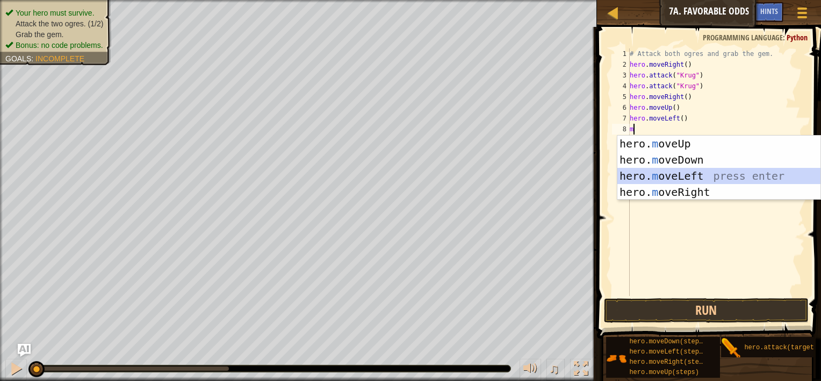
click at [682, 170] on div "hero. m oveUp press enter hero. m oveDown press enter hero. m oveLeft press ent…" at bounding box center [719, 183] width 203 height 97
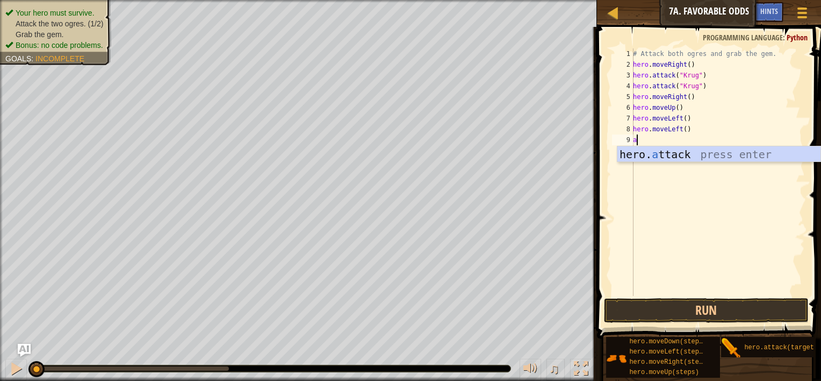
type textarea "a"
click at [682, 0] on body "Map Introduction to Computer Science 7a. Favorable Odds Game Menu Done Hints As…" at bounding box center [410, 0] width 821 height 0
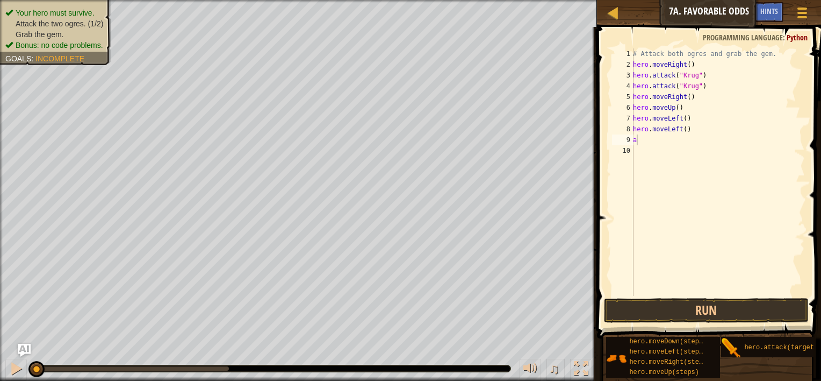
click at [641, 139] on div "# Attack both ogres and grab the gem. hero . moveRight ( ) hero . attack ( "[PE…" at bounding box center [718, 182] width 174 height 269
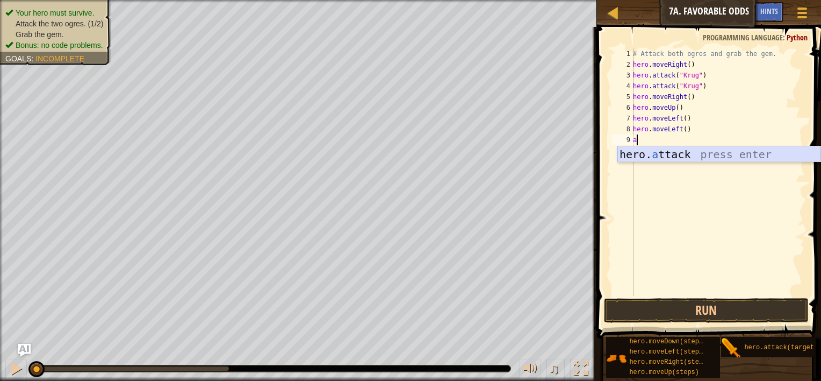
click at [654, 154] on div "hero. a ttack press enter" at bounding box center [719, 170] width 203 height 48
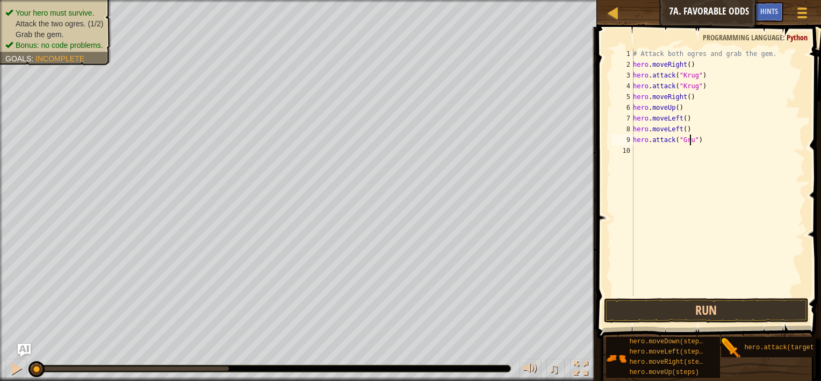
scroll to position [5, 4]
type textarea "hero.attack("Grump")"
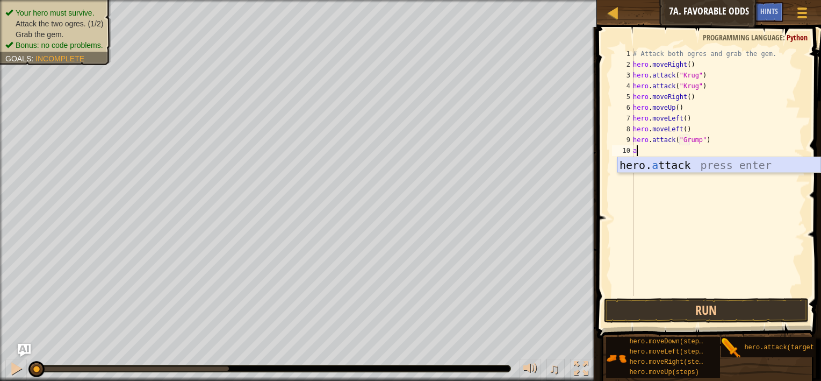
click at [654, 163] on div "hero. a ttack press enter" at bounding box center [719, 181] width 203 height 48
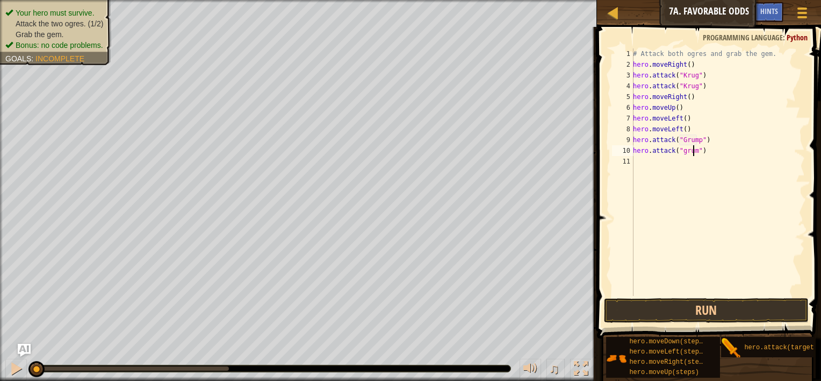
scroll to position [5, 5]
click at [638, 148] on div "# Attack both ogres and grab the gem. hero . moveRight ( ) hero . attack ( "[PE…" at bounding box center [718, 182] width 174 height 269
click at [682, 150] on div "# Attack both ogres and grab the gem. hero . moveRight ( ) hero . attack ( "[PE…" at bounding box center [718, 182] width 174 height 269
type textarea "hero.attack("Grump")"
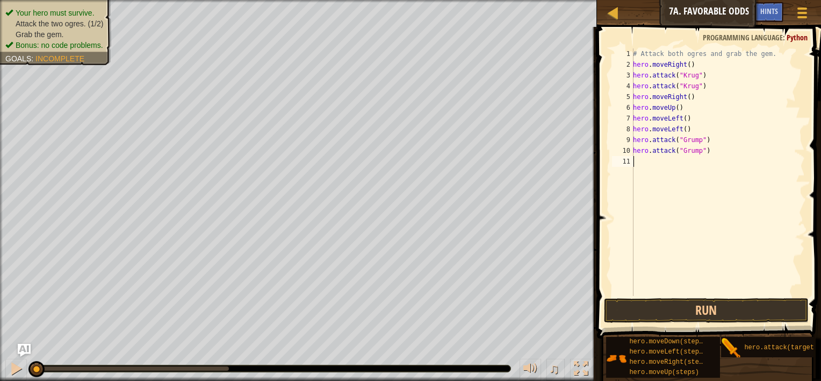
click at [682, 190] on div "# Attack both ogres and grab the gem. hero . moveRight ( ) hero . attack ( "[PE…" at bounding box center [718, 182] width 174 height 269
drag, startPoint x: 686, startPoint y: 130, endPoint x: 634, endPoint y: 134, distance: 52.3
click at [634, 134] on div "# Attack both ogres and grab the gem. hero . moveRight ( ) hero . attack ( "[PE…" at bounding box center [718, 182] width 174 height 269
type textarea "hero.moveLeft()"
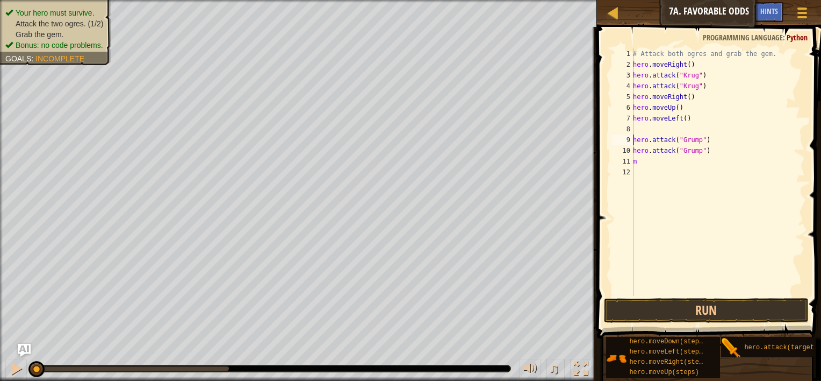
click at [633, 140] on div "# Attack both ogres and grab the gem. hero . moveRight ( ) hero . attack ( "[PE…" at bounding box center [718, 182] width 174 height 269
type textarea "hero.attack("Grump")"
click at [651, 185] on div "# Attack both ogres and grab the gem. hero . moveRight ( ) hero . attack ( "[PE…" at bounding box center [718, 182] width 174 height 269
click at [664, 174] on div "# Attack both ogres and grab the gem. hero . moveRight ( ) hero . attack ( "[PE…" at bounding box center [718, 182] width 174 height 269
click at [670, 160] on div "# Attack both ogres and grab the gem. hero . moveRight ( ) hero . attack ( "[PE…" at bounding box center [718, 182] width 174 height 269
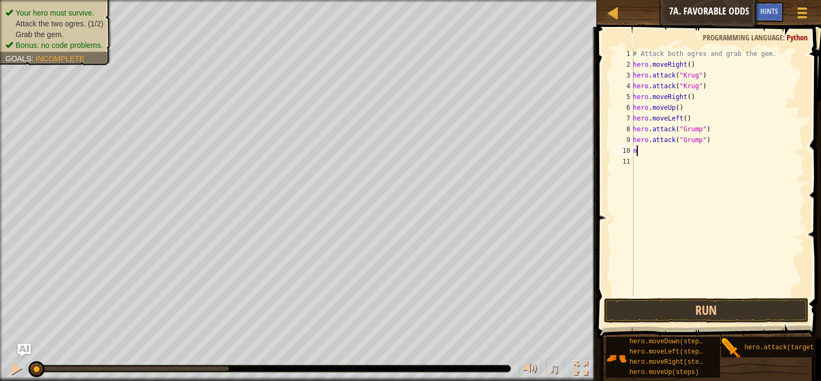
click at [678, 147] on div "# Attack both ogres and grab the gem. hero . moveRight ( ) hero . attack ( "[PE…" at bounding box center [718, 182] width 174 height 269
type textarea "m"
click at [678, 147] on div "# Attack both ogres and grab the gem. hero . moveRight ( ) hero . attack ( "Kru…" at bounding box center [718, 182] width 174 height 269
type textarea "m"
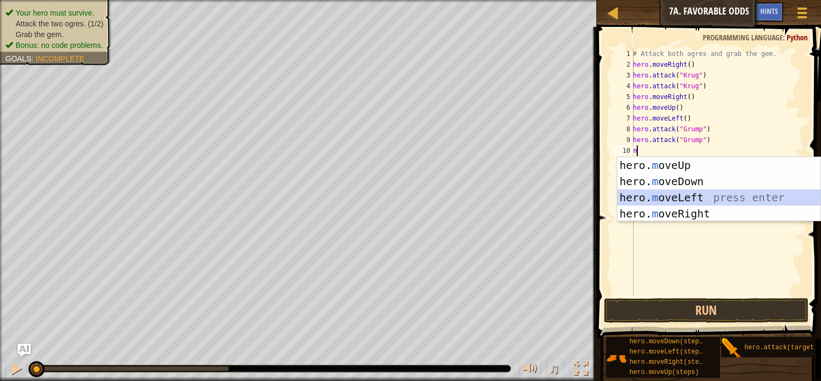
click at [704, 192] on div "hero. m oveUp press enter hero. m oveDown press enter hero. m oveLeft press ent…" at bounding box center [719, 205] width 203 height 97
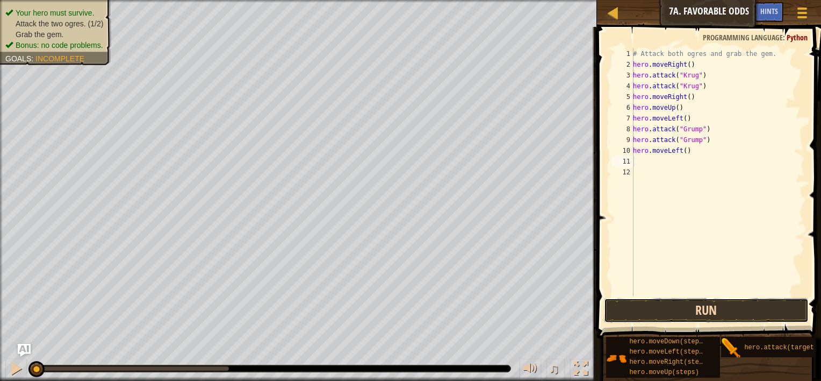
click at [656, 305] on button "Run" at bounding box center [706, 310] width 205 height 25
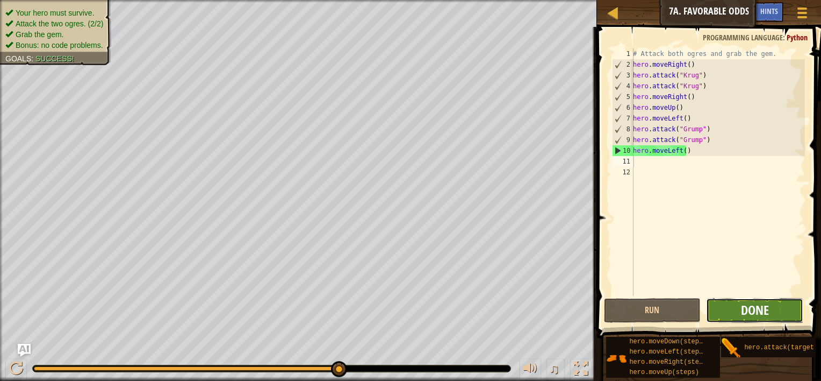
click at [744, 313] on span "Done" at bounding box center [755, 309] width 28 height 17
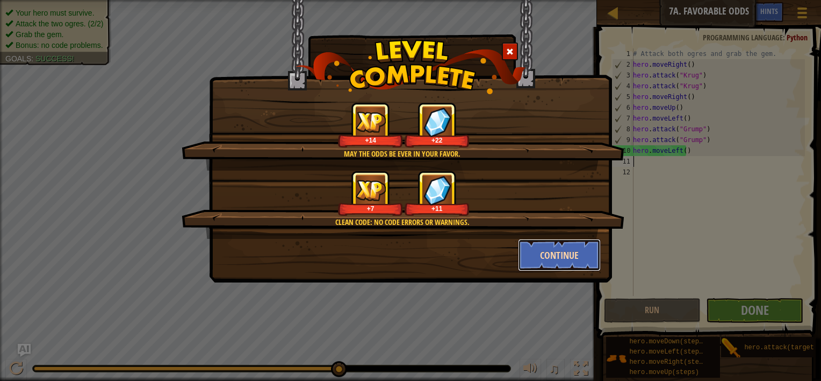
click at [547, 250] on button "Continue" at bounding box center [559, 255] width 83 height 32
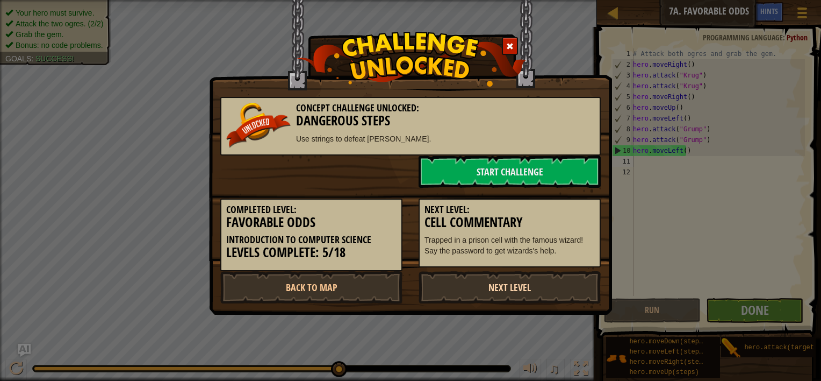
click at [529, 282] on link "Next Level" at bounding box center [510, 287] width 182 height 32
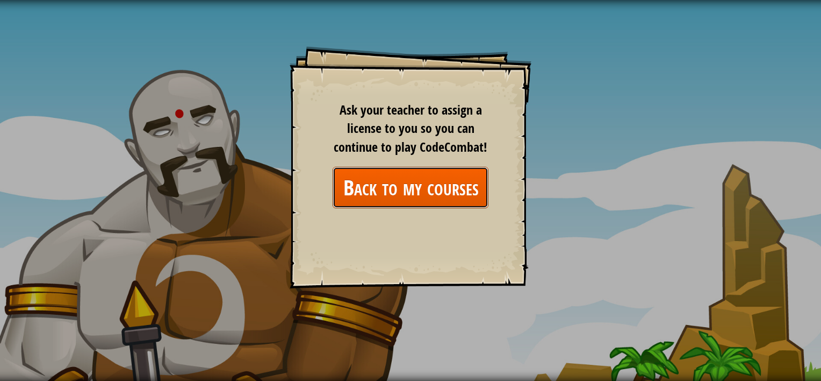
click at [442, 190] on link "Back to my courses" at bounding box center [411, 187] width 156 height 41
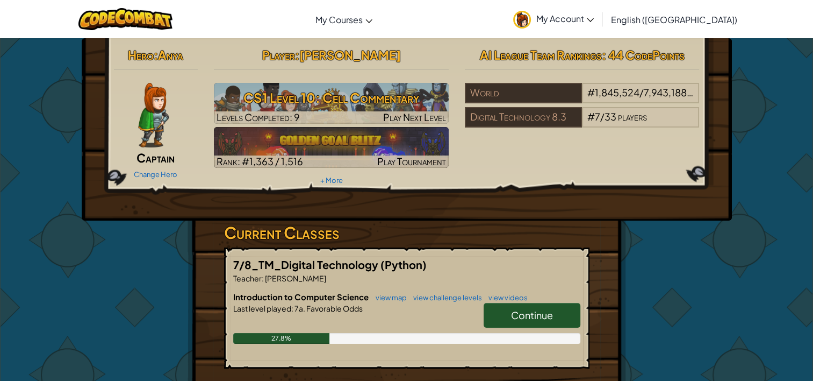
click at [527, 320] on span "Continue" at bounding box center [532, 315] width 42 height 12
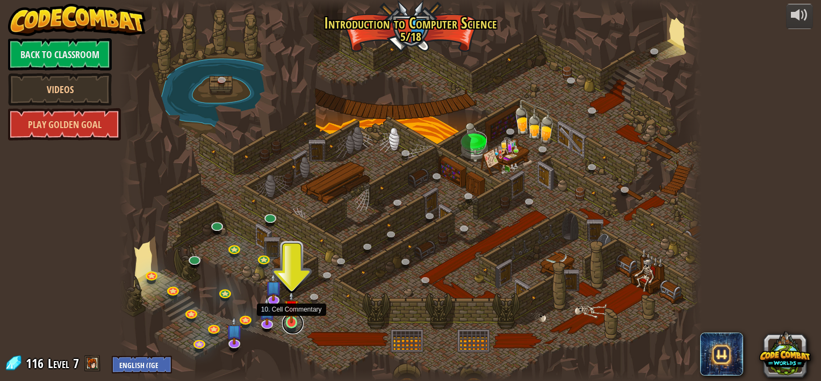
click at [302, 327] on link at bounding box center [292, 322] width 21 height 21
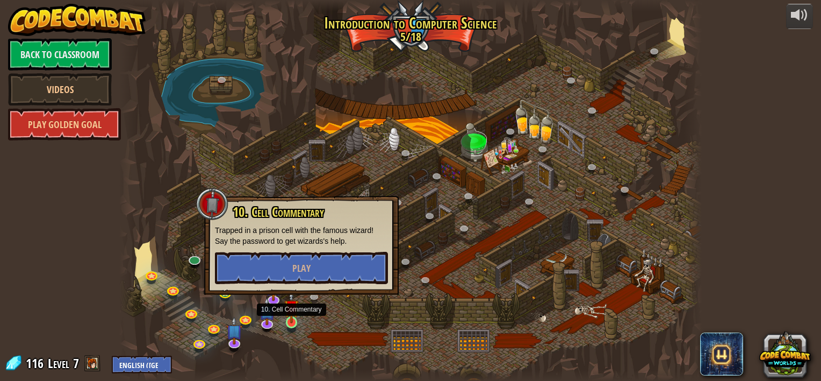
click at [288, 312] on img at bounding box center [291, 306] width 15 height 33
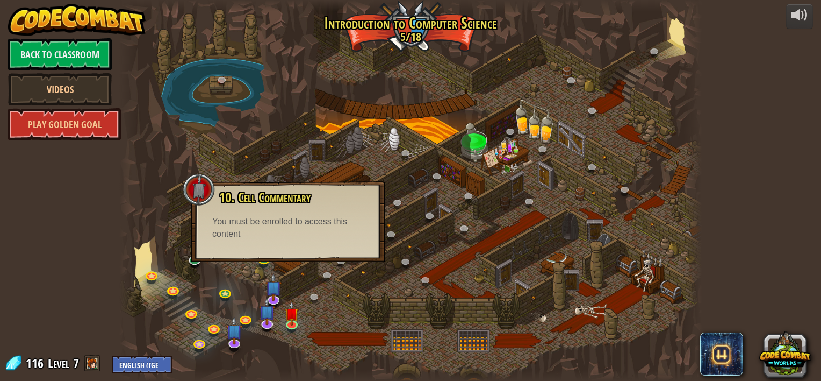
click at [296, 240] on div "You must be enrolled to access this content" at bounding box center [288, 228] width 152 height 25
click at [291, 320] on img at bounding box center [291, 306] width 15 height 33
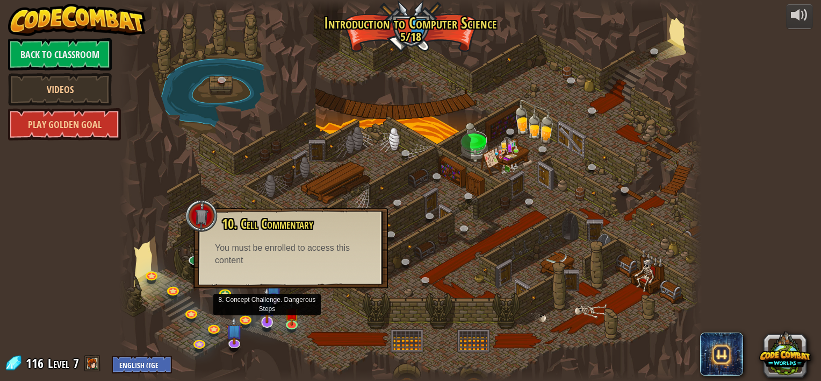
click at [266, 320] on img at bounding box center [267, 304] width 16 height 37
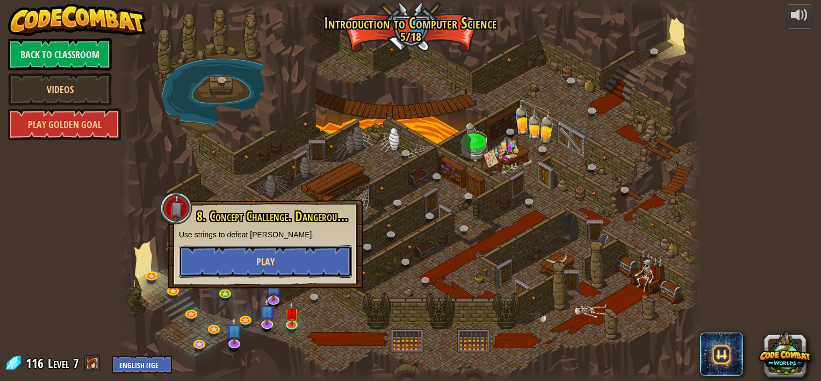
click at [263, 262] on span "Play" at bounding box center [265, 261] width 18 height 13
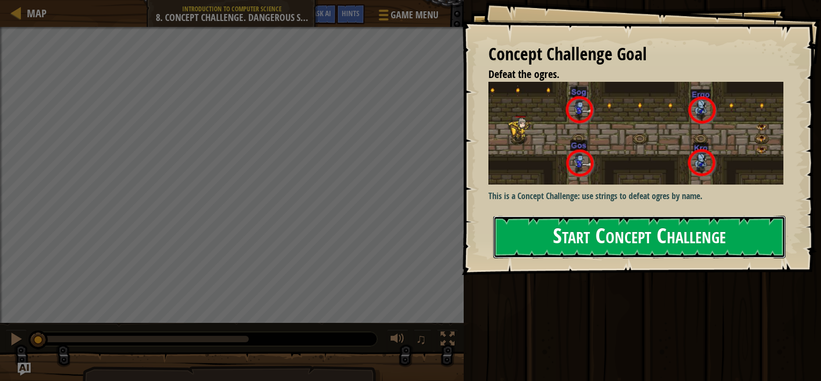
click at [556, 243] on button "Start Concept Challenge" at bounding box center [639, 237] width 292 height 42
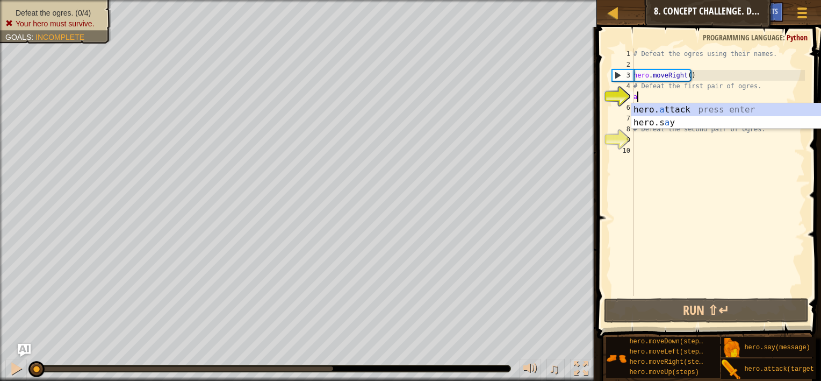
scroll to position [5, 0]
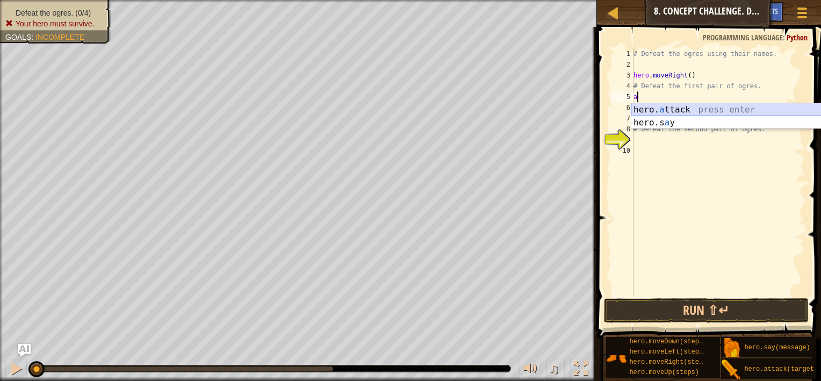
click at [687, 106] on div "hero. a ttack press enter hero.s a y press enter" at bounding box center [733, 129] width 203 height 52
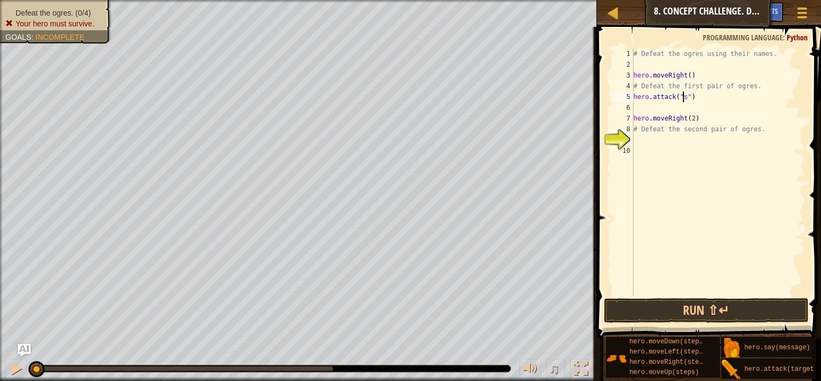
scroll to position [5, 4]
type textarea "hero.attack("sog")"
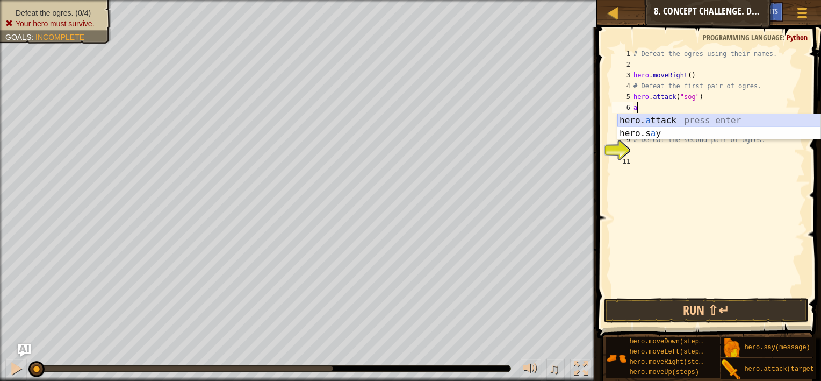
click at [671, 120] on div "hero. a ttack press enter hero.s a y press enter" at bounding box center [719, 140] width 203 height 52
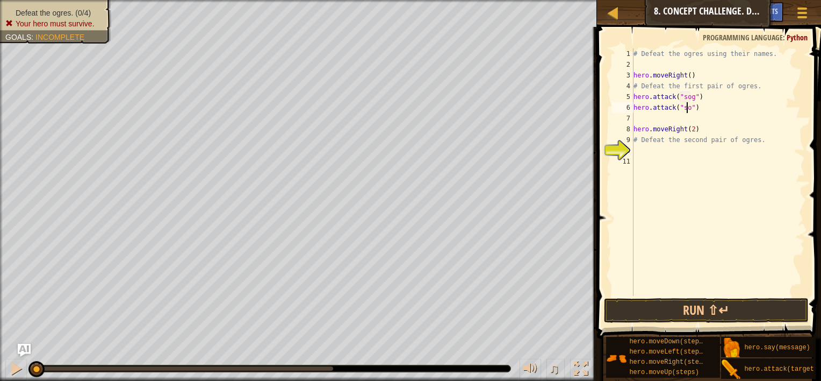
scroll to position [5, 4]
type textarea "hero.attack("sog")"
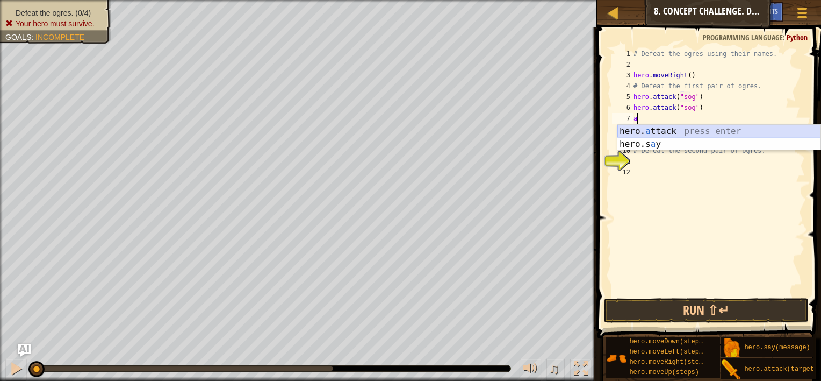
click at [724, 131] on div "hero. a ttack press enter hero.s a y press enter" at bounding box center [719, 151] width 203 height 52
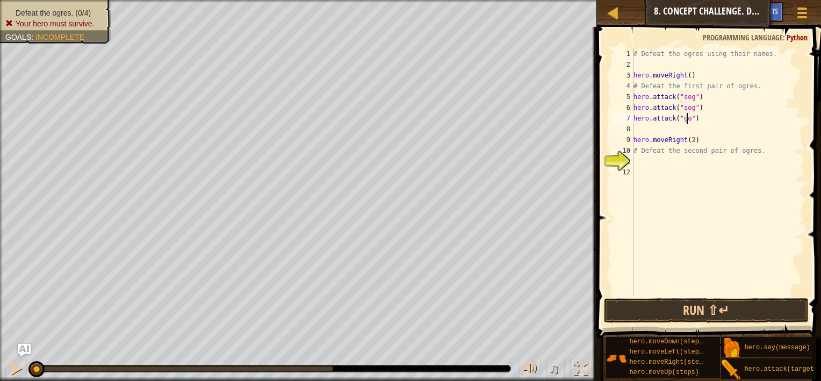
scroll to position [5, 4]
type textarea "hero.attack("gos")"
click at [700, 122] on div "# Defeat the ogres using their names. hero . moveRight ( ) # Defeat the first p…" at bounding box center [719, 182] width 174 height 269
click at [640, 129] on div "# Defeat the ogres using their names. hero . moveRight ( ) # Defeat the first p…" at bounding box center [719, 182] width 174 height 269
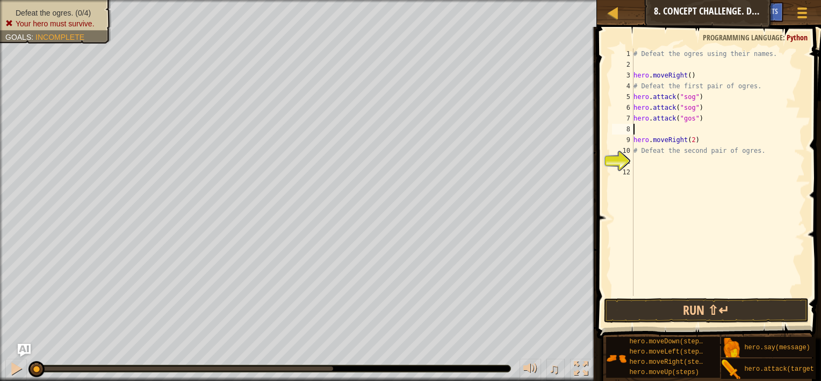
type textarea "a"
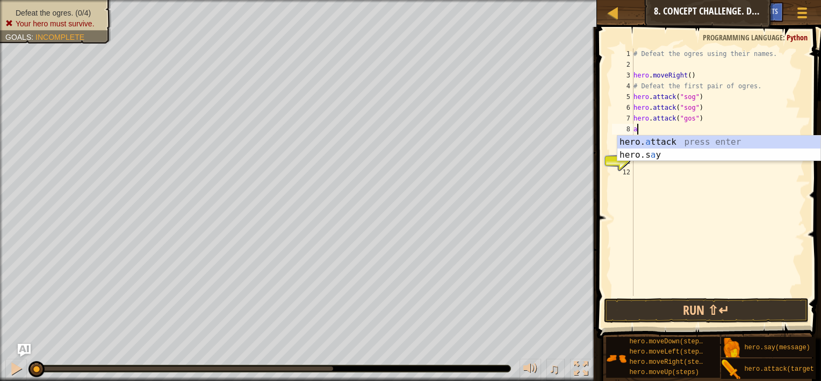
click at [686, 124] on div "# Defeat the ogres using their names. hero . moveRight ( ) # Defeat the first p…" at bounding box center [719, 182] width 174 height 269
click at [682, 140] on div "hero. a ttack press enter hero.s a y press enter" at bounding box center [719, 161] width 203 height 52
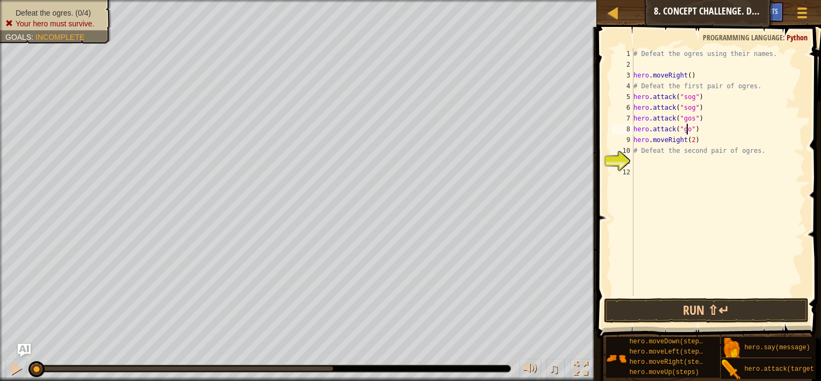
scroll to position [5, 4]
type textarea "hero.attack("gos")"
click at [656, 167] on div "# Defeat the ogres using their names. hero . moveRight ( ) # Defeat the first p…" at bounding box center [719, 182] width 174 height 269
click at [657, 159] on div "# Defeat the ogres using their names. hero . moveRight ( ) # Defeat the first p…" at bounding box center [719, 182] width 174 height 269
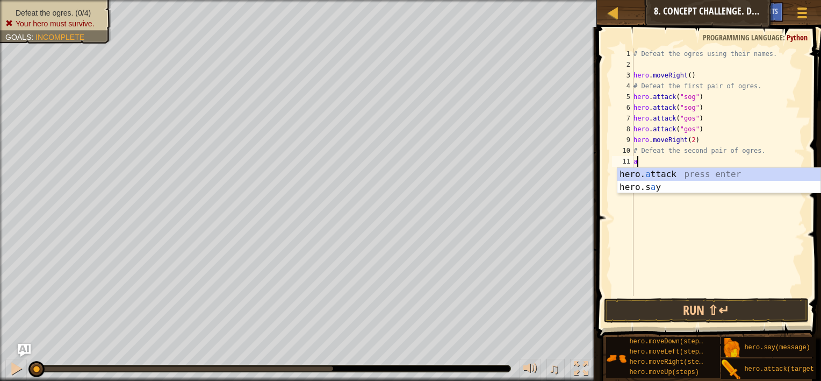
click at [647, 175] on div "hero. a ttack press enter hero.s a y press enter" at bounding box center [719, 194] width 203 height 52
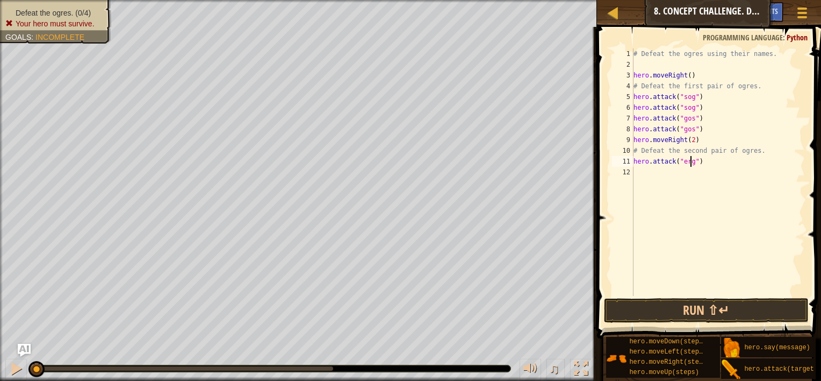
scroll to position [5, 4]
type textarea "hero.attack("ergo")"
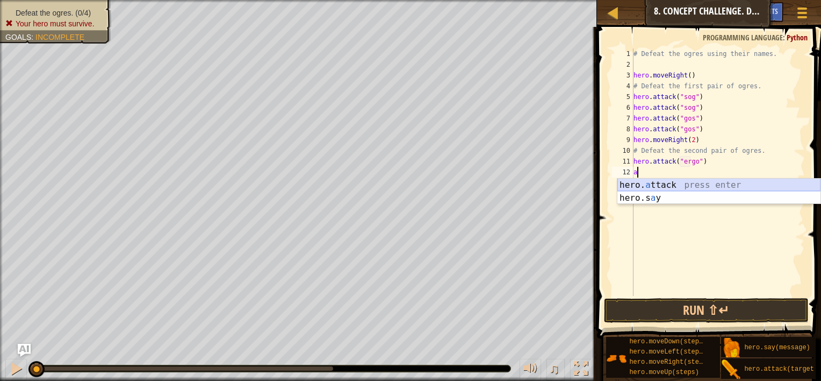
click at [679, 182] on div "hero. a ttack press enter hero.s a y press enter" at bounding box center [719, 204] width 203 height 52
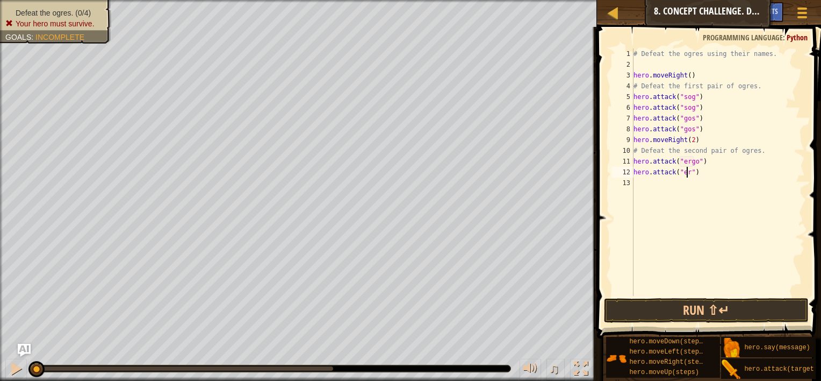
scroll to position [5, 4]
type textarea "hero.attack("ergo")"
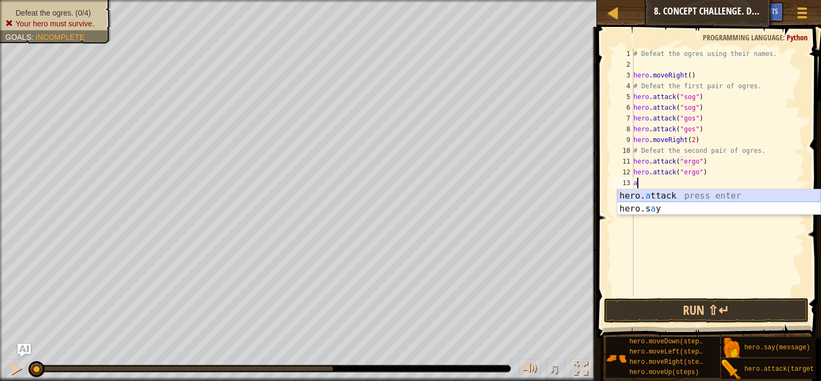
click at [709, 192] on div "hero. a ttack press enter hero.s a y press enter" at bounding box center [719, 215] width 203 height 52
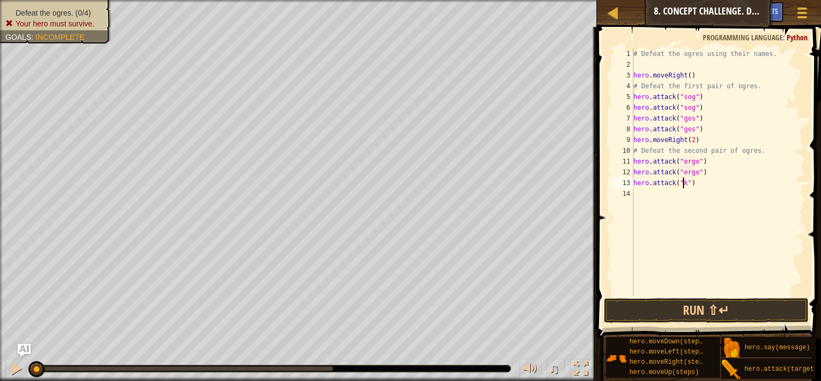
scroll to position [5, 4]
type textarea "hero.attack("kro")"
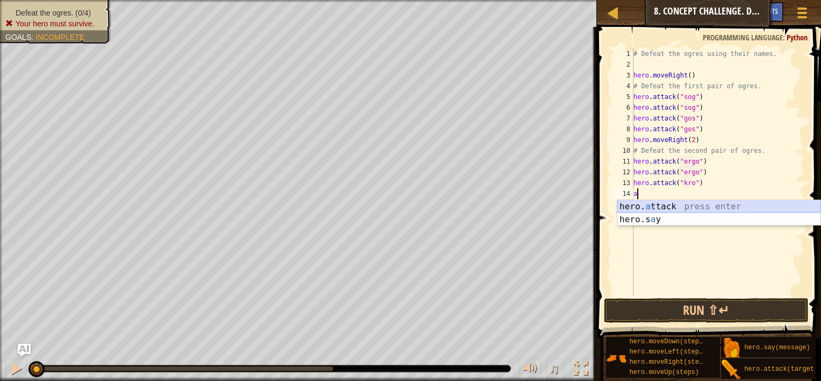
click at [720, 205] on div "hero. a ttack press enter hero.s a y press enter" at bounding box center [719, 226] width 203 height 52
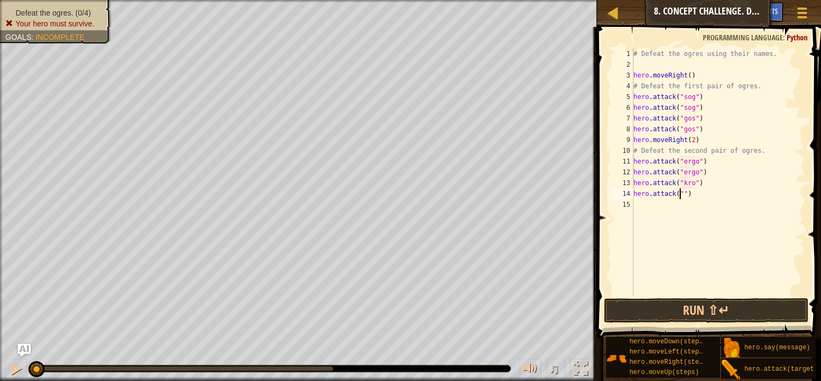
scroll to position [5, 4]
type textarea "hero.attack("kro")"
type textarea "m"
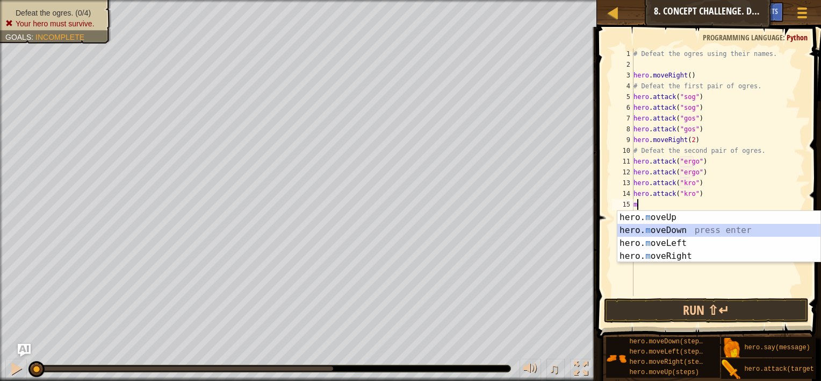
click at [679, 232] on div "hero. m oveUp press enter hero. m oveDown press enter hero. m oveLeft press ent…" at bounding box center [719, 249] width 203 height 77
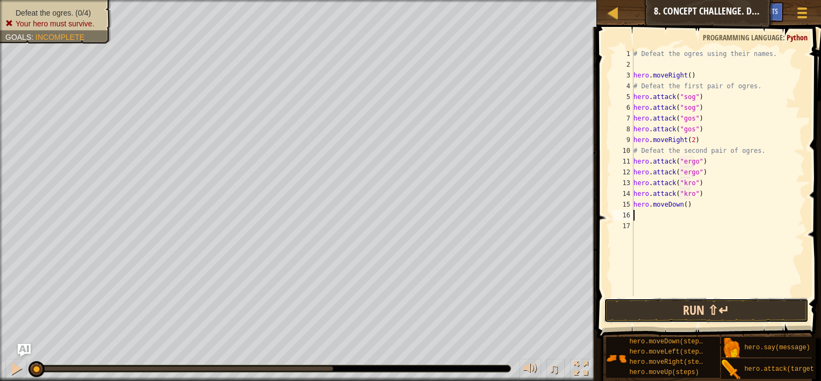
click at [708, 308] on button "Run ⇧↵" at bounding box center [706, 310] width 205 height 25
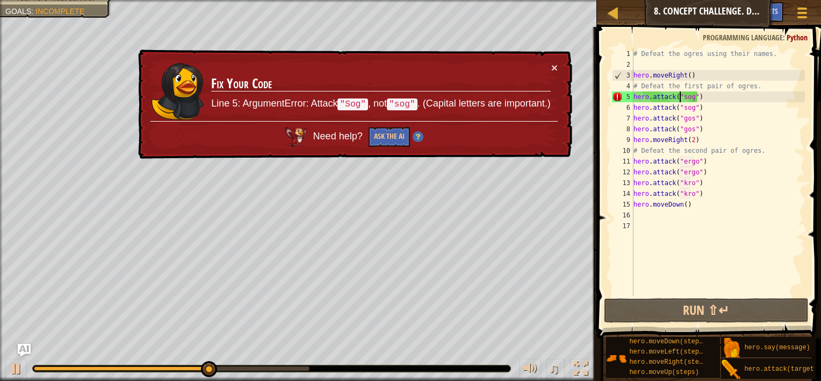
click at [679, 96] on div "# Defeat the ogres using their names. hero . moveRight ( ) # Defeat the first p…" at bounding box center [719, 182] width 174 height 269
click at [680, 97] on div "# Defeat the ogres using their names. hero . moveRight ( ) # Defeat the first p…" at bounding box center [719, 182] width 174 height 269
click at [683, 97] on div "# Defeat the ogres using their names. hero . moveRight ( ) # Defeat the first p…" at bounding box center [719, 182] width 174 height 269
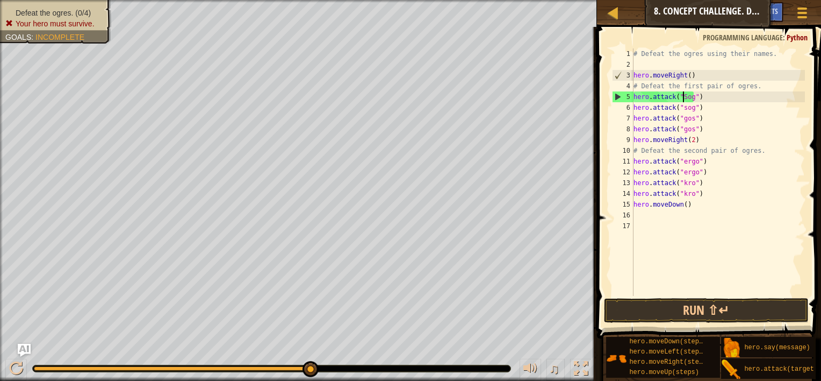
scroll to position [5, 4]
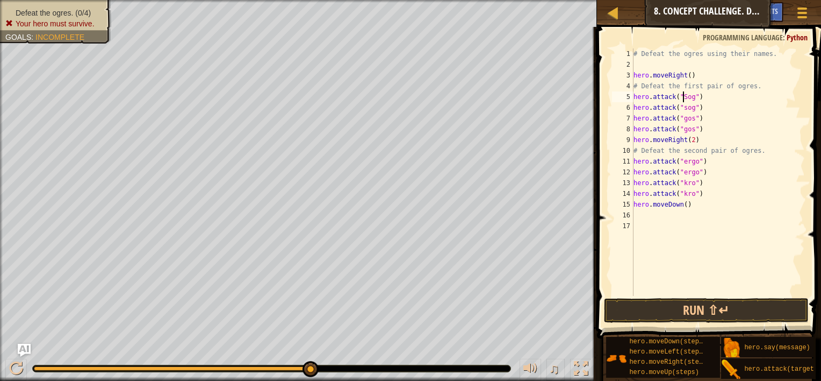
click at [682, 109] on div "# Defeat the ogres using their names. hero . moveRight ( ) # Defeat the first p…" at bounding box center [719, 182] width 174 height 269
click at [683, 118] on div "# Defeat the ogres using their names. hero . moveRight ( ) # Defeat the first p…" at bounding box center [719, 182] width 174 height 269
click at [683, 126] on div "# Defeat the ogres using their names. hero . moveRight ( ) # Defeat the first p…" at bounding box center [719, 182] width 174 height 269
click at [683, 162] on div "# Defeat the ogres using their names. hero . moveRight ( ) # Defeat the first p…" at bounding box center [719, 182] width 174 height 269
click at [722, 172] on div "# Defeat the ogres using their names. hero . moveRight ( ) # Defeat the first p…" at bounding box center [719, 182] width 174 height 269
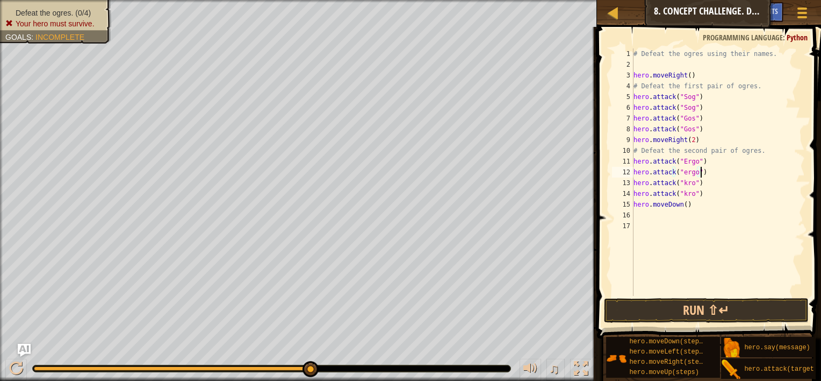
click at [682, 174] on div "# Defeat the ogres using their names. hero . moveRight ( ) # Defeat the first p…" at bounding box center [719, 182] width 174 height 269
click at [682, 183] on div "# Defeat the ogres using their names. hero . moveRight ( ) # Defeat the first p…" at bounding box center [719, 182] width 174 height 269
click at [682, 193] on div "# Defeat the ogres using their names. hero . moveRight ( ) # Defeat the first p…" at bounding box center [719, 182] width 174 height 269
type textarea "hero.attack("Kro")"
click at [719, 305] on button "Run ⇧↵" at bounding box center [706, 310] width 205 height 25
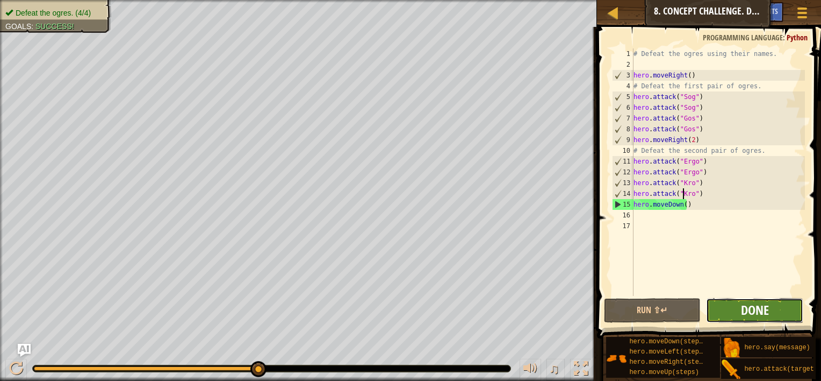
click at [749, 301] on span "Done" at bounding box center [755, 309] width 28 height 17
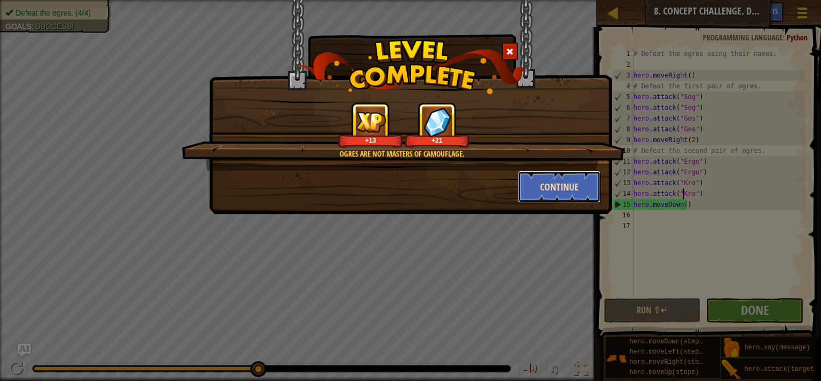
click at [569, 187] on button "Continue" at bounding box center [559, 186] width 83 height 32
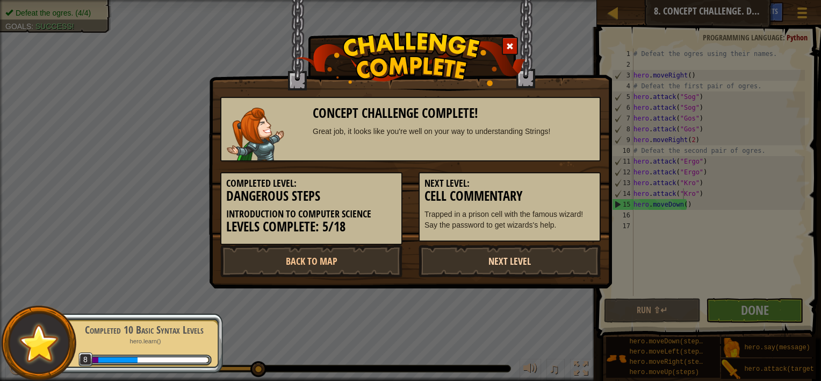
click at [520, 258] on link "Next Level" at bounding box center [510, 261] width 182 height 32
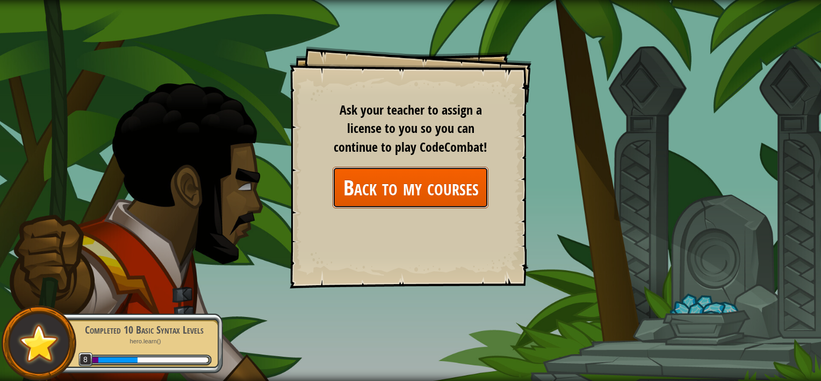
click at [463, 192] on link "Back to my courses" at bounding box center [411, 187] width 156 height 41
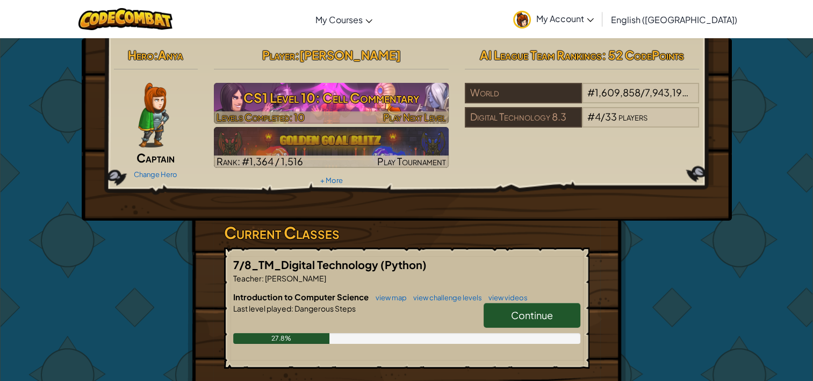
click at [386, 97] on h3 "CS1 Level 10: Cell Commentary" at bounding box center [331, 97] width 235 height 24
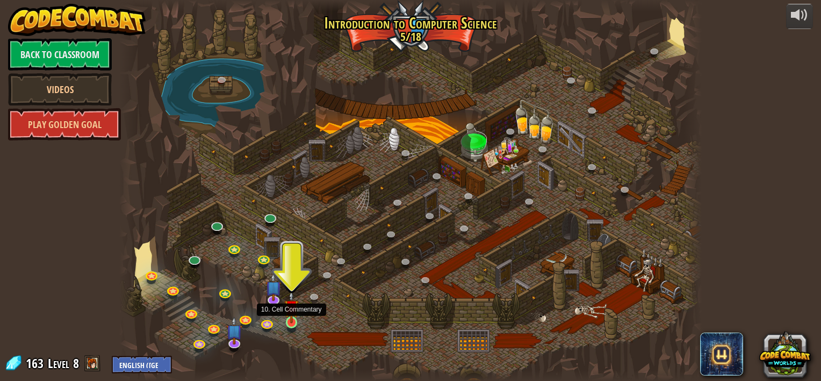
click at [289, 312] on img at bounding box center [291, 306] width 15 height 33
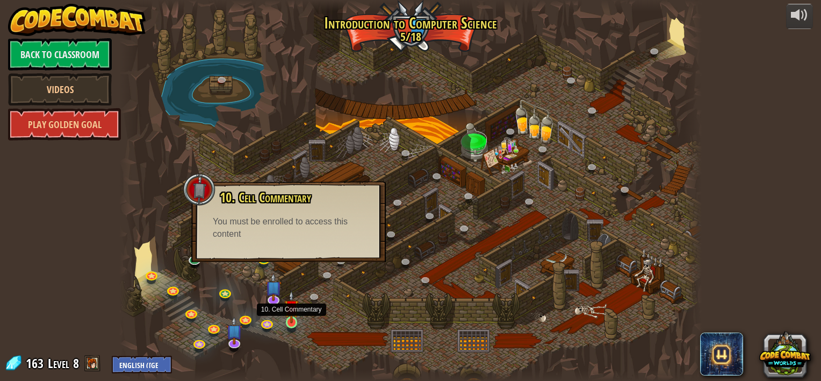
click at [290, 321] on img at bounding box center [291, 306] width 15 height 33
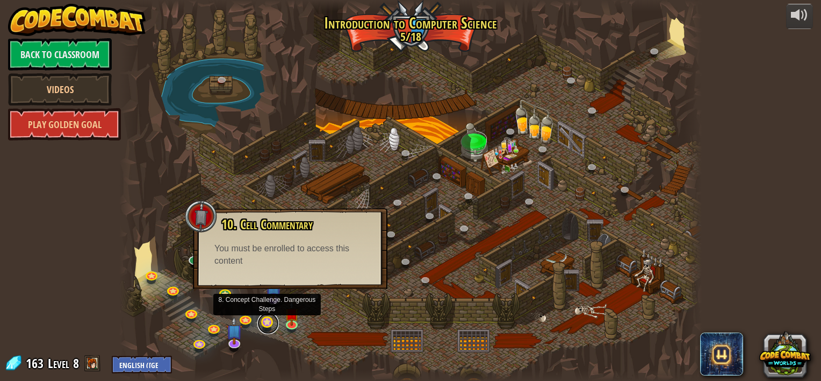
click at [267, 326] on link at bounding box center [267, 322] width 21 height 21
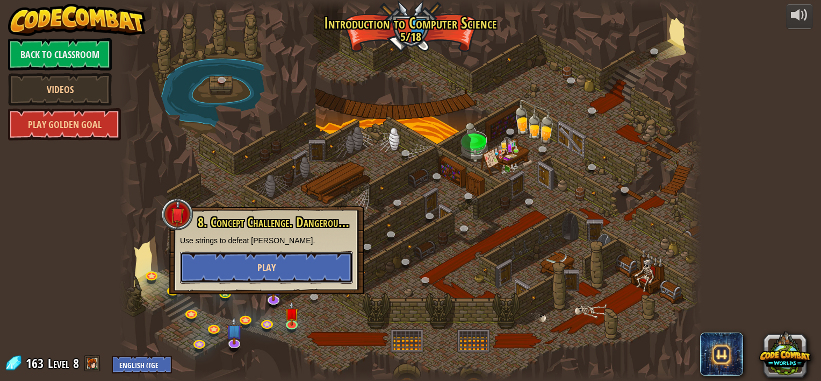
click at [284, 267] on button "Play" at bounding box center [266, 267] width 173 height 32
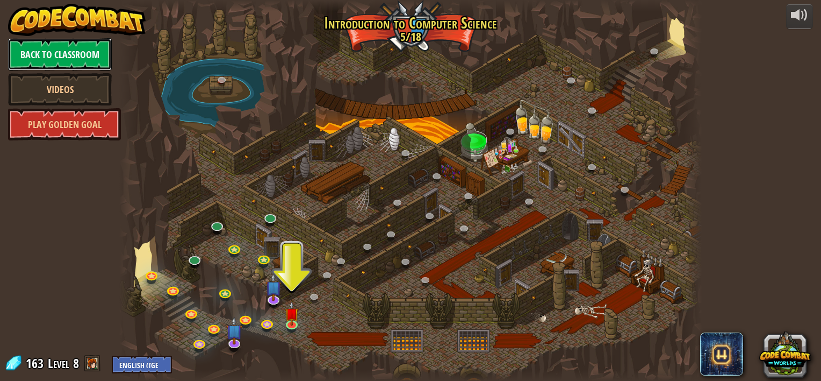
click at [60, 55] on link "Back to Classroom" at bounding box center [60, 54] width 104 height 32
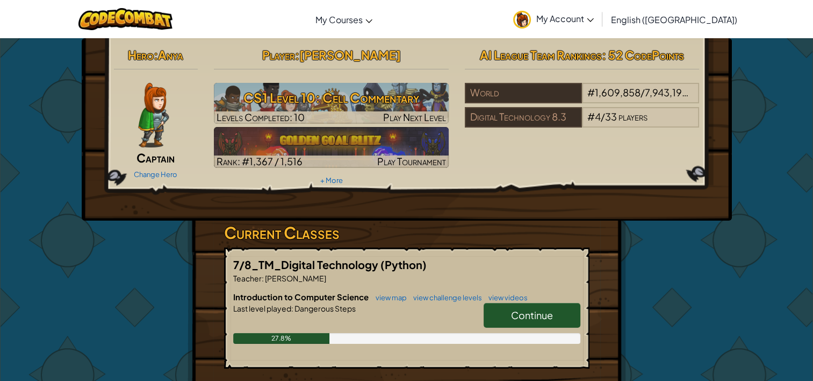
click at [154, 161] on span "Captain" at bounding box center [156, 157] width 38 height 15
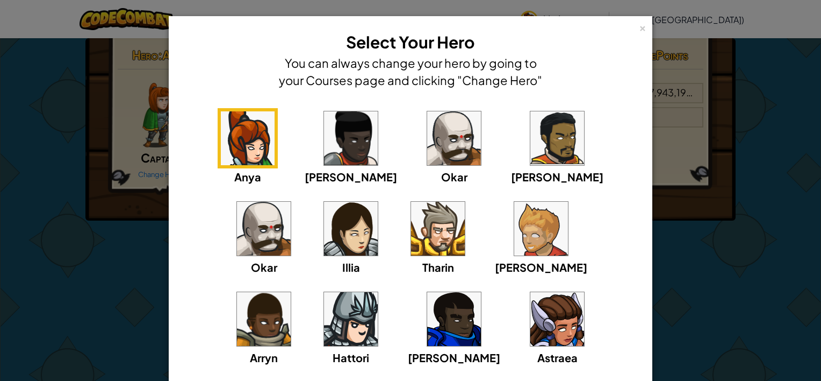
click at [328, 148] on img at bounding box center [351, 138] width 54 height 54
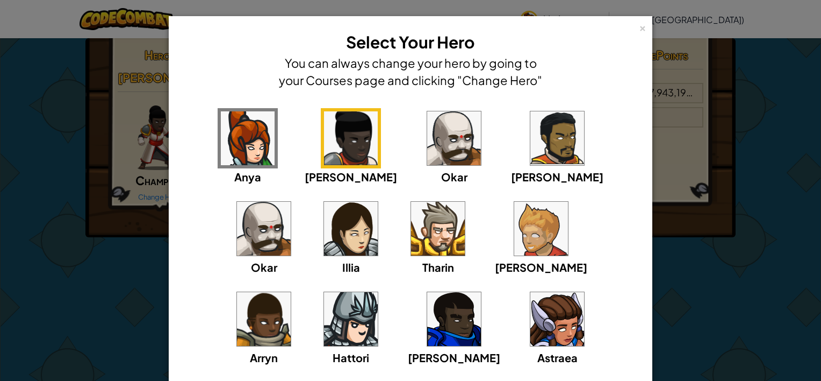
click at [247, 157] on img at bounding box center [248, 138] width 54 height 54
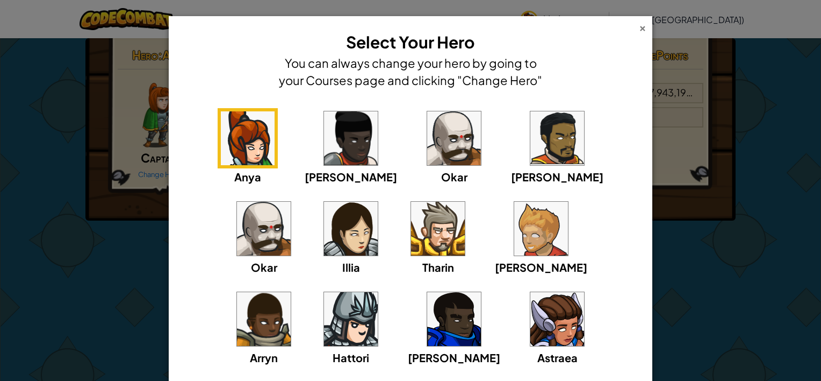
click at [639, 29] on div "×" at bounding box center [643, 26] width 8 height 11
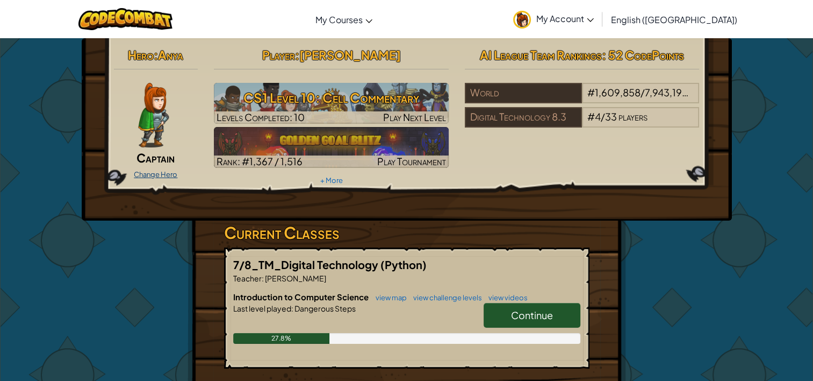
click at [155, 171] on link "Change Hero" at bounding box center [156, 174] width 44 height 9
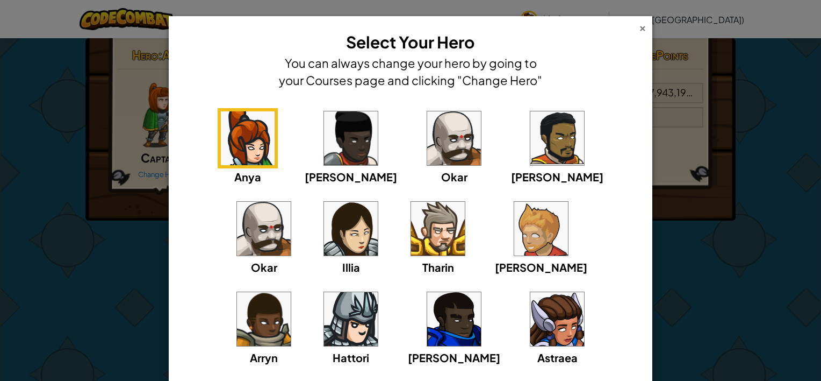
click at [639, 28] on div "×" at bounding box center [643, 26] width 8 height 11
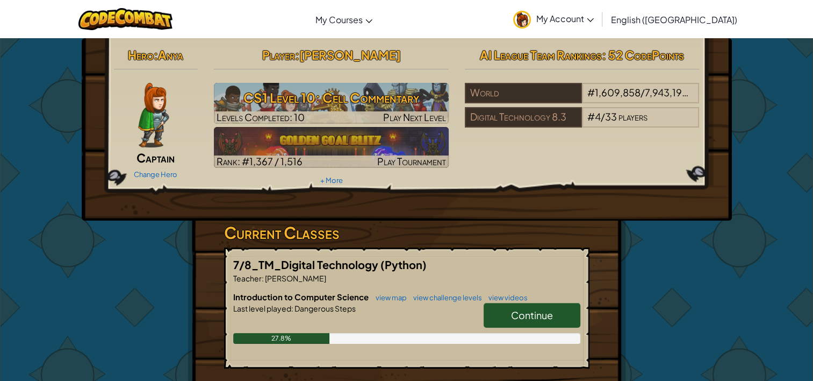
click at [554, 309] on link "Continue" at bounding box center [532, 315] width 97 height 25
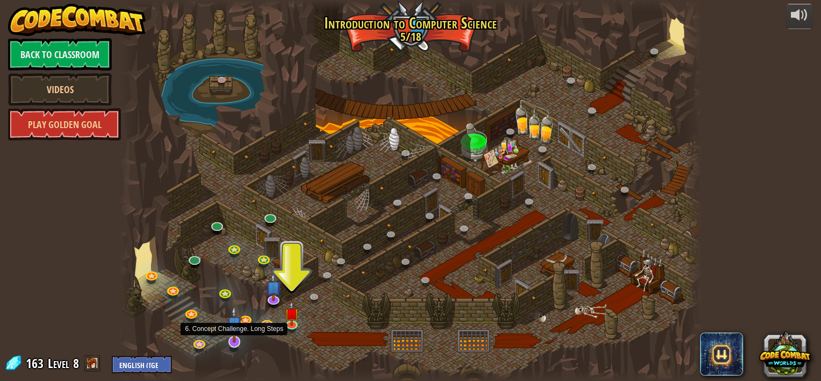
click at [232, 333] on img at bounding box center [234, 323] width 16 height 37
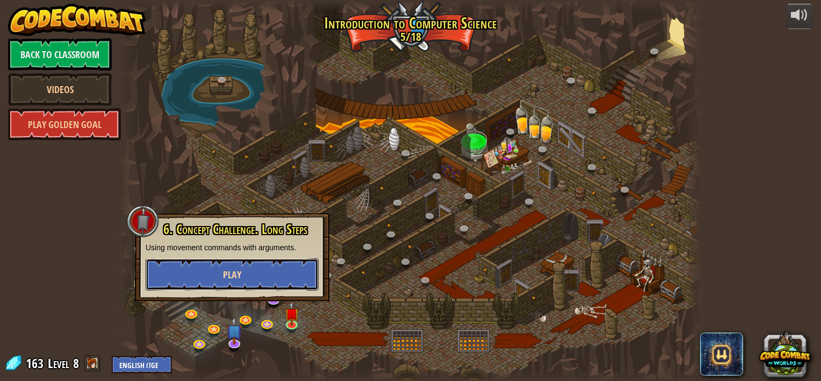
click at [243, 269] on button "Play" at bounding box center [232, 274] width 173 height 32
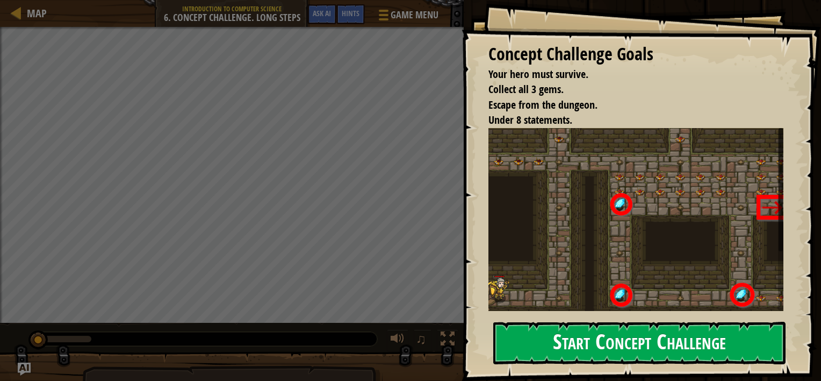
click at [568, 343] on button "Start Concept Challenge" at bounding box center [639, 342] width 292 height 42
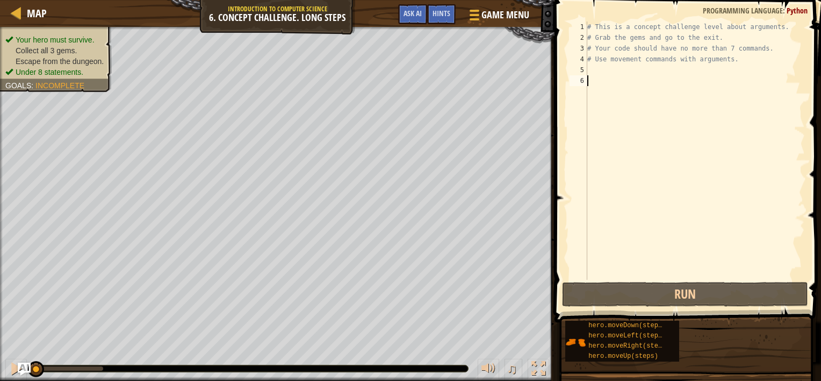
click at [588, 70] on div "# This is a concept challenge level about arguments. # Grab the gems and go to …" at bounding box center [695, 160] width 220 height 279
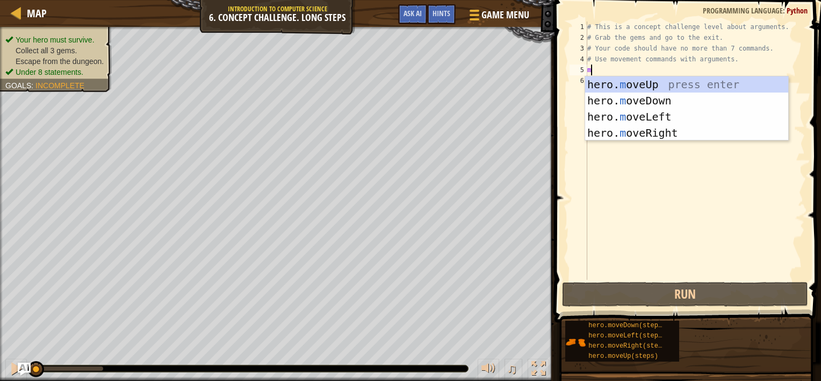
type textarea "m"
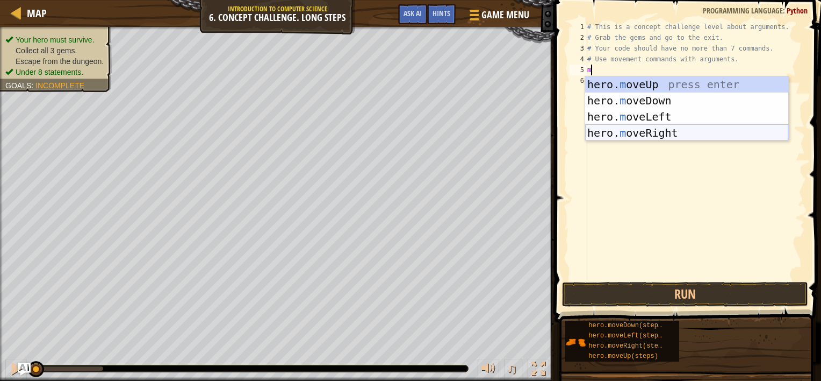
click at [651, 135] on div "hero. m oveUp press enter hero. m oveDown press enter hero. m oveLeft press ent…" at bounding box center [686, 124] width 203 height 97
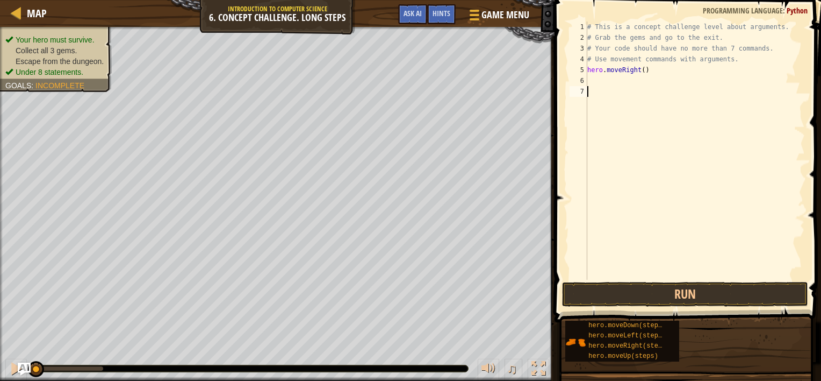
click at [651, 135] on div "# This is a concept challenge level about arguments. # Grab the gems and go to …" at bounding box center [695, 160] width 220 height 279
type textarea "m"
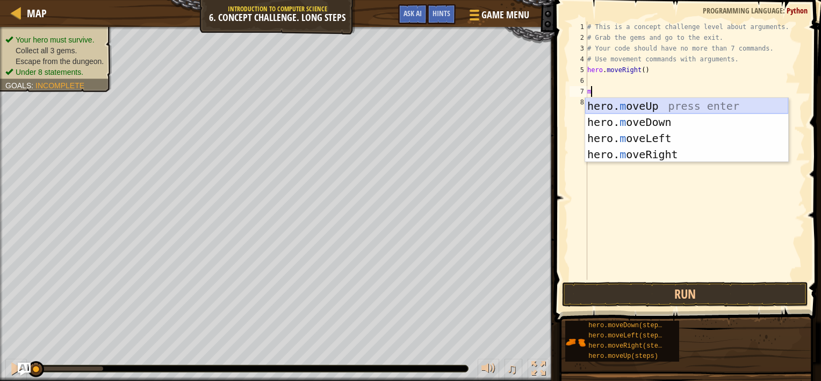
click at [634, 105] on div "hero. m oveUp press enter hero. m oveDown press enter hero. m oveLeft press ent…" at bounding box center [686, 146] width 203 height 97
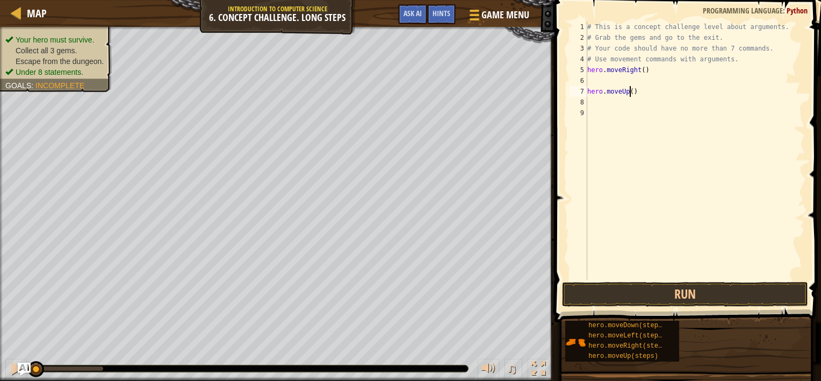
click at [629, 92] on div "# This is a concept challenge level about arguments. # Grab the gems and go to …" at bounding box center [695, 160] width 220 height 279
click at [588, 92] on div "# This is a concept challenge level about arguments. # Grab the gems and go to …" at bounding box center [695, 160] width 220 height 279
click at [642, 33] on div "# This is a concept challenge level about arguments. # Grab the gems and go to …" at bounding box center [695, 160] width 220 height 279
click at [637, 84] on div "# This is a concept challenge level about arguments. # Grab the gems and go to …" at bounding box center [695, 160] width 220 height 279
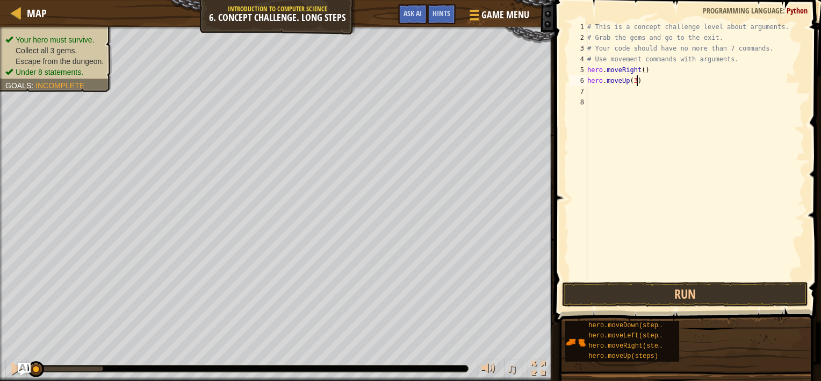
type textarea "hero.moveUp(3)"
type textarea "m"
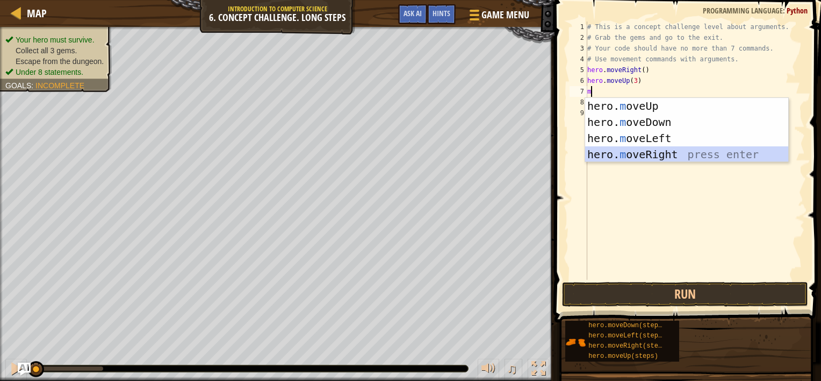
click at [642, 154] on div "hero. m oveUp press enter hero. m oveDown press enter hero. m oveLeft press ent…" at bounding box center [686, 146] width 203 height 97
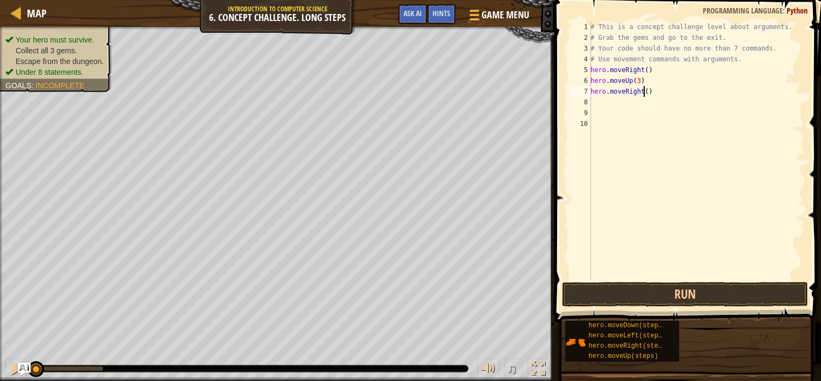
click at [643, 95] on div "# This is a concept challenge level about arguments. # Grab the gems and go to …" at bounding box center [697, 160] width 217 height 279
type textarea "hero.moveRight(2)"
click at [600, 101] on div "# This is a concept challenge level about arguments. # Grab the gems and go to …" at bounding box center [697, 160] width 217 height 279
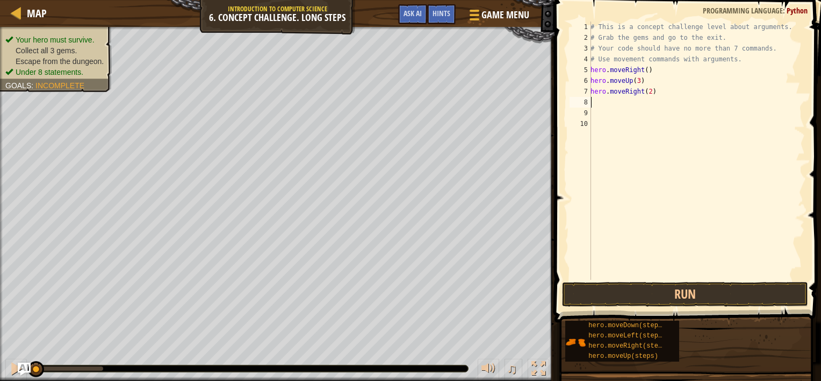
type textarea "m"
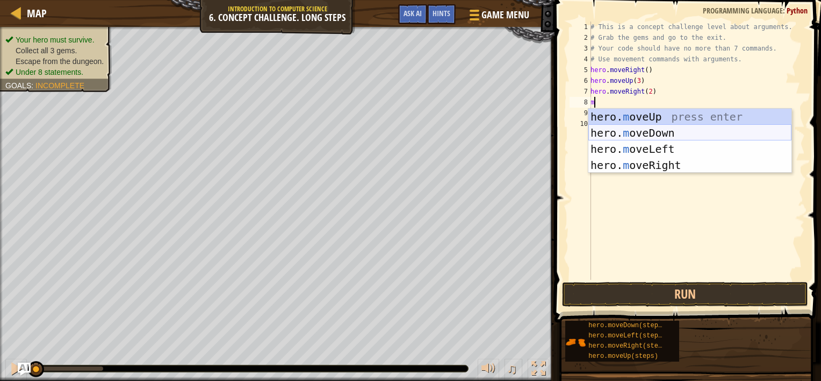
click at [644, 129] on div "hero. m oveUp press enter hero. m oveDown press enter hero. m oveLeft press ent…" at bounding box center [690, 157] width 203 height 97
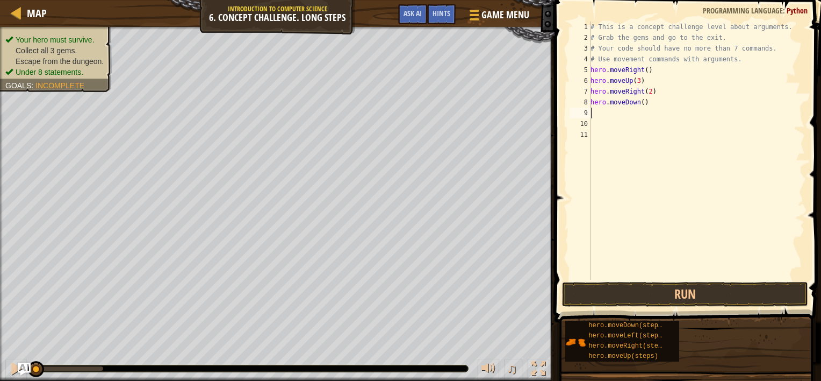
type textarea "m"
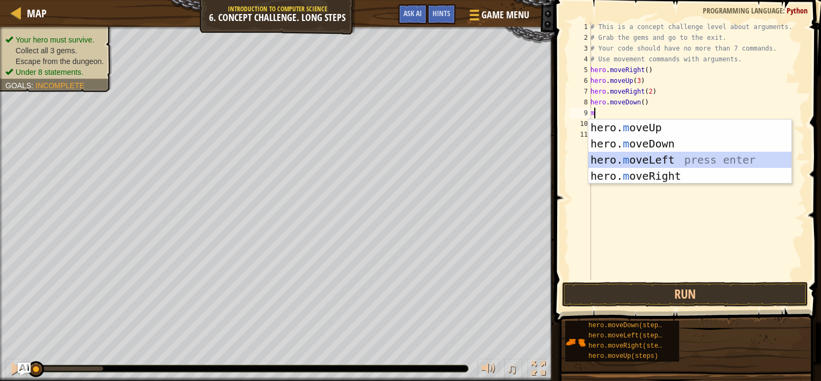
click at [656, 157] on div "hero. m oveUp press enter hero. m oveDown press enter hero. m oveLeft press ent…" at bounding box center [690, 167] width 203 height 97
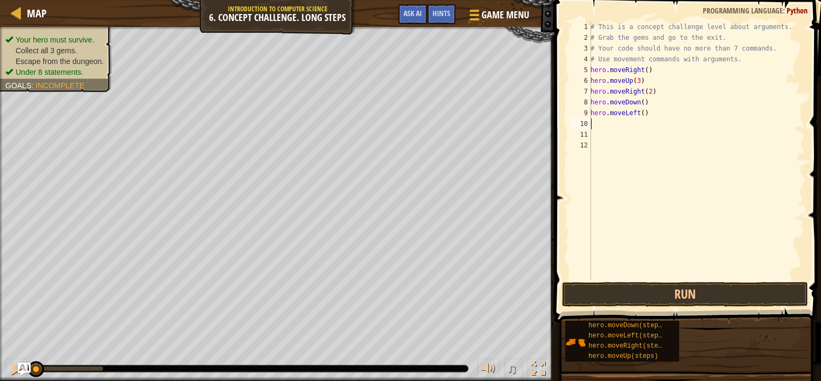
type textarea "m"
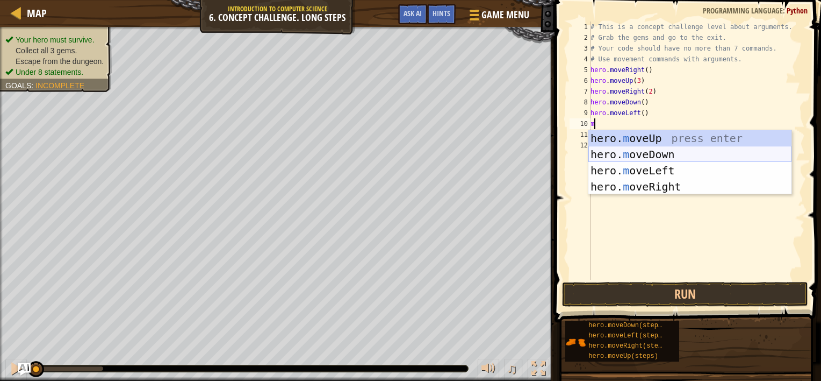
click at [639, 155] on div "hero. m oveUp press enter hero. m oveDown press enter hero. m oveLeft press ent…" at bounding box center [690, 178] width 203 height 97
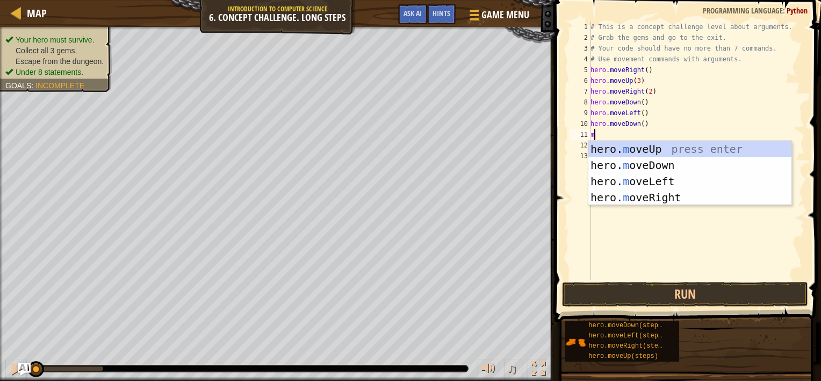
scroll to position [5, 0]
click at [650, 164] on div "hero. m oveUp press enter hero. m oveDown press enter hero. m oveLeft press ent…" at bounding box center [690, 189] width 203 height 97
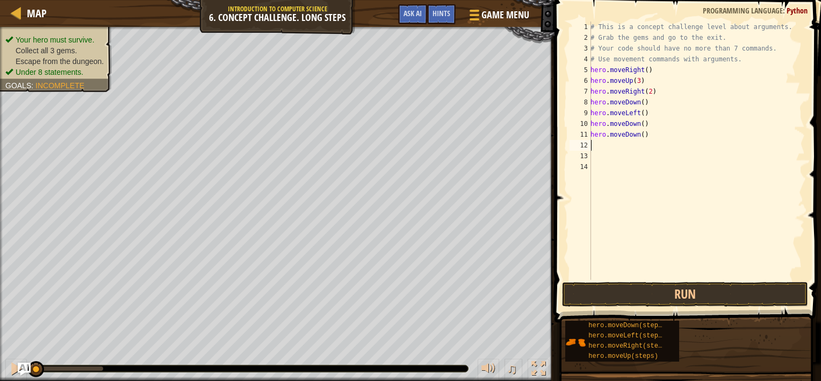
type textarea "m"
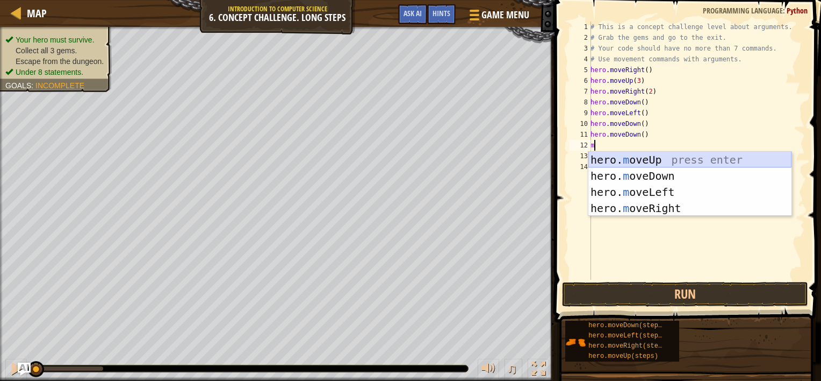
click at [655, 157] on div "hero. m oveUp press enter hero. m oveDown press enter hero. m oveLeft press ent…" at bounding box center [690, 200] width 203 height 97
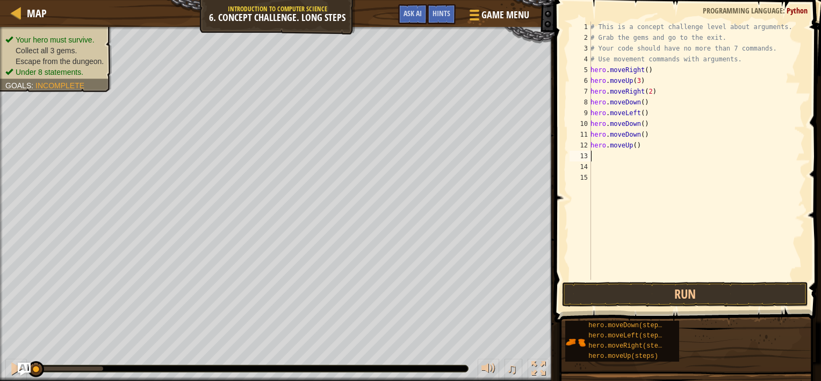
type textarea "m"
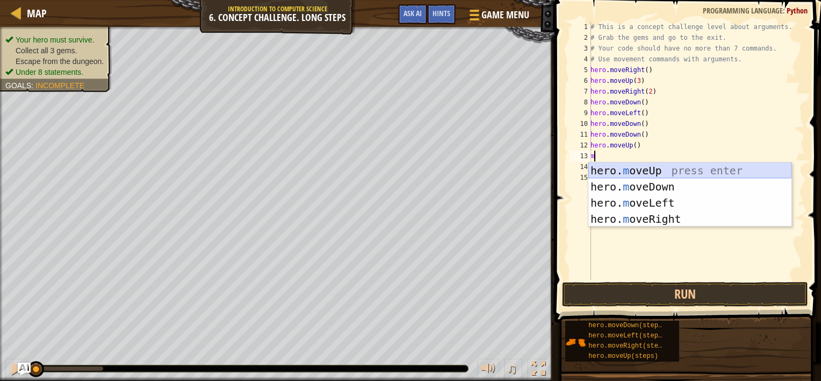
click at [653, 170] on div "hero. m oveUp press enter hero. m oveDown press enter hero. m oveLeft press ent…" at bounding box center [690, 210] width 203 height 97
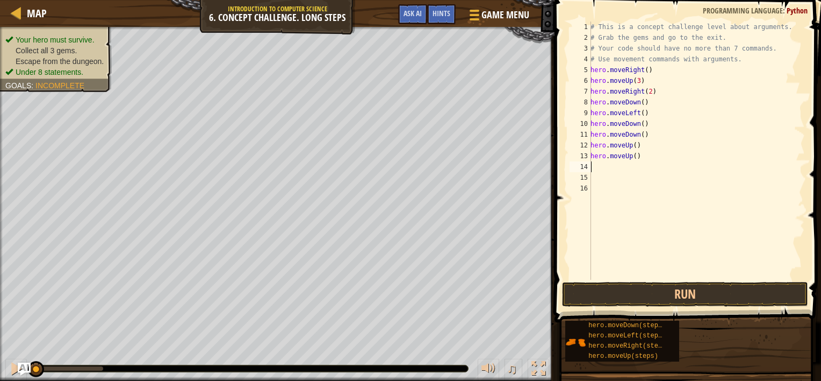
type textarea "m"
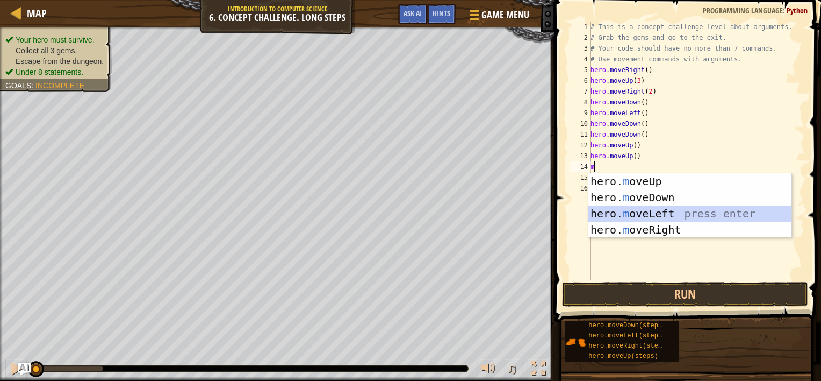
click at [661, 212] on div "hero. m oveUp press enter hero. m oveDown press enter hero. m oveLeft press ent…" at bounding box center [690, 221] width 203 height 97
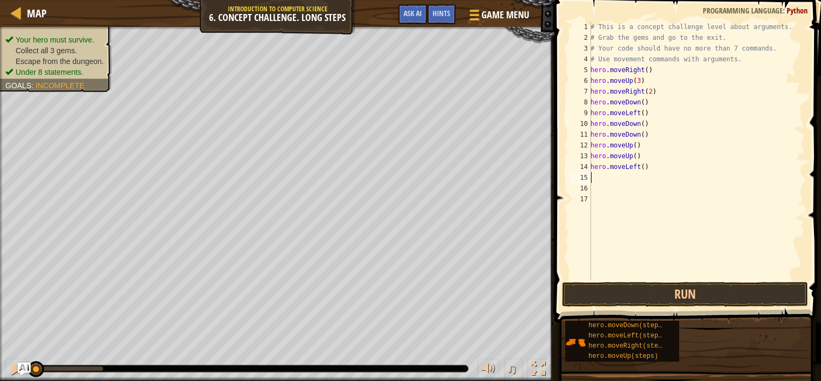
type textarea "m"
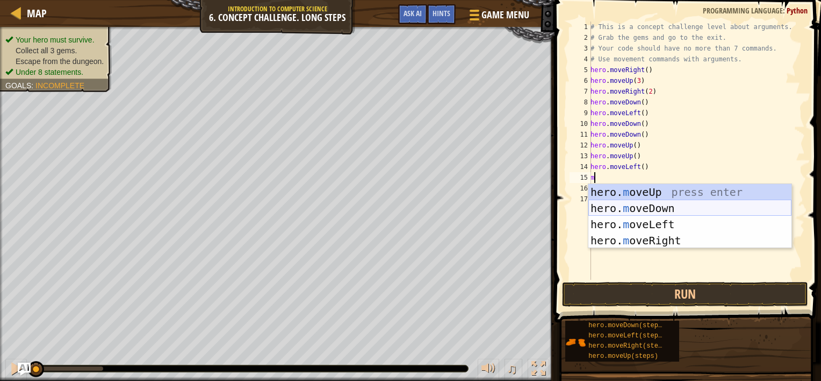
click at [647, 211] on div "hero. m oveUp press enter hero. m oveDown press enter hero. m oveLeft press ent…" at bounding box center [690, 232] width 203 height 97
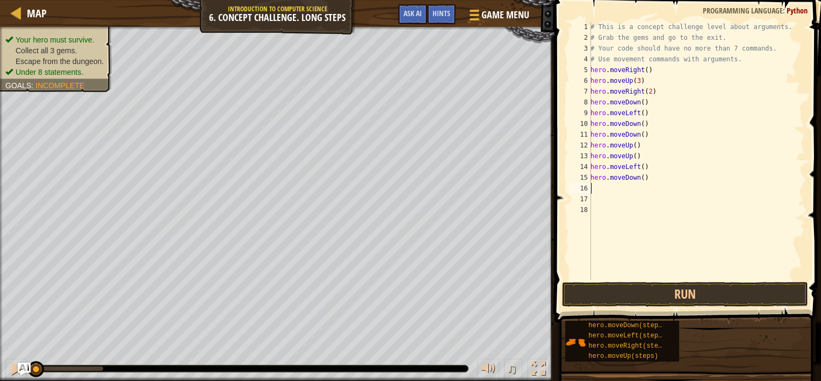
type textarea "m"
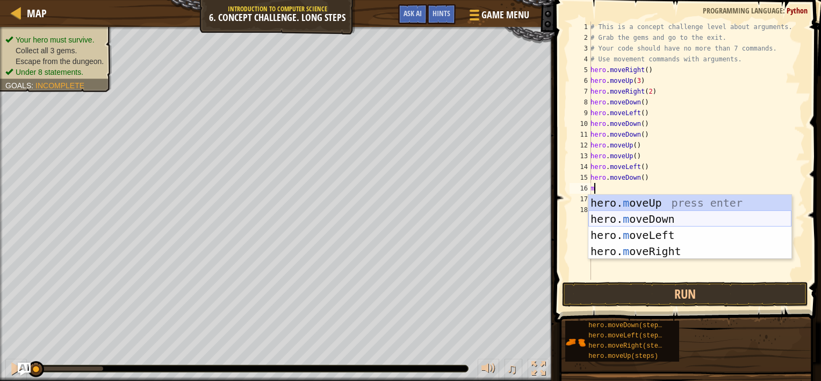
click at [648, 216] on div "hero. m oveUp press enter hero. m oveDown press enter hero. m oveLeft press ent…" at bounding box center [690, 243] width 203 height 97
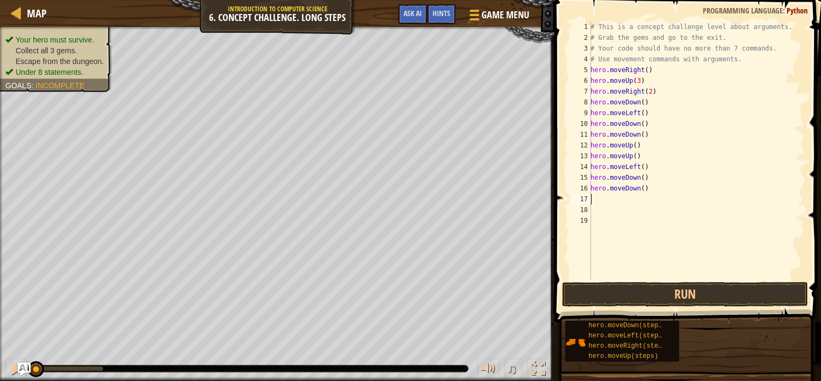
type textarea "m"
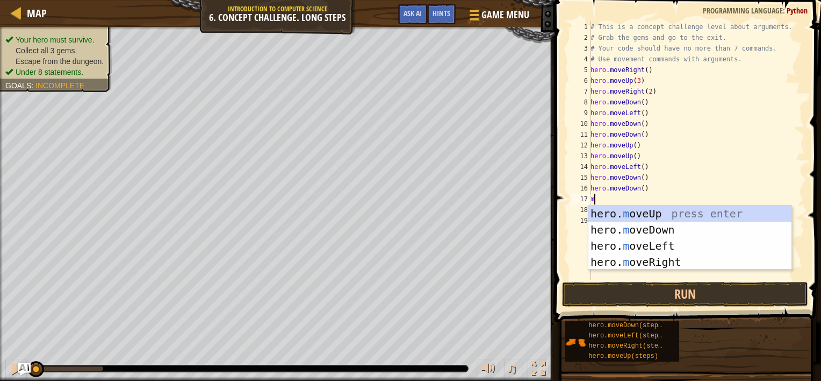
click at [648, 216] on div "hero. m oveUp press enter hero. m oveDown press enter hero. m oveLeft press ent…" at bounding box center [690, 253] width 203 height 97
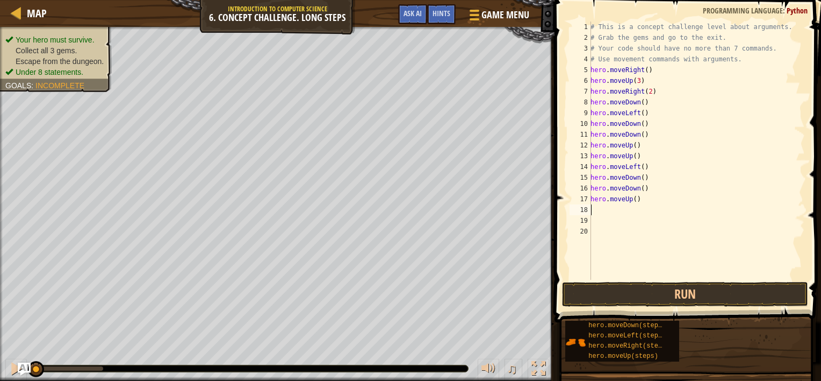
type textarea "m"
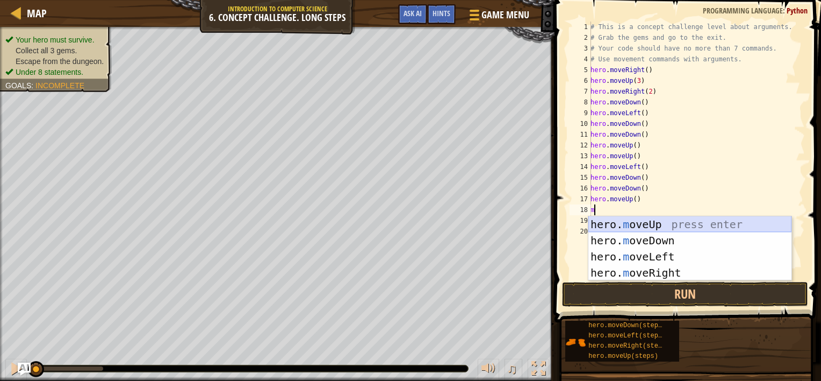
click at [649, 221] on div "hero. m oveUp press enter hero. m oveDown press enter hero. m oveLeft press ent…" at bounding box center [690, 264] width 203 height 97
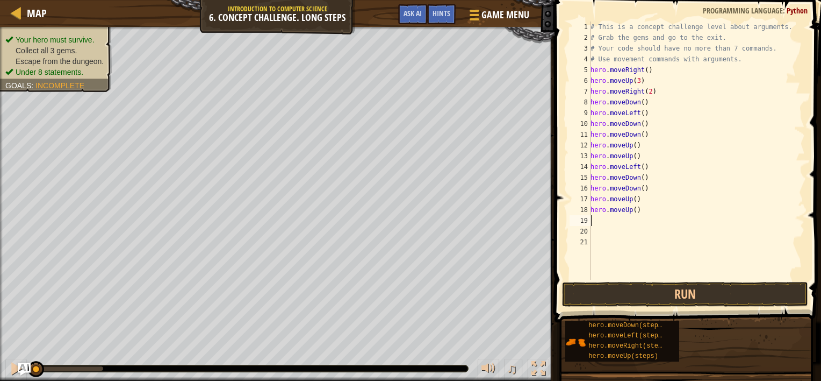
type textarea "m"
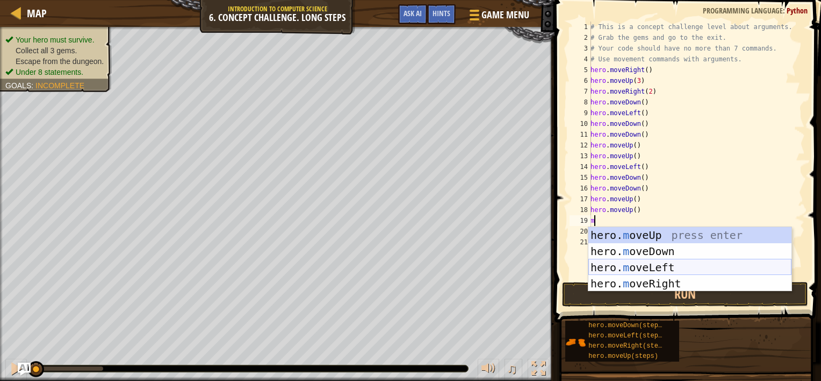
click at [654, 268] on div "hero. m oveUp press enter hero. m oveDown press enter hero. m oveLeft press ent…" at bounding box center [690, 275] width 203 height 97
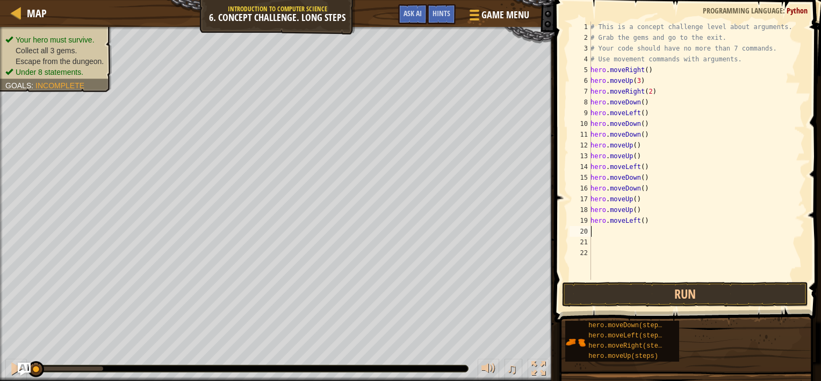
type textarea "m"
click at [701, 294] on button "Run" at bounding box center [685, 294] width 246 height 25
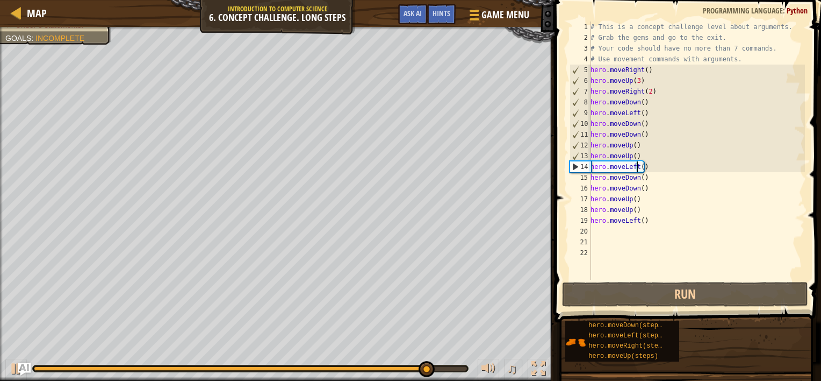
click at [636, 167] on div "# This is a concept challenge level about arguments. # Grab the gems and go to …" at bounding box center [697, 160] width 217 height 279
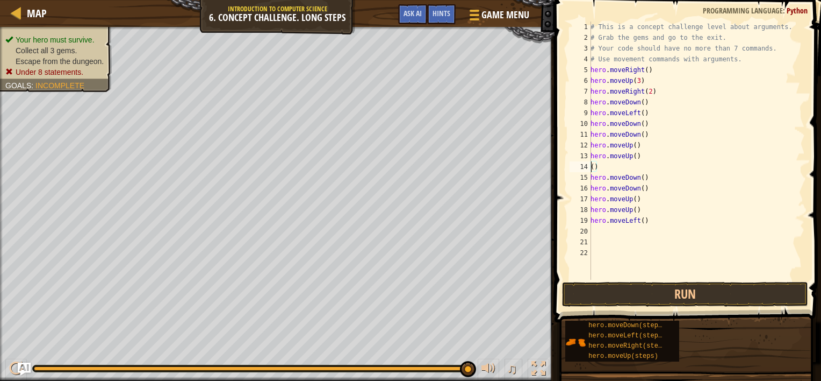
click at [634, 167] on div "# This is a concept challenge level about arguments. # Grab the gems and go to …" at bounding box center [697, 160] width 217 height 279
type textarea "("
type textarea "m"
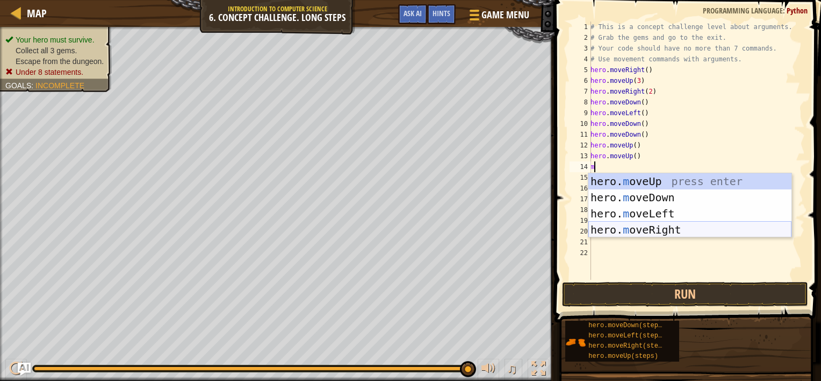
click at [661, 232] on div "hero. m oveUp press enter hero. m oveDown press enter hero. m oveLeft press ent…" at bounding box center [690, 221] width 203 height 97
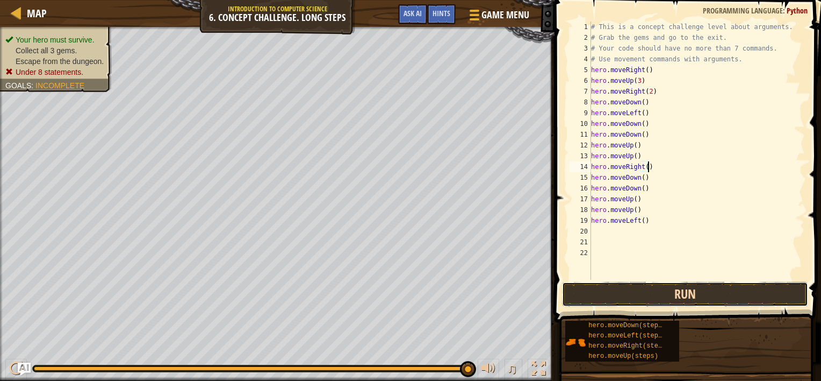
click at [625, 289] on button "Run" at bounding box center [685, 294] width 246 height 25
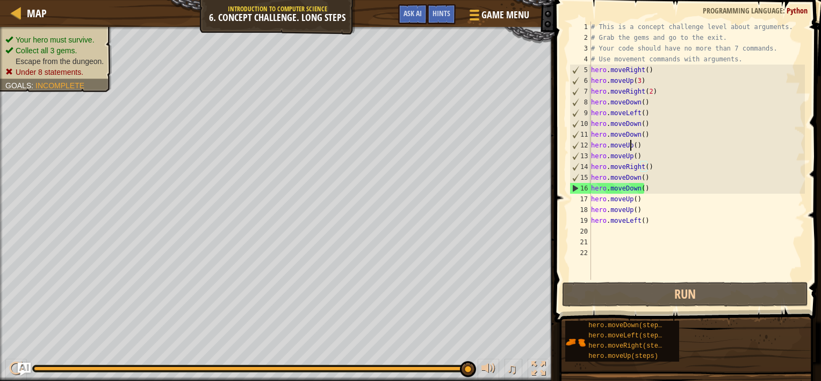
click at [632, 145] on div "# This is a concept challenge level about arguments. # Grab the gems and go to …" at bounding box center [697, 160] width 216 height 279
click at [632, 144] on div "# This is a concept challenge level about arguments. # Grab the gems and go to …" at bounding box center [697, 160] width 216 height 279
click at [634, 145] on div "# This is a concept challenge level about arguments. # Grab the gems and go to …" at bounding box center [697, 160] width 216 height 279
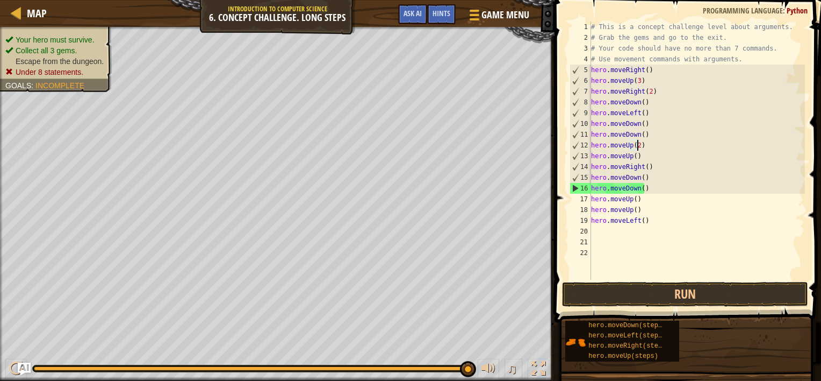
scroll to position [5, 3]
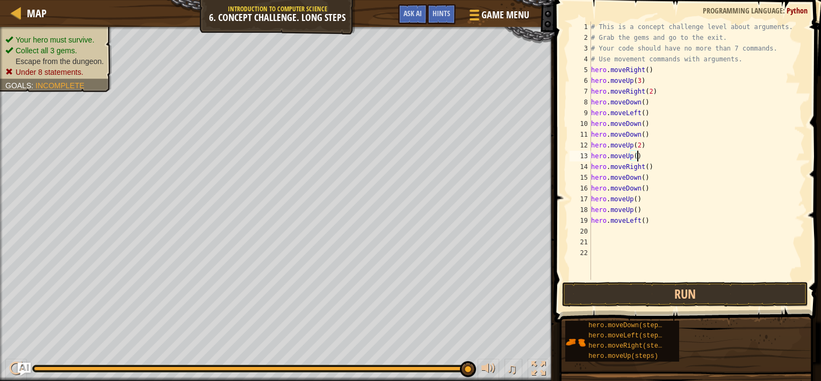
click at [636, 155] on div "# This is a concept challenge level about arguments. # Grab the gems and go to …" at bounding box center [697, 160] width 216 height 279
type textarea "h"
click at [640, 166] on div "# This is a concept challenge level about arguments. # Grab the gems and go to …" at bounding box center [697, 160] width 216 height 279
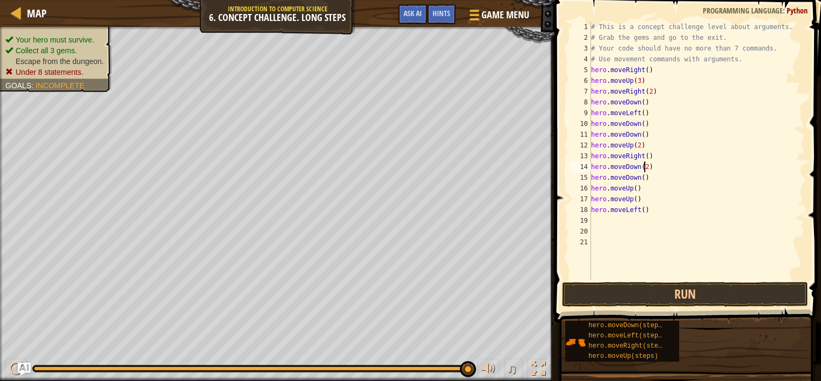
scroll to position [5, 4]
click at [645, 176] on div "# This is a concept challenge level about arguments. # Grab the gems and go to …" at bounding box center [697, 160] width 216 height 279
type textarea "h"
click at [632, 178] on div "# This is a concept challenge level about arguments. # Grab the gems and go to …" at bounding box center [697, 160] width 216 height 279
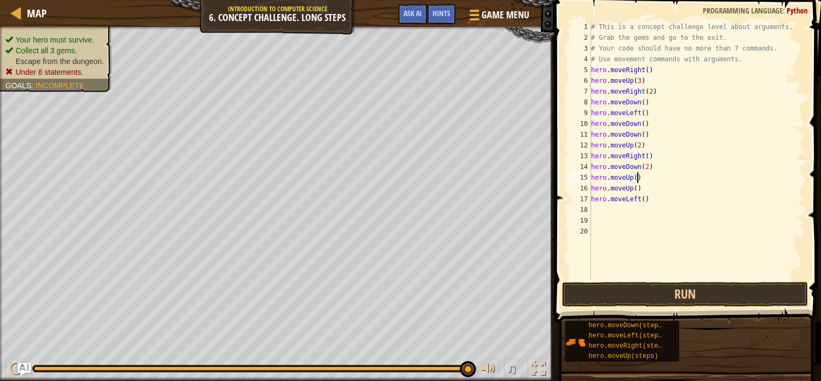
click at [640, 179] on div "# This is a concept challenge level about arguments. # Grab the gems and go to …" at bounding box center [697, 160] width 216 height 279
click at [634, 177] on div "# This is a concept challenge level about arguments. # Grab the gems and go to …" at bounding box center [697, 160] width 216 height 279
click at [641, 192] on div "# This is a concept challenge level about arguments. # Grab the gems and go to …" at bounding box center [697, 160] width 216 height 279
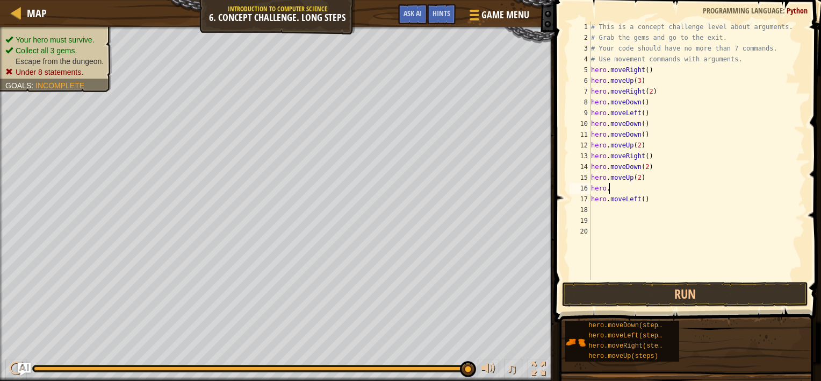
type textarea "h"
type textarea "hero.moveUp(2)"
click at [622, 249] on div "# This is a concept challenge level about arguments. # Grab the gems and go to …" at bounding box center [697, 160] width 216 height 279
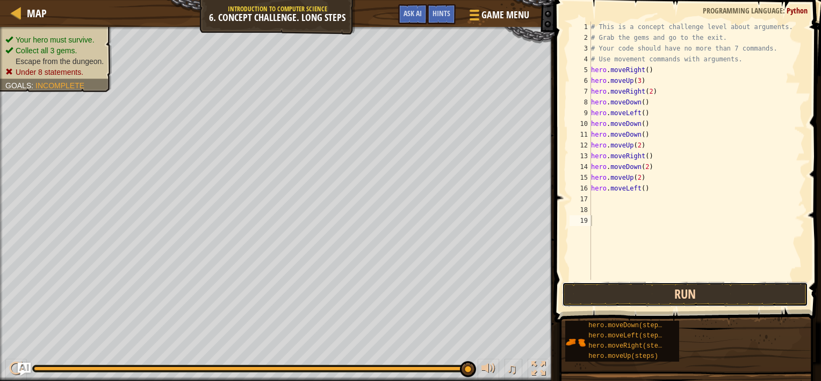
click at [672, 290] on button "Run" at bounding box center [685, 294] width 246 height 25
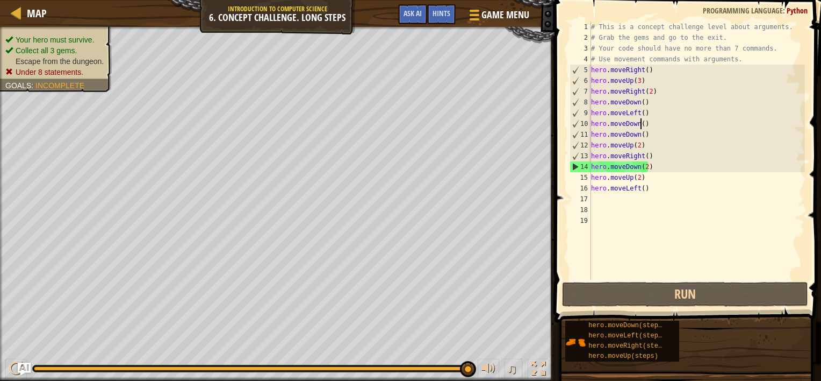
click at [641, 123] on div "# This is a concept challenge level about arguments. # Grab the gems and go to …" at bounding box center [697, 160] width 216 height 279
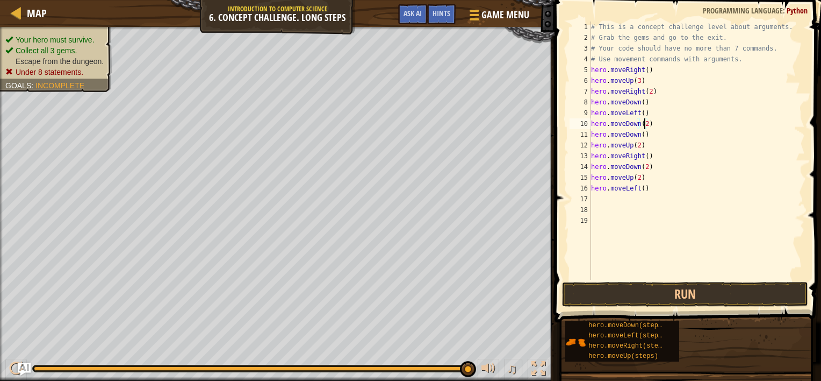
click at [641, 134] on div "# This is a concept challenge level about arguments. # Grab the gems and go to …" at bounding box center [697, 160] width 216 height 279
click at [645, 137] on div "# This is a concept challenge level about arguments. # Grab the gems and go to …" at bounding box center [697, 160] width 216 height 279
type textarea "h"
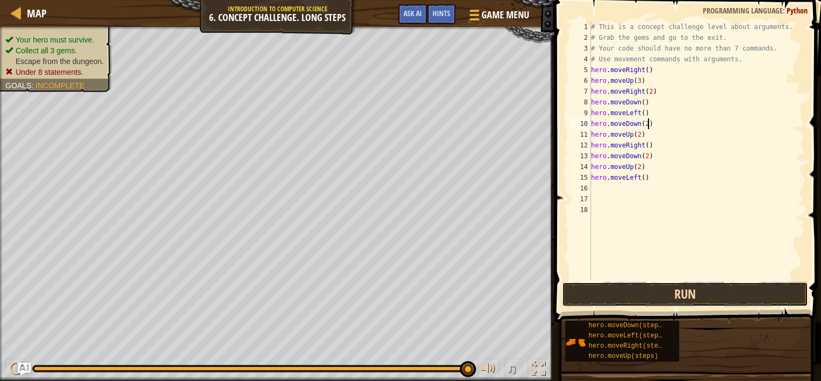
click at [614, 294] on button "Run" at bounding box center [685, 294] width 246 height 25
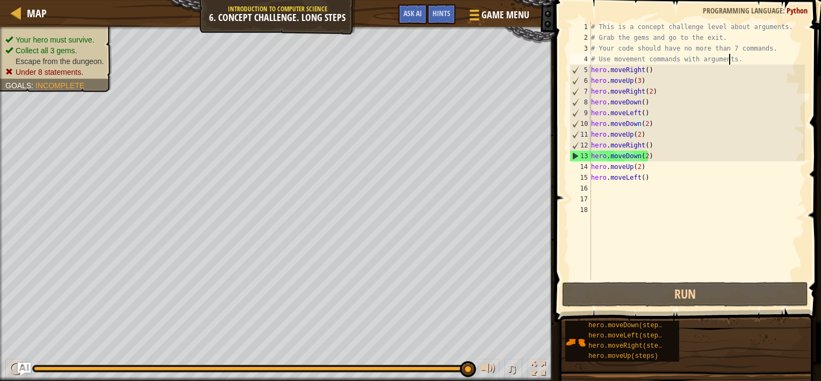
click at [731, 60] on div "# This is a concept challenge level about arguments. # Grab the gems and go to …" at bounding box center [697, 160] width 216 height 279
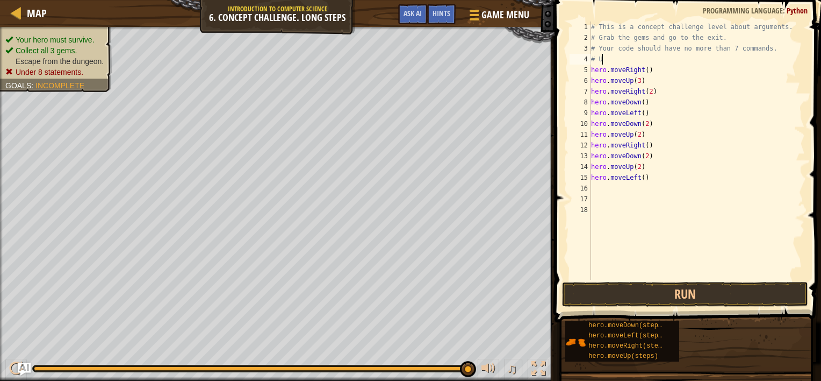
type textarea "#"
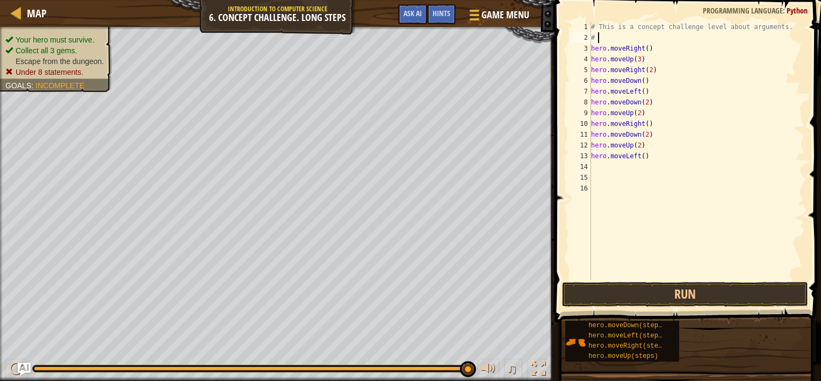
type textarea "#"
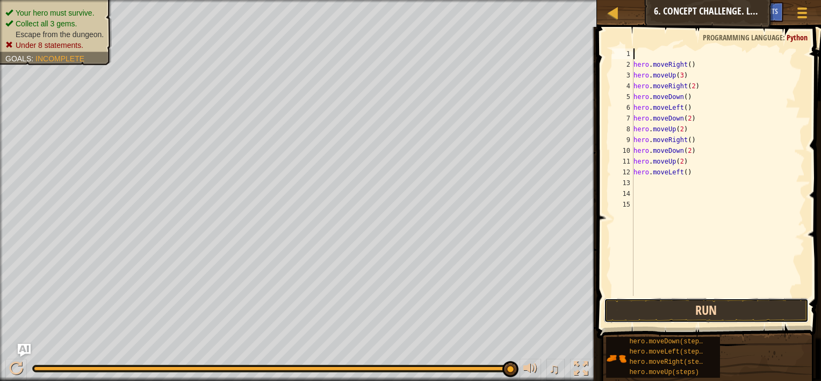
click at [779, 312] on button "Run" at bounding box center [706, 310] width 205 height 25
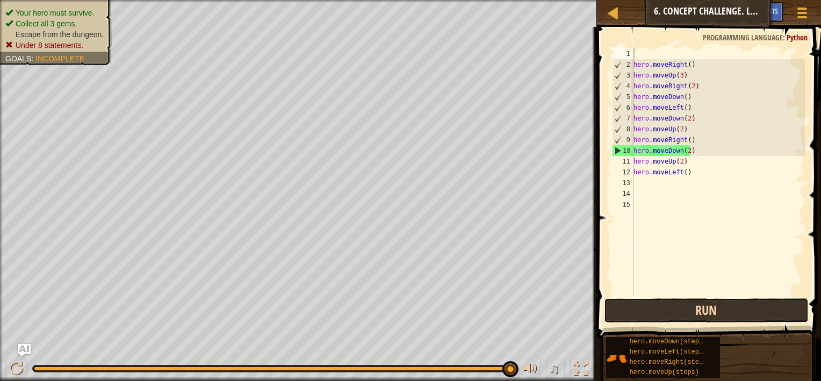
click at [668, 306] on button "Run" at bounding box center [706, 310] width 205 height 25
click at [697, 307] on button "Run" at bounding box center [706, 310] width 205 height 25
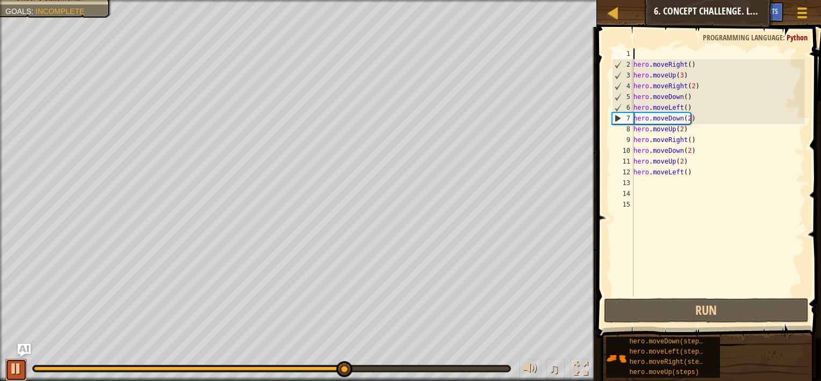
click at [16, 365] on div at bounding box center [16, 368] width 14 height 14
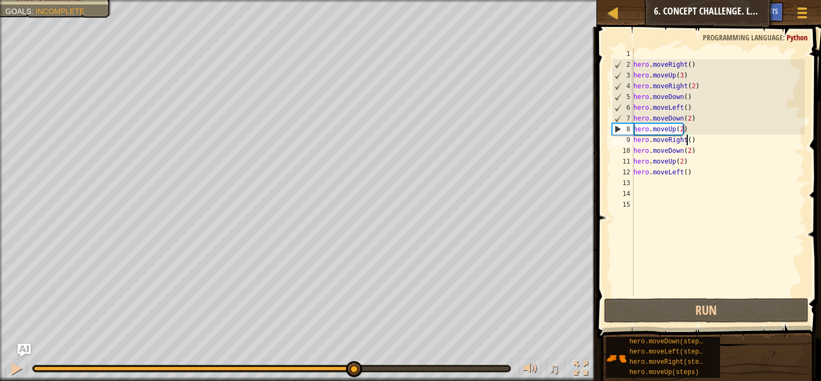
click at [687, 140] on div "hero . moveRight ( ) hero . moveUp ( 3 ) hero . moveRight ( 2 ) hero . moveDown…" at bounding box center [719, 182] width 174 height 269
click at [692, 139] on div "hero . moveRight ( ) hero . moveUp ( 3 ) hero . moveRight ( 2 ) hero . moveDown…" at bounding box center [719, 182] width 174 height 269
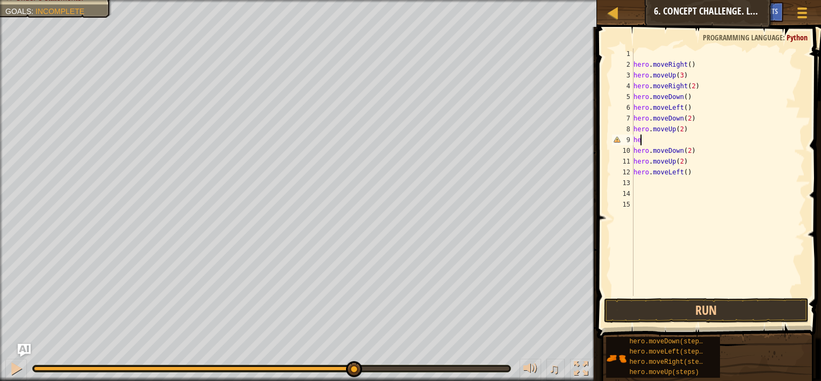
type textarea "h"
type textarea "hero.moveDown(2)"
click at [683, 203] on div "hero . moveRight ( ) hero . moveUp ( 3 ) hero . moveRight ( 2 ) hero . moveDown…" at bounding box center [719, 182] width 174 height 269
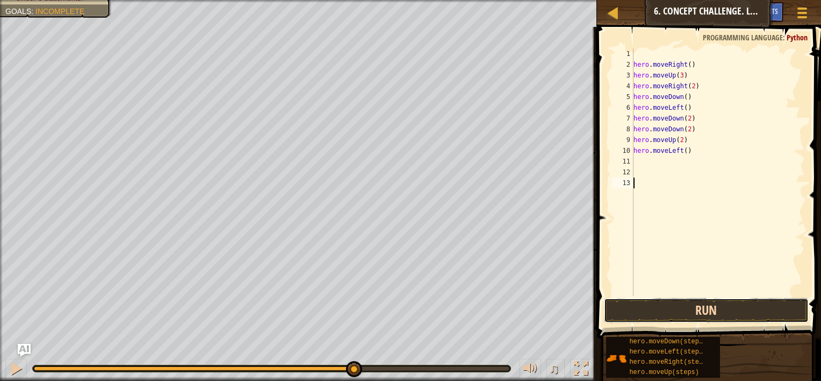
click at [731, 307] on button "Run" at bounding box center [706, 310] width 205 height 25
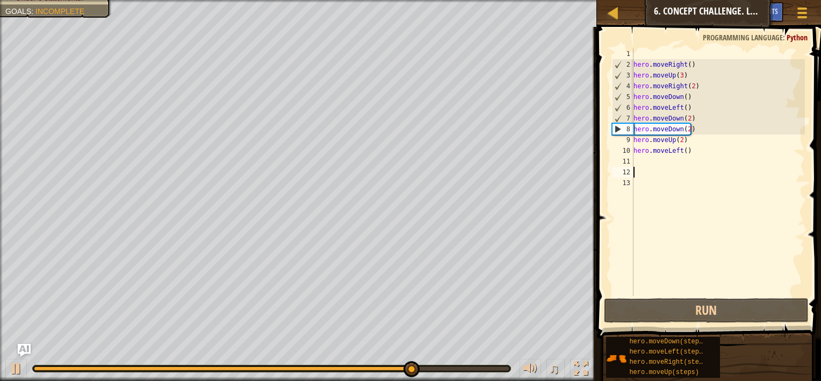
click at [692, 167] on div "hero . moveRight ( ) hero . moveUp ( 3 ) hero . moveRight ( 2 ) hero . moveDown…" at bounding box center [719, 182] width 174 height 269
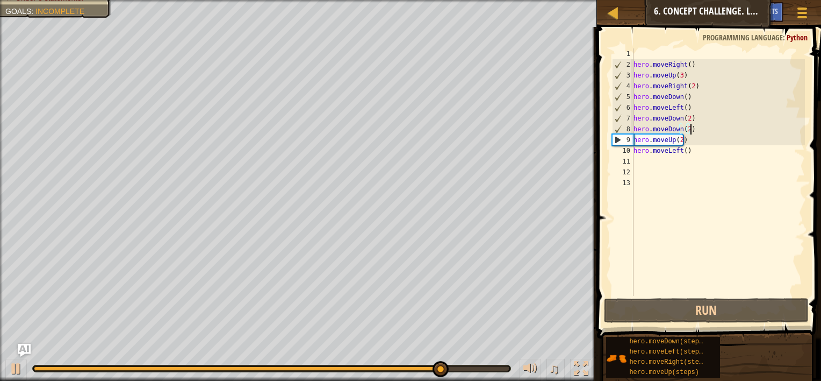
click at [690, 128] on div "hero . moveRight ( ) hero . moveUp ( 3 ) hero . moveRight ( 2 ) hero . moveDown…" at bounding box center [719, 182] width 174 height 269
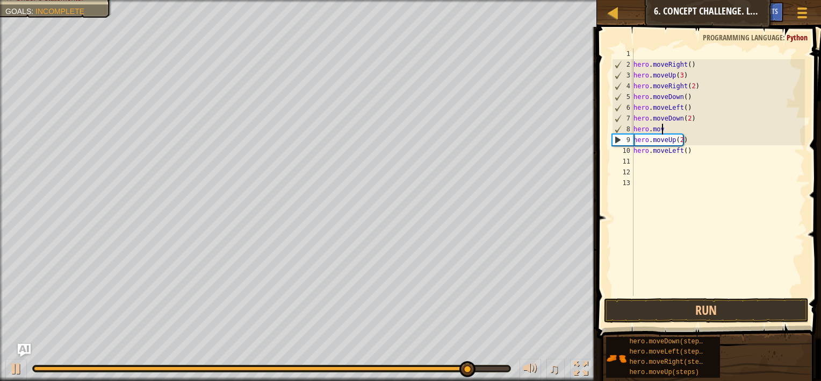
type textarea "h"
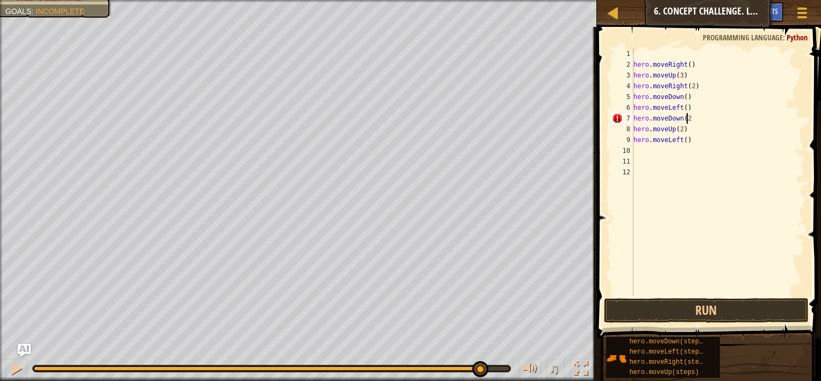
scroll to position [5, 4]
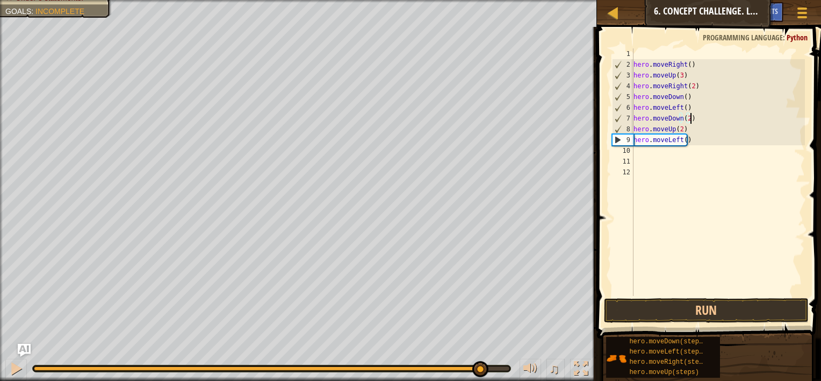
click at [686, 130] on div "hero . moveRight ( ) hero . moveUp ( 3 ) hero . moveRight ( 2 ) hero . moveDown…" at bounding box center [719, 182] width 174 height 269
type textarea "h"
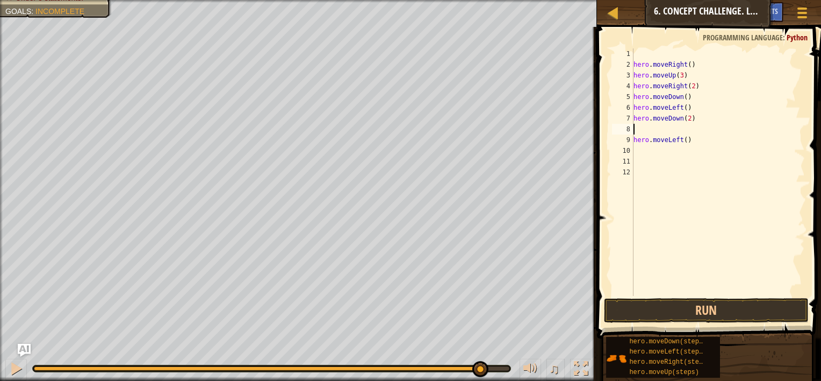
type textarea "hero.moveDown(2)"
click at [684, 150] on div "hero . moveRight ( ) hero . moveUp ( 3 ) hero . moveRight ( 2 ) hero . moveDown…" at bounding box center [719, 182] width 174 height 269
click at [743, 112] on div "hero . moveRight ( ) hero . moveUp ( 3 ) hero . moveRight ( 2 ) hero . moveDown…" at bounding box center [719, 182] width 174 height 269
type textarea "hero.moveLeft()"
click at [754, 141] on div "hero . moveRight ( ) hero . moveUp ( 3 ) hero . moveRight ( 2 ) hero . moveDown…" at bounding box center [719, 182] width 174 height 269
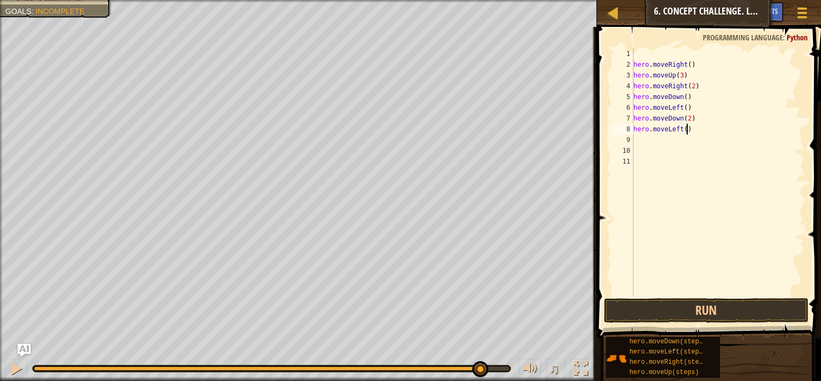
click at [785, 125] on div "hero . moveRight ( ) hero . moveUp ( 3 ) hero . moveRight ( 2 ) hero . moveDown…" at bounding box center [719, 182] width 174 height 269
type textarea "h"
type textarea "m"
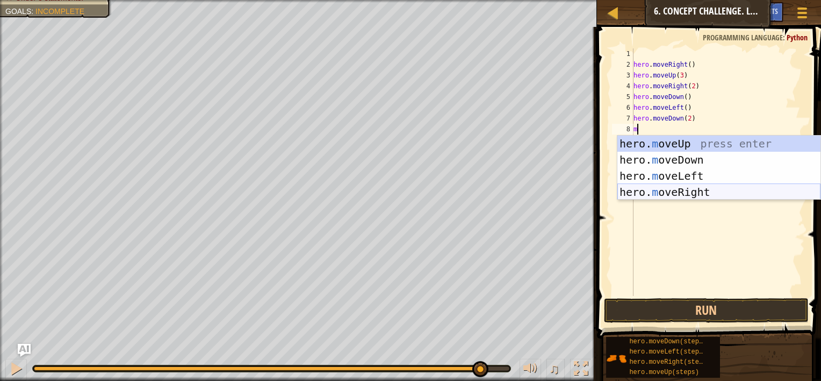
click at [697, 190] on div "hero. m oveUp press enter hero. m oveDown press enter hero. m oveLeft press ent…" at bounding box center [719, 183] width 203 height 97
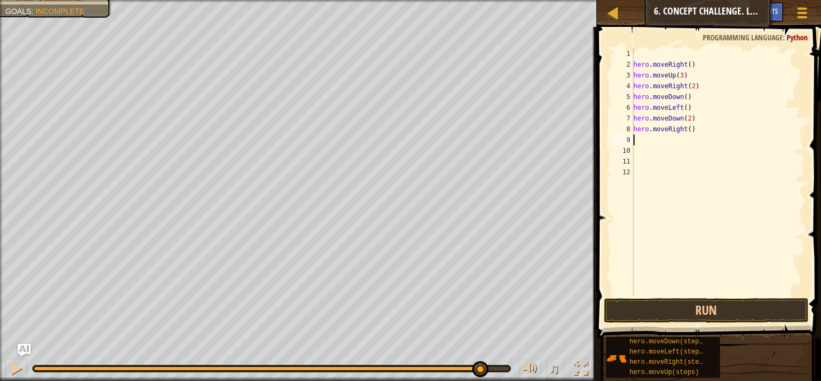
click at [686, 129] on div "hero . moveRight ( ) hero . moveUp ( 3 ) hero . moveRight ( 2 ) hero . moveDown…" at bounding box center [719, 182] width 174 height 269
type textarea "hero.moveRight(2)"
click at [636, 149] on div "hero . moveRight ( ) hero . moveUp ( 3 ) hero . moveRight ( 2 ) hero . moveDown…" at bounding box center [719, 182] width 174 height 269
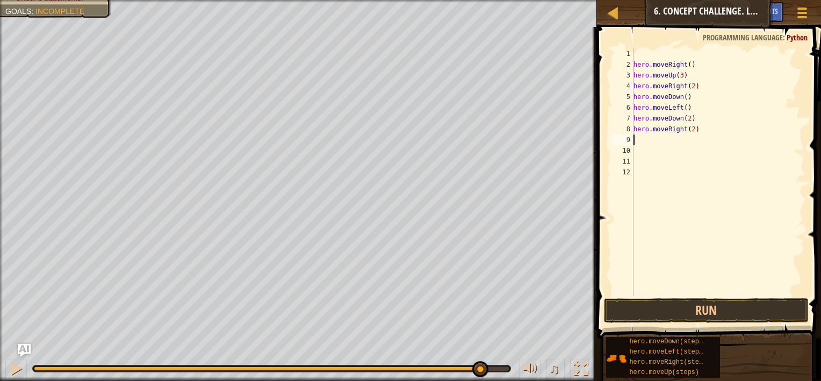
click at [636, 141] on div "hero . moveRight ( ) hero . moveUp ( 3 ) hero . moveRight ( 2 ) hero . moveDown…" at bounding box center [719, 182] width 174 height 269
type textarea "m"
click at [639, 142] on div "hero . moveRight ( ) hero . moveUp ( 3 ) hero . moveRight ( 2 ) hero . moveDown…" at bounding box center [719, 182] width 174 height 269
type textarea "m"
click at [673, 140] on div "hero . moveRight ( ) hero . moveUp ( 3 ) hero . moveRight ( 2 ) hero . moveDown…" at bounding box center [719, 182] width 174 height 269
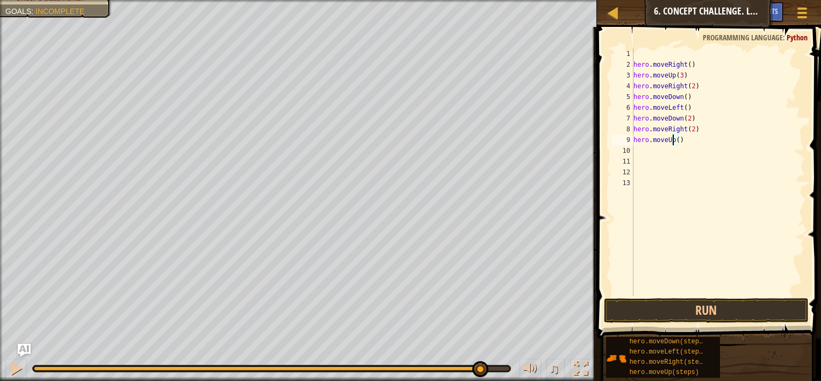
click at [676, 140] on div "hero . moveRight ( ) hero . moveUp ( 3 ) hero . moveRight ( 2 ) hero . moveDown…" at bounding box center [719, 182] width 174 height 269
type textarea "hero.moveUp(2)"
click at [641, 152] on div "hero . moveRight ( ) hero . moveUp ( 3 ) hero . moveRight ( 2 ) hero . moveDown…" at bounding box center [719, 182] width 174 height 269
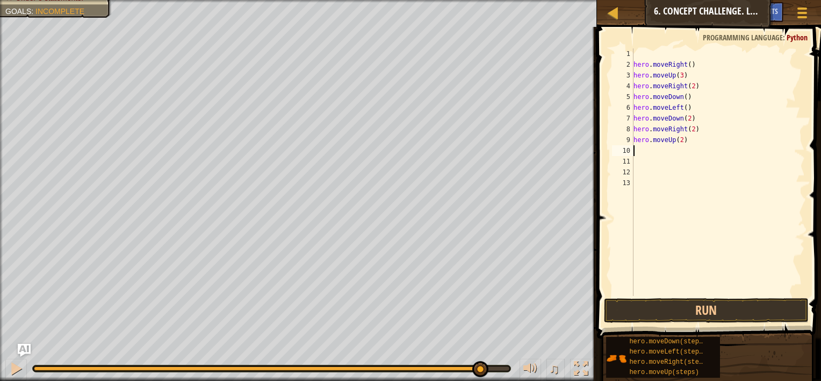
type textarea "m"
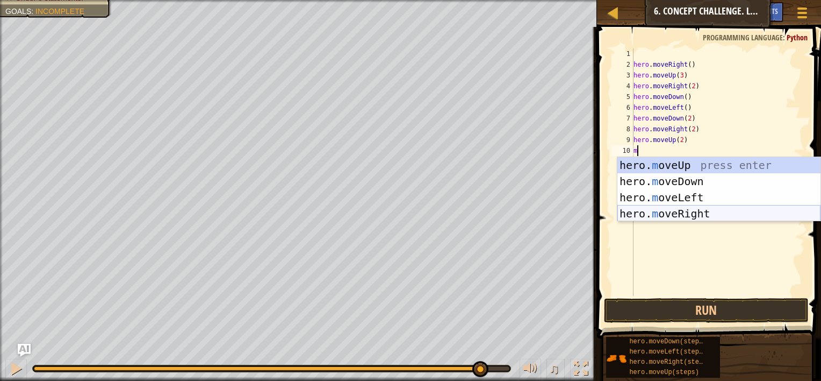
click at [669, 209] on div "hero. m oveUp press enter hero. m oveDown press enter hero. m oveLeft press ent…" at bounding box center [719, 205] width 203 height 97
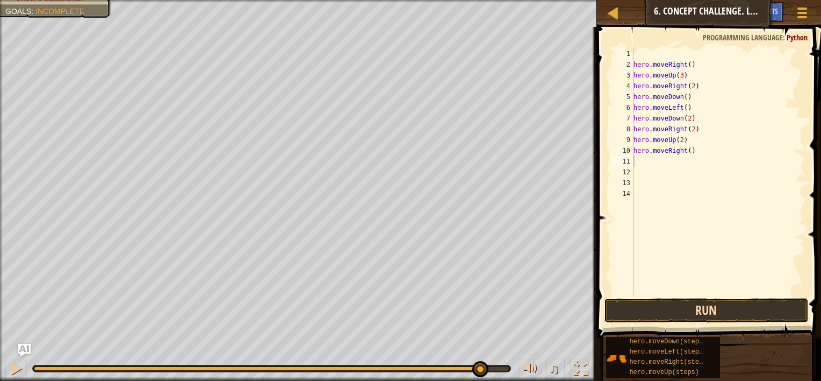
click at [675, 311] on button "Run" at bounding box center [706, 310] width 205 height 25
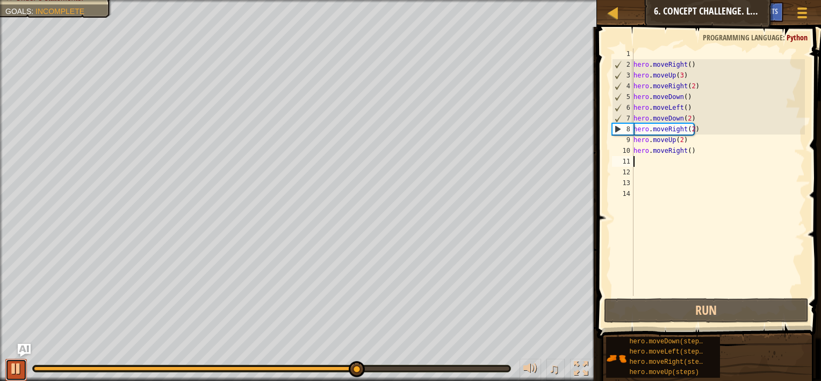
click at [14, 365] on div at bounding box center [16, 368] width 14 height 14
click at [15, 365] on div at bounding box center [16, 368] width 14 height 14
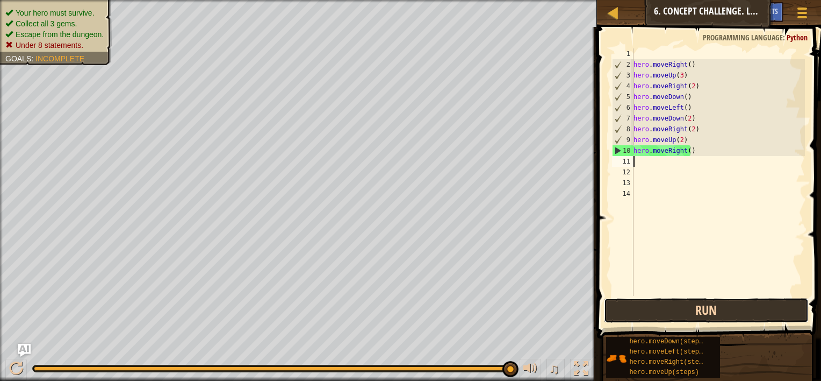
click at [657, 307] on button "Run" at bounding box center [706, 310] width 205 height 25
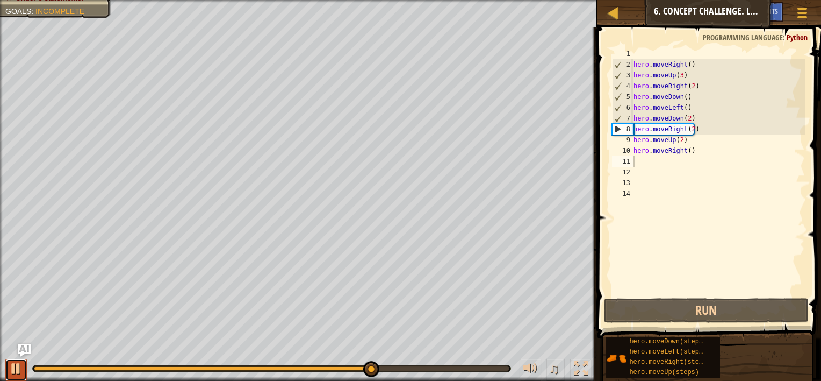
click at [19, 363] on div at bounding box center [16, 368] width 14 height 14
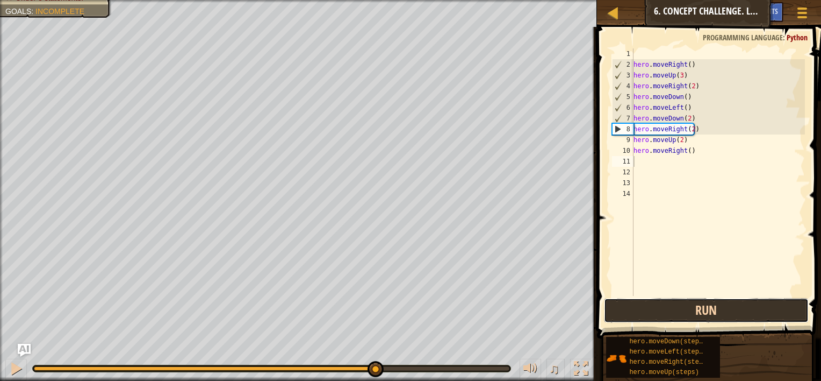
click at [639, 308] on button "Run" at bounding box center [706, 310] width 205 height 25
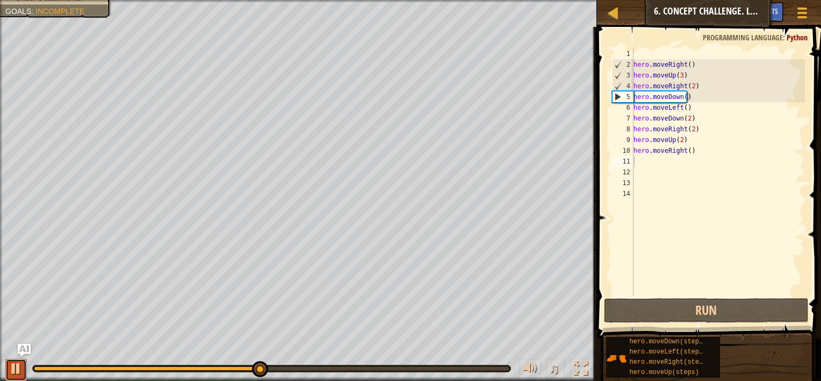
click at [15, 365] on div at bounding box center [16, 368] width 14 height 14
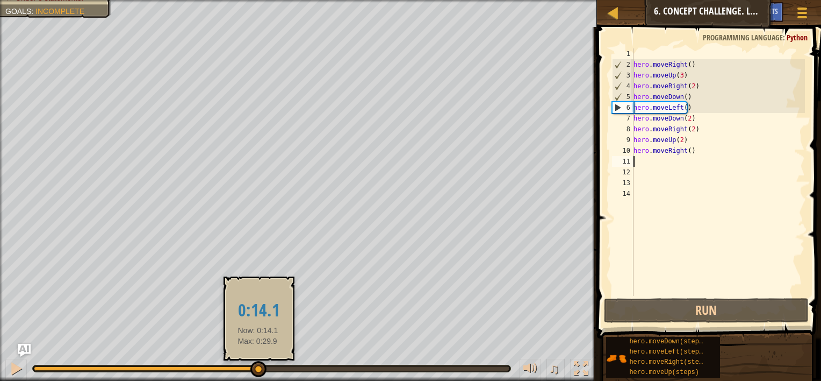
click at [258, 364] on div at bounding box center [258, 369] width 16 height 16
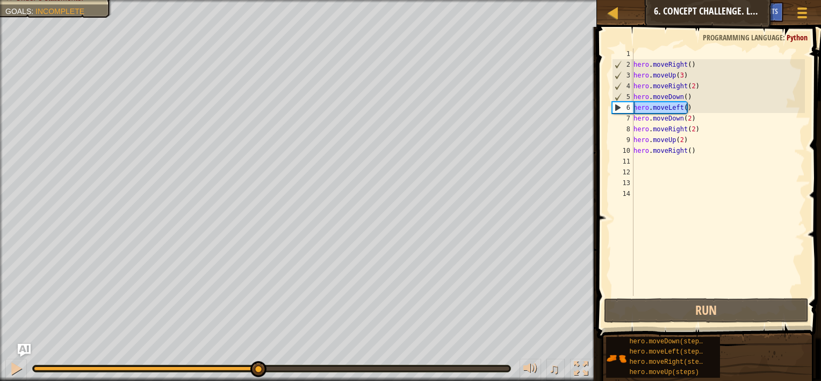
drag, startPoint x: 688, startPoint y: 105, endPoint x: 634, endPoint y: 110, distance: 54.0
click at [634, 110] on div "hero . moveRight ( ) hero . moveUp ( 3 ) hero . moveRight ( 2 ) hero . moveDown…" at bounding box center [719, 182] width 174 height 269
type textarea "hero.moveLeft()"
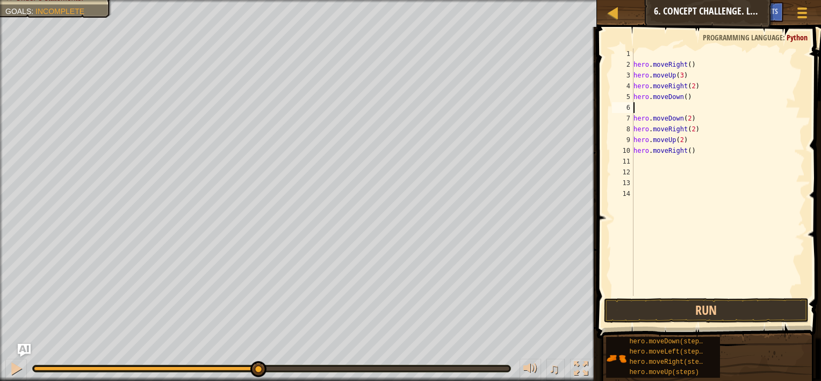
type textarea "hero.moveDown()"
drag, startPoint x: 690, startPoint y: 99, endPoint x: 632, endPoint y: 95, distance: 58.2
click at [632, 95] on div "hero.moveDown() 1 2 3 4 5 6 7 8 9 10 11 12 13 hero . moveRight ( ) hero . moveU…" at bounding box center [707, 171] width 195 height 247
type textarea "hero.moveRight(2)"
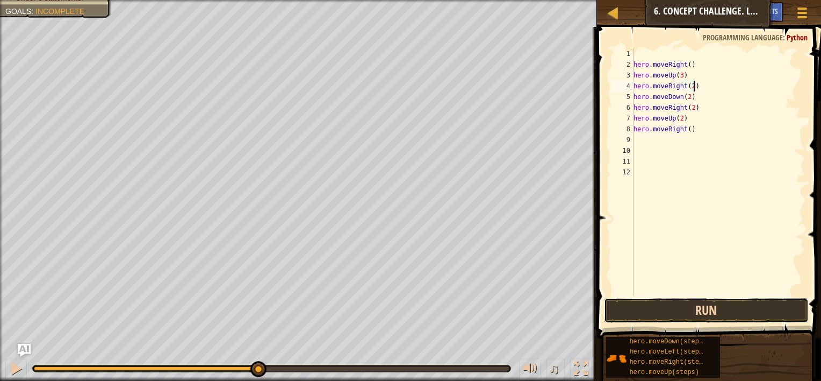
click at [733, 305] on button "Run" at bounding box center [706, 310] width 205 height 25
